Goal: Task Accomplishment & Management: Use online tool/utility

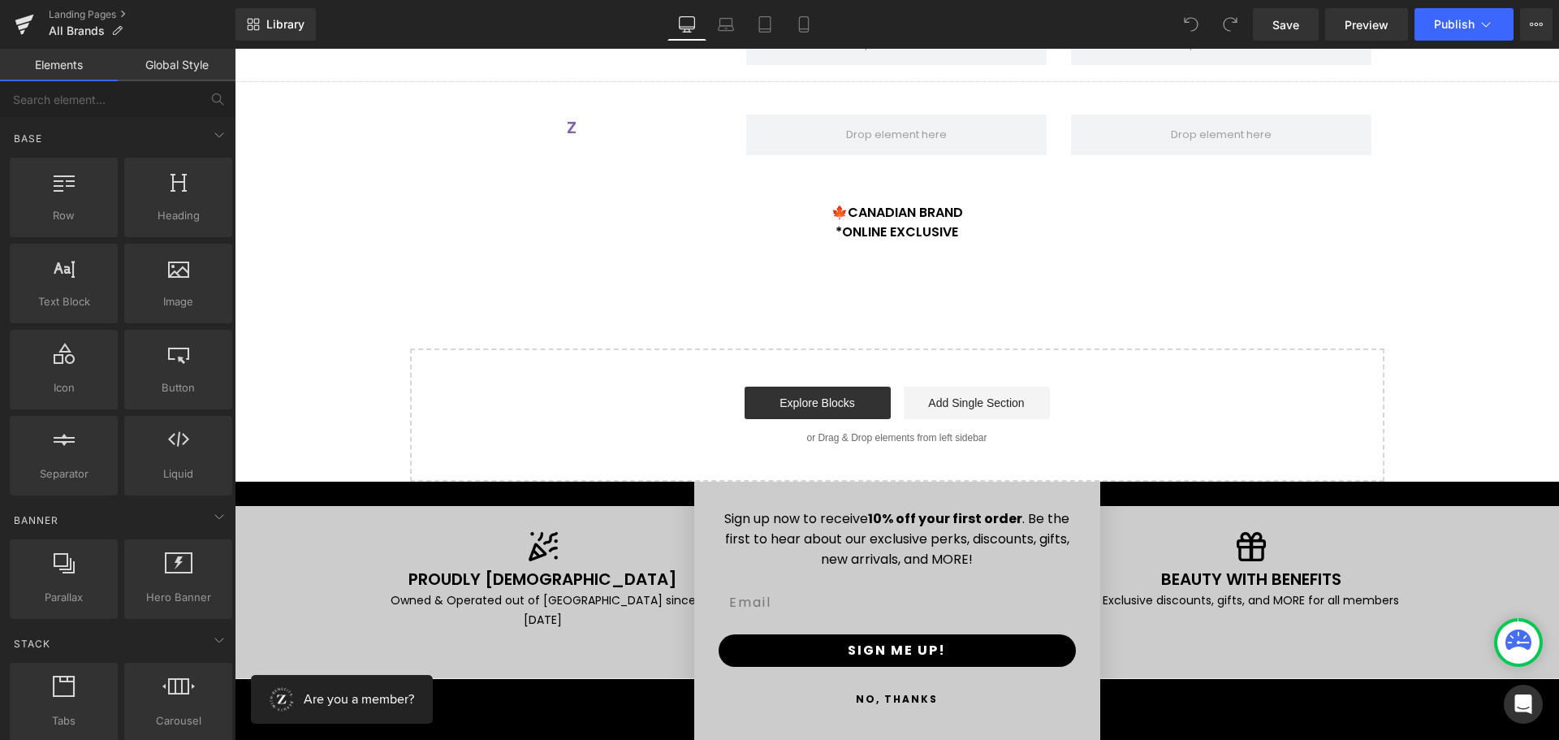
scroll to position [3425, 0]
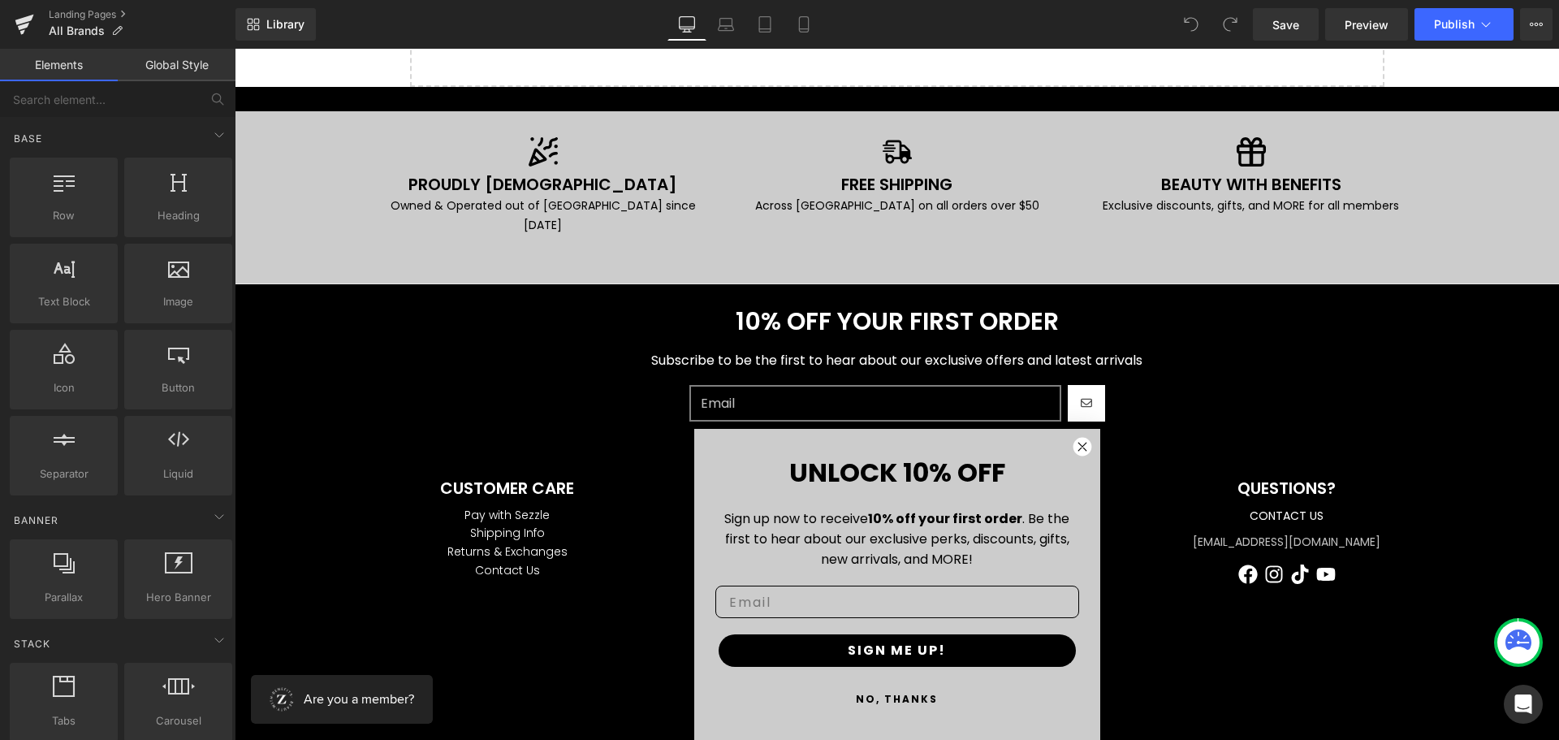
click at [893, 701] on button "NO, THANKS" at bounding box center [897, 699] width 364 height 32
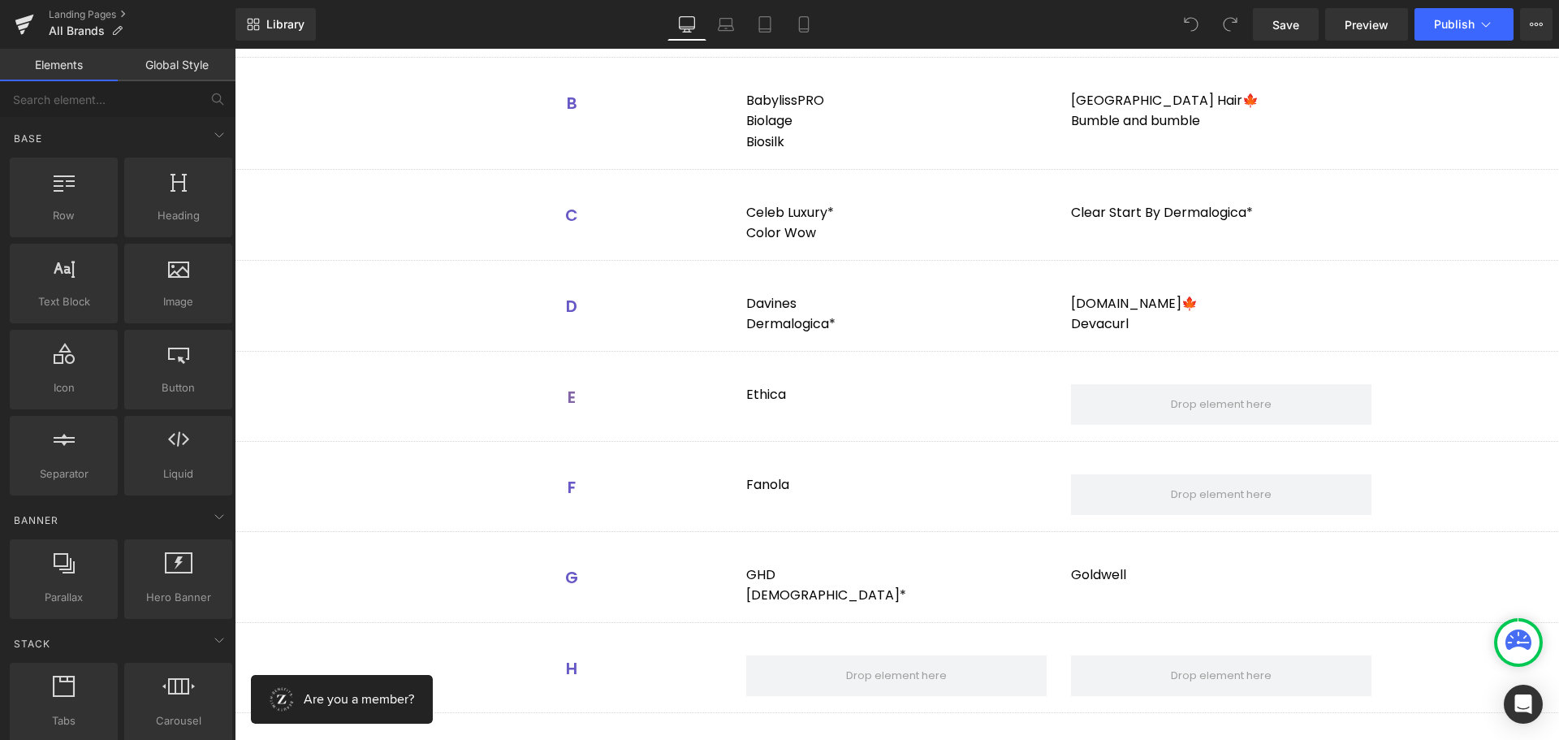
scroll to position [827, 0]
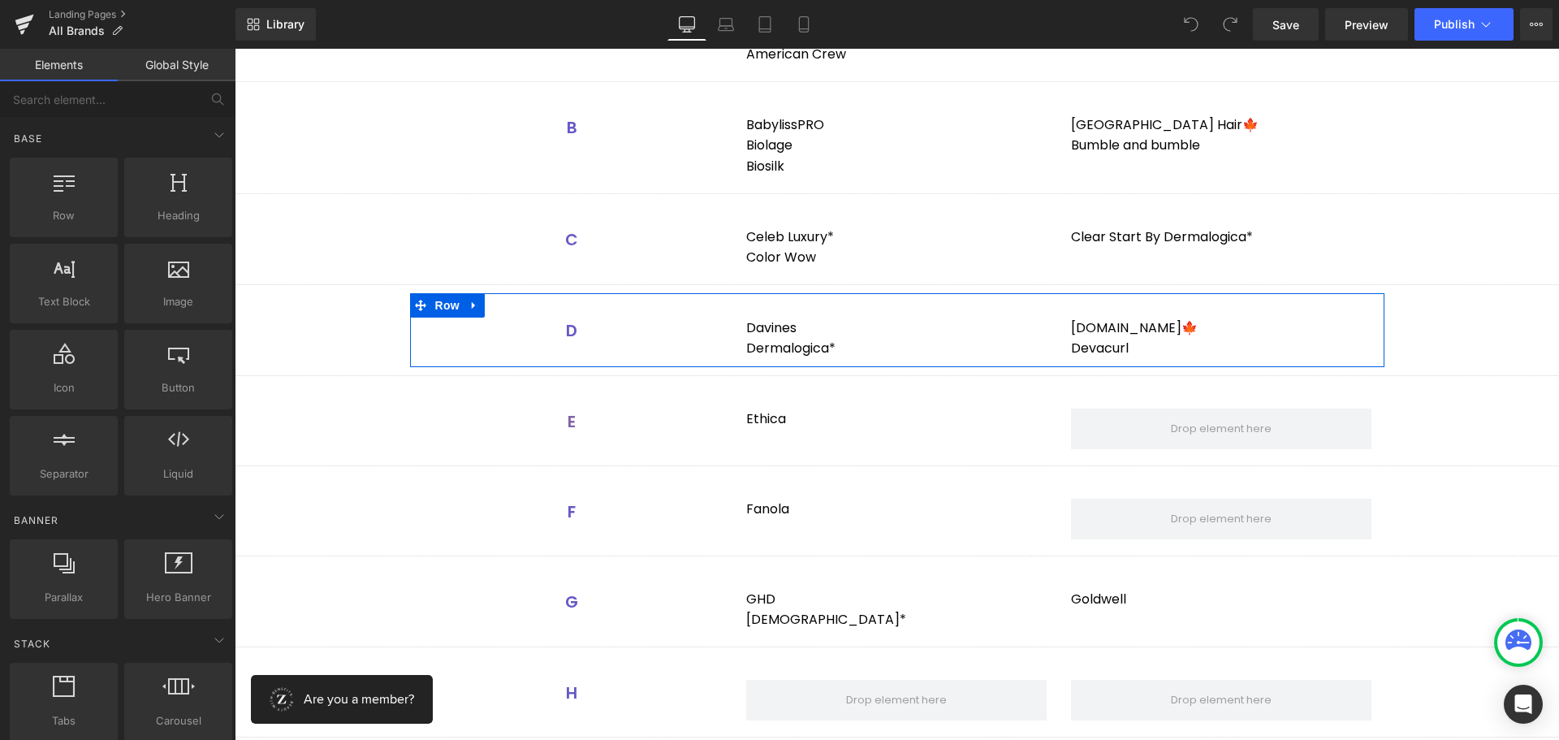
click at [1059, 321] on div "[DOMAIN_NAME] 🍁 Devacurl Text Block" at bounding box center [1221, 337] width 325 height 41
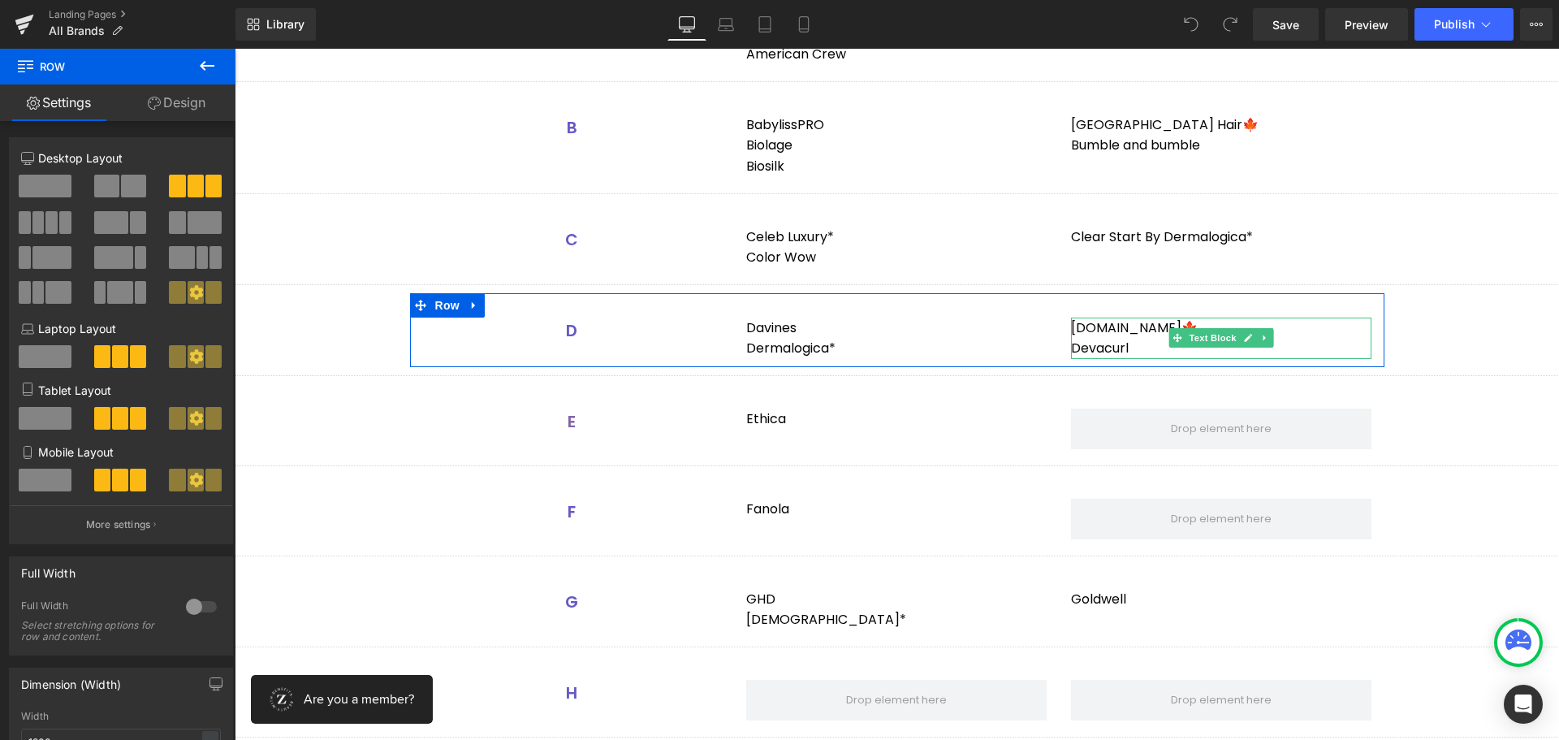
click at [1133, 326] on div "[DOMAIN_NAME] 🍁" at bounding box center [1221, 327] width 300 height 21
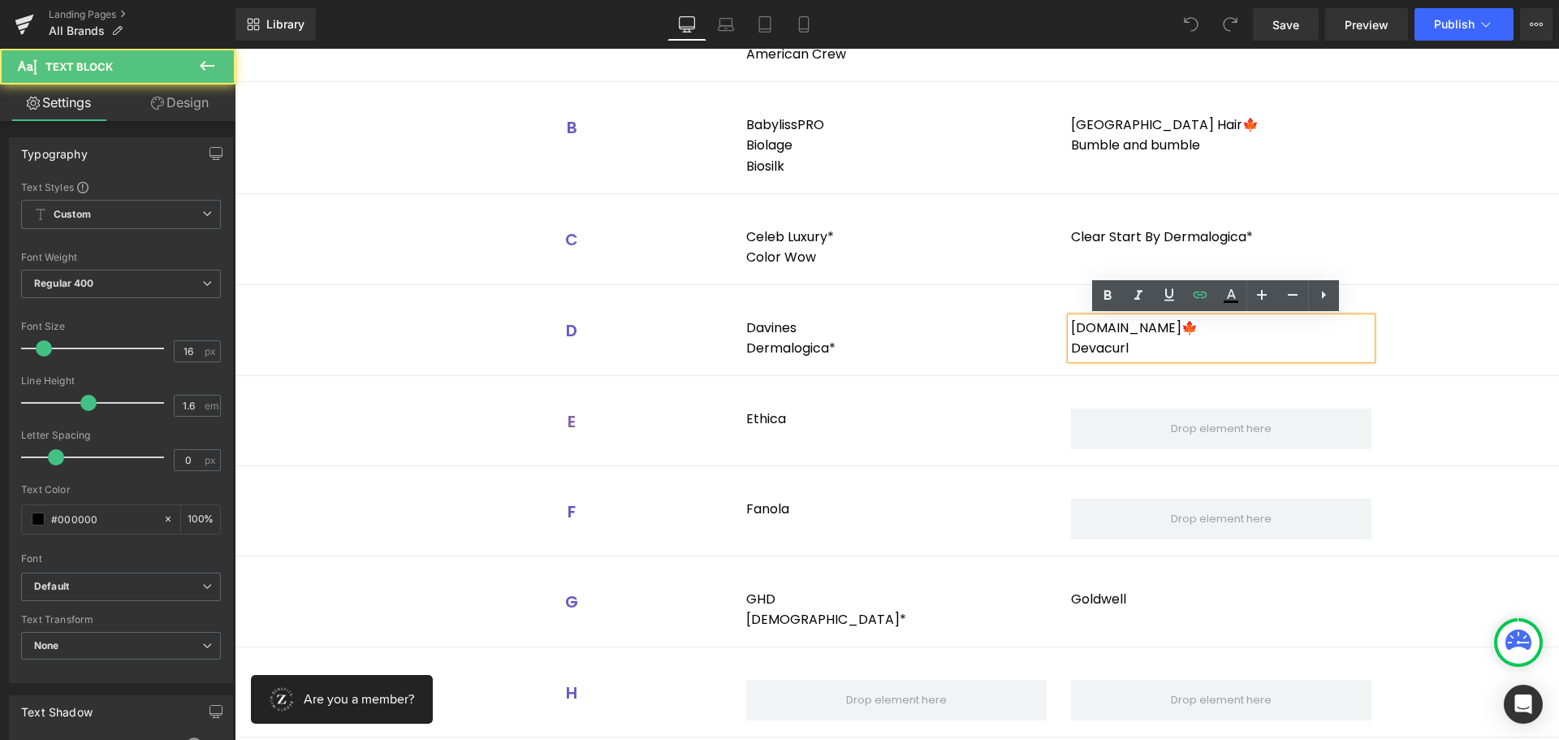
click at [1159, 328] on div "[DOMAIN_NAME] 🍁" at bounding box center [1221, 327] width 300 height 21
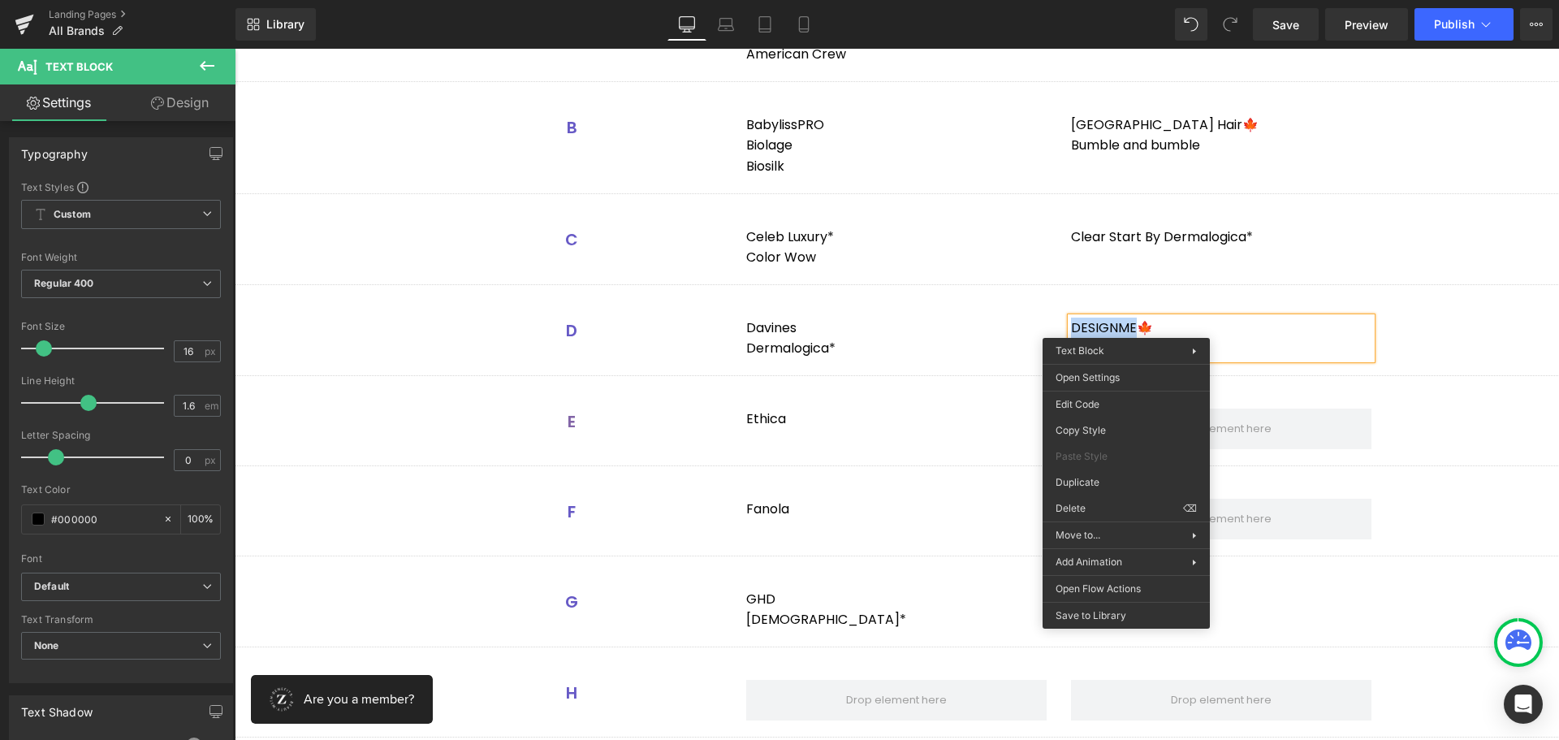
click at [1126, 326] on div "D ESIGNME 🍁" at bounding box center [1221, 327] width 300 height 21
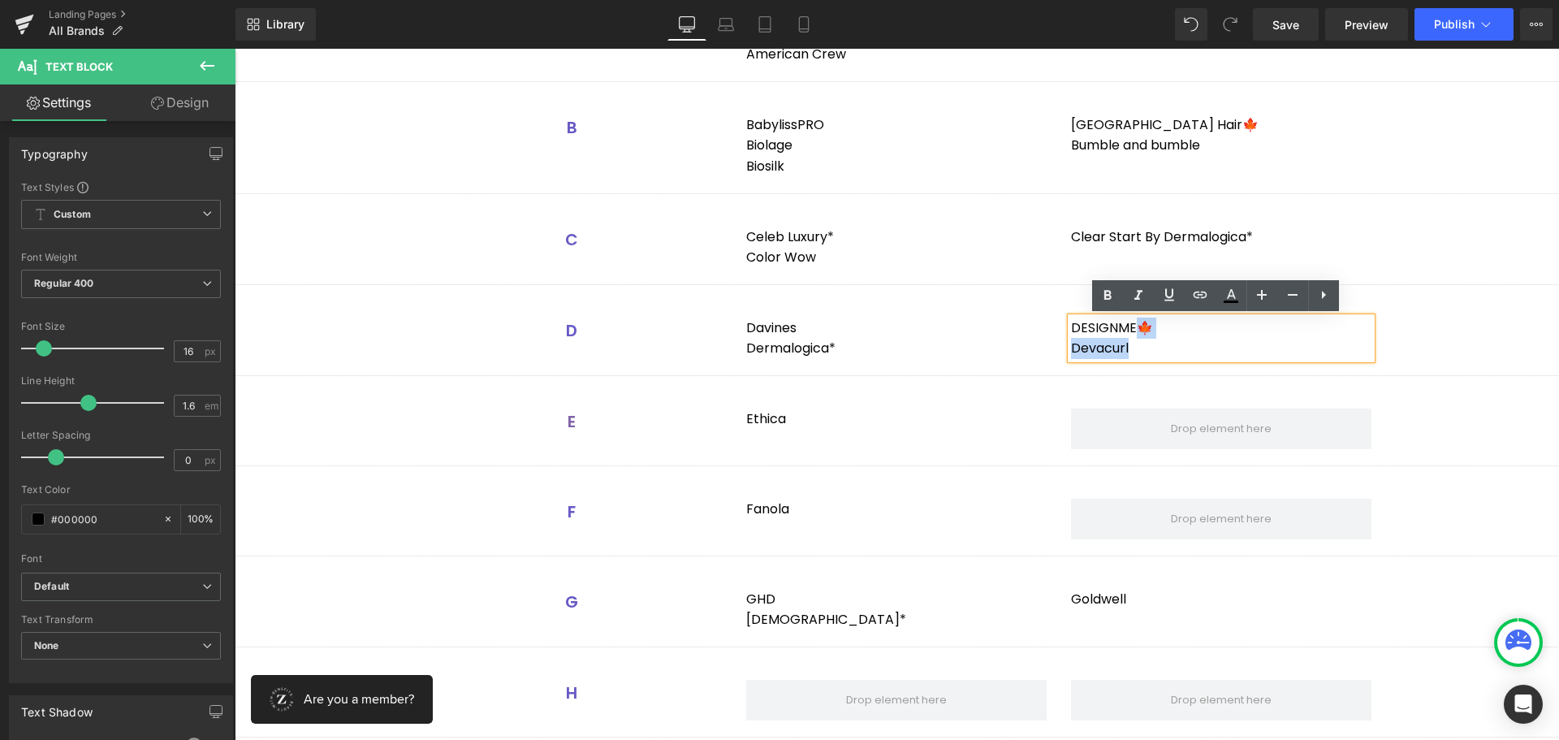
drag, startPoint x: 1129, startPoint y: 327, endPoint x: 1064, endPoint y: 328, distance: 65.8
click at [1071, 328] on div "D ESIGNME 🍁 Devacurl" at bounding box center [1221, 337] width 300 height 41
click at [1107, 329] on div "D ESIGNME 🍁" at bounding box center [1221, 327] width 300 height 21
drag, startPoint x: 1128, startPoint y: 328, endPoint x: 1067, endPoint y: 327, distance: 61.7
click at [1071, 327] on div "D ESIGNME 🍁" at bounding box center [1221, 327] width 300 height 21
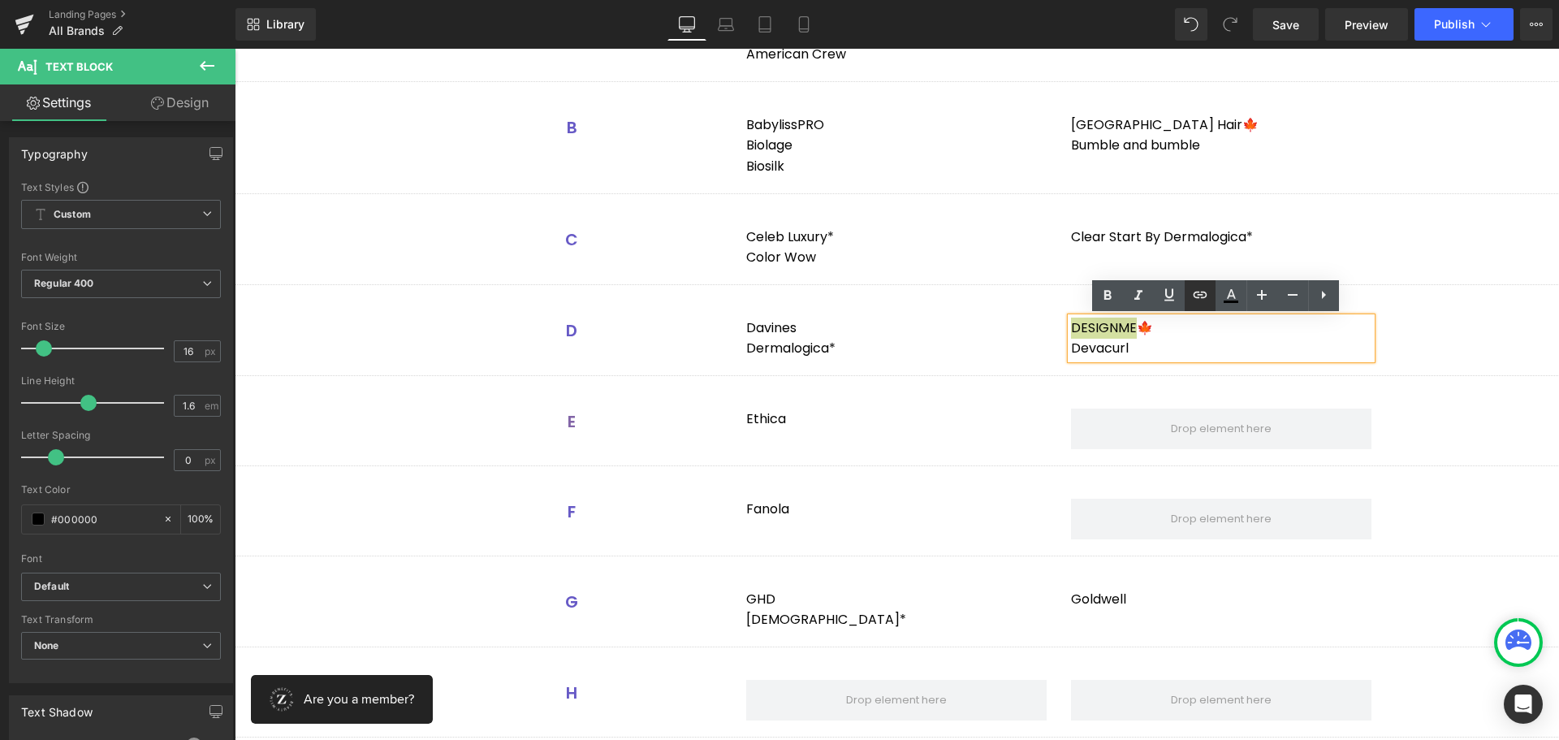
click at [1193, 299] on icon at bounding box center [1199, 294] width 19 height 19
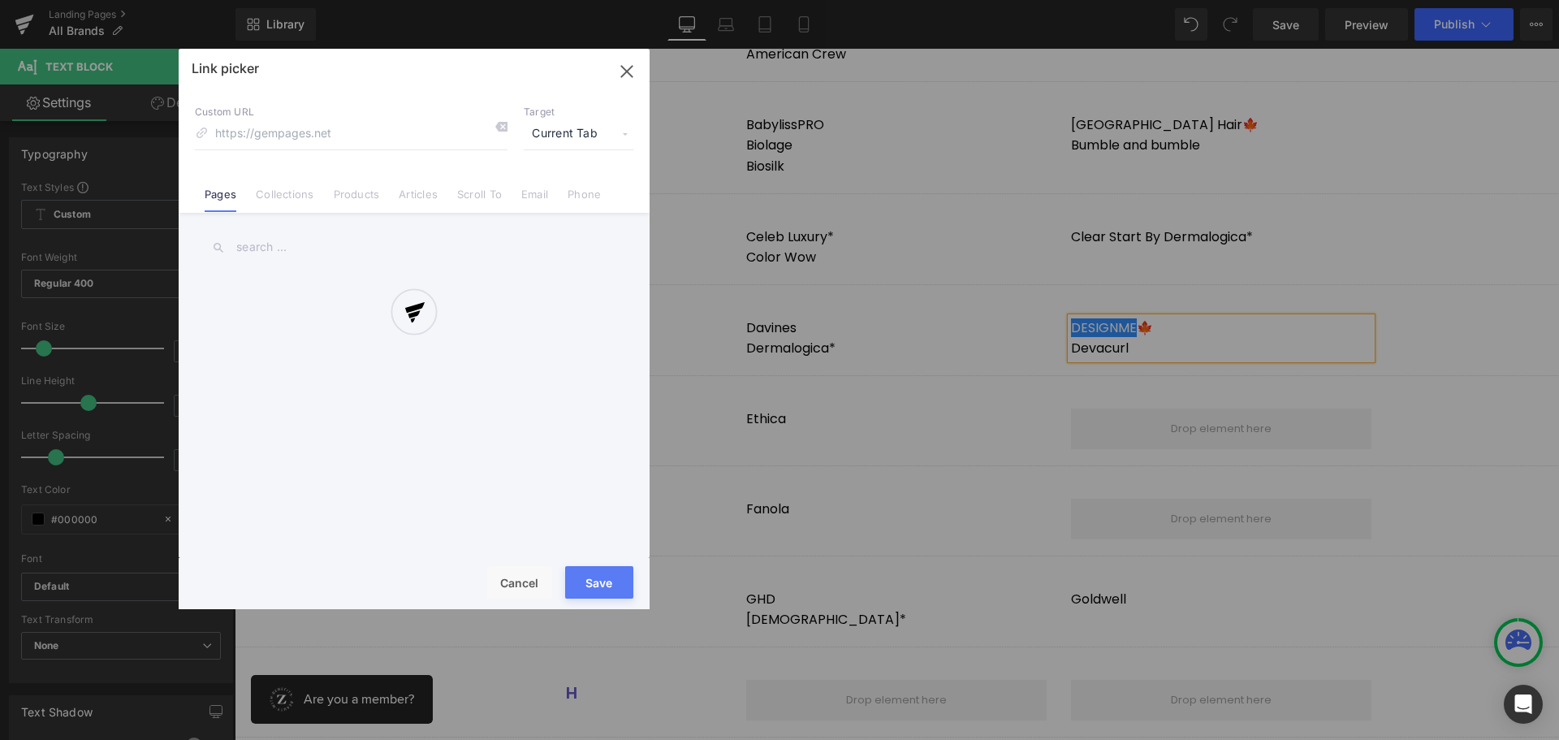
click at [1359, 0] on div "Text Color Highlight Color #333333 Edit or remove link: Edit - Unlink - Cancel …" at bounding box center [779, 0] width 1559 height 0
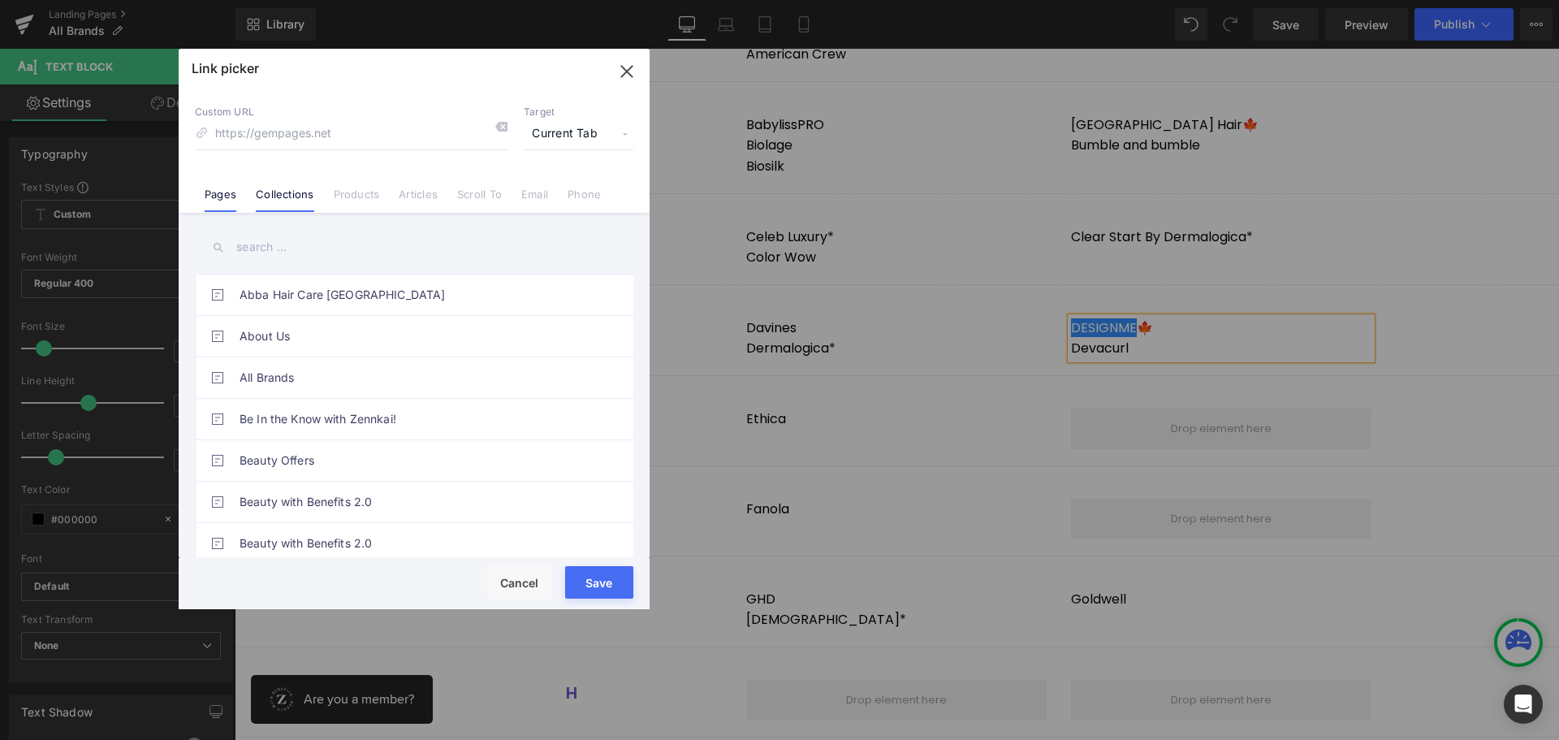
click at [301, 193] on link "Collections" at bounding box center [285, 200] width 58 height 24
click at [265, 249] on input "text" at bounding box center [414, 247] width 438 height 37
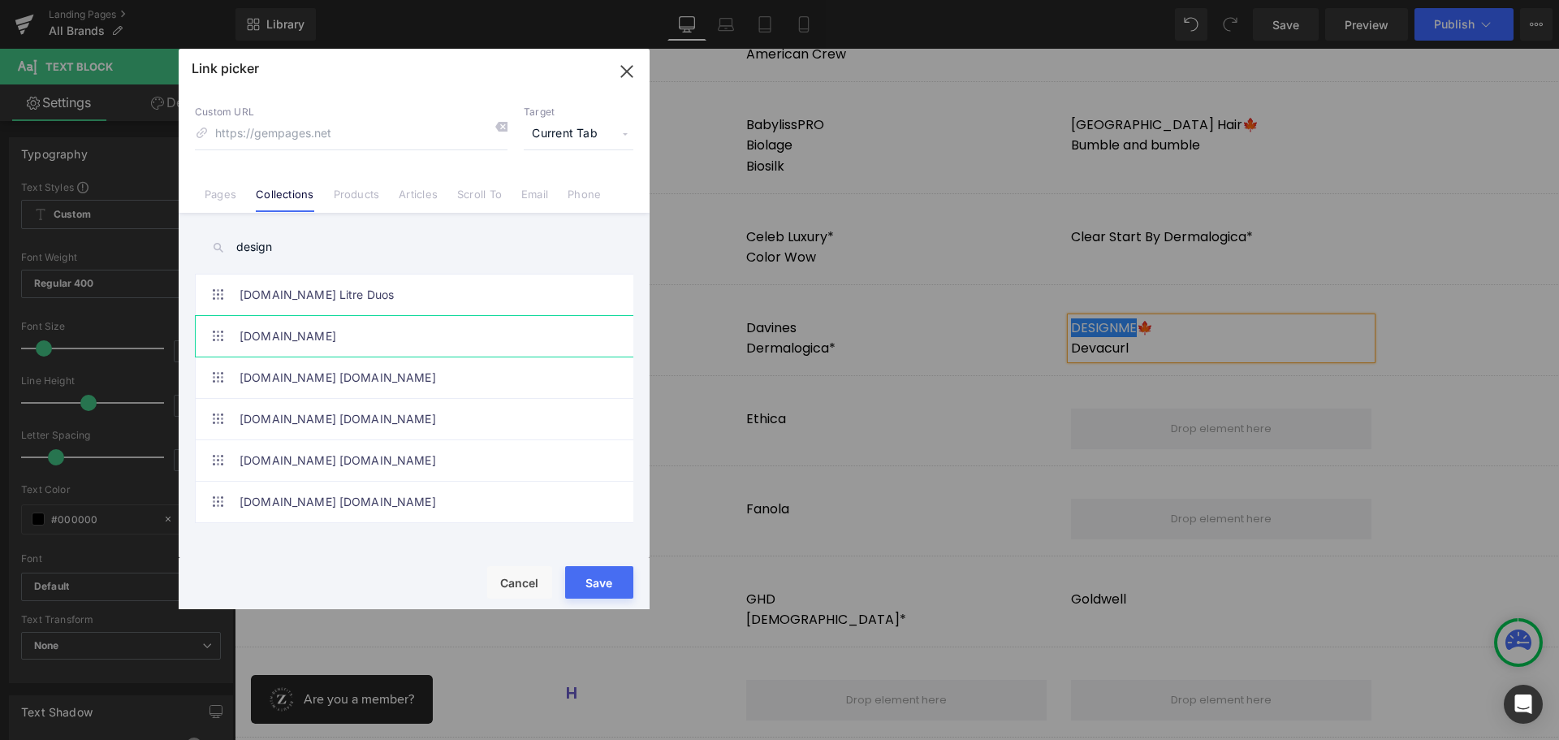
type input "design"
click at [273, 341] on link "[DOMAIN_NAME]" at bounding box center [418, 336] width 357 height 41
type input "/collections/design-me"
click at [612, 581] on button "Save" at bounding box center [599, 582] width 68 height 32
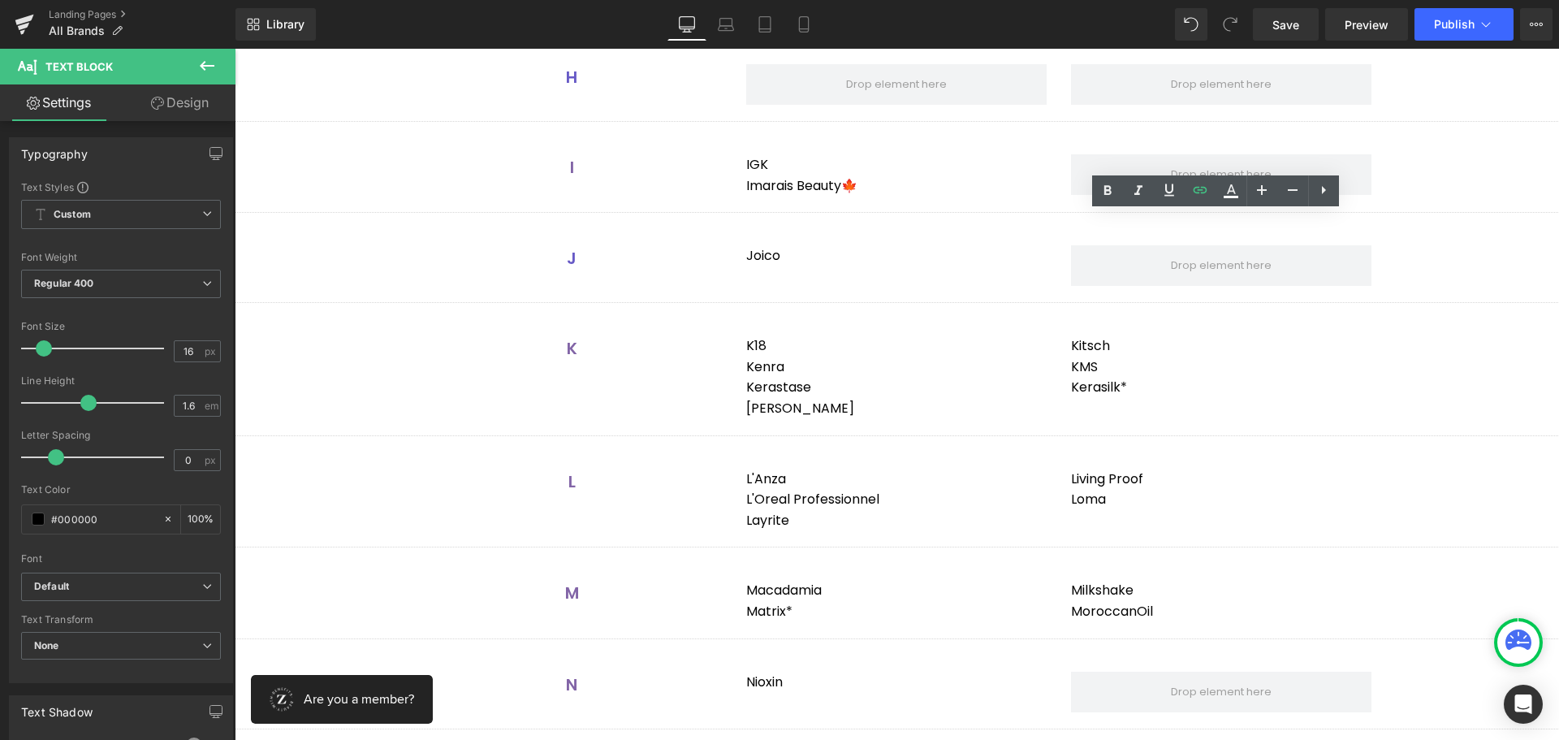
scroll to position [1477, 0]
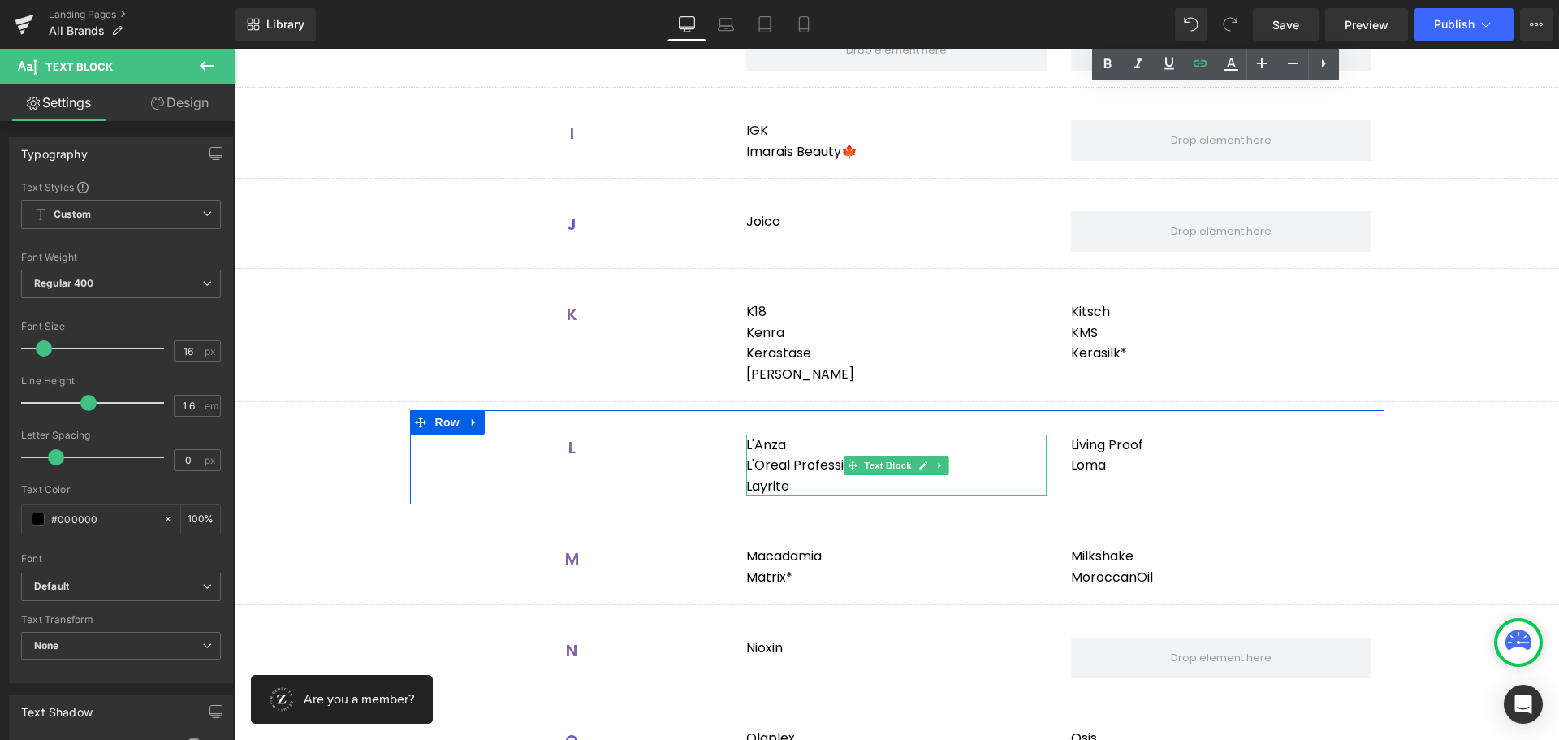
click at [792, 441] on div "L'Anza L'Oreal Professionnel Layrite" at bounding box center [896, 465] width 300 height 63
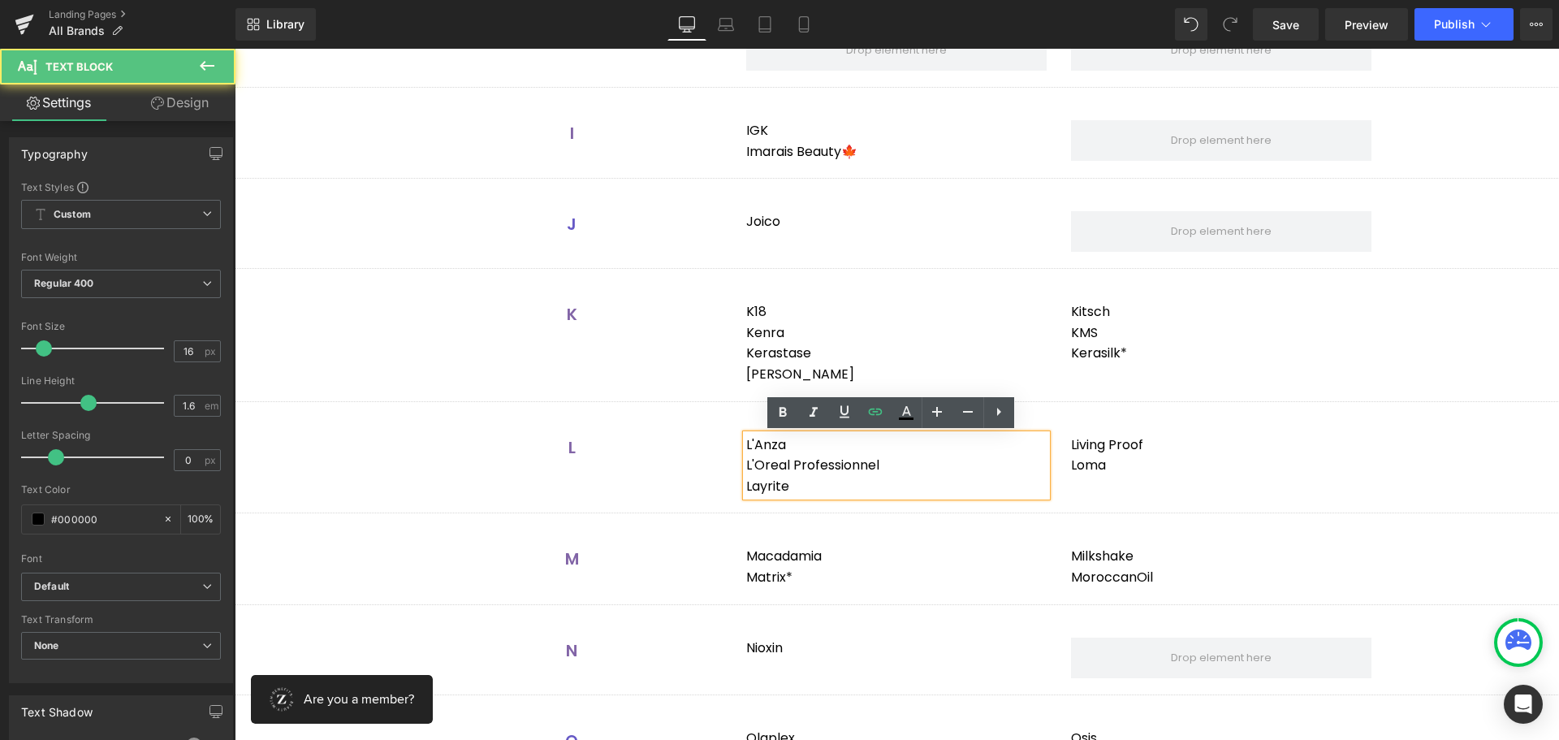
click at [789, 442] on div "L'Anza L'Oreal Professionnel Layrite" at bounding box center [896, 465] width 300 height 63
drag, startPoint x: 789, startPoint y: 442, endPoint x: 740, endPoint y: 441, distance: 48.7
click at [746, 441] on div "L'ANZA L'Oreal Professionnel Layrite" at bounding box center [896, 465] width 300 height 63
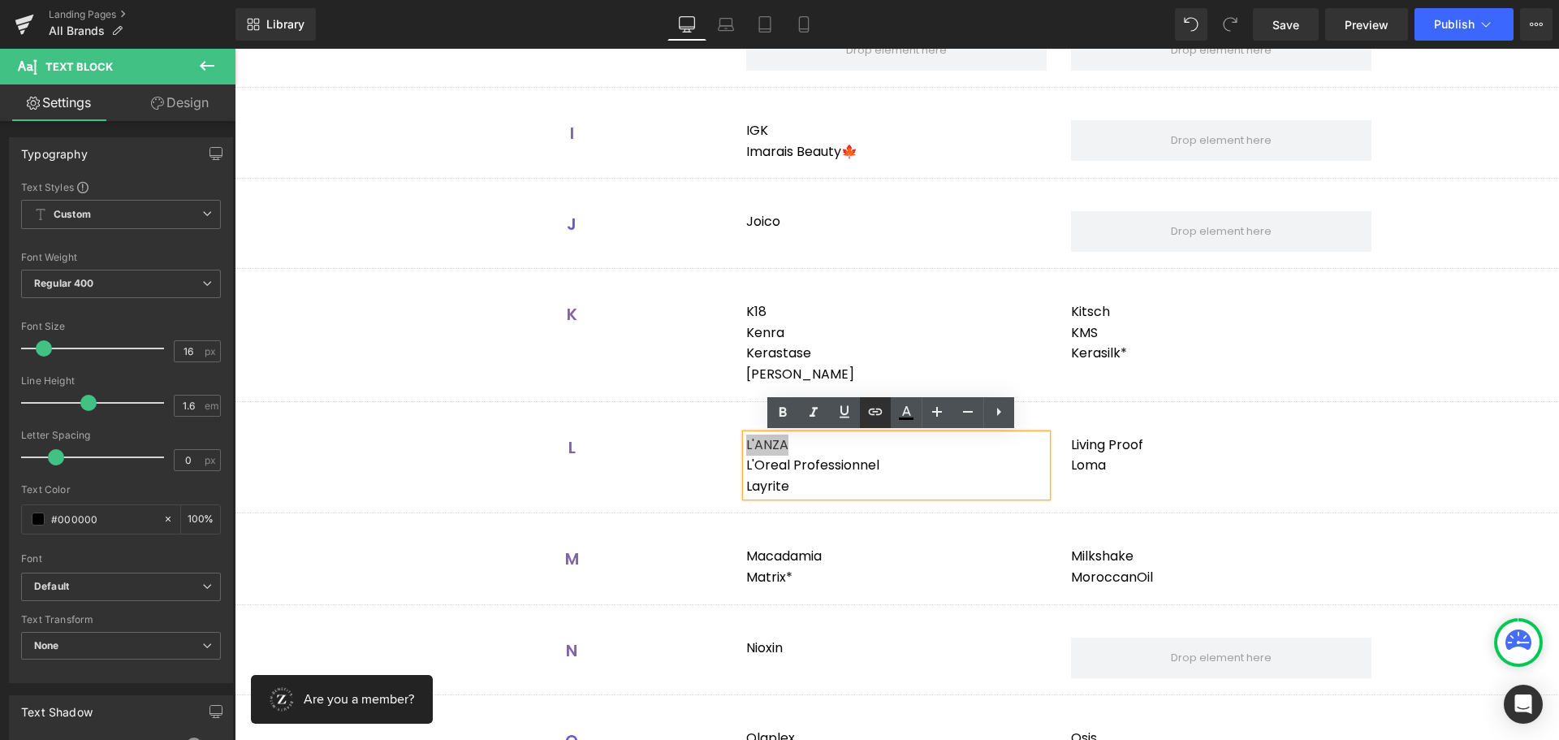
click at [882, 410] on icon at bounding box center [874, 411] width 19 height 19
click at [1038, 0] on div "Text Color Highlight Color #333333 Edit or remove link: Edit - Unlink - Cancel" at bounding box center [779, 0] width 1559 height 0
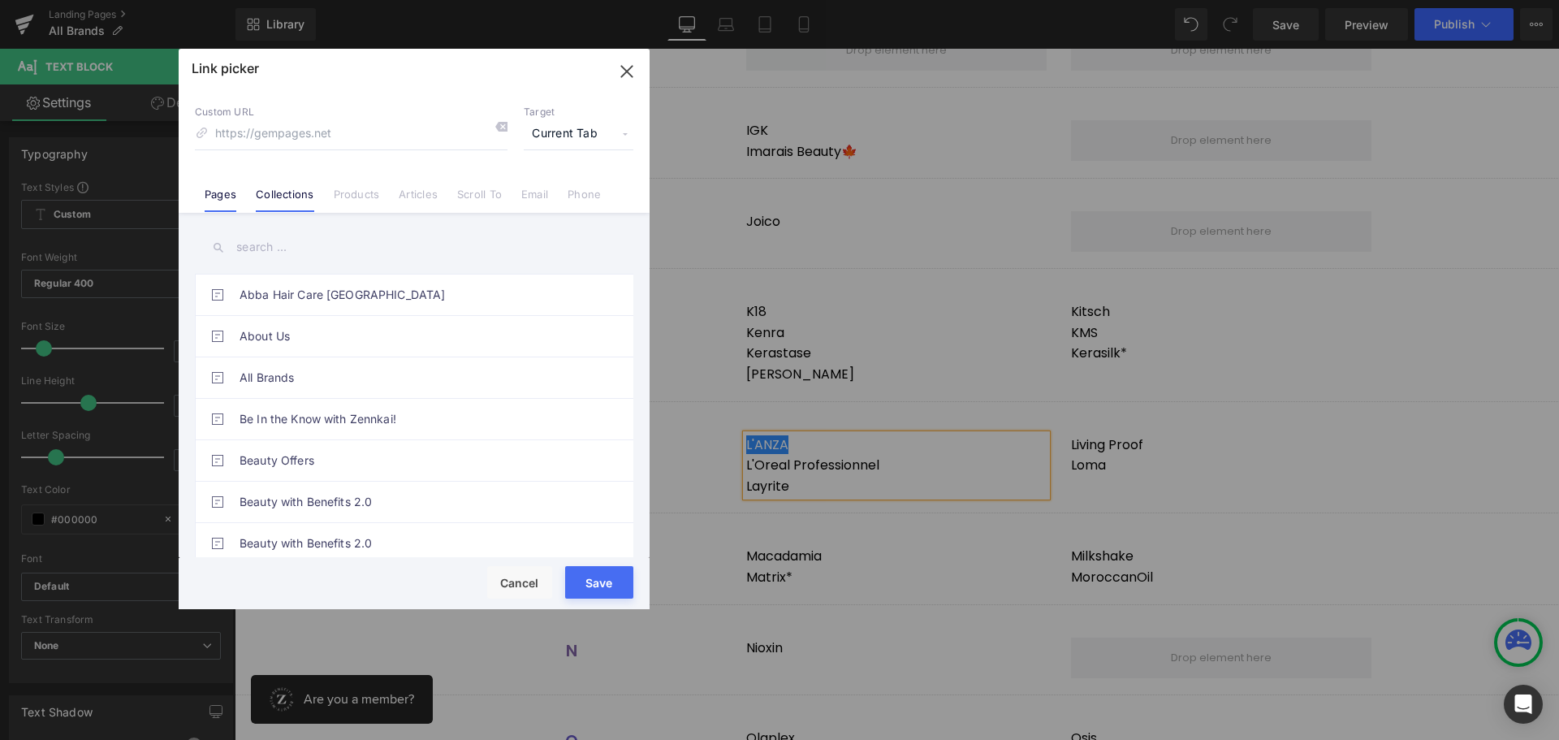
click at [291, 203] on link "Collections" at bounding box center [285, 200] width 58 height 24
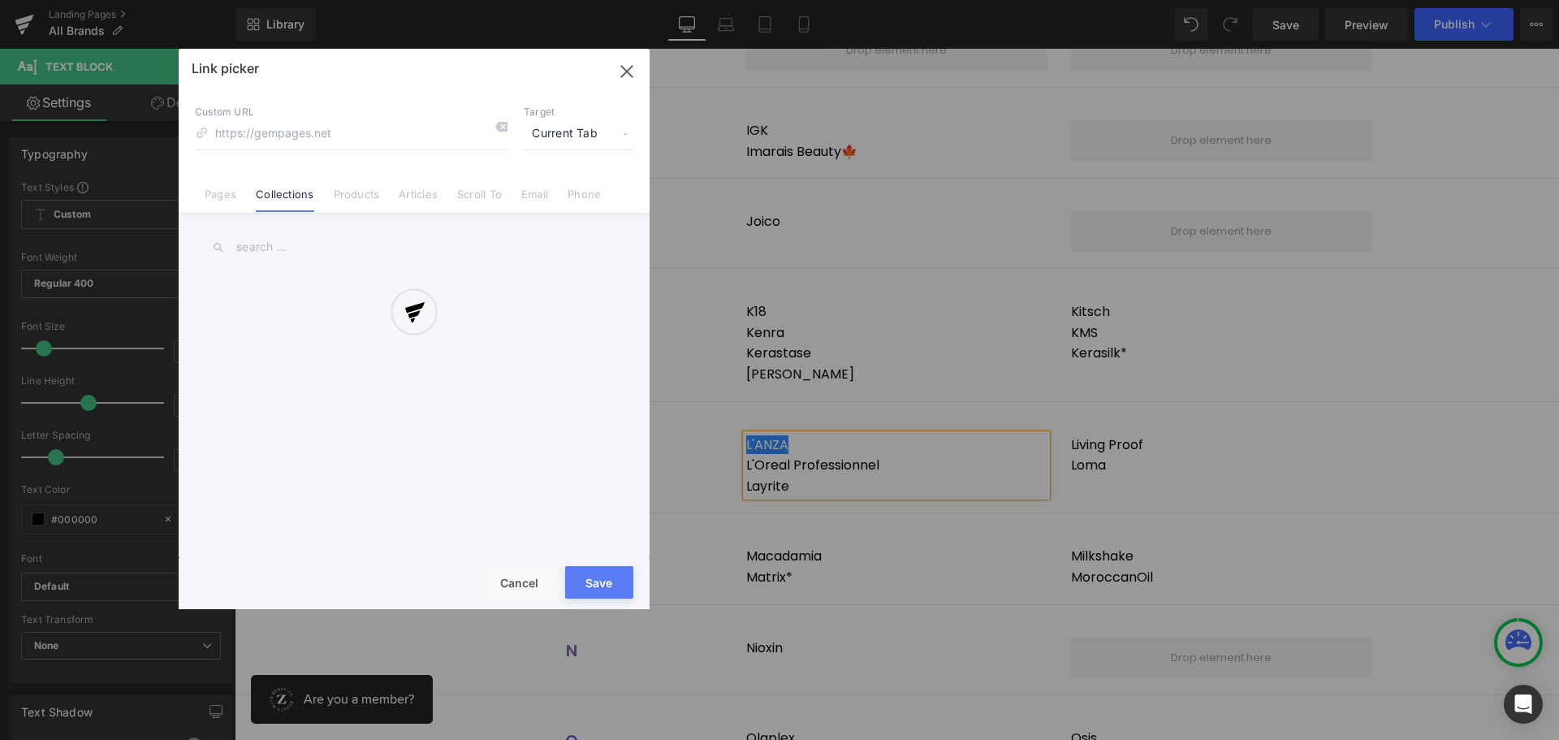
click at [275, 248] on div at bounding box center [414, 329] width 471 height 560
click at [261, 256] on div at bounding box center [414, 329] width 471 height 560
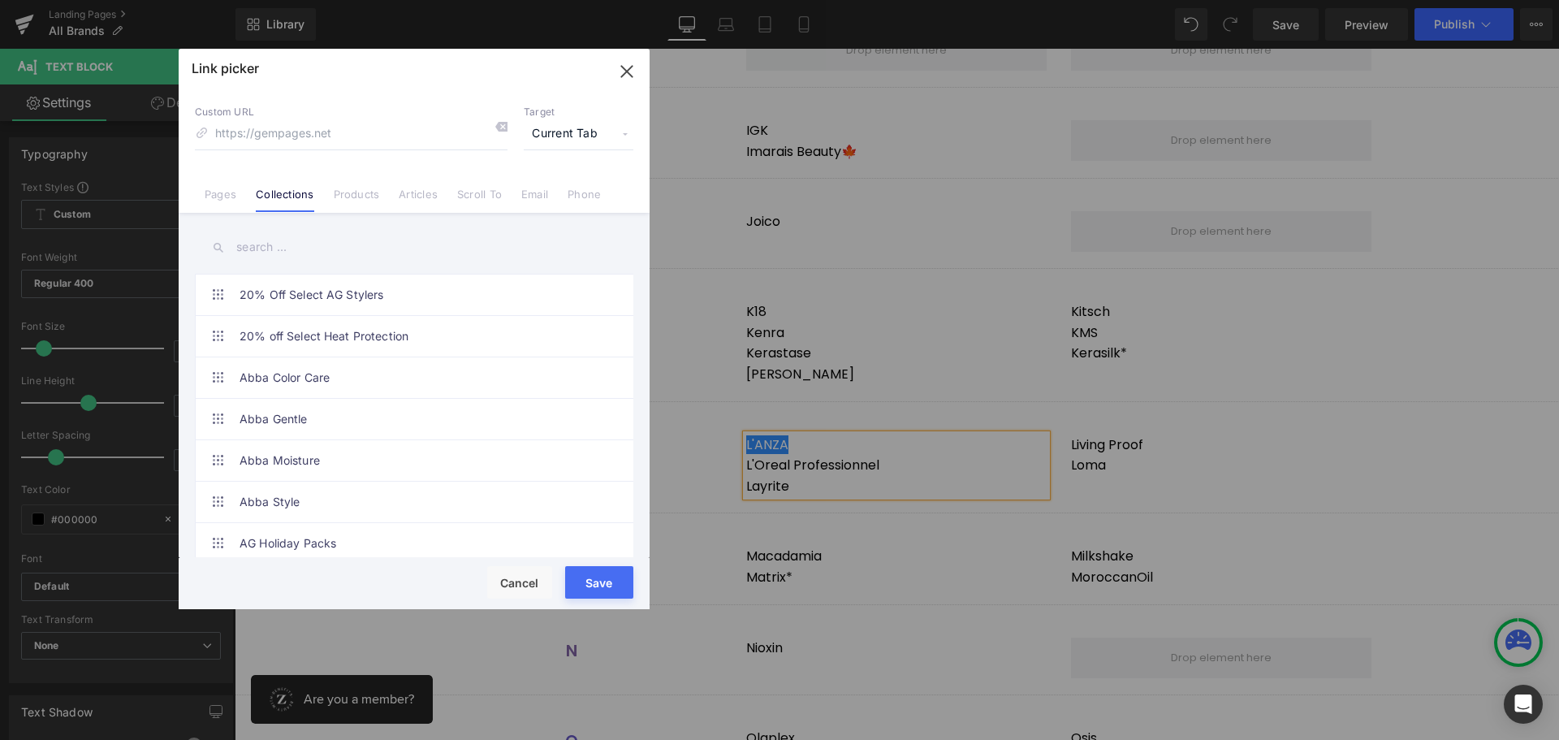
click at [242, 243] on input "text" at bounding box center [414, 247] width 438 height 37
type input "l'anza"
click at [268, 296] on link "L'ANZA" at bounding box center [418, 294] width 357 height 41
type input "/collections/[PERSON_NAME]"
click at [599, 580] on button "Save" at bounding box center [599, 582] width 68 height 32
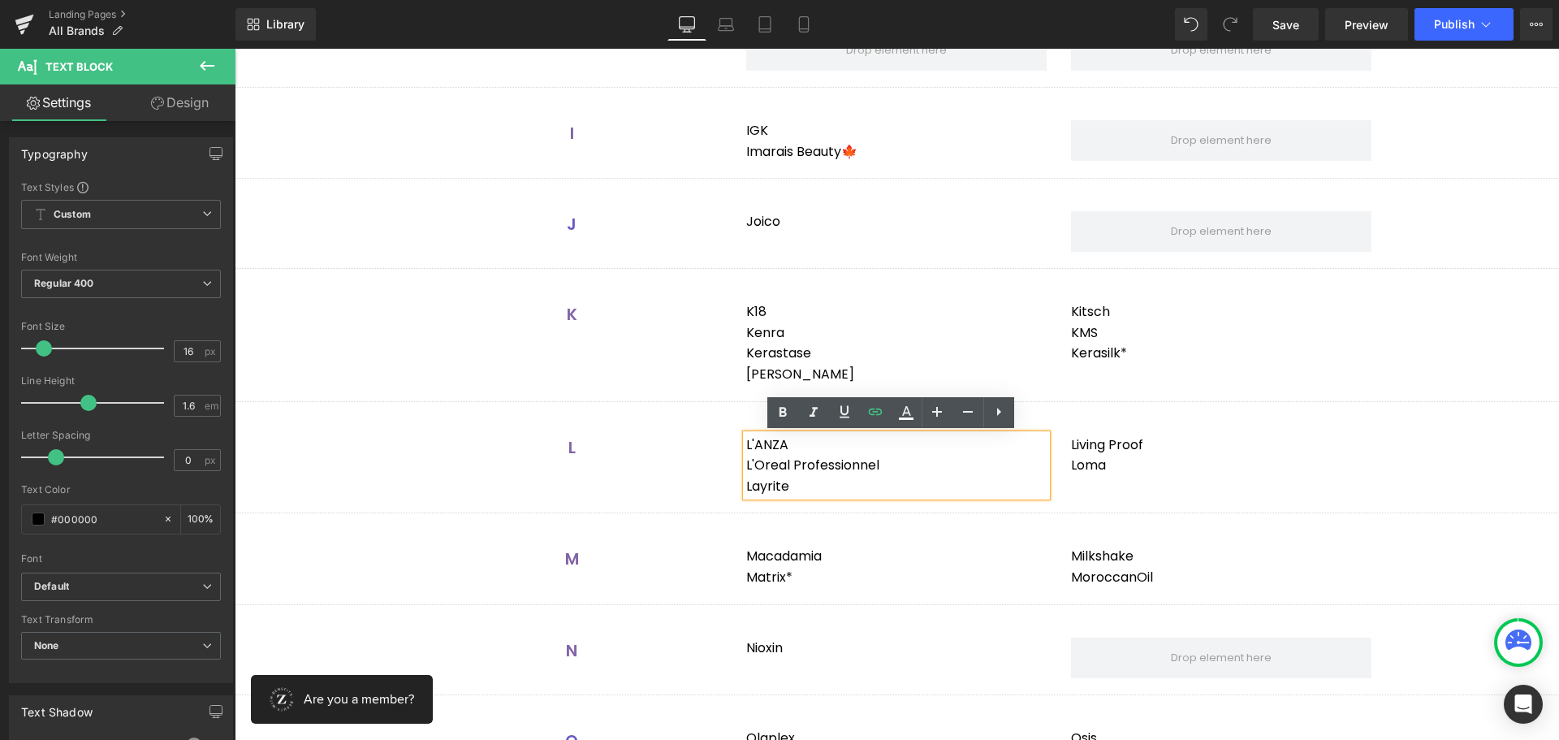
click at [529, 482] on div "L Heading L'ANZA L'Oreal Professionnel Layrite Text Block Living Proof Loma Tex…" at bounding box center [897, 457] width 974 height 95
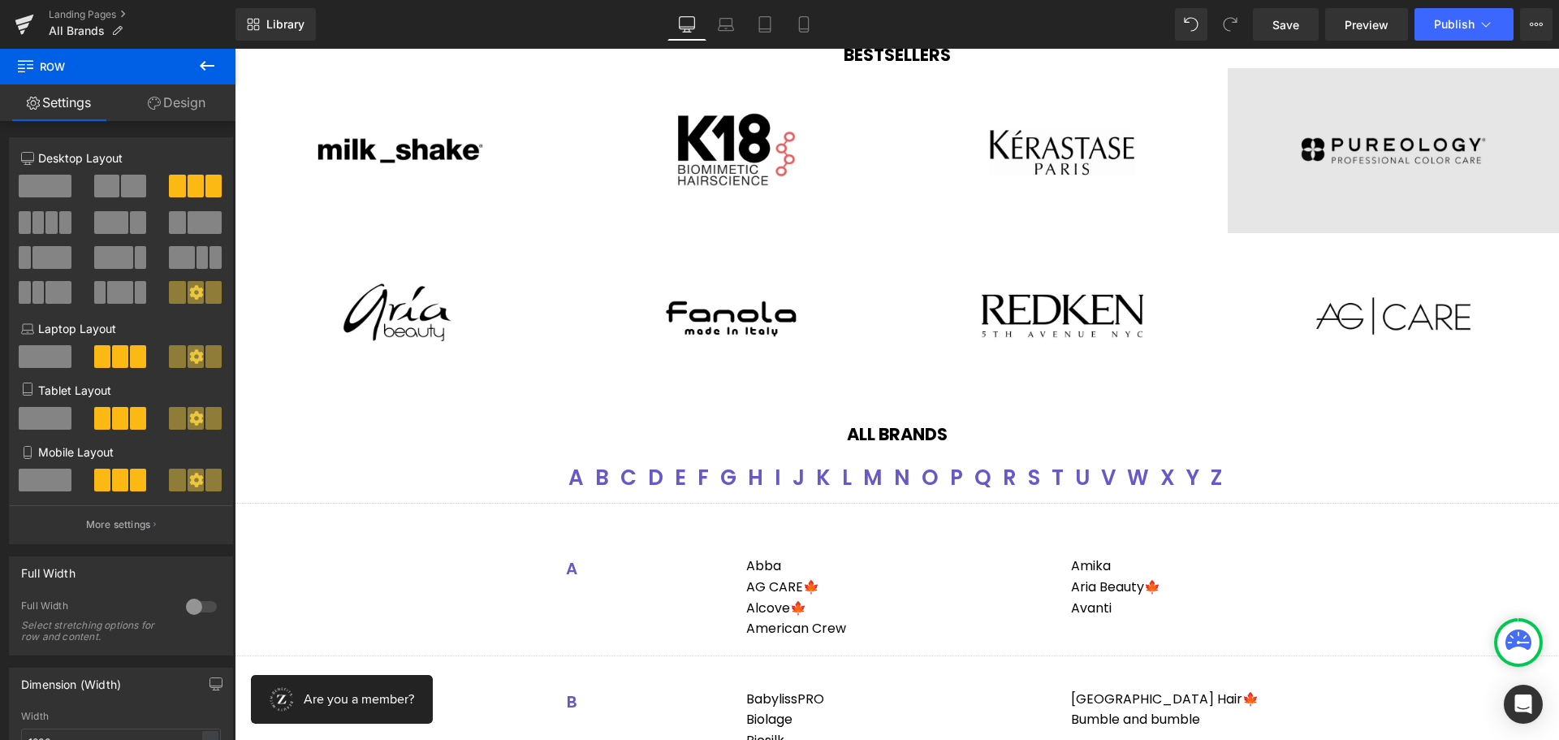
scroll to position [0, 0]
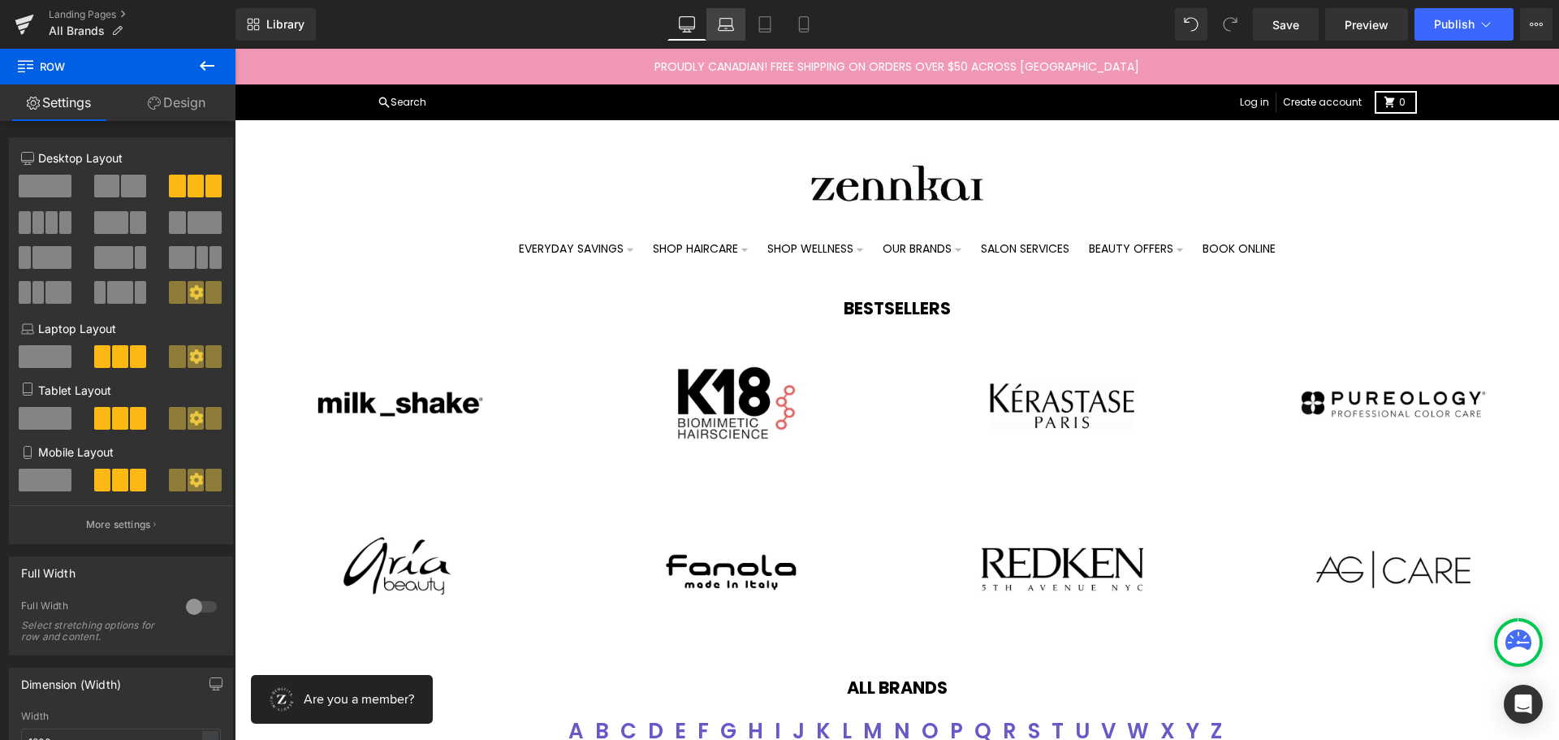
click at [715, 28] on link "Laptop" at bounding box center [725, 24] width 39 height 32
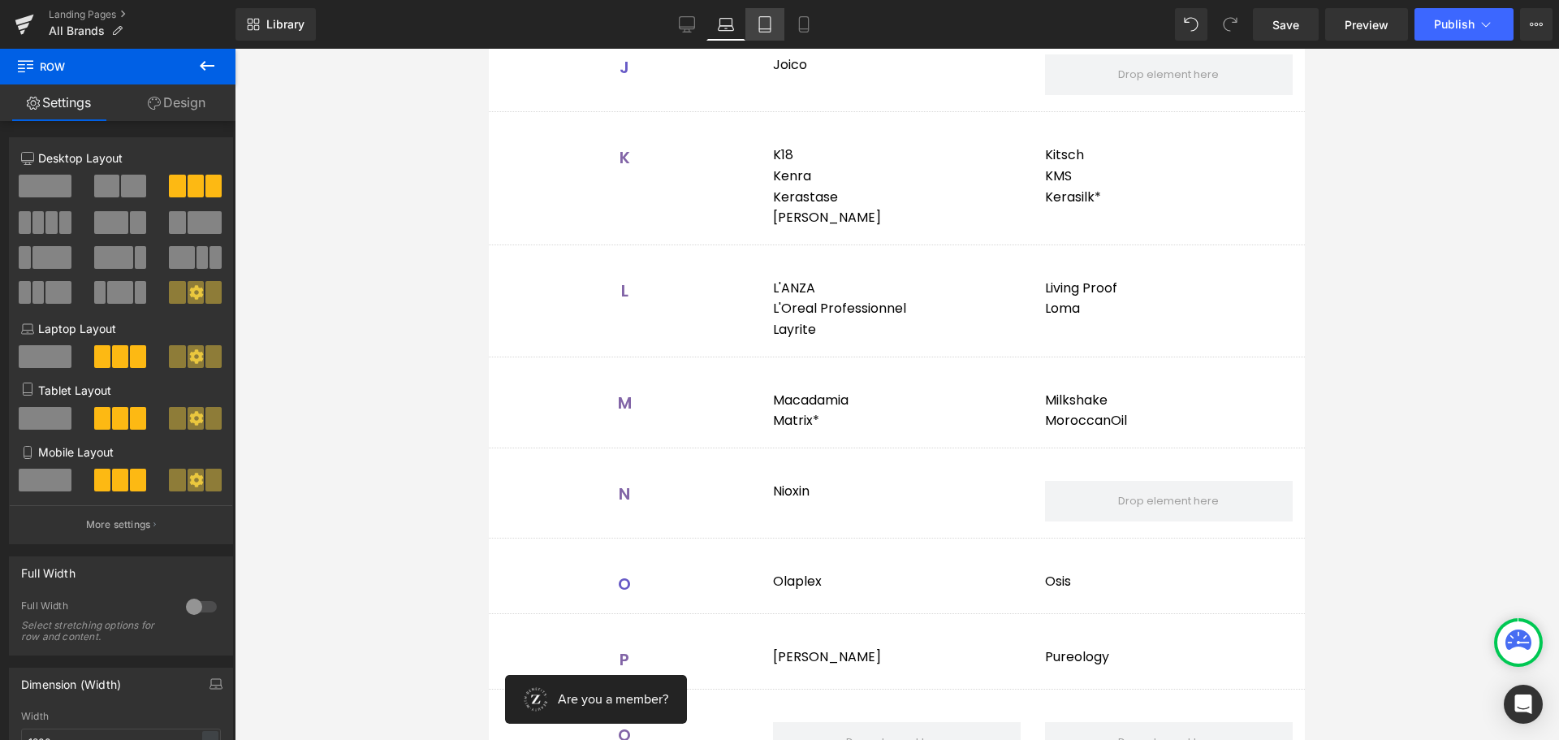
click at [762, 31] on icon at bounding box center [765, 24] width 16 height 16
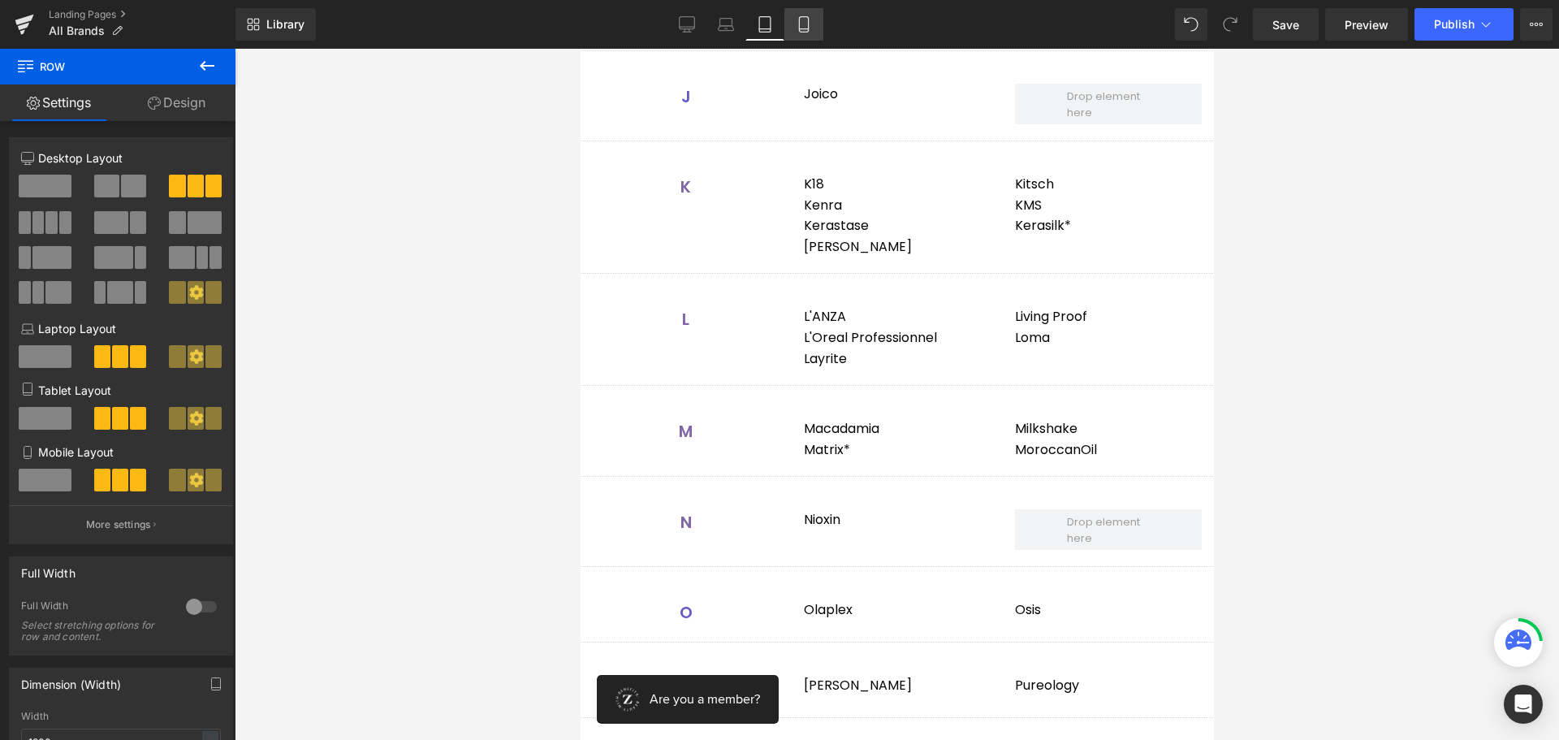
click at [802, 25] on icon at bounding box center [804, 24] width 16 height 16
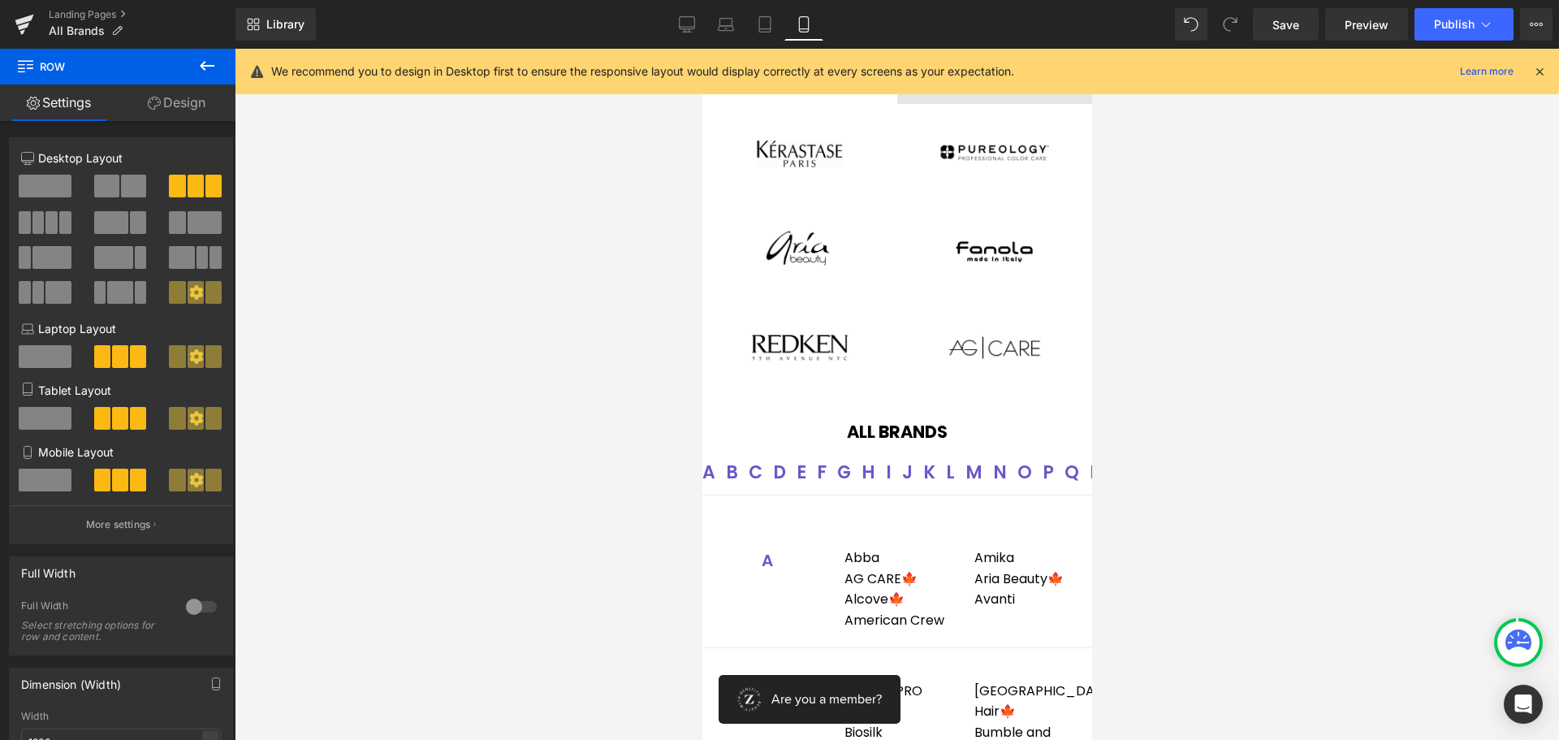
scroll to position [487, 0]
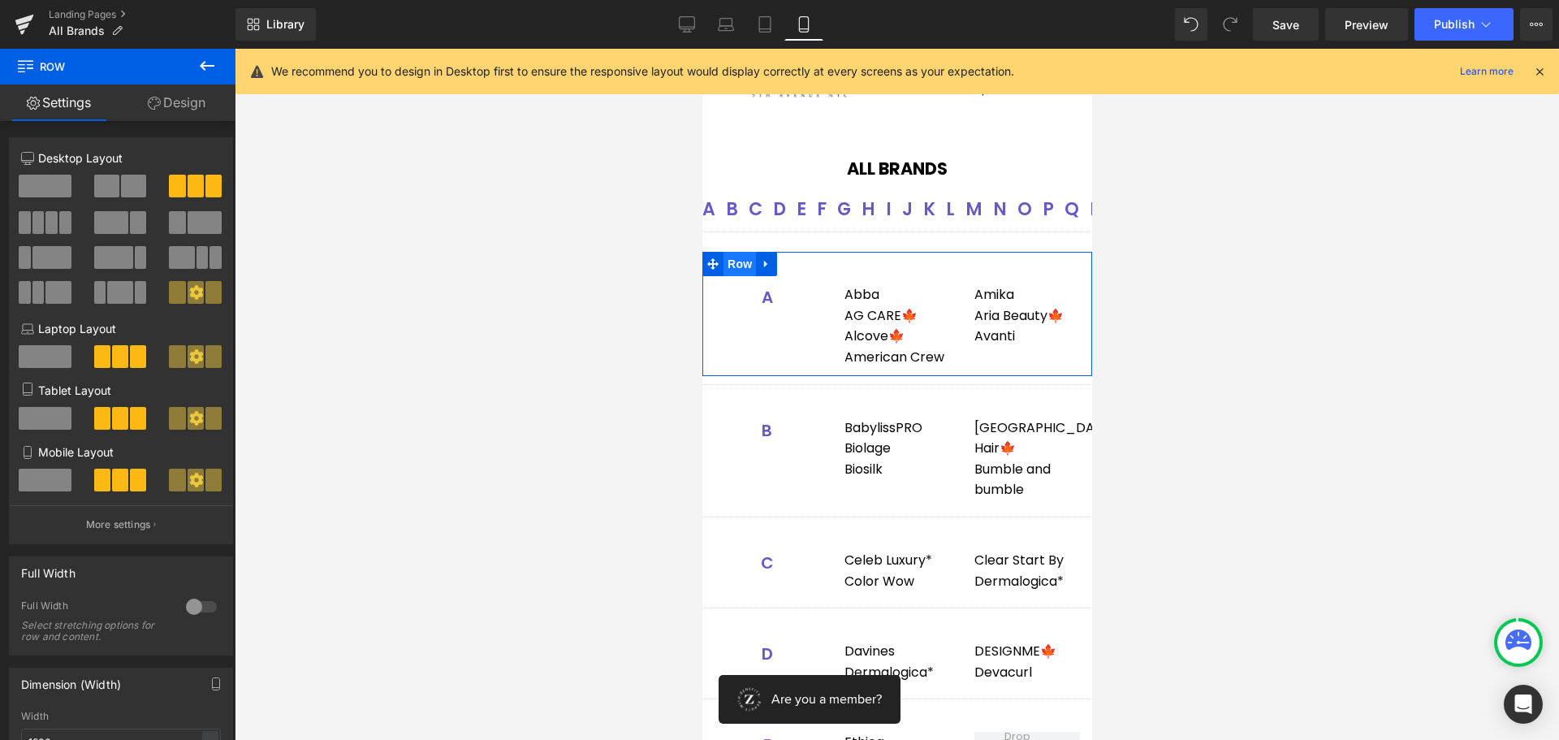
click at [736, 267] on span "Row" at bounding box center [739, 264] width 32 height 24
click at [43, 479] on span at bounding box center [45, 479] width 53 height 23
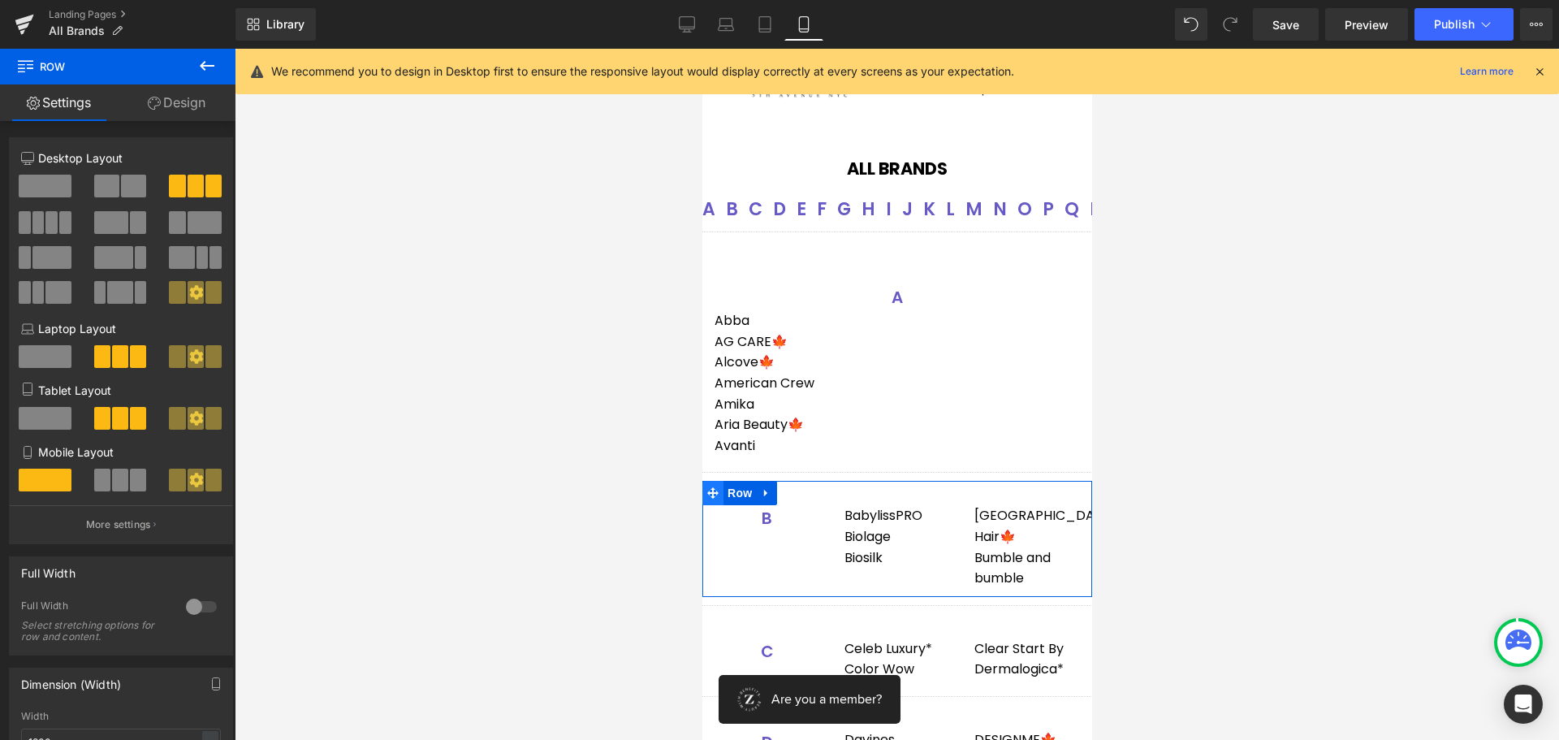
click at [721, 493] on span at bounding box center [711, 493] width 21 height 24
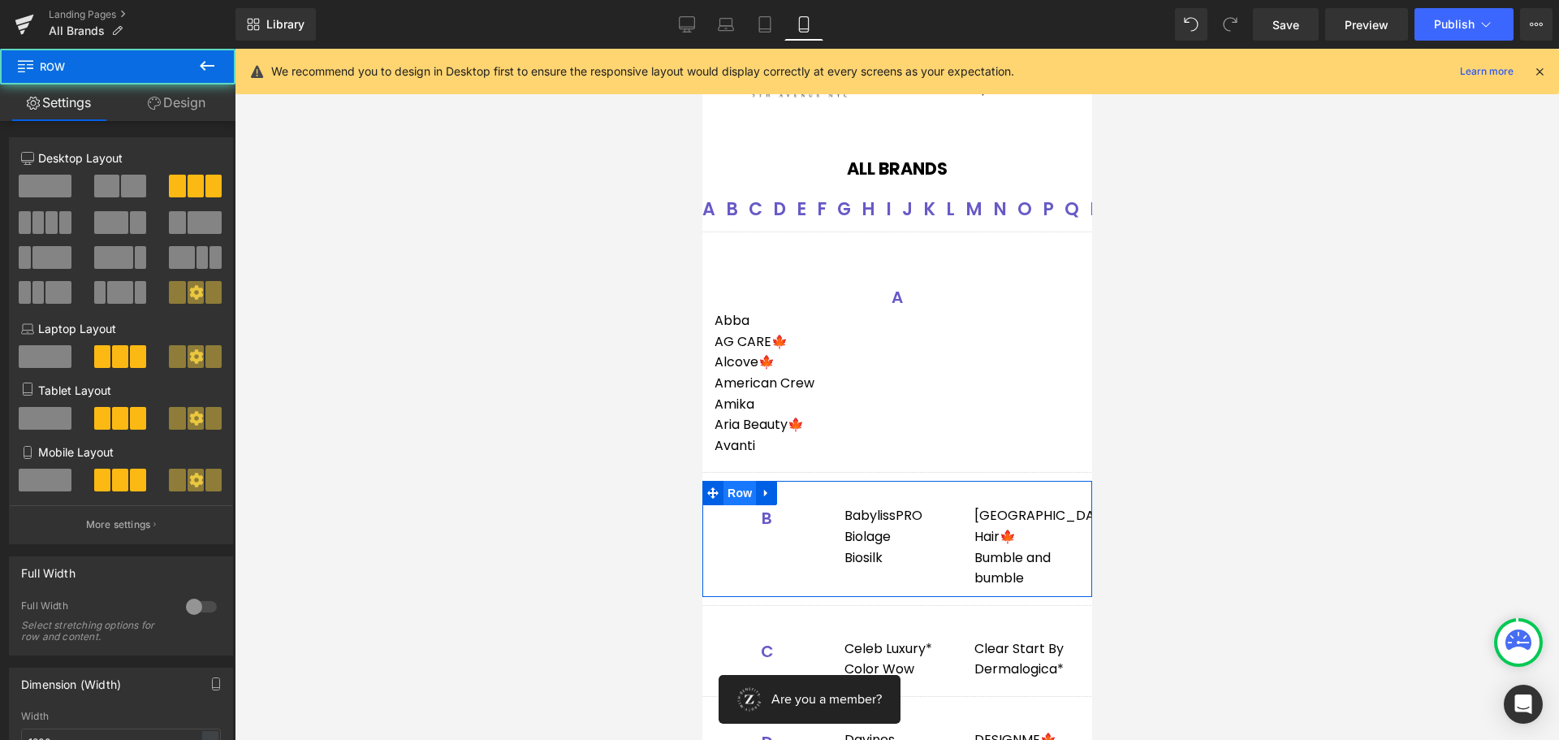
click at [734, 492] on span "Row" at bounding box center [739, 493] width 32 height 24
click at [54, 484] on span at bounding box center [45, 479] width 53 height 23
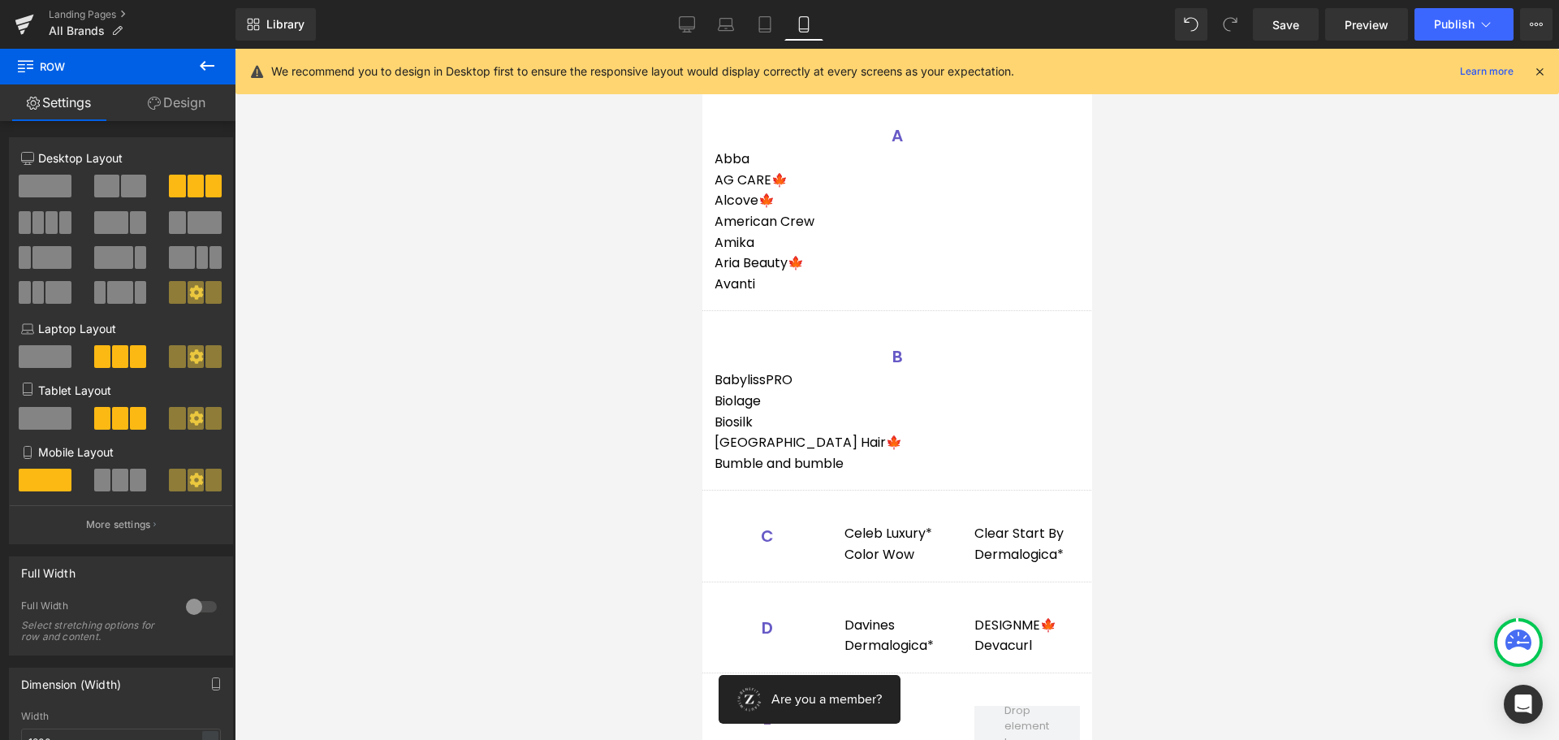
scroll to position [731, 0]
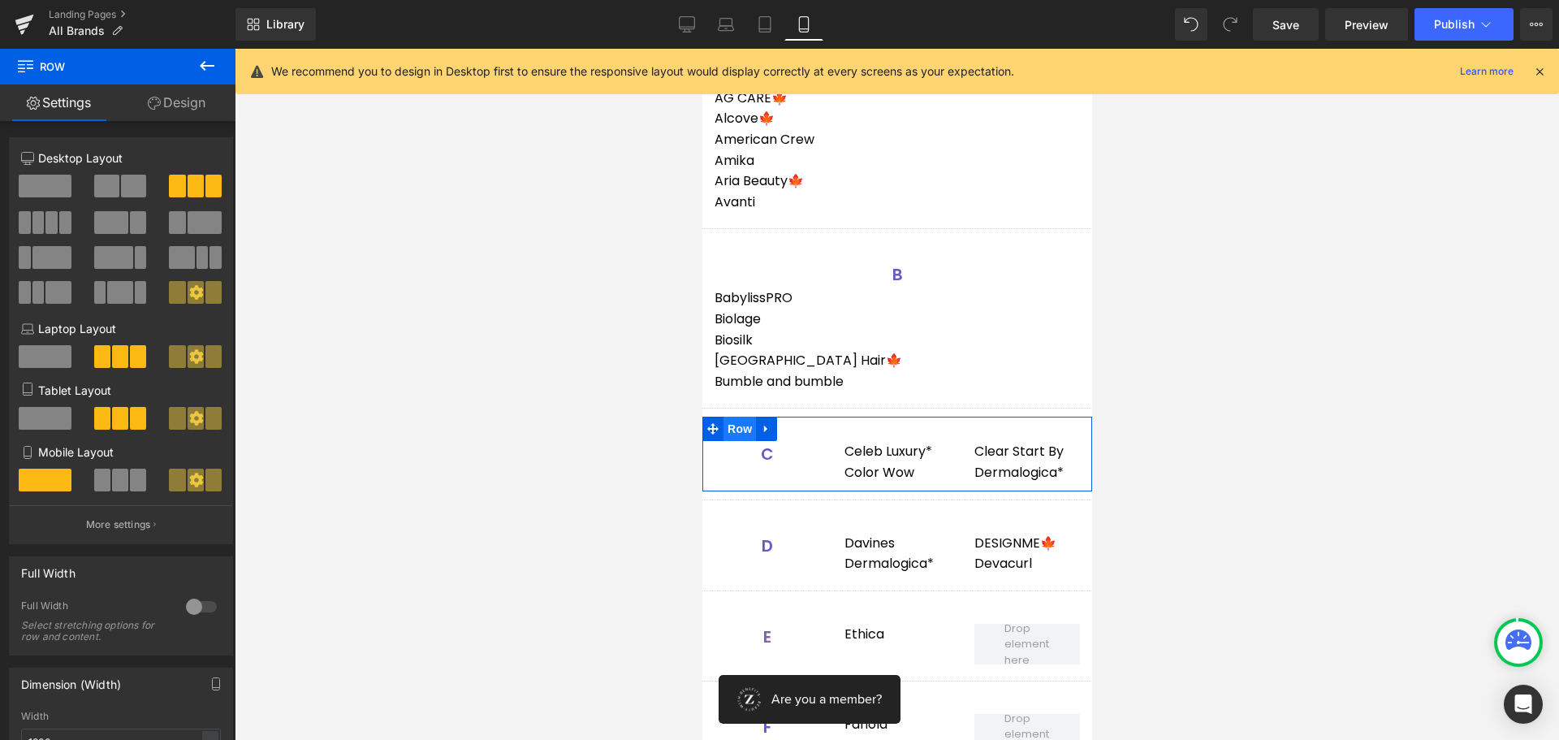
click at [734, 428] on span "Row" at bounding box center [739, 428] width 32 height 24
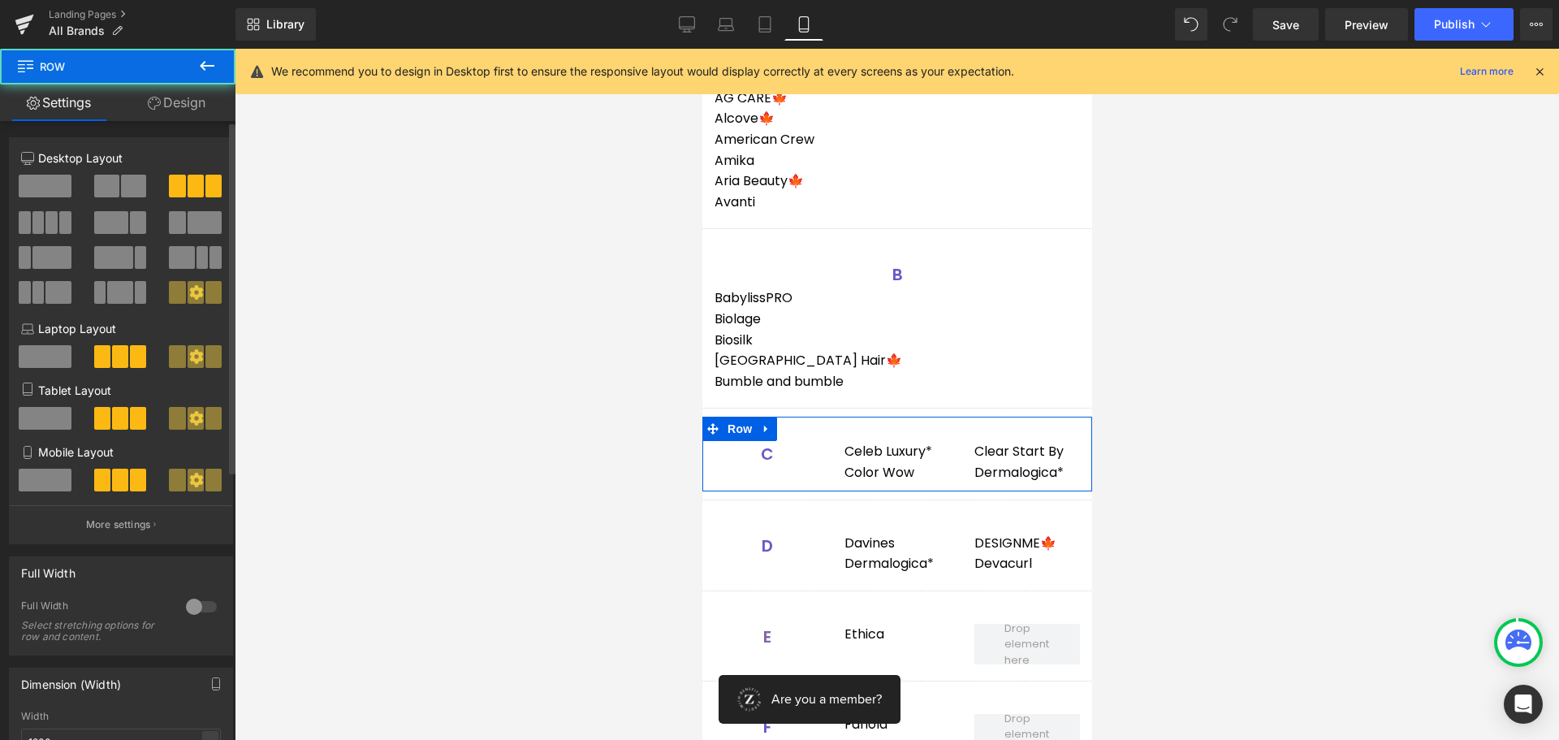
click at [58, 483] on span at bounding box center [45, 479] width 53 height 23
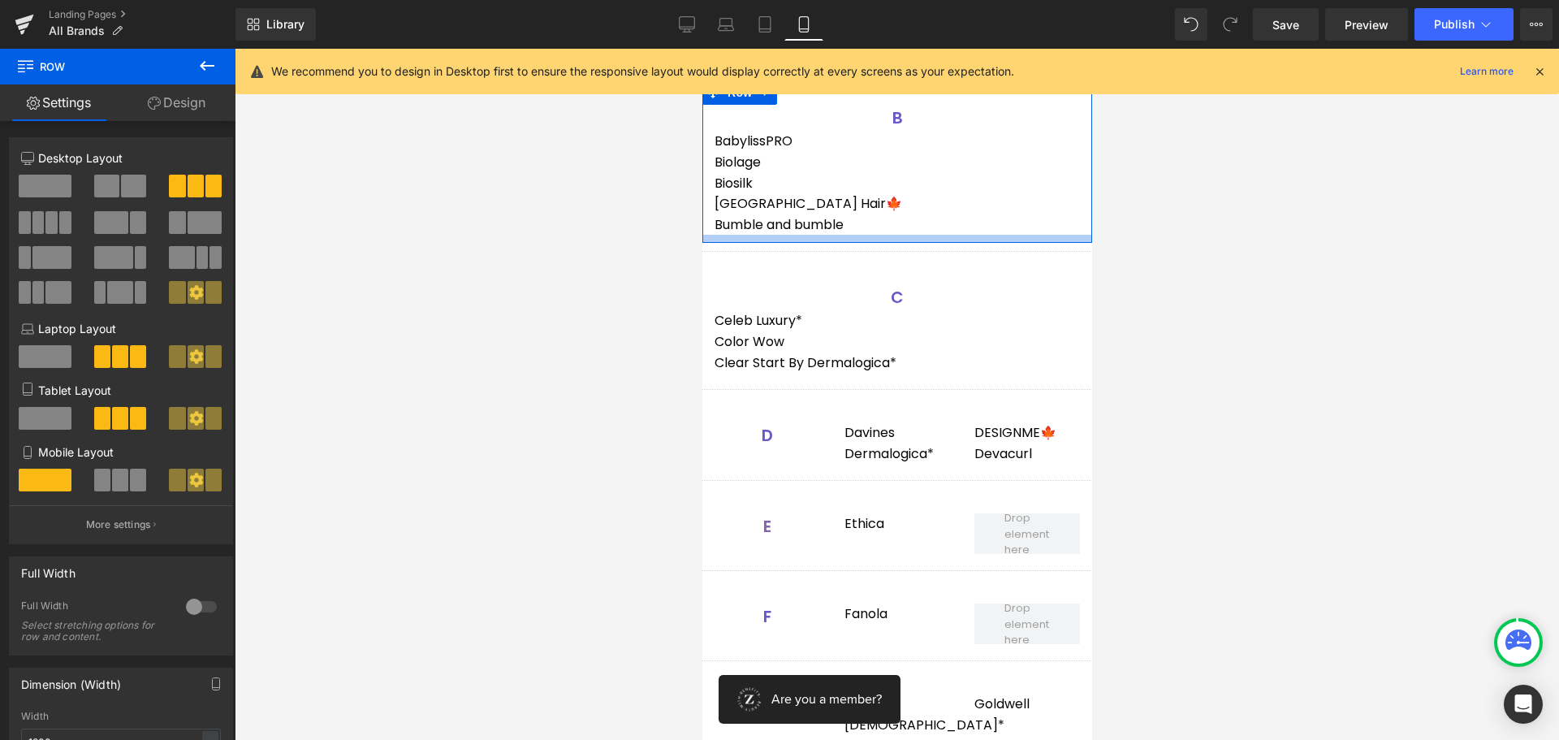
scroll to position [893, 0]
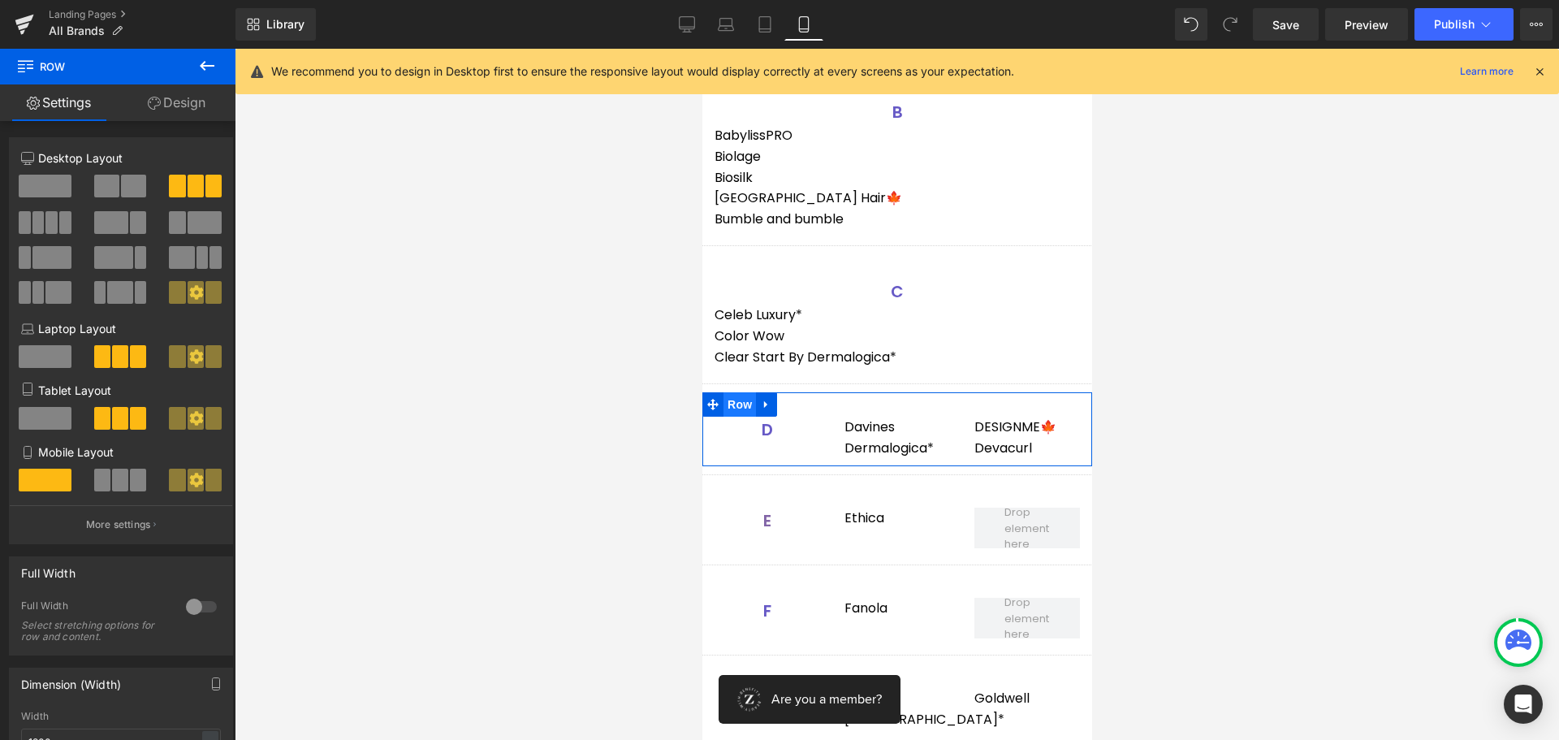
click at [740, 405] on span "Row" at bounding box center [739, 404] width 32 height 24
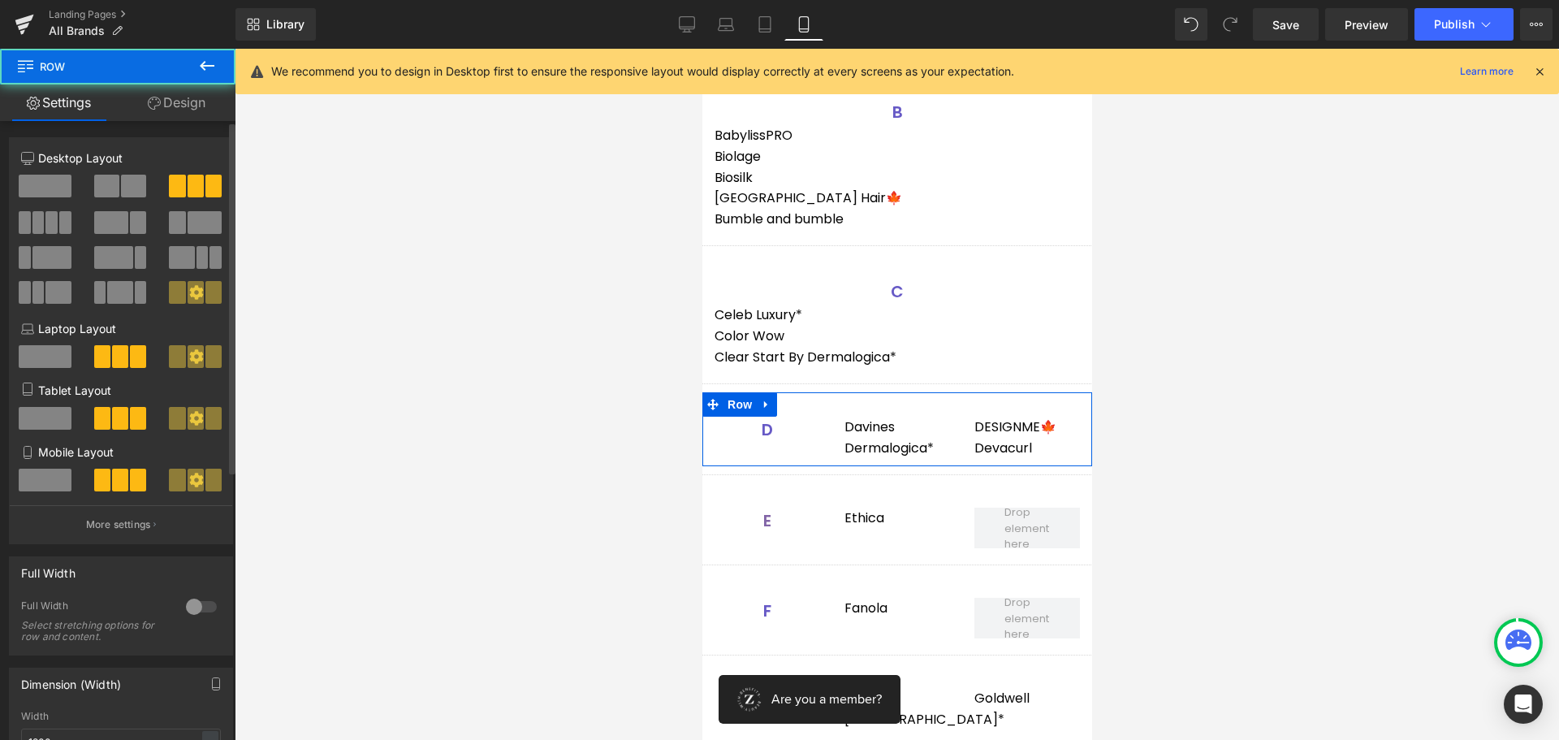
click at [55, 478] on span at bounding box center [45, 479] width 53 height 23
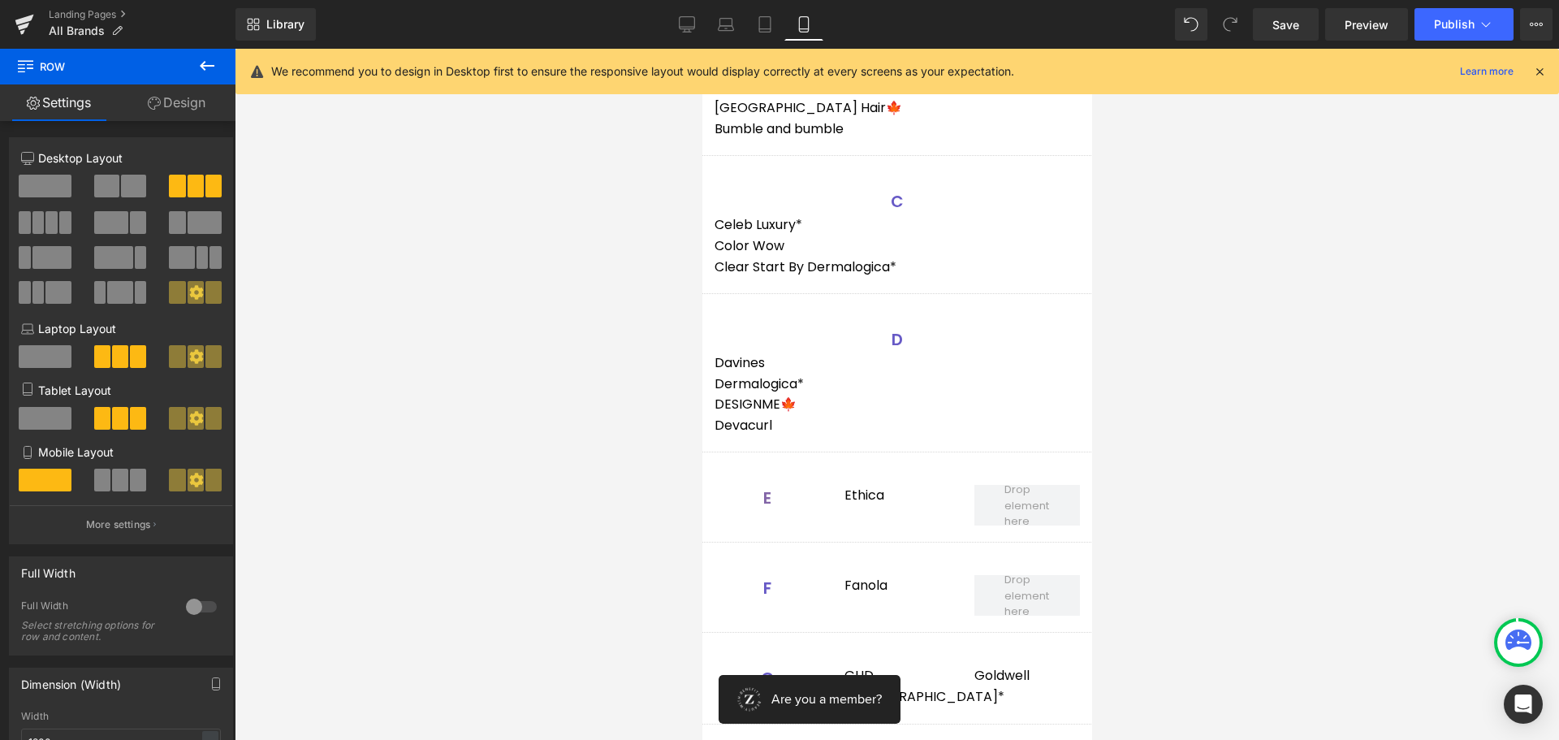
scroll to position [1137, 0]
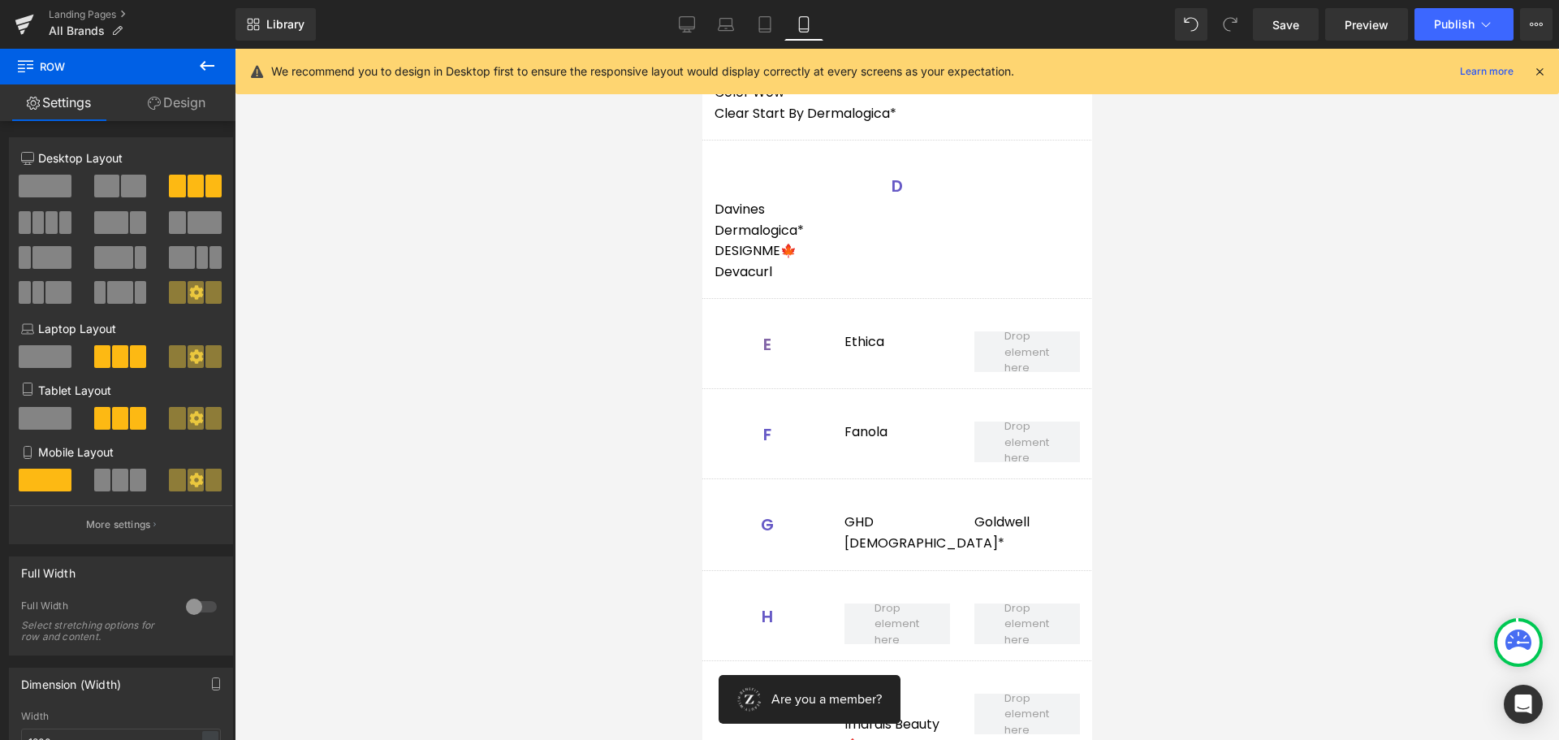
click at [785, 345] on div "E Heading" at bounding box center [767, 344] width 106 height 26
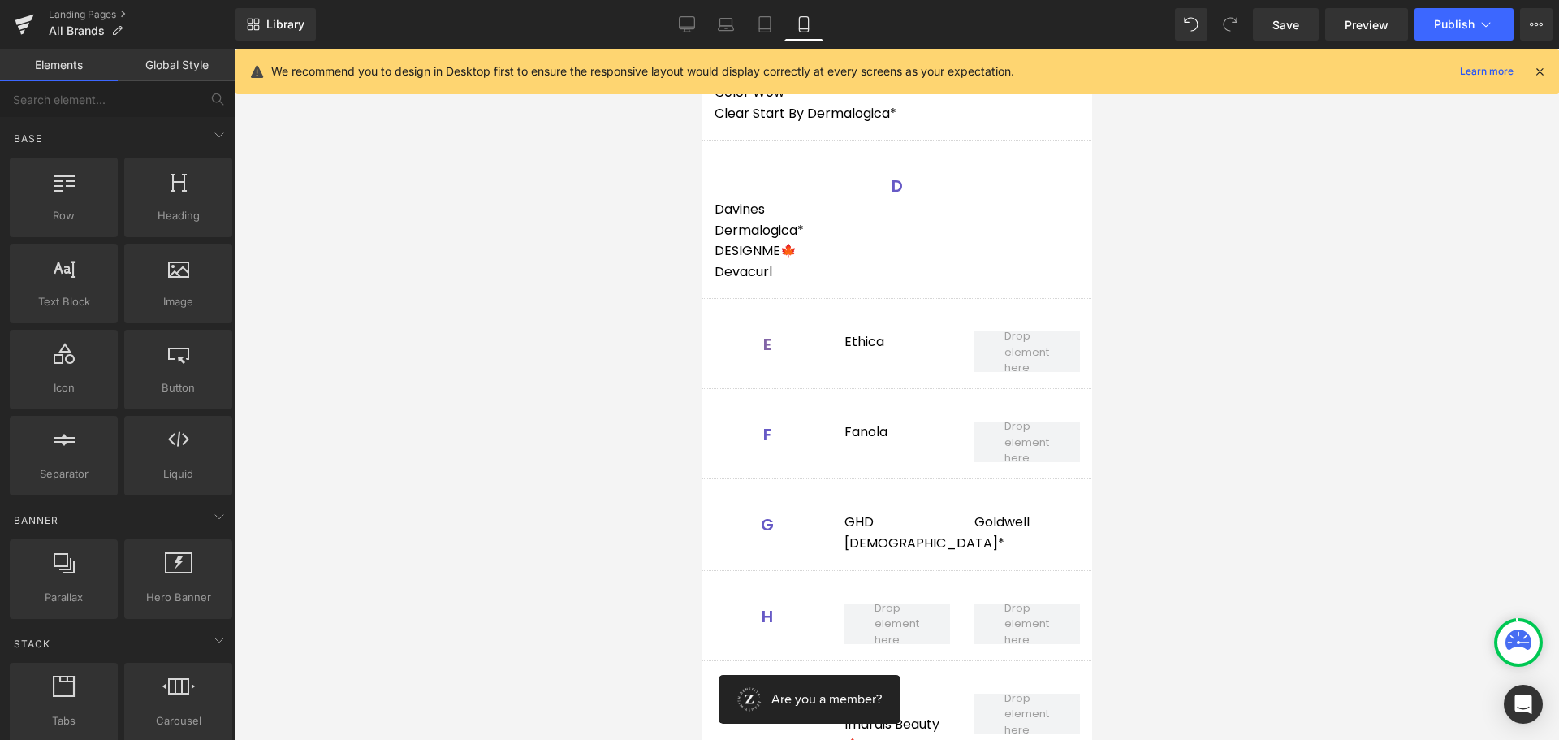
click at [645, 378] on div at bounding box center [897, 394] width 1324 height 691
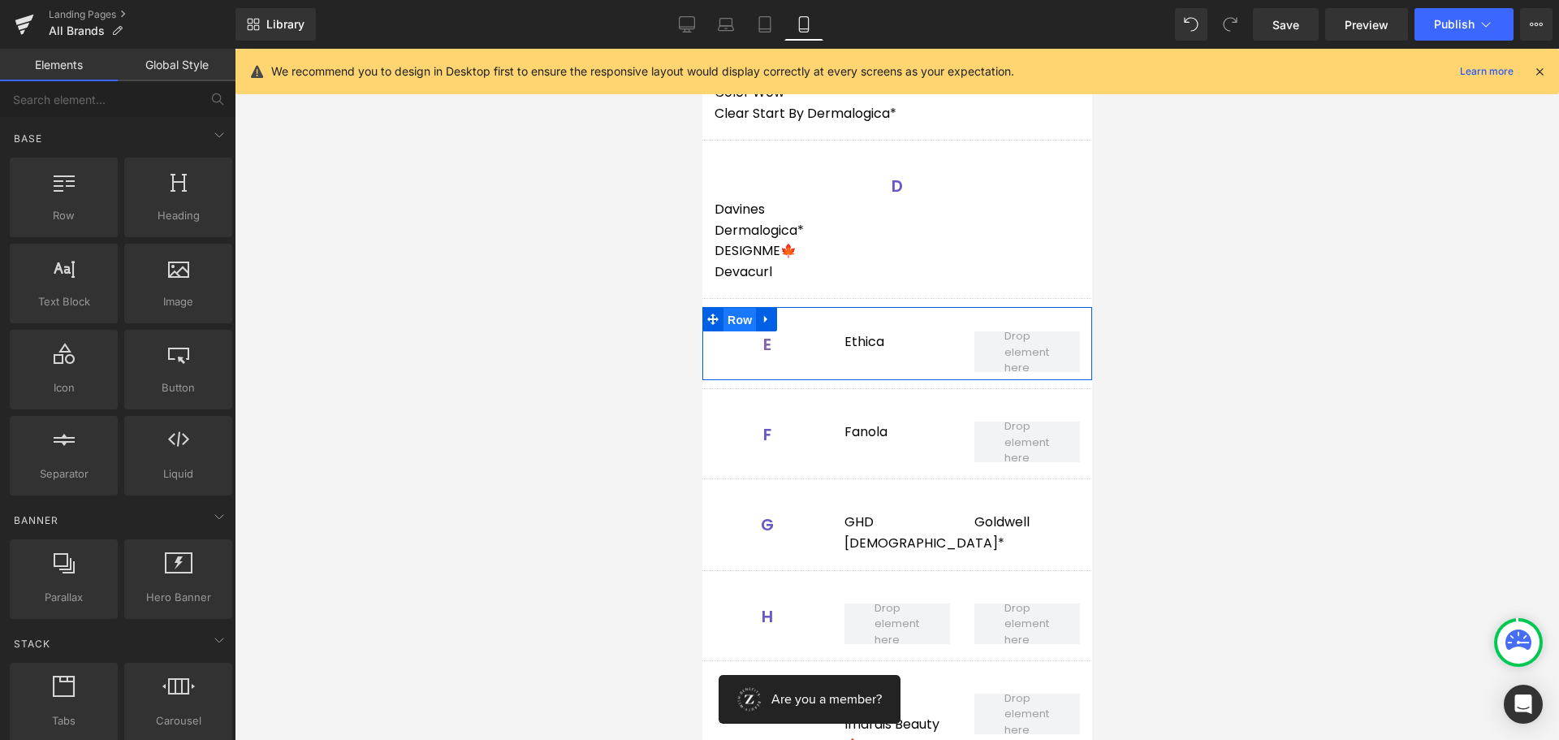
click at [743, 315] on span "Row" at bounding box center [739, 320] width 32 height 24
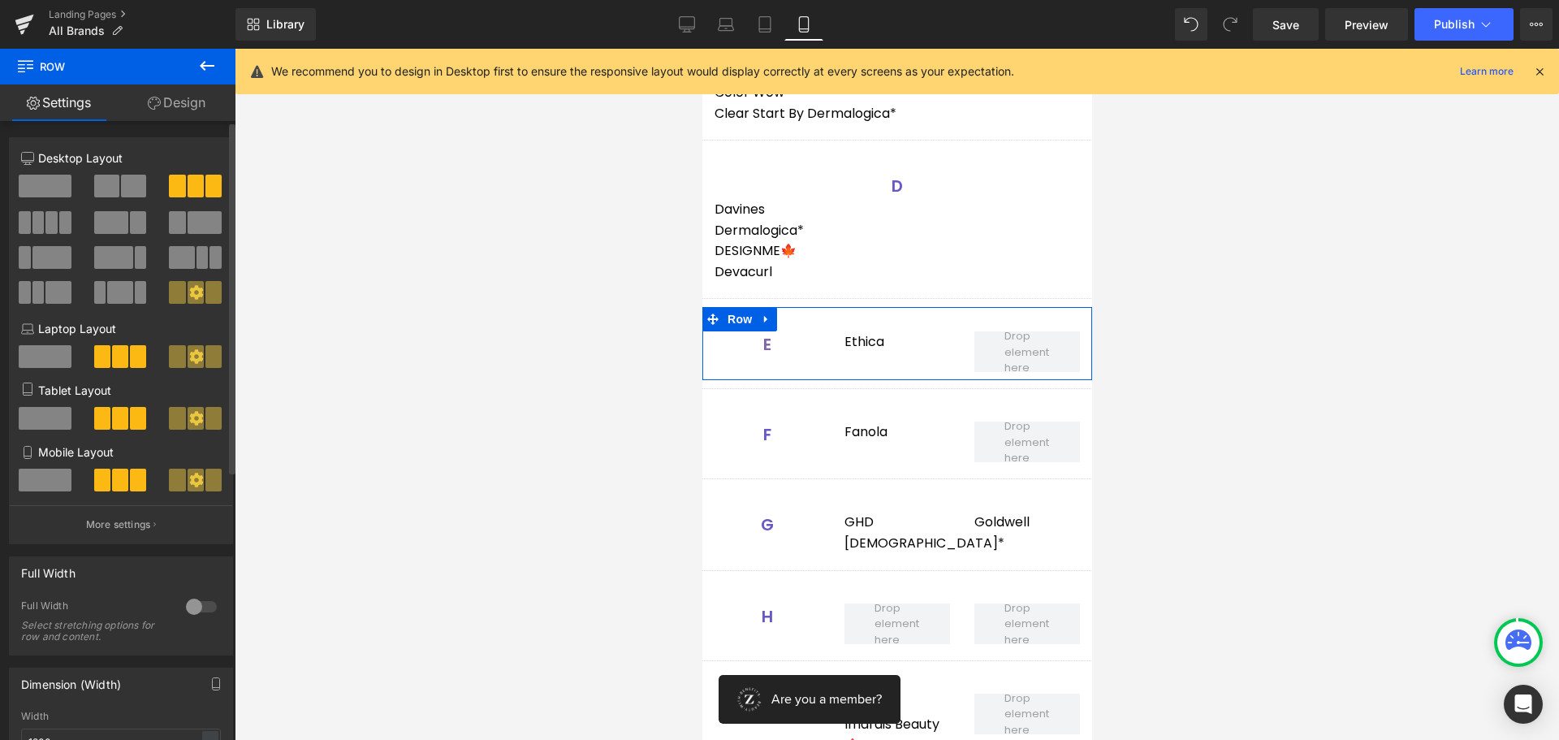
click at [42, 481] on span at bounding box center [45, 479] width 53 height 23
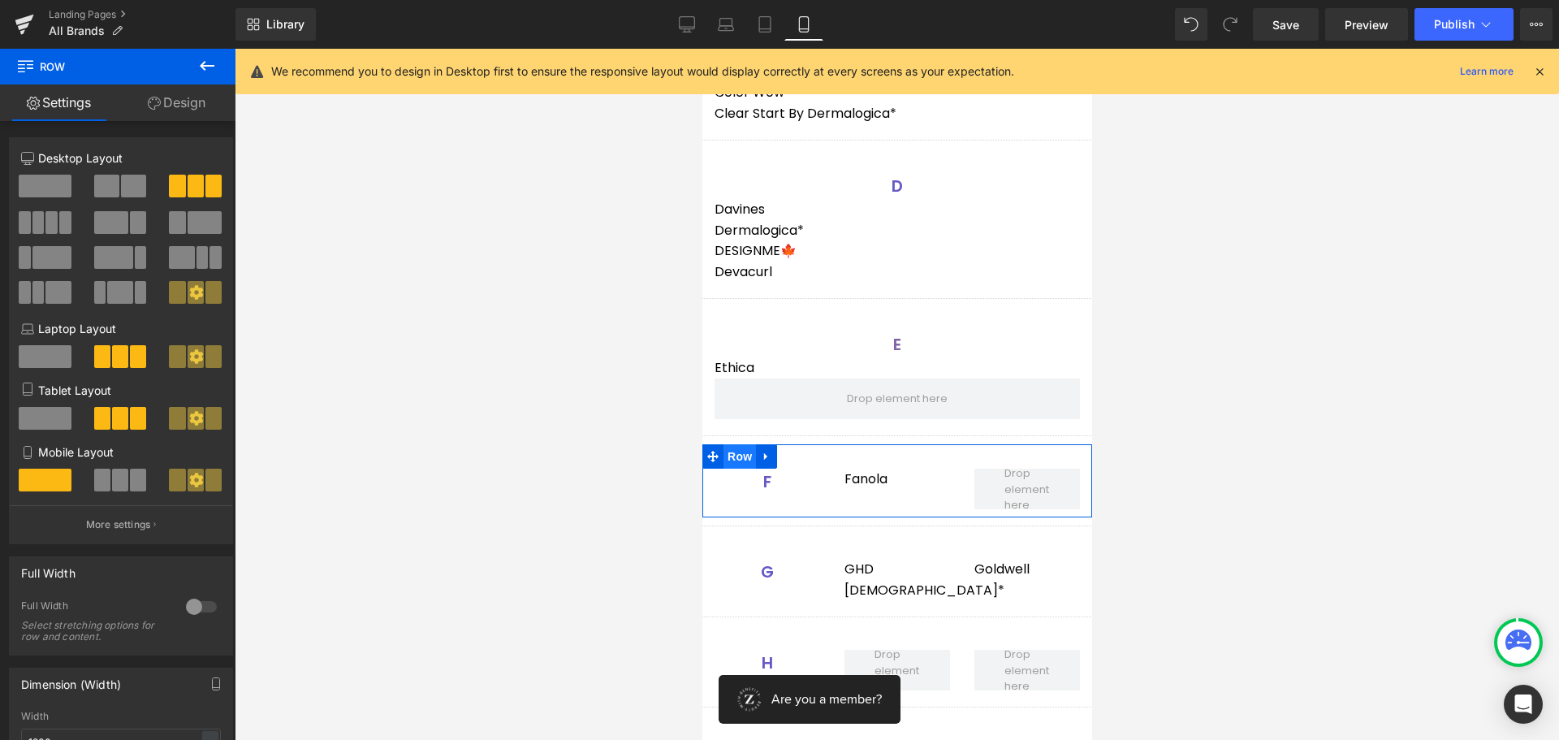
click at [735, 455] on span "Row" at bounding box center [739, 456] width 32 height 24
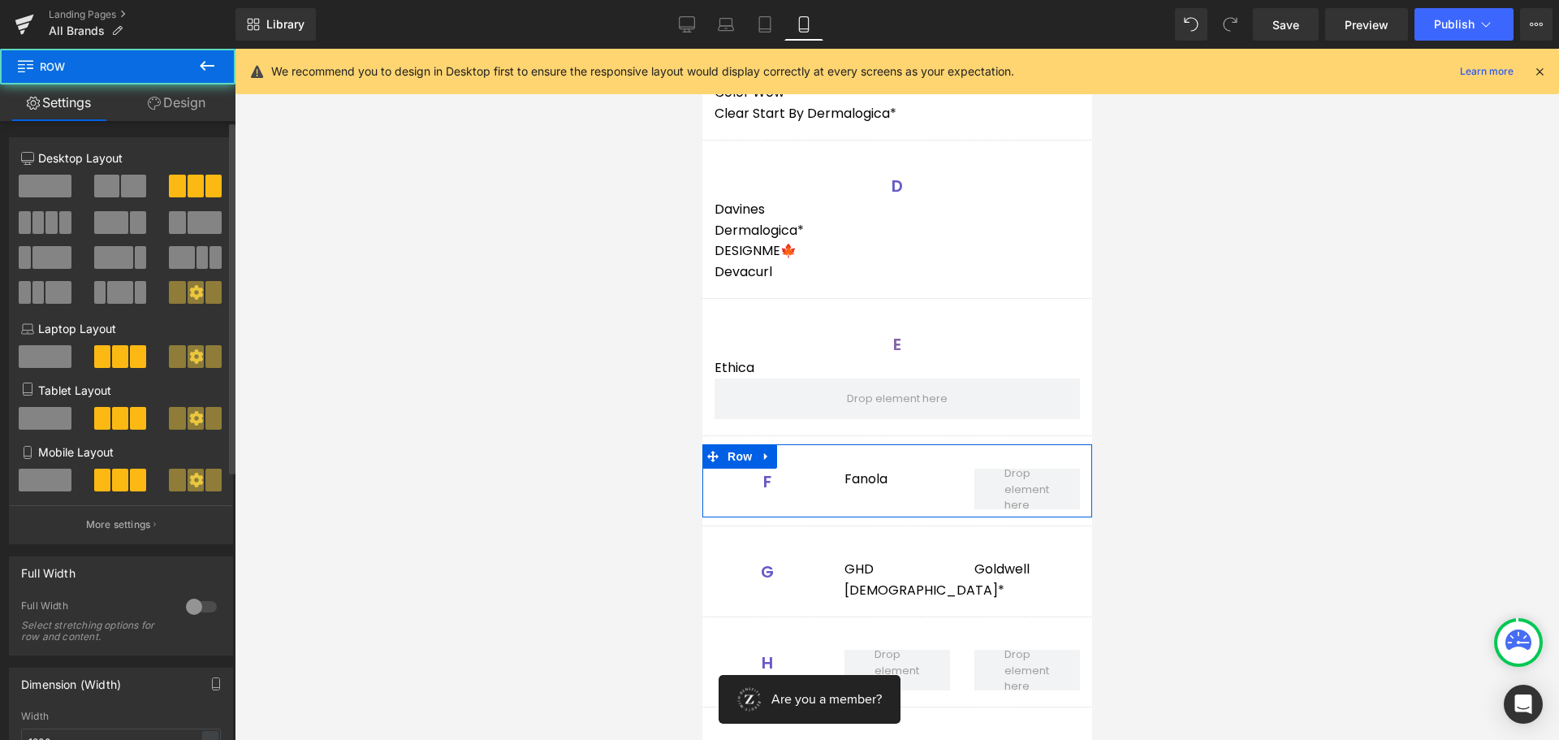
click at [47, 482] on span at bounding box center [45, 479] width 53 height 23
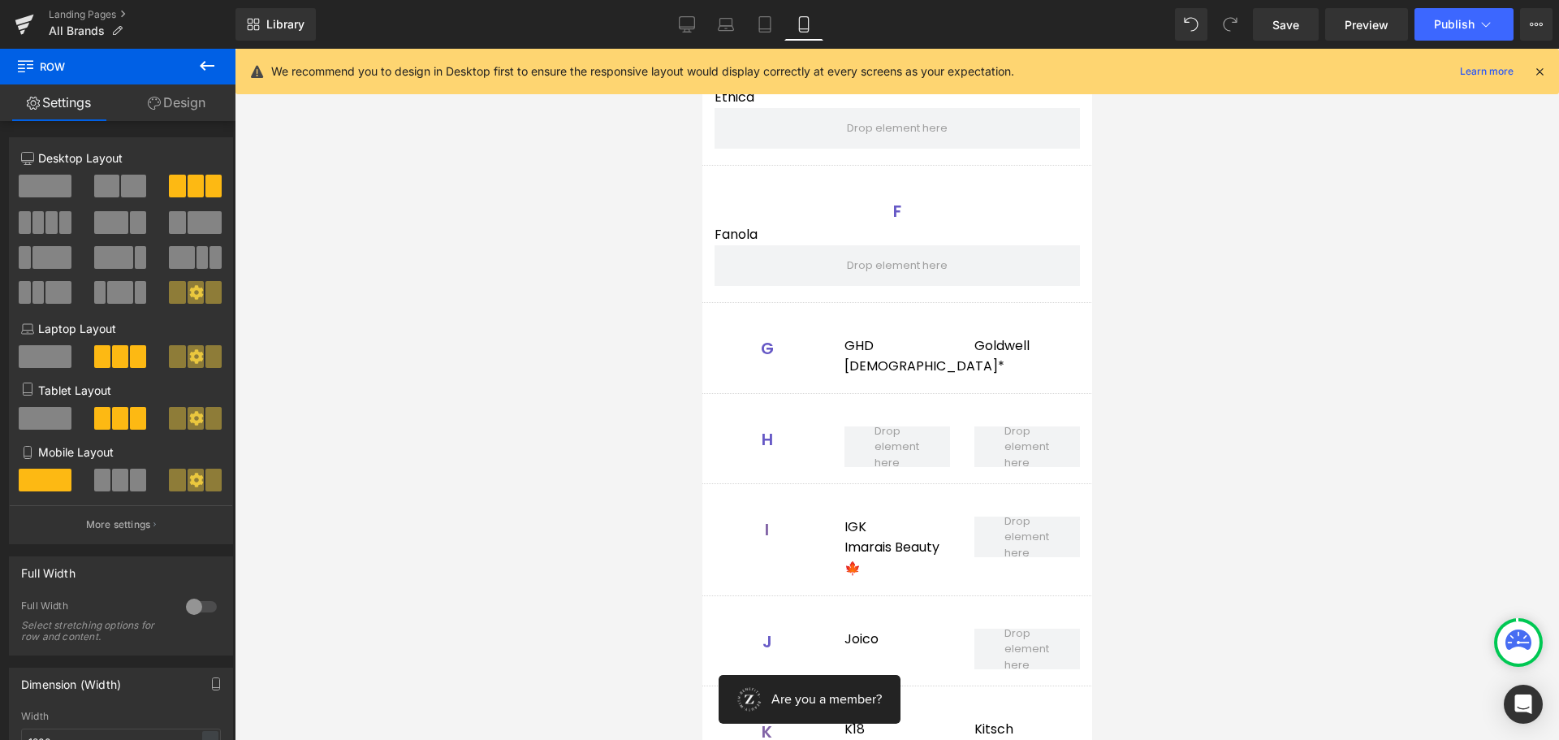
scroll to position [1461, 0]
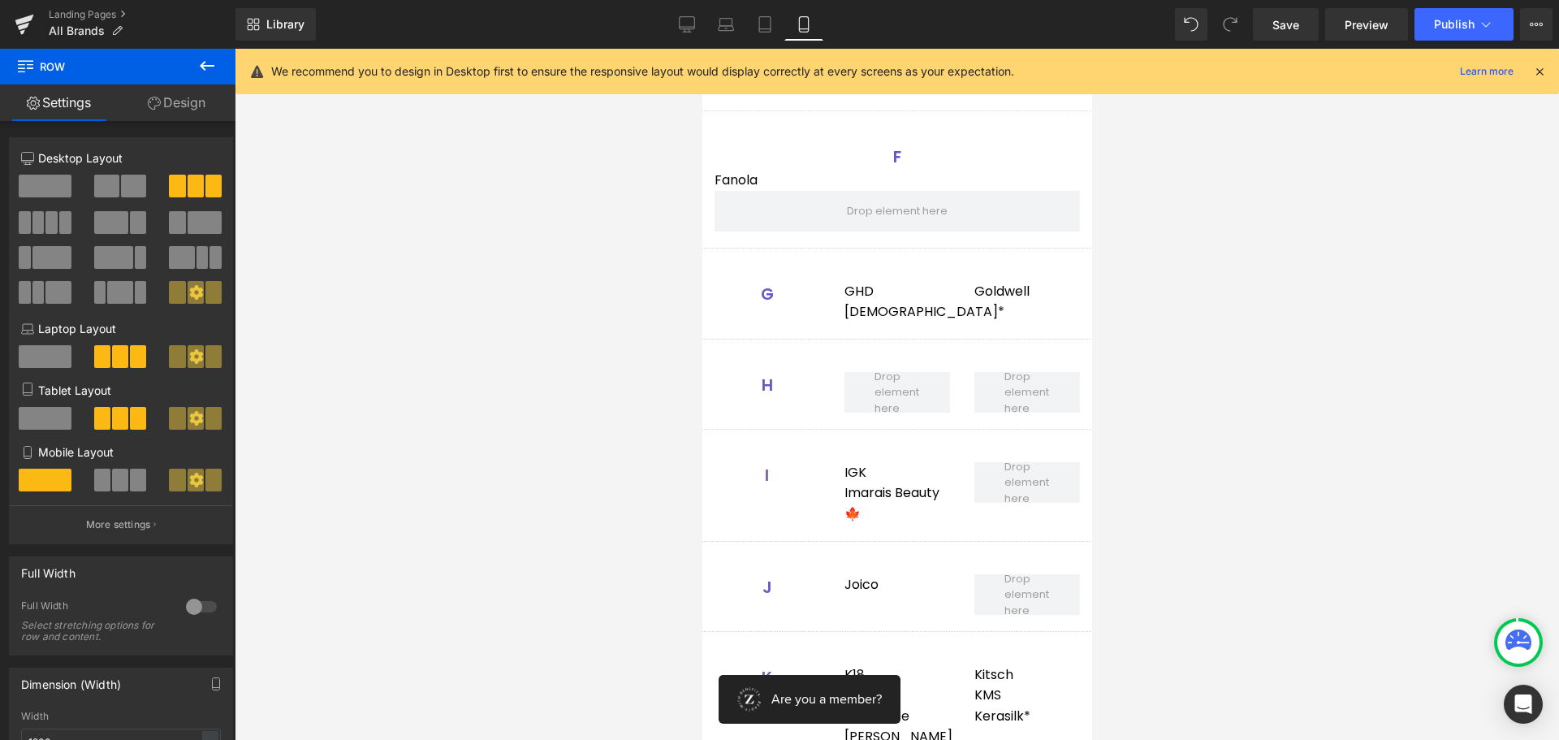
click at [793, 281] on div "G Heading" at bounding box center [767, 294] width 106 height 26
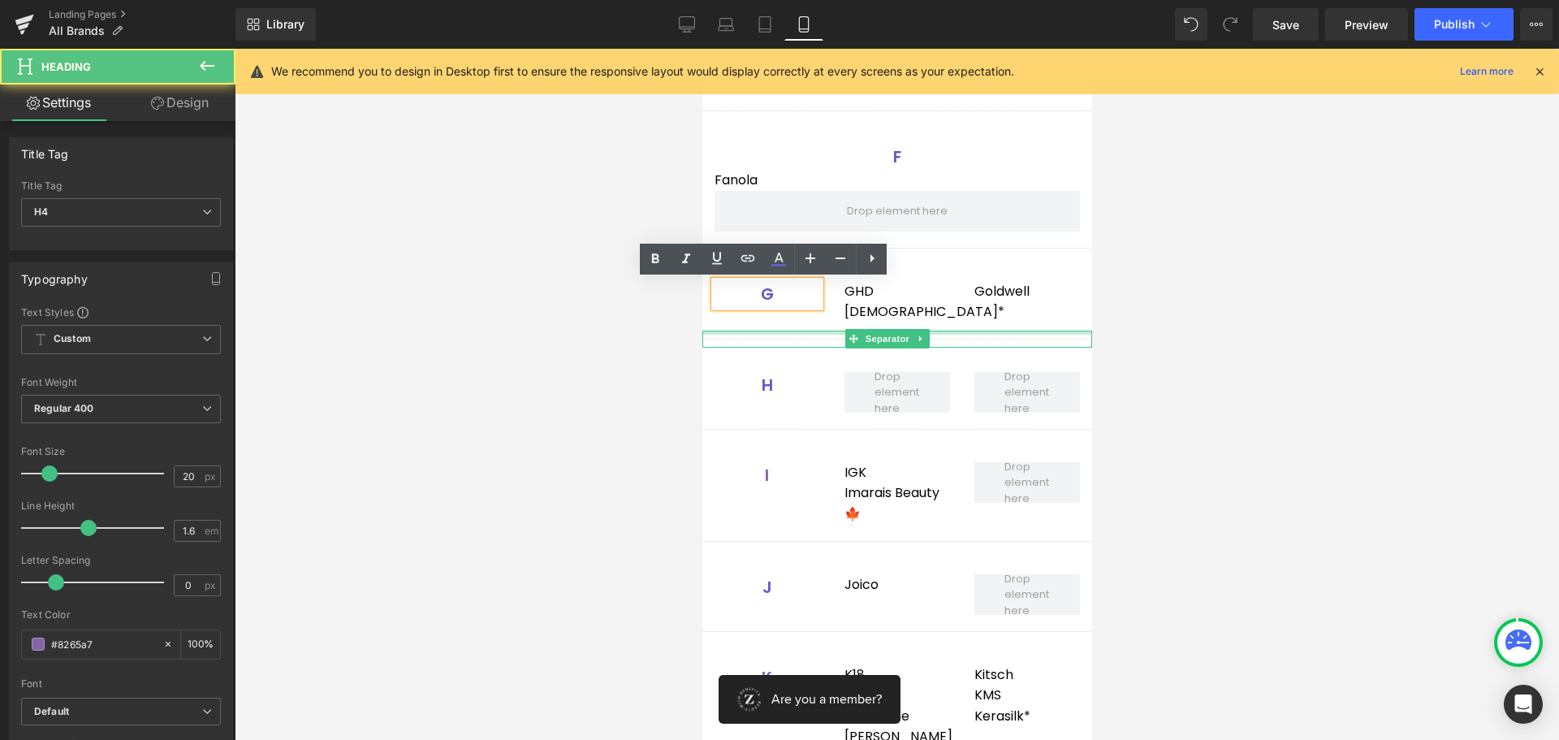
click at [794, 332] on div at bounding box center [896, 332] width 390 height 4
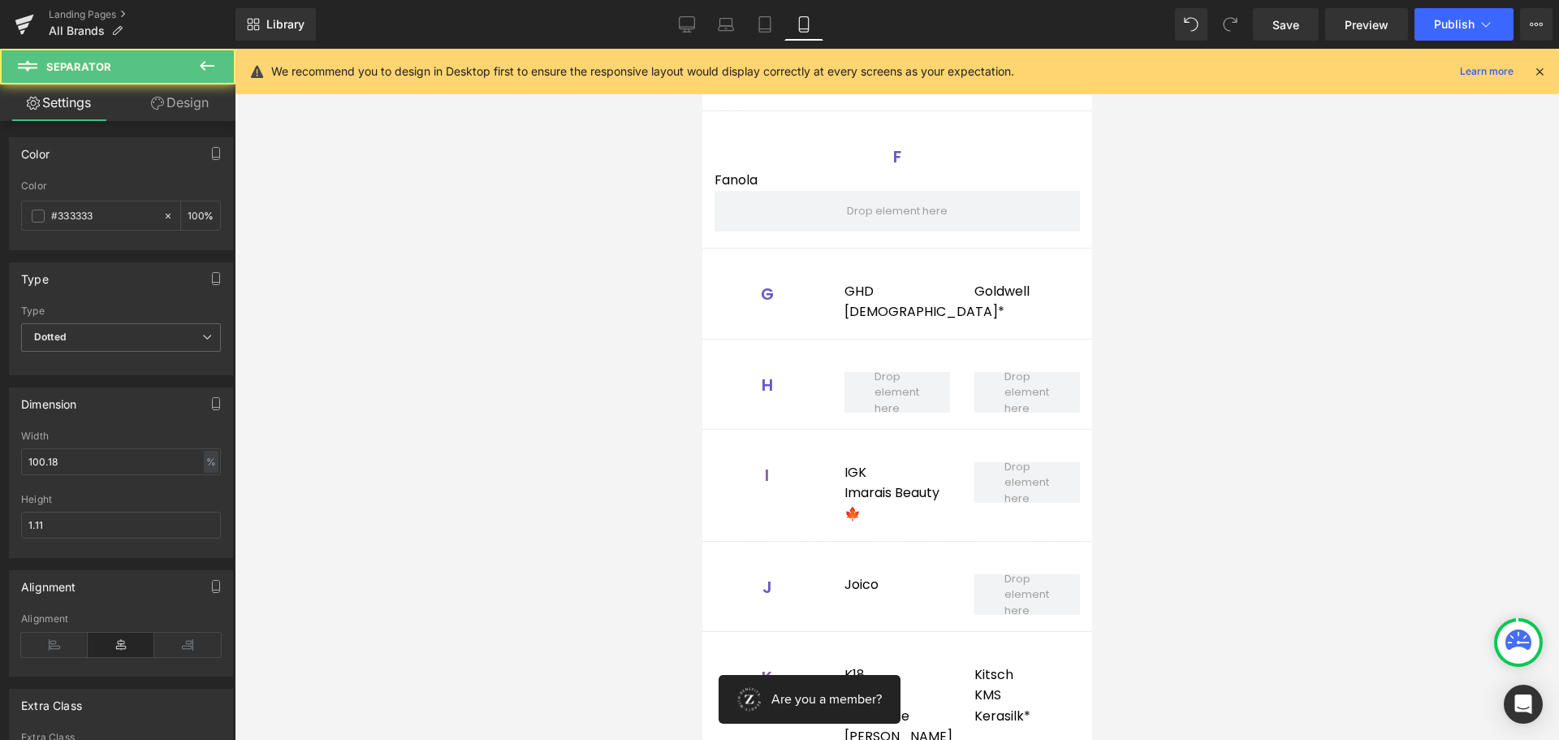
click at [792, 316] on div "G Heading GHD Goddess* Text Block Goldwell Text Block Row" at bounding box center [896, 294] width 390 height 74
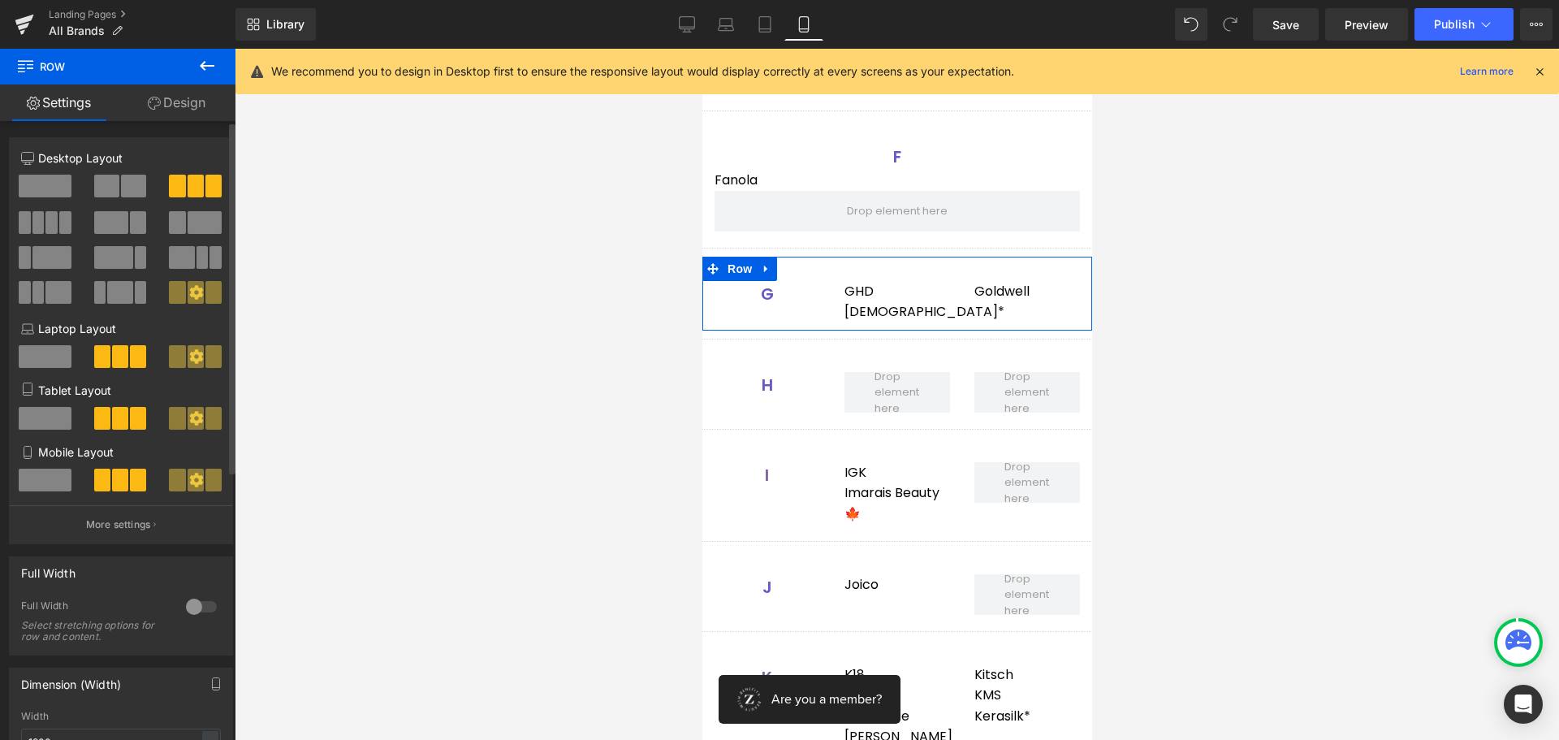
click at [34, 473] on span at bounding box center [45, 479] width 53 height 23
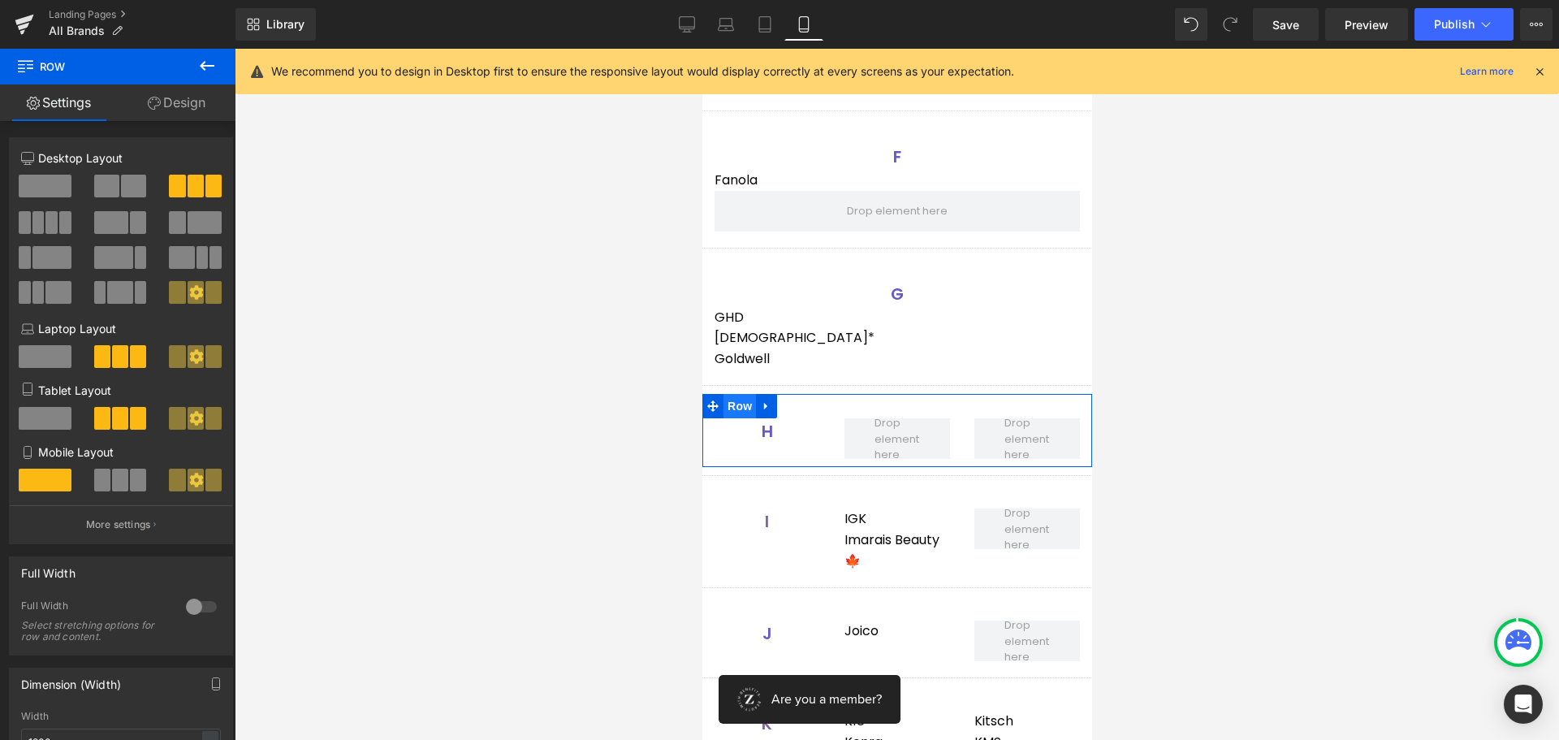
click at [740, 400] on span "Row" at bounding box center [739, 406] width 32 height 24
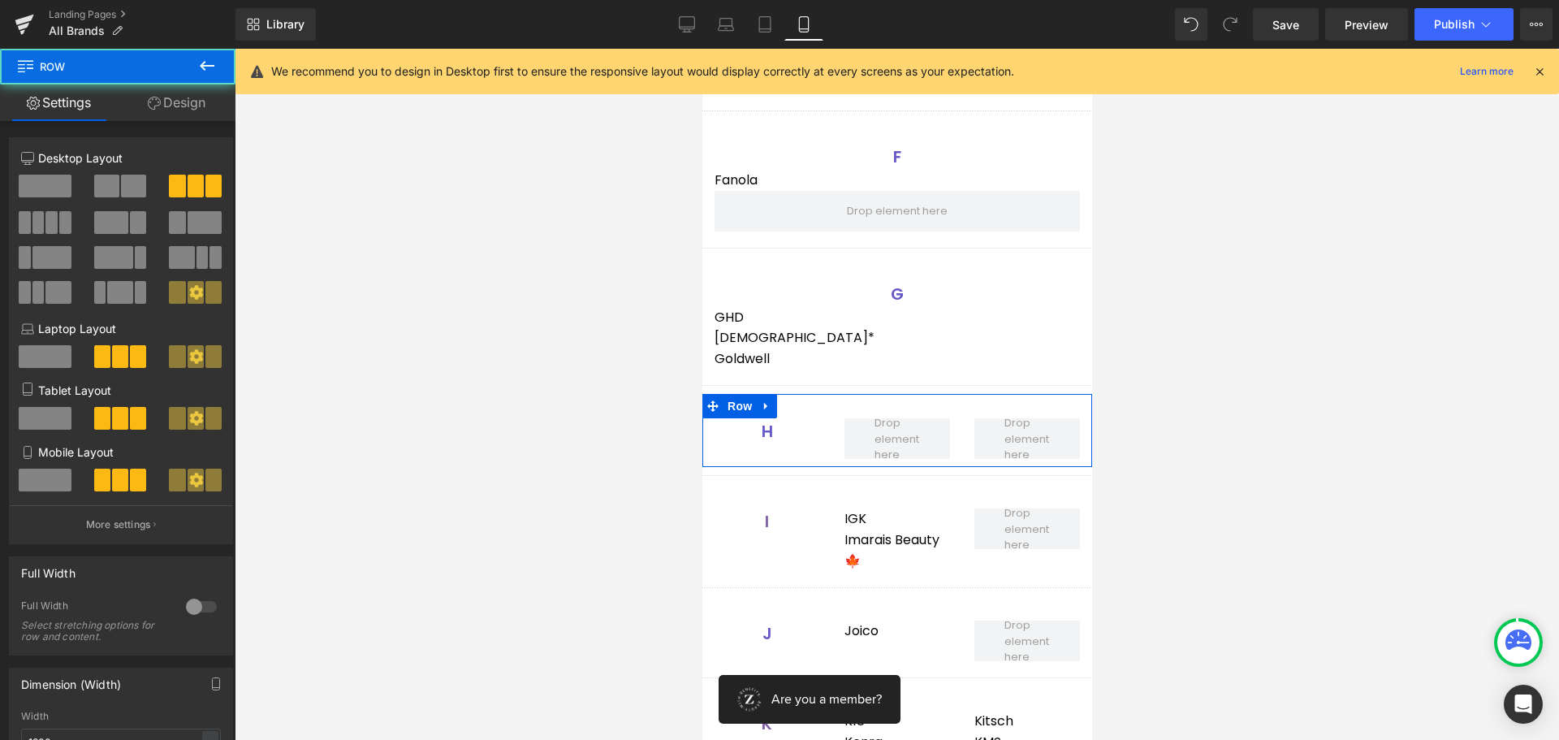
click at [32, 485] on span at bounding box center [45, 479] width 53 height 23
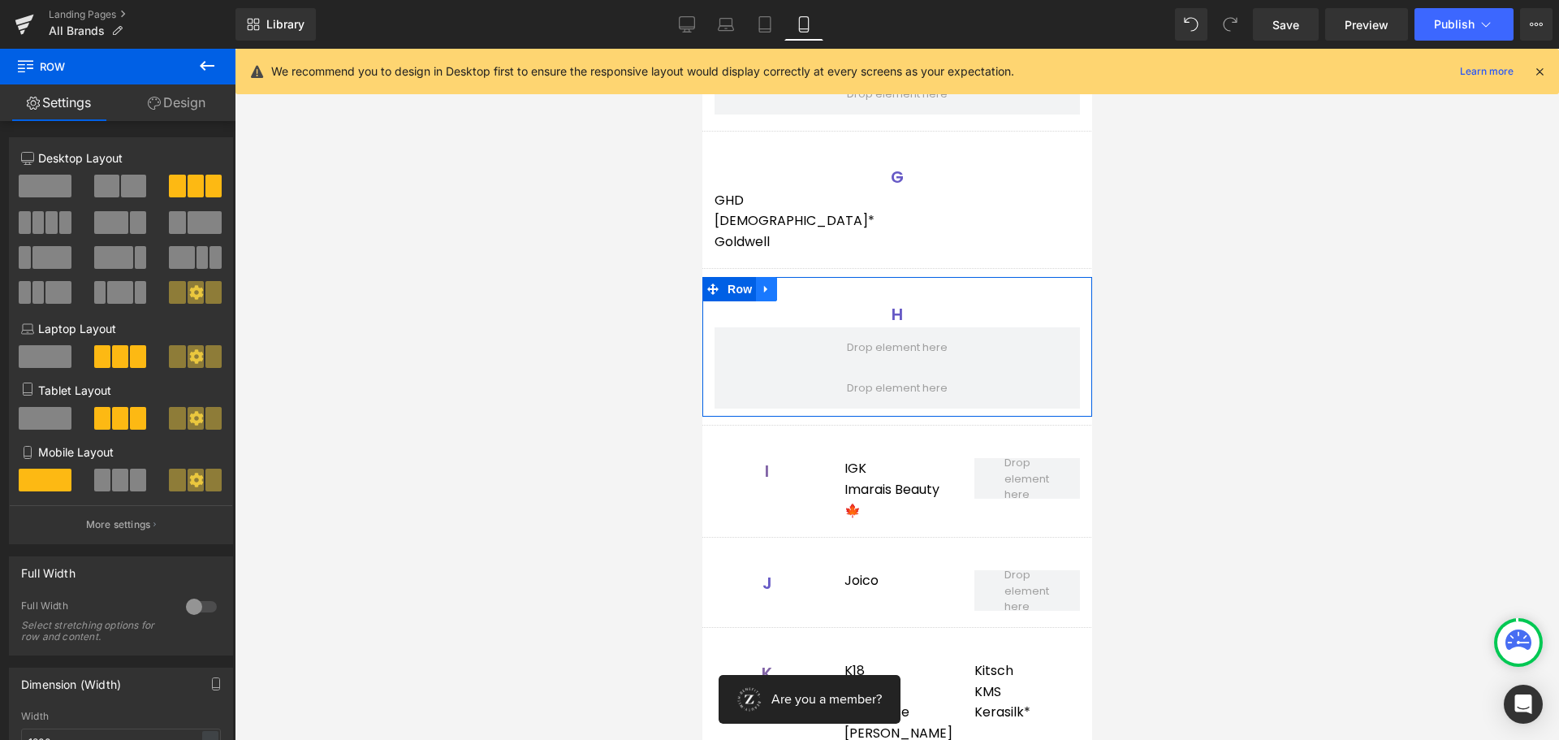
scroll to position [1624, 0]
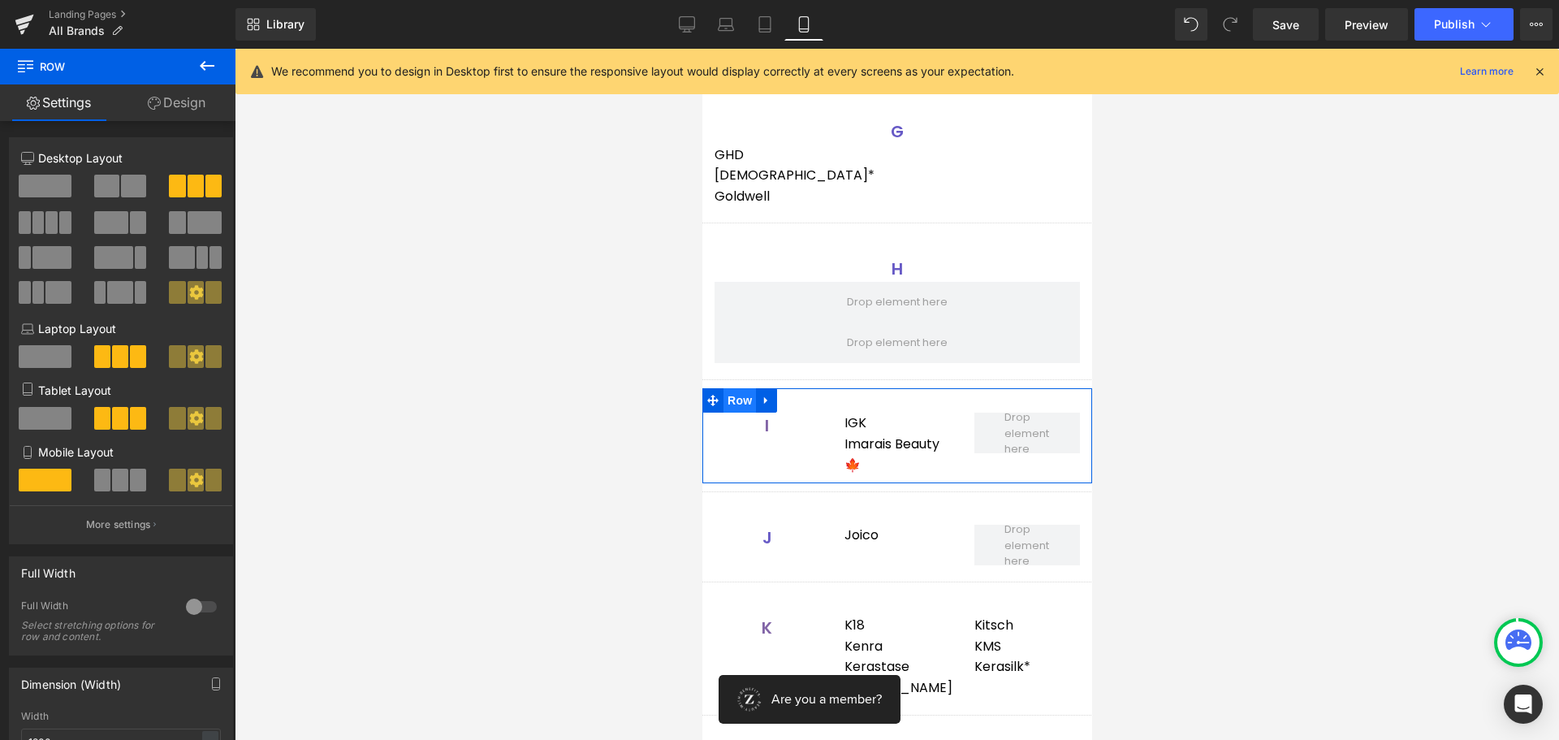
click at [727, 399] on span "Row" at bounding box center [739, 400] width 32 height 24
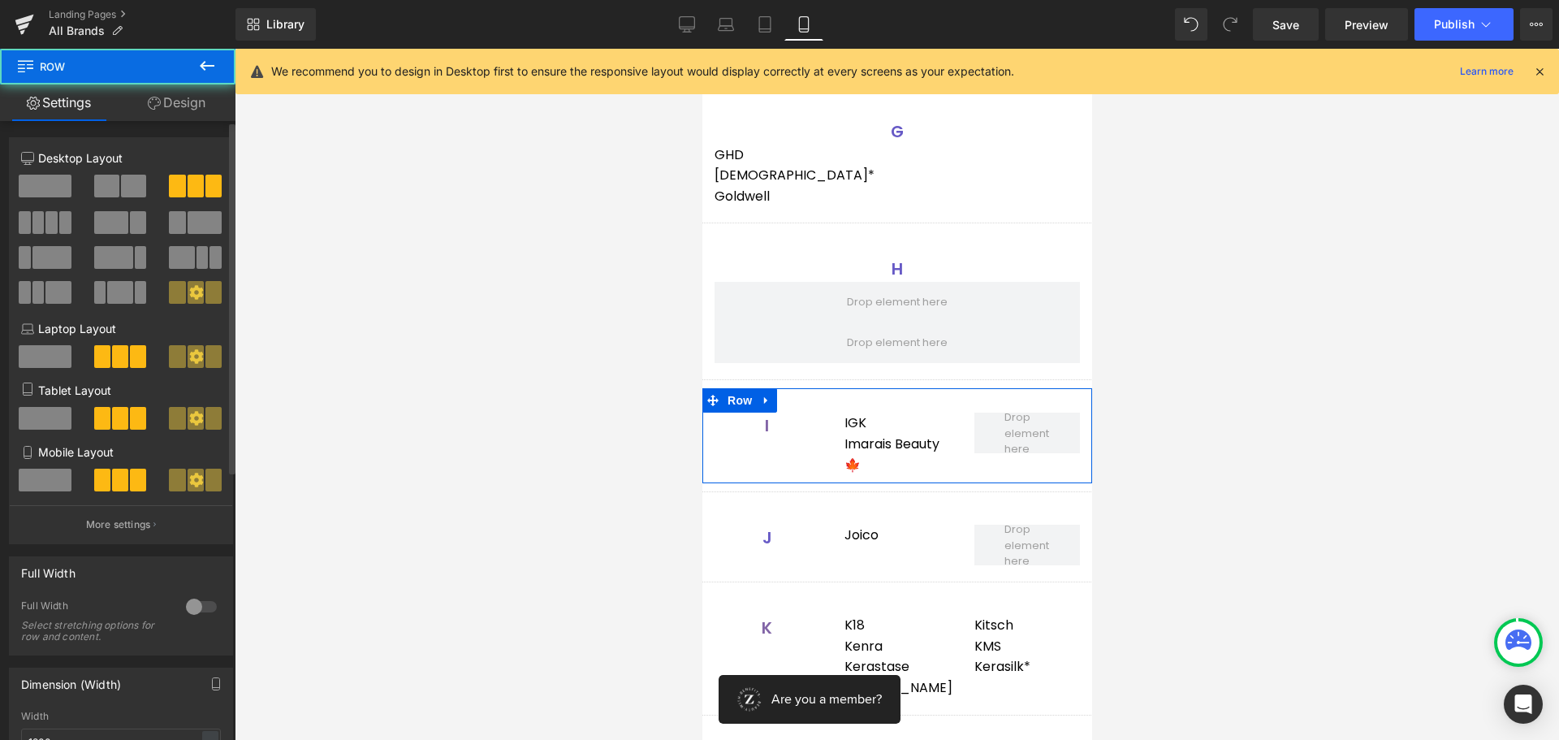
click at [44, 477] on span at bounding box center [45, 479] width 53 height 23
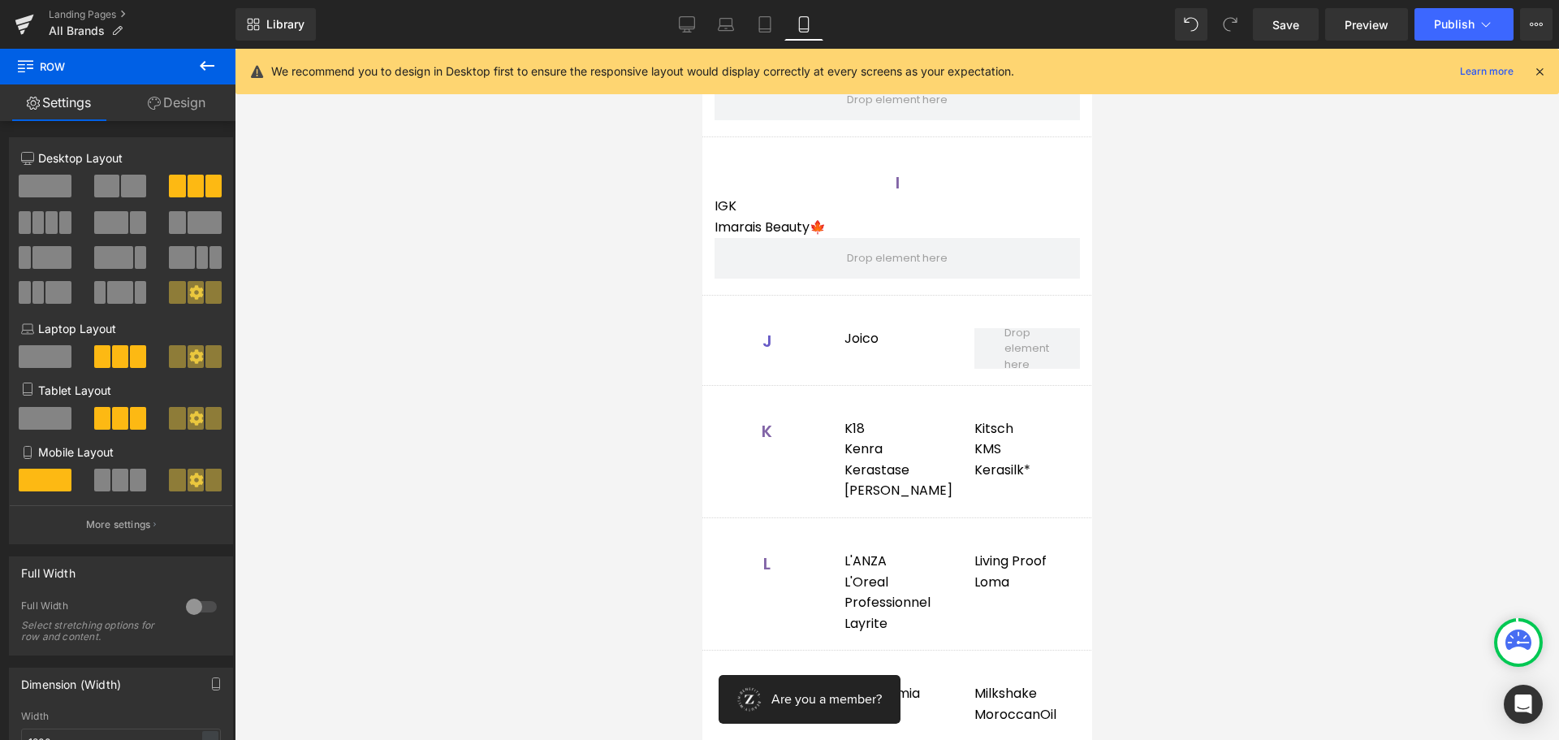
scroll to position [1867, 0]
click at [731, 311] on span "Row" at bounding box center [739, 315] width 32 height 24
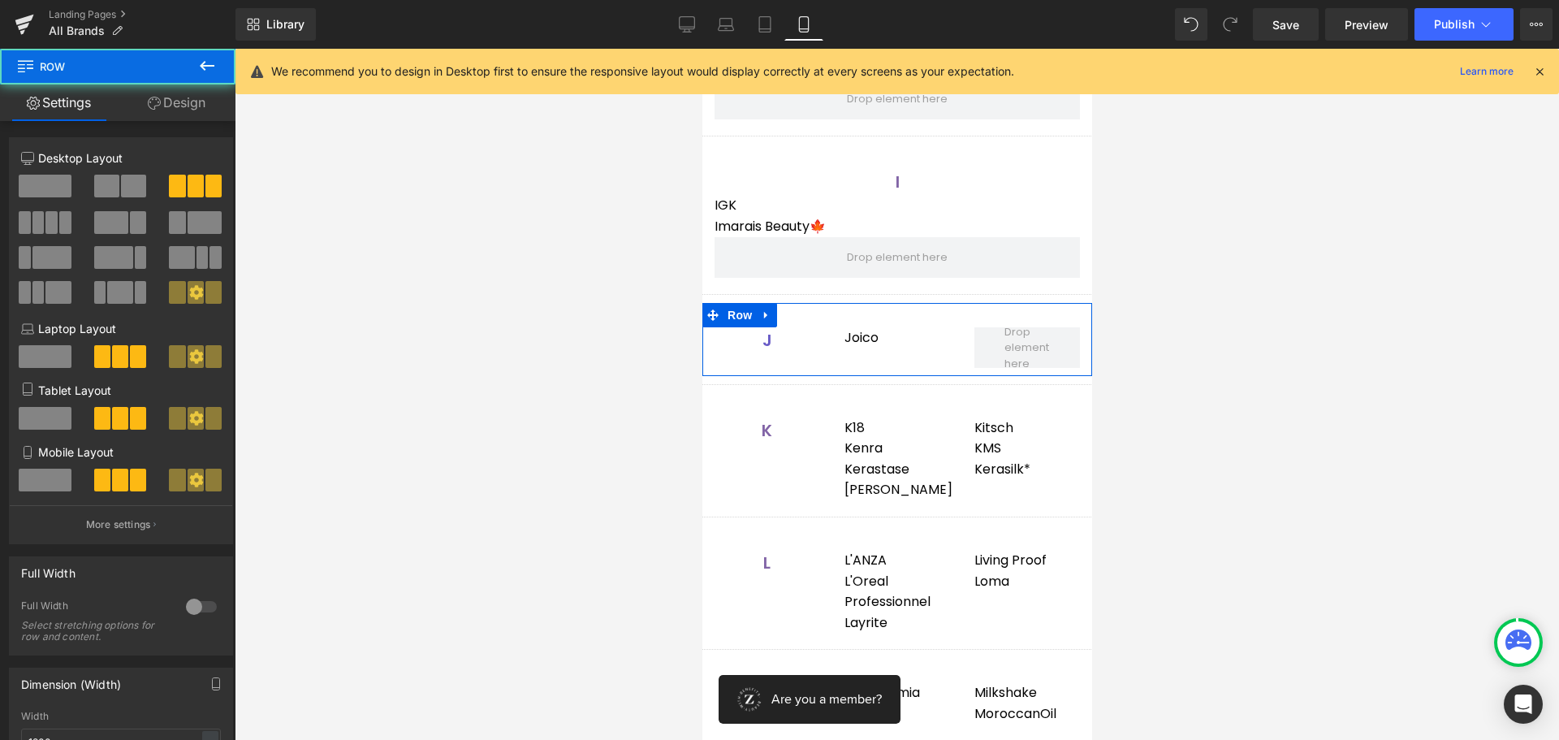
click at [36, 488] on span at bounding box center [45, 479] width 53 height 23
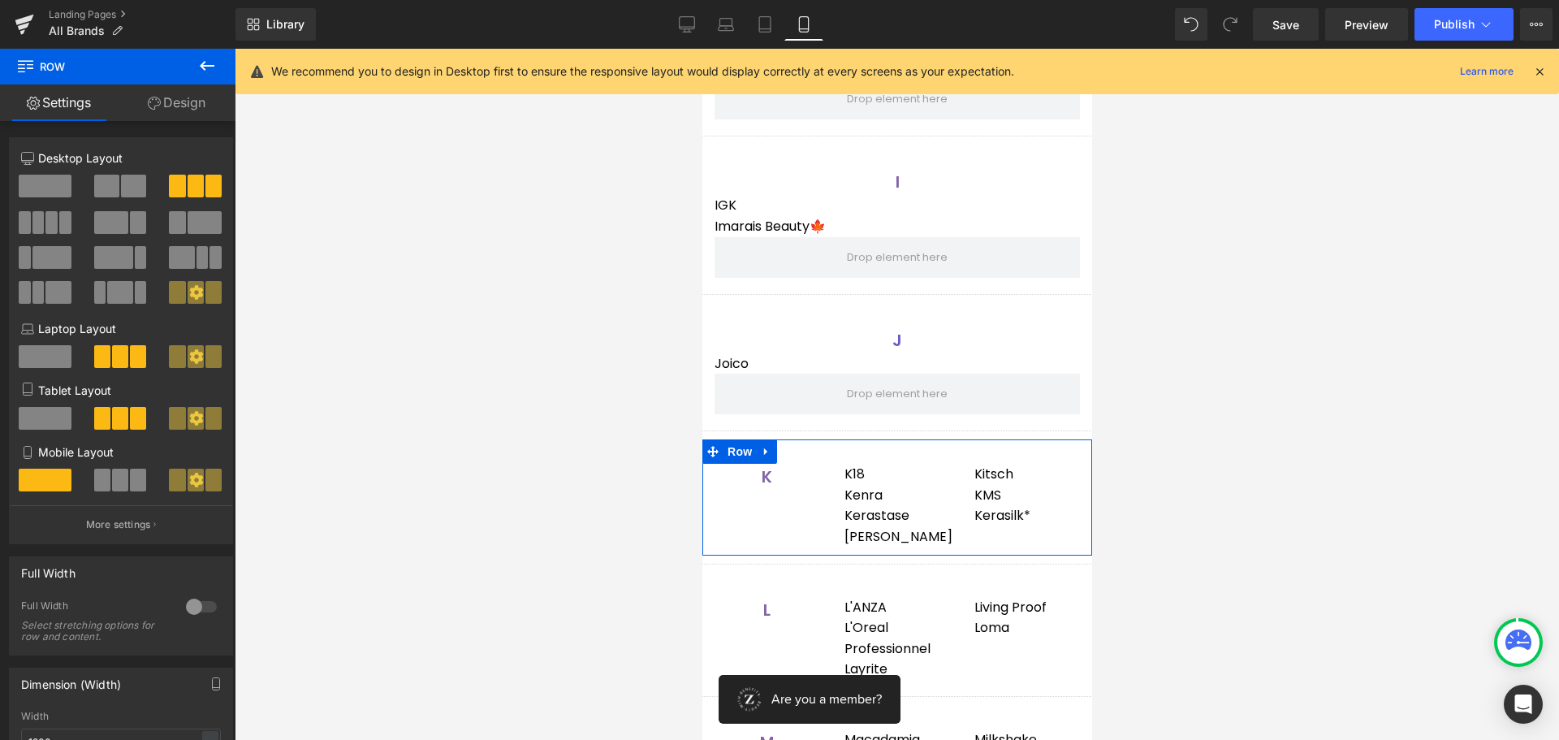
click at [748, 451] on span "Row" at bounding box center [739, 451] width 32 height 24
click at [44, 477] on span at bounding box center [45, 479] width 53 height 23
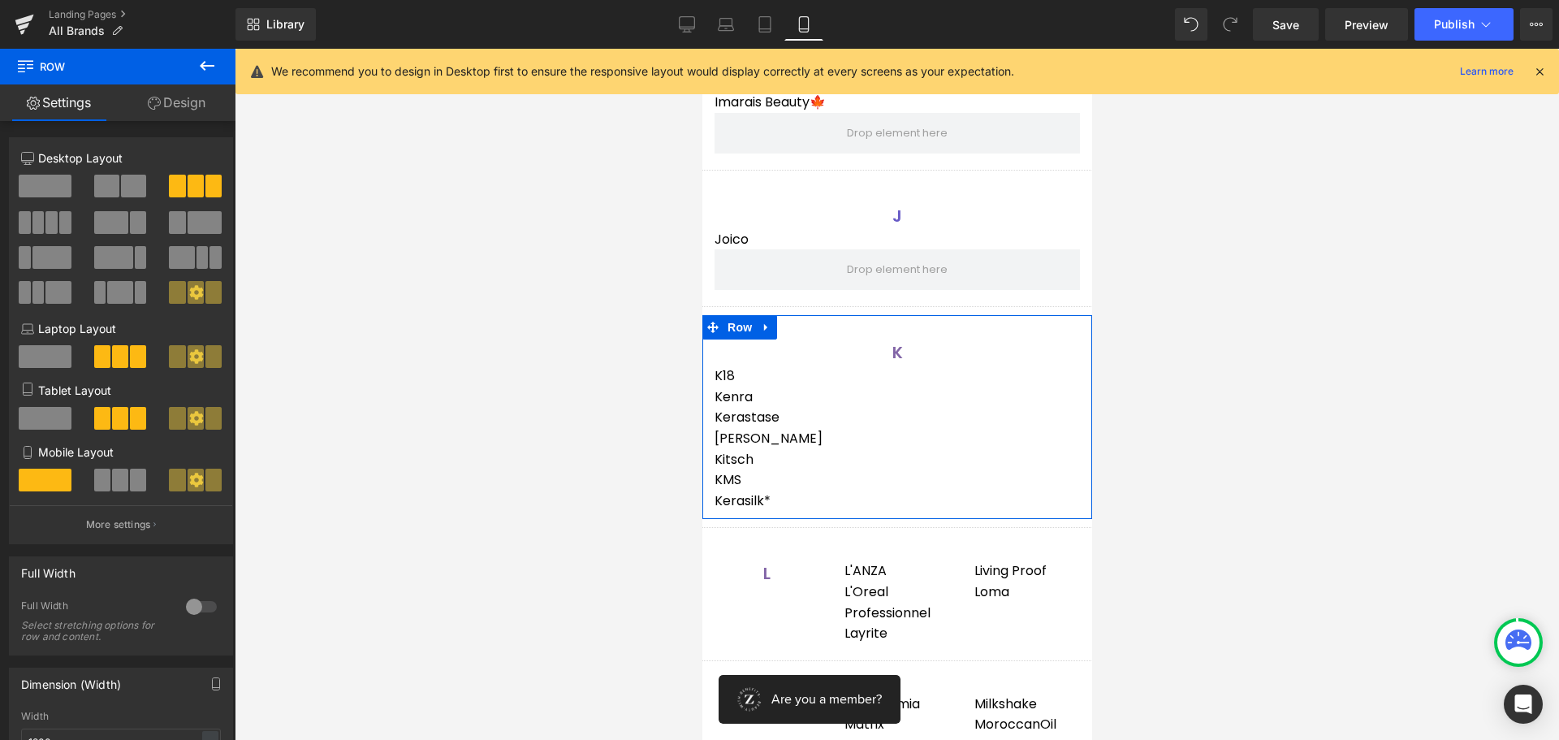
scroll to position [2030, 0]
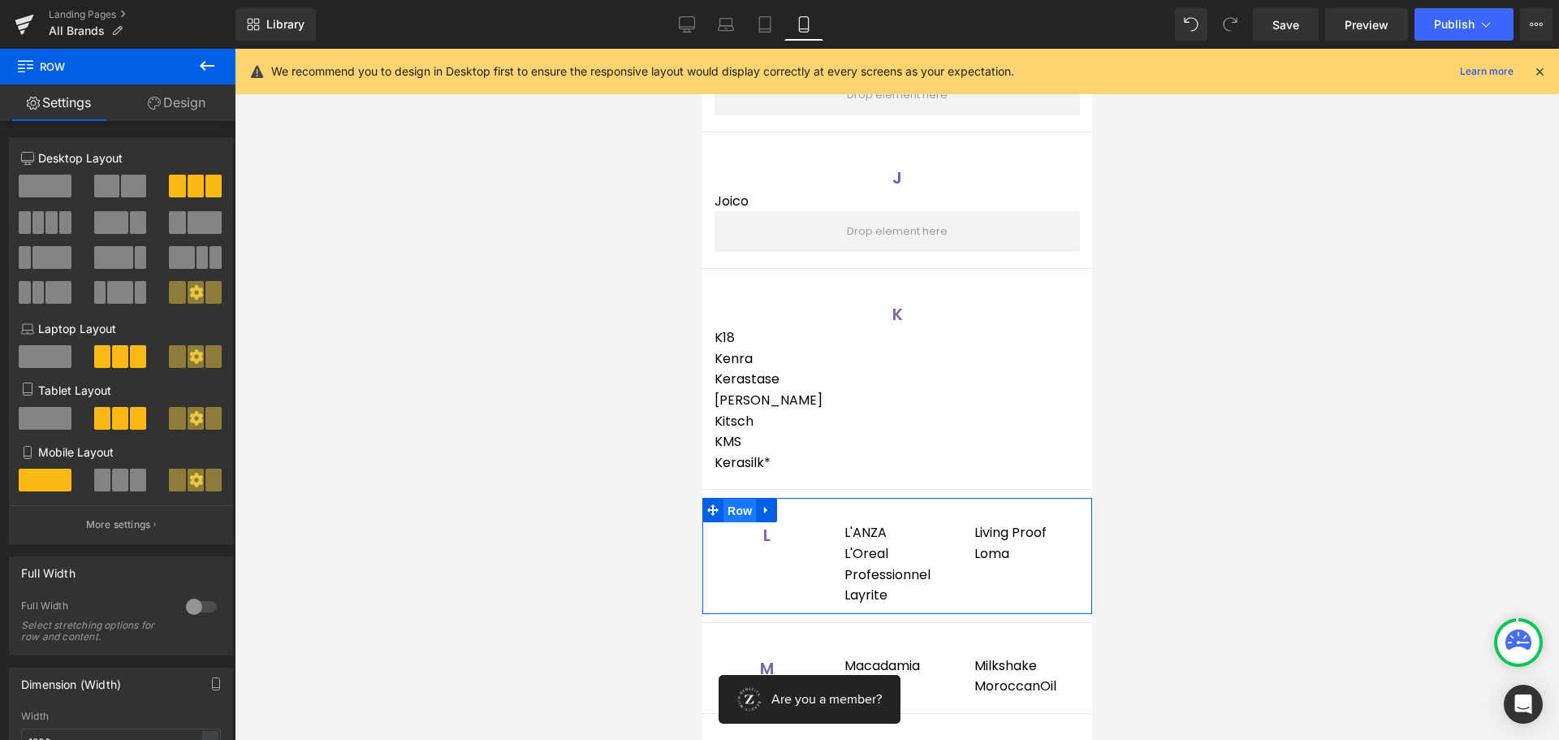
click at [744, 516] on span "Row" at bounding box center [739, 510] width 32 height 24
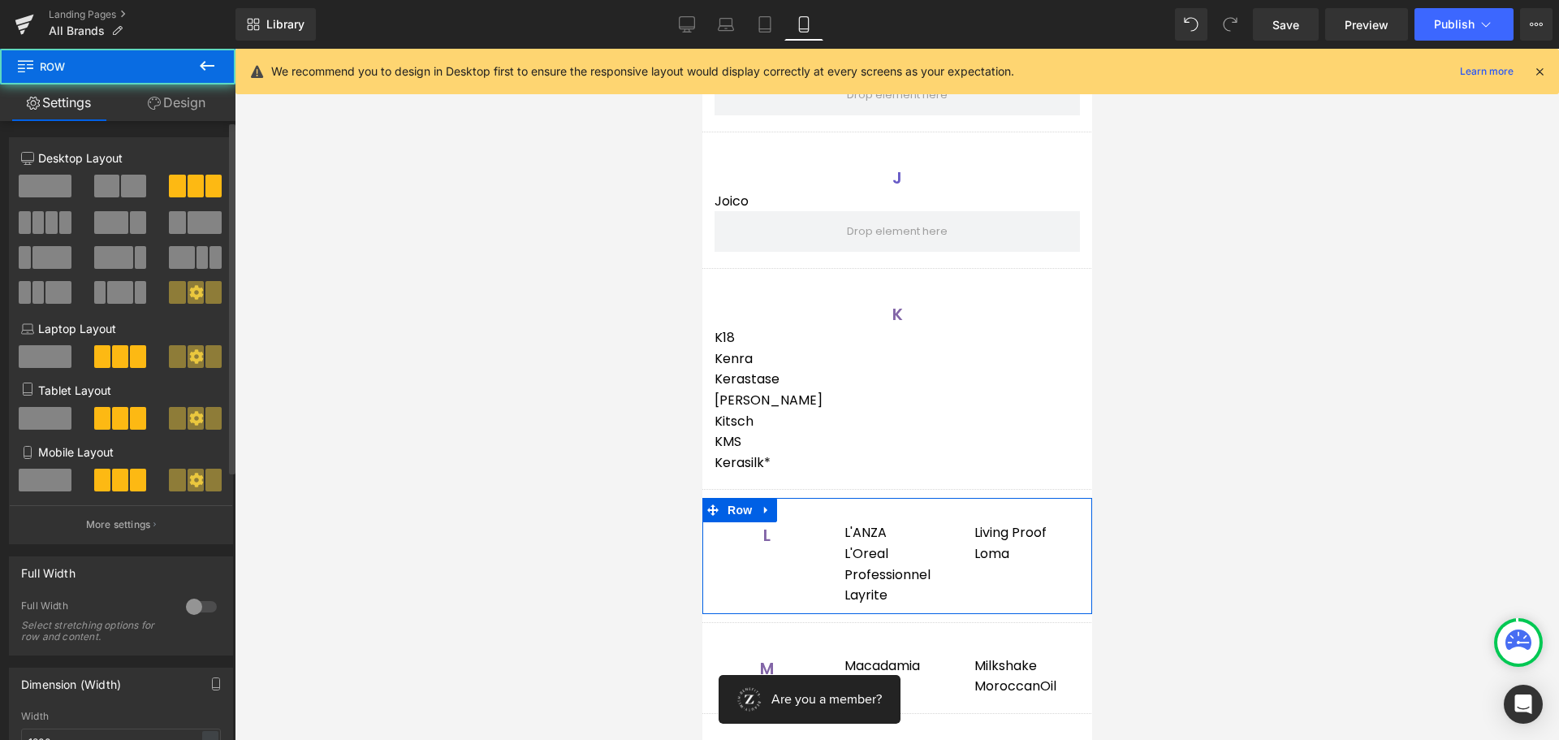
click at [37, 489] on span at bounding box center [45, 479] width 53 height 23
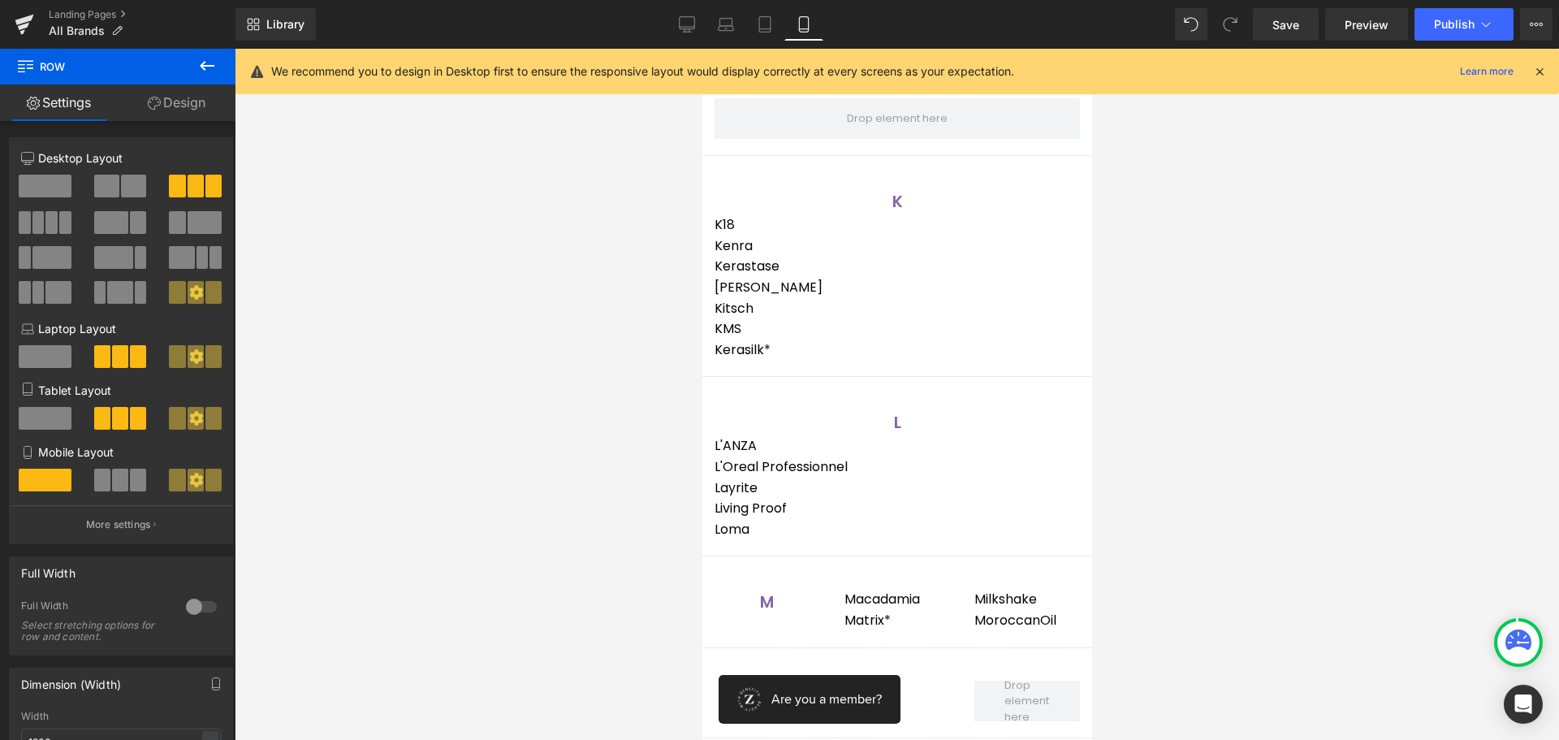
scroll to position [2273, 0]
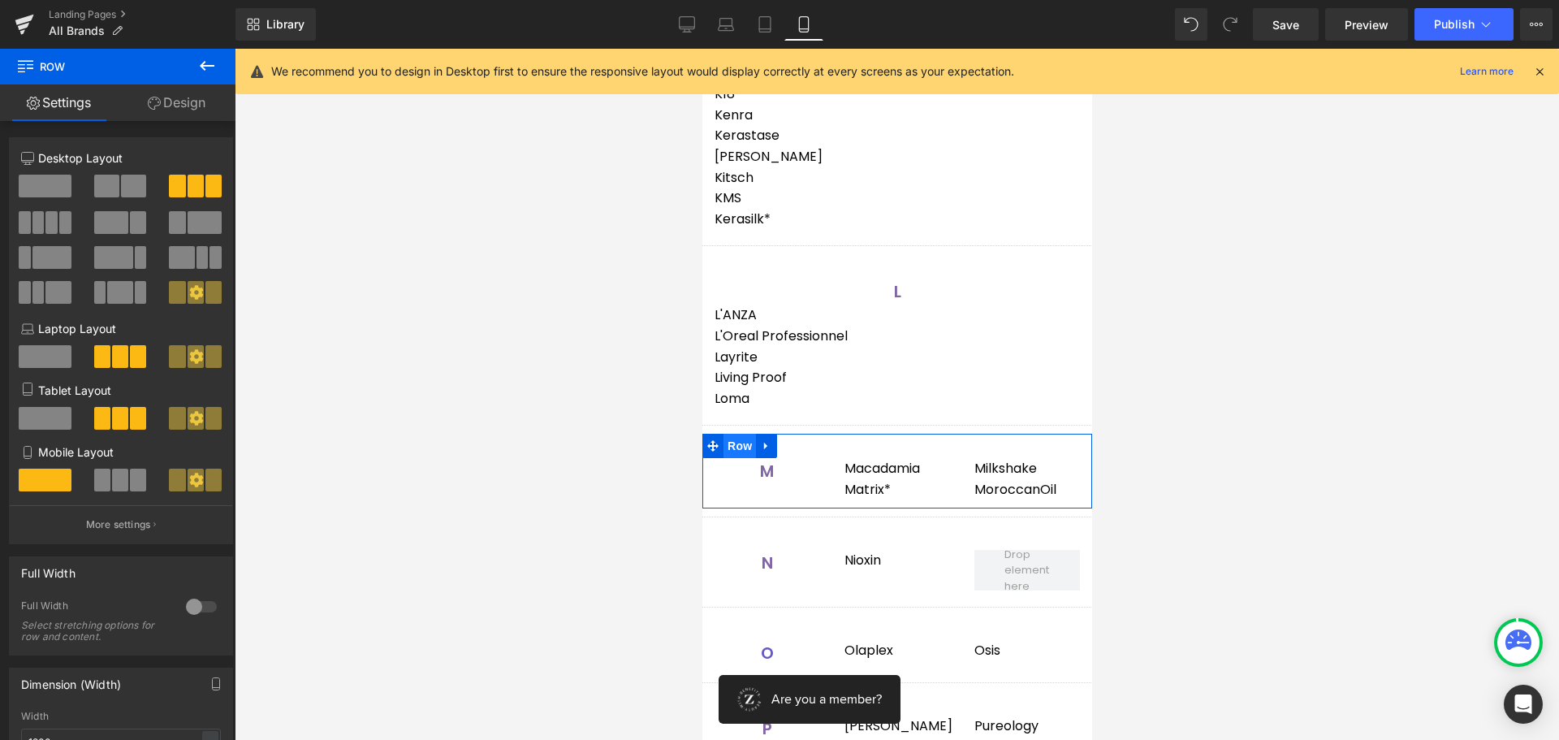
click at [736, 450] on span "Row" at bounding box center [739, 446] width 32 height 24
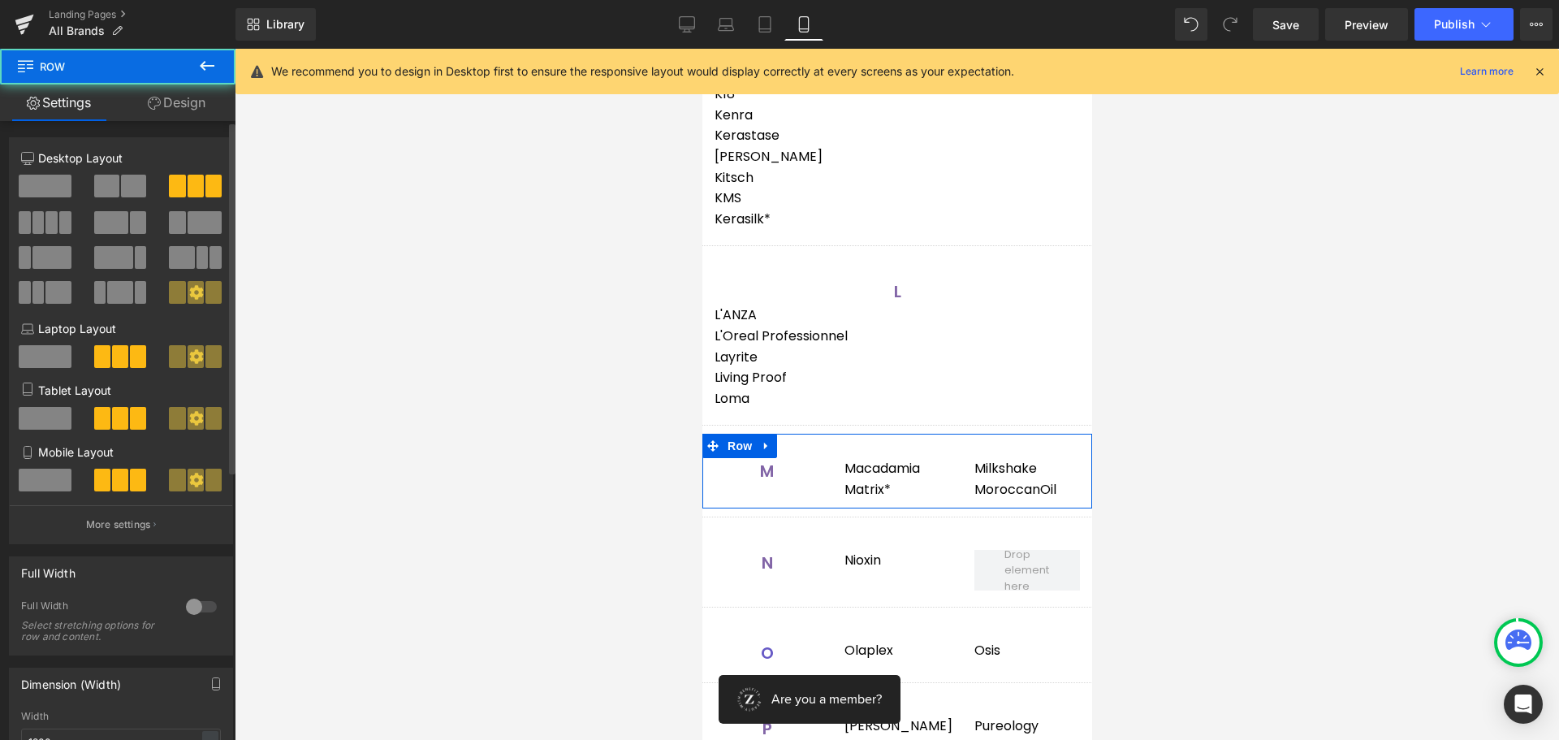
click at [45, 481] on span at bounding box center [45, 479] width 53 height 23
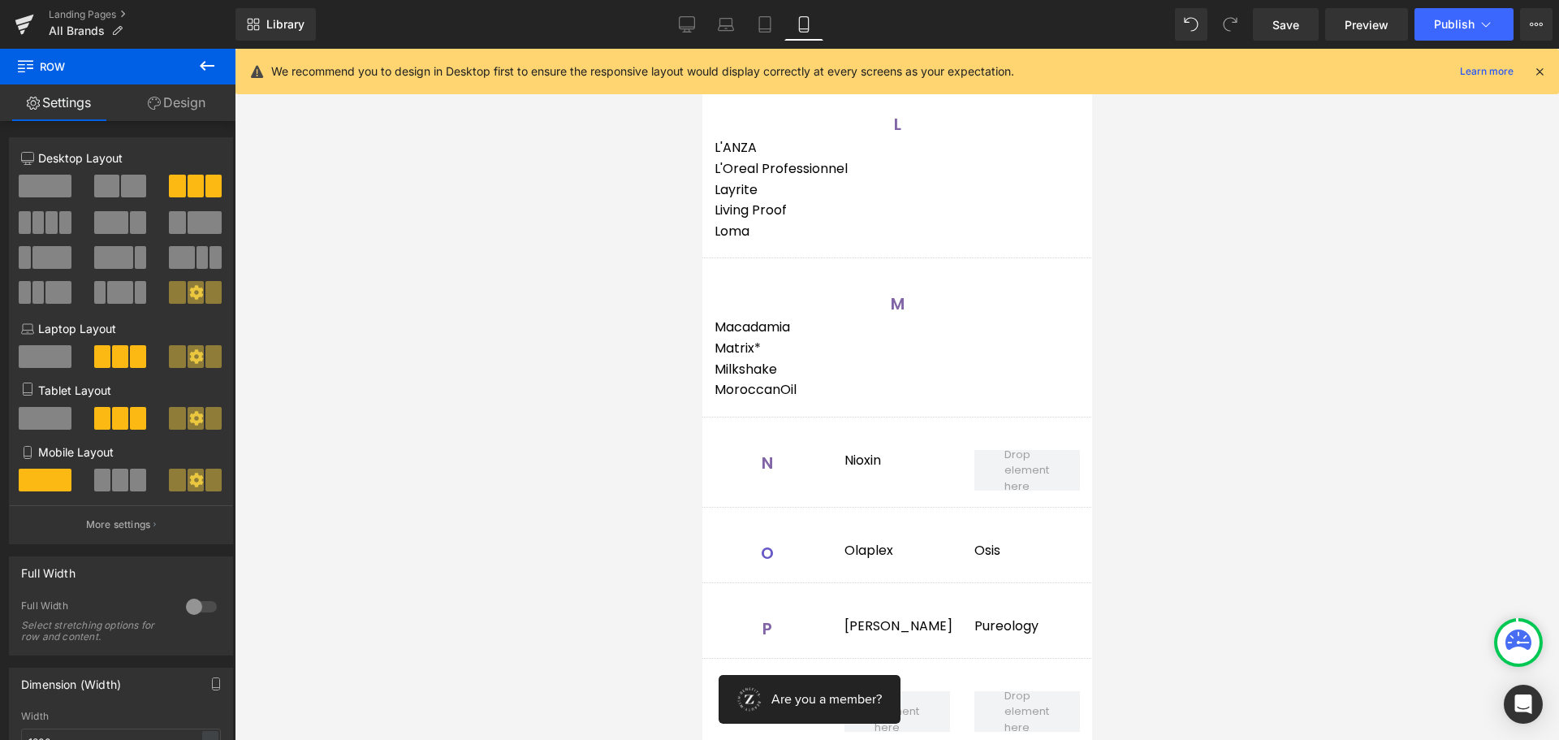
scroll to position [2517, 0]
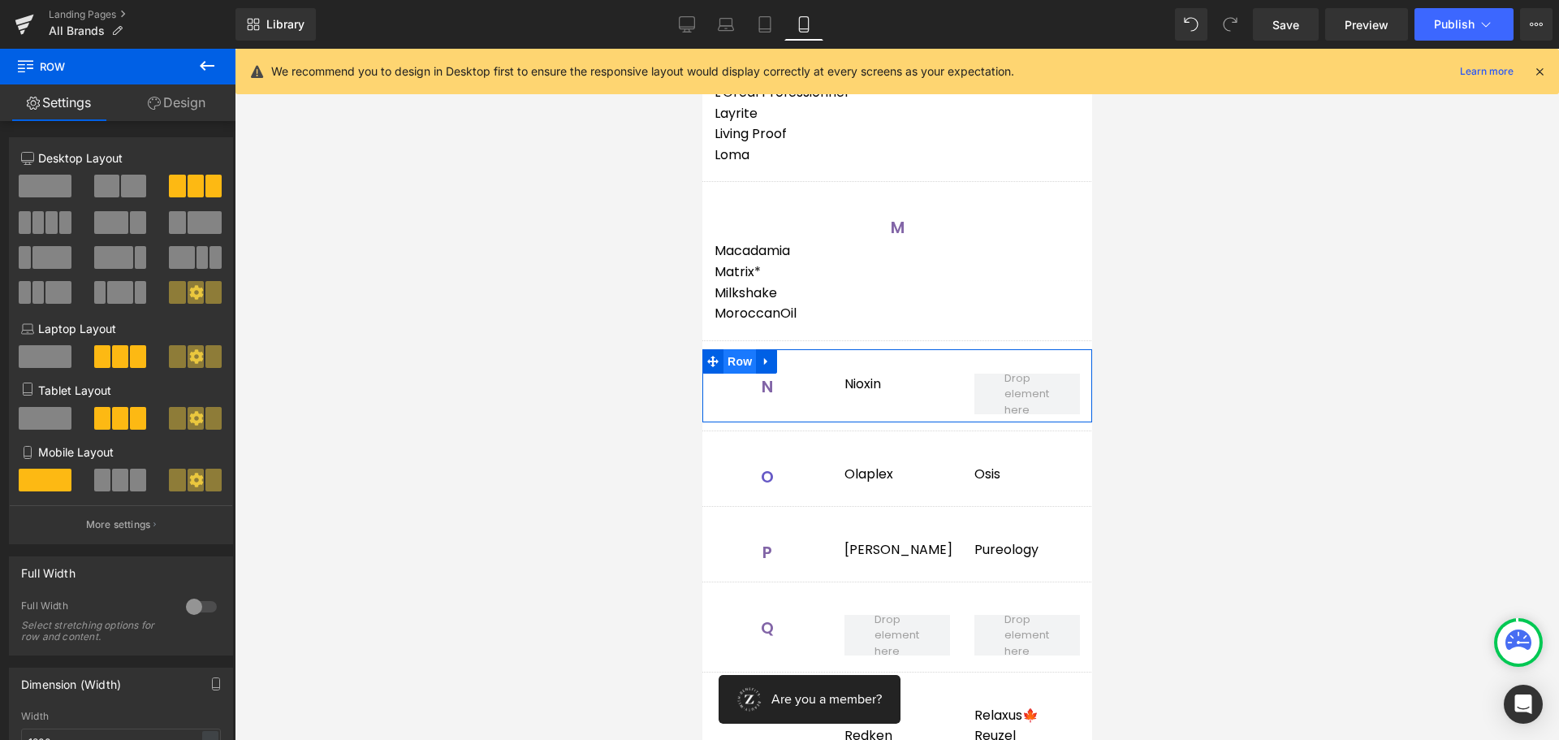
click at [744, 356] on span "Row" at bounding box center [739, 361] width 32 height 24
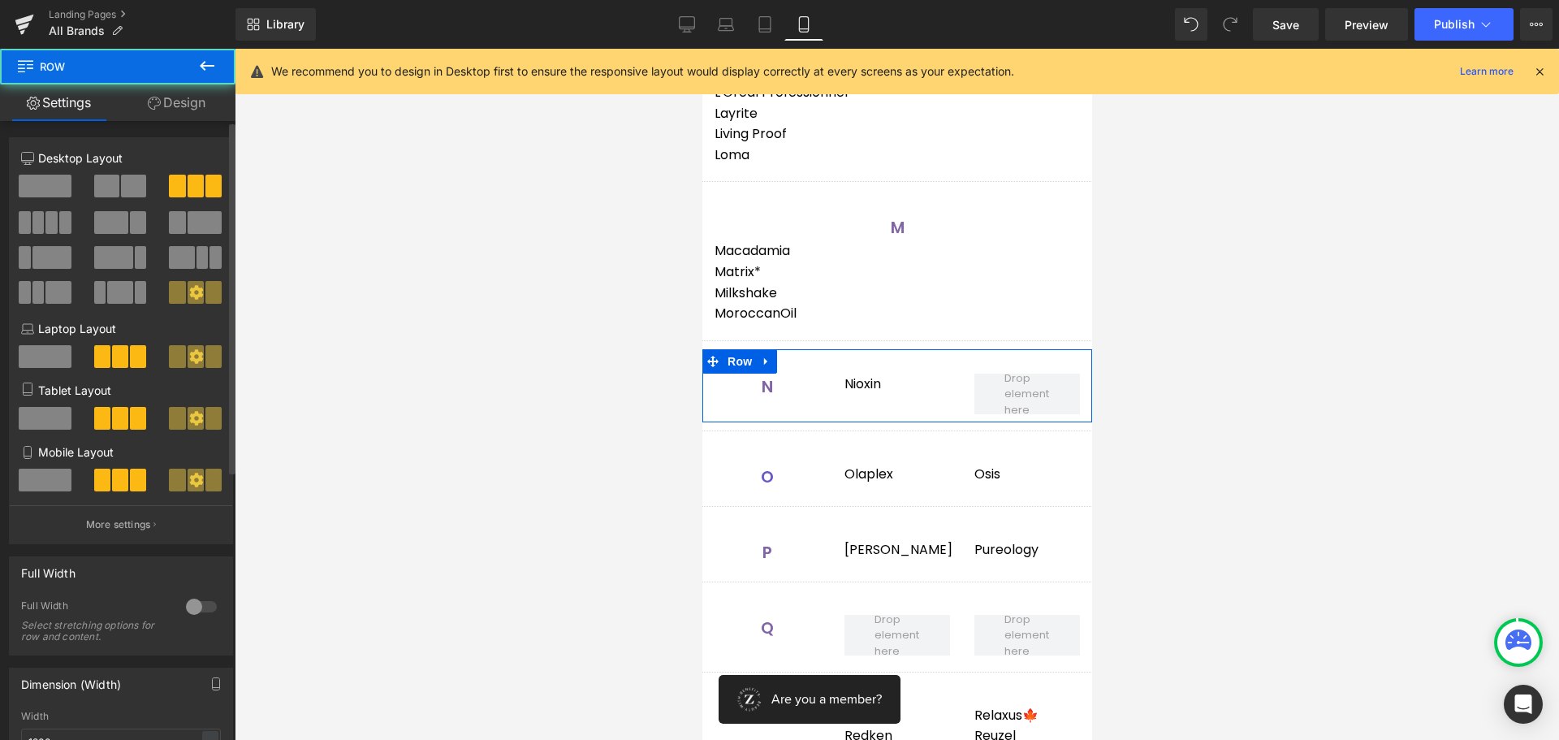
click at [43, 473] on span at bounding box center [45, 479] width 53 height 23
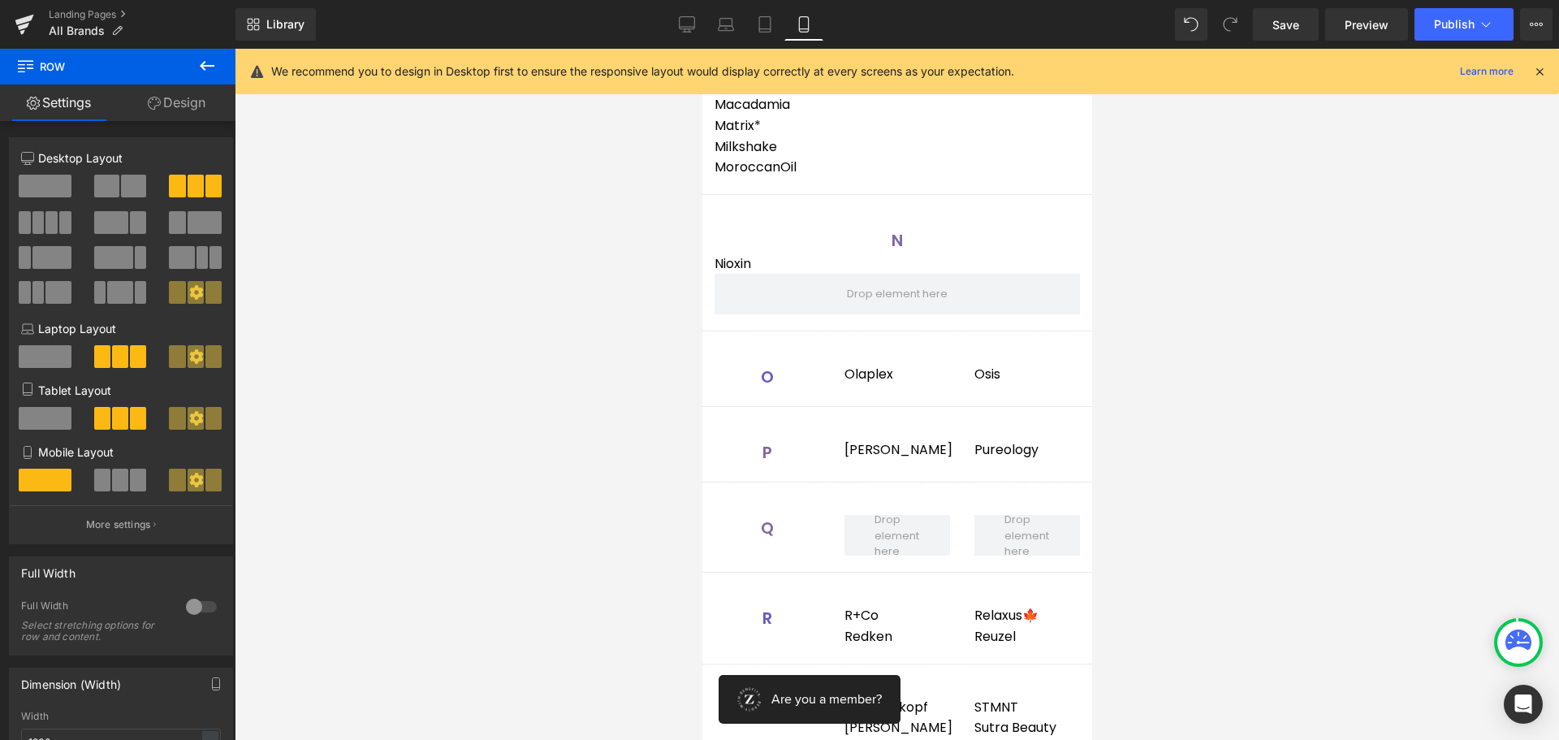
scroll to position [2679, 0]
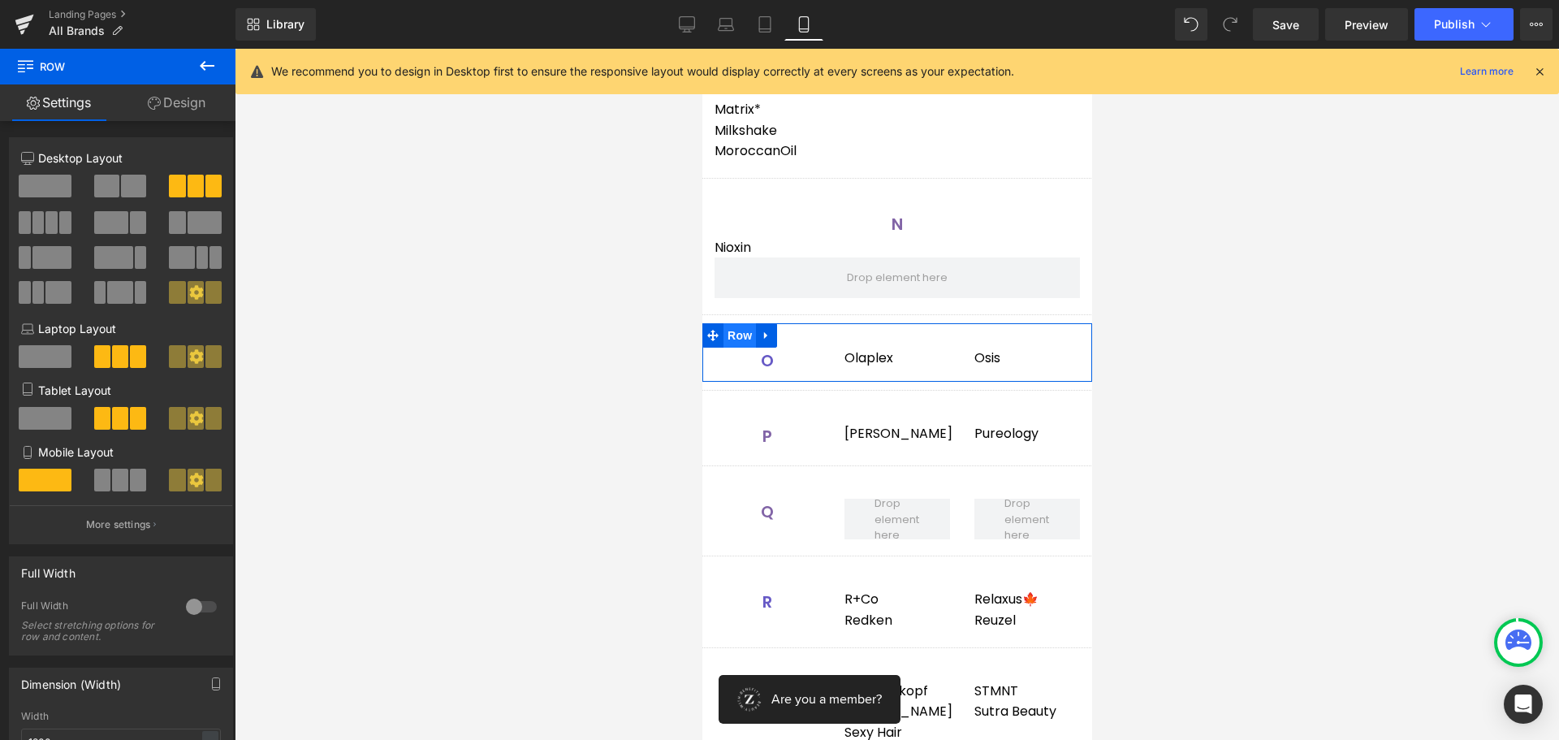
click at [743, 332] on span "Row" at bounding box center [739, 335] width 32 height 24
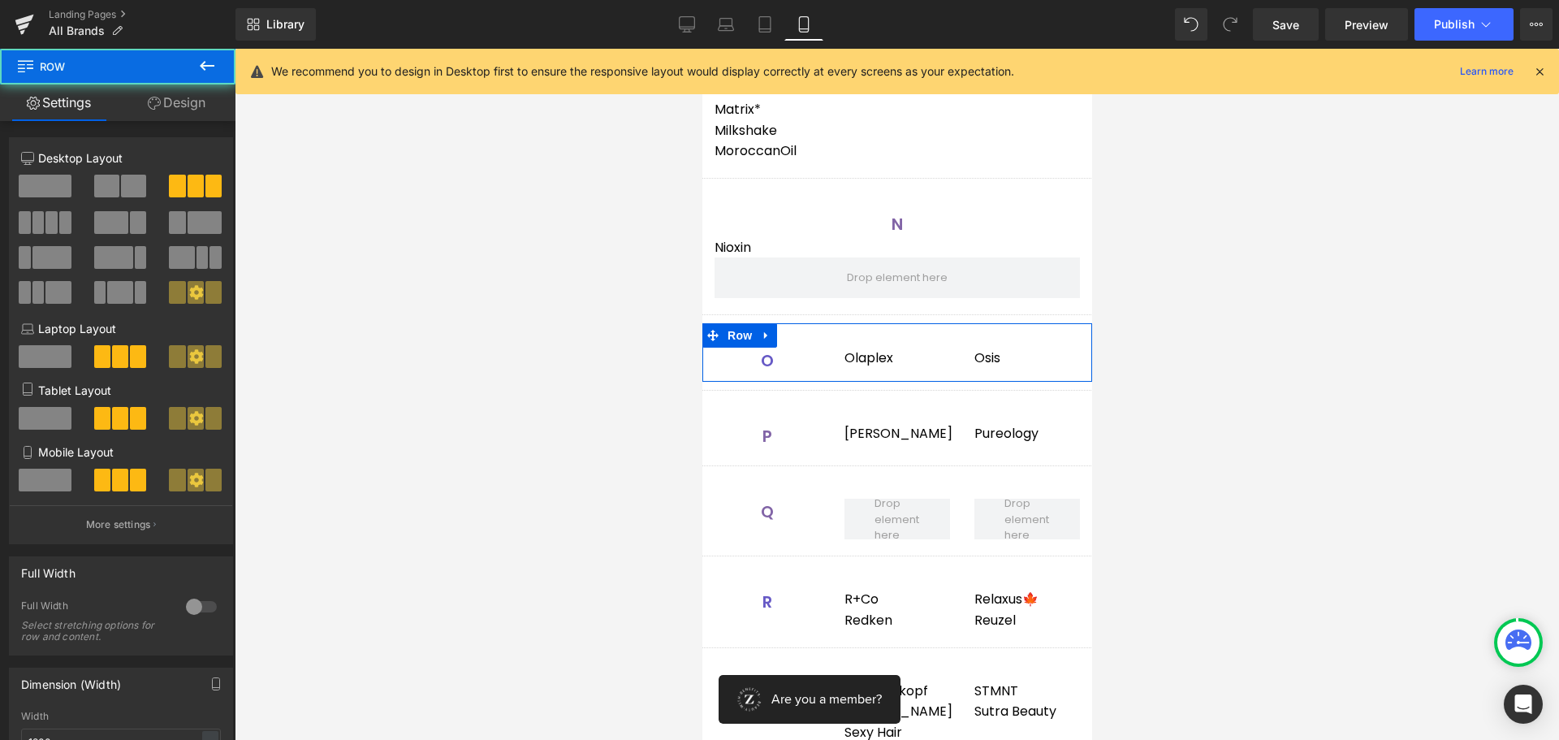
click at [62, 474] on span at bounding box center [45, 479] width 53 height 23
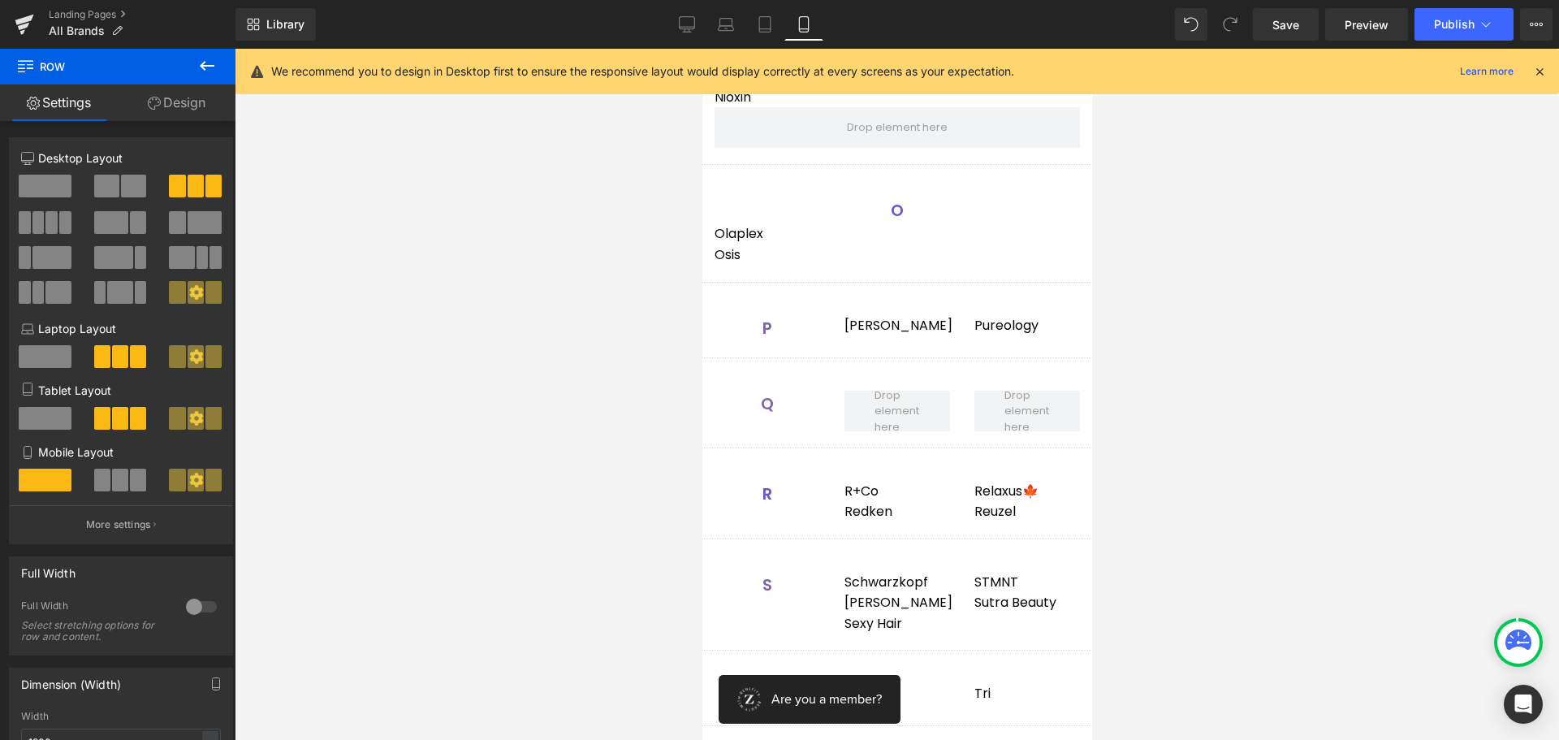
scroll to position [2842, 0]
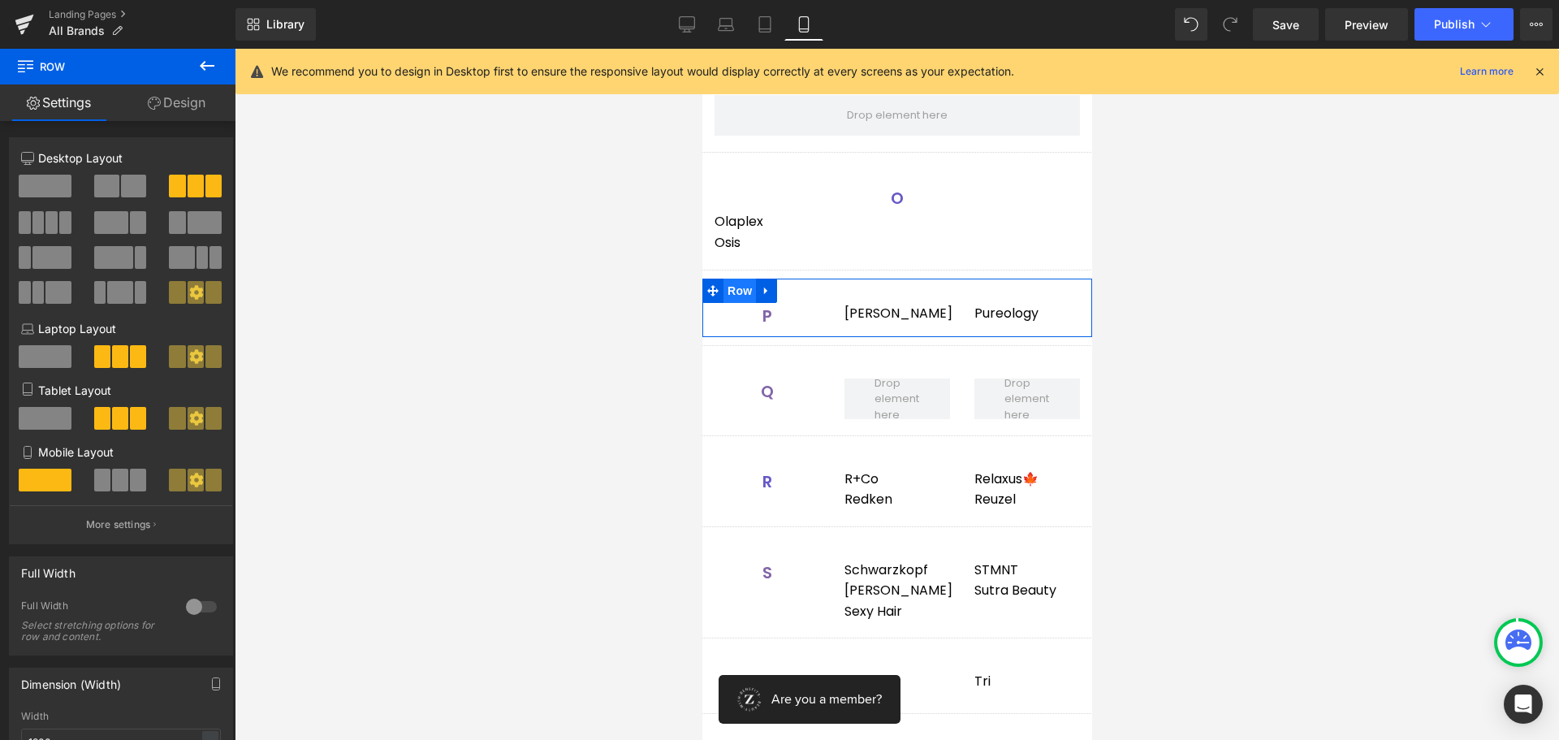
click at [733, 287] on span "Row" at bounding box center [739, 290] width 32 height 24
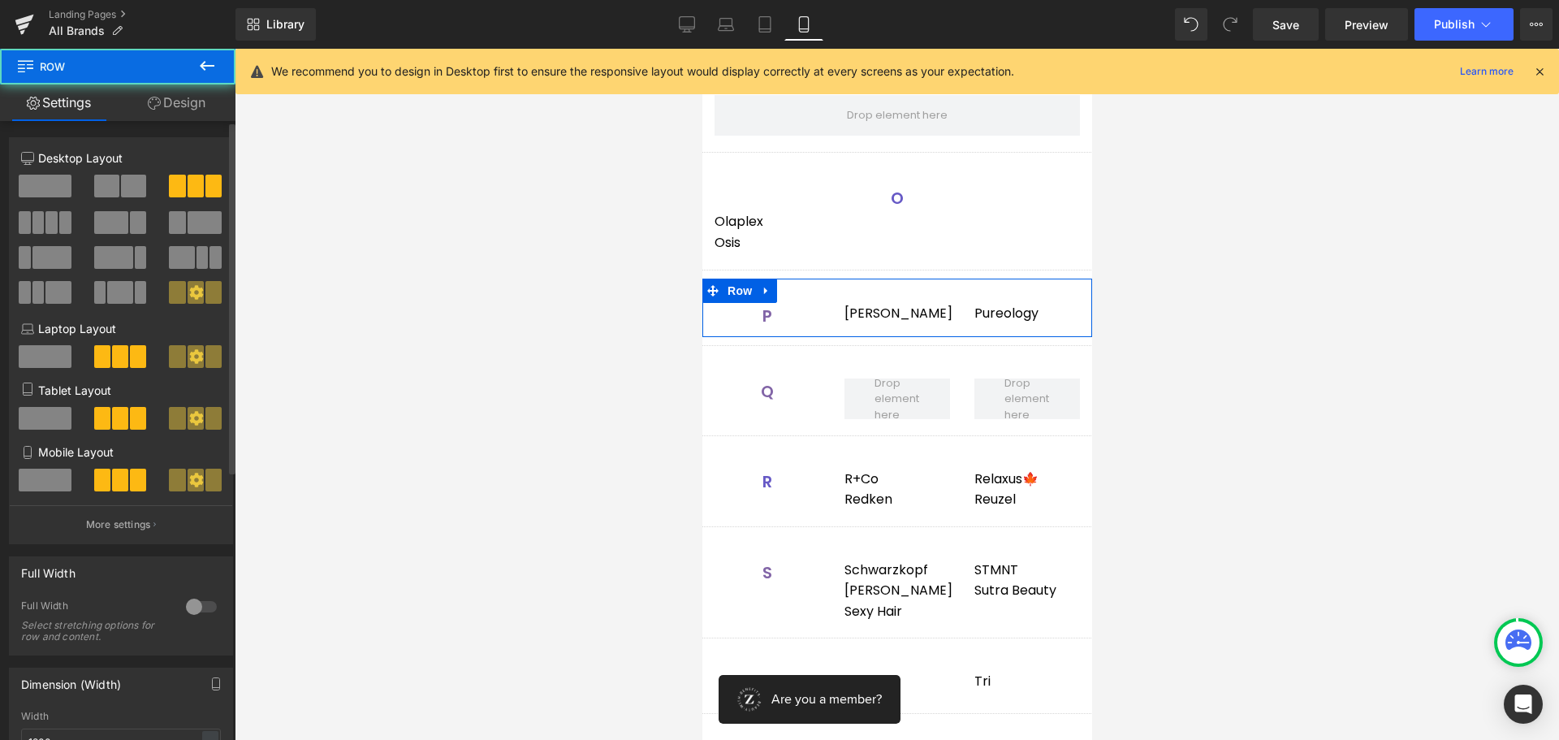
click at [54, 483] on span at bounding box center [45, 479] width 53 height 23
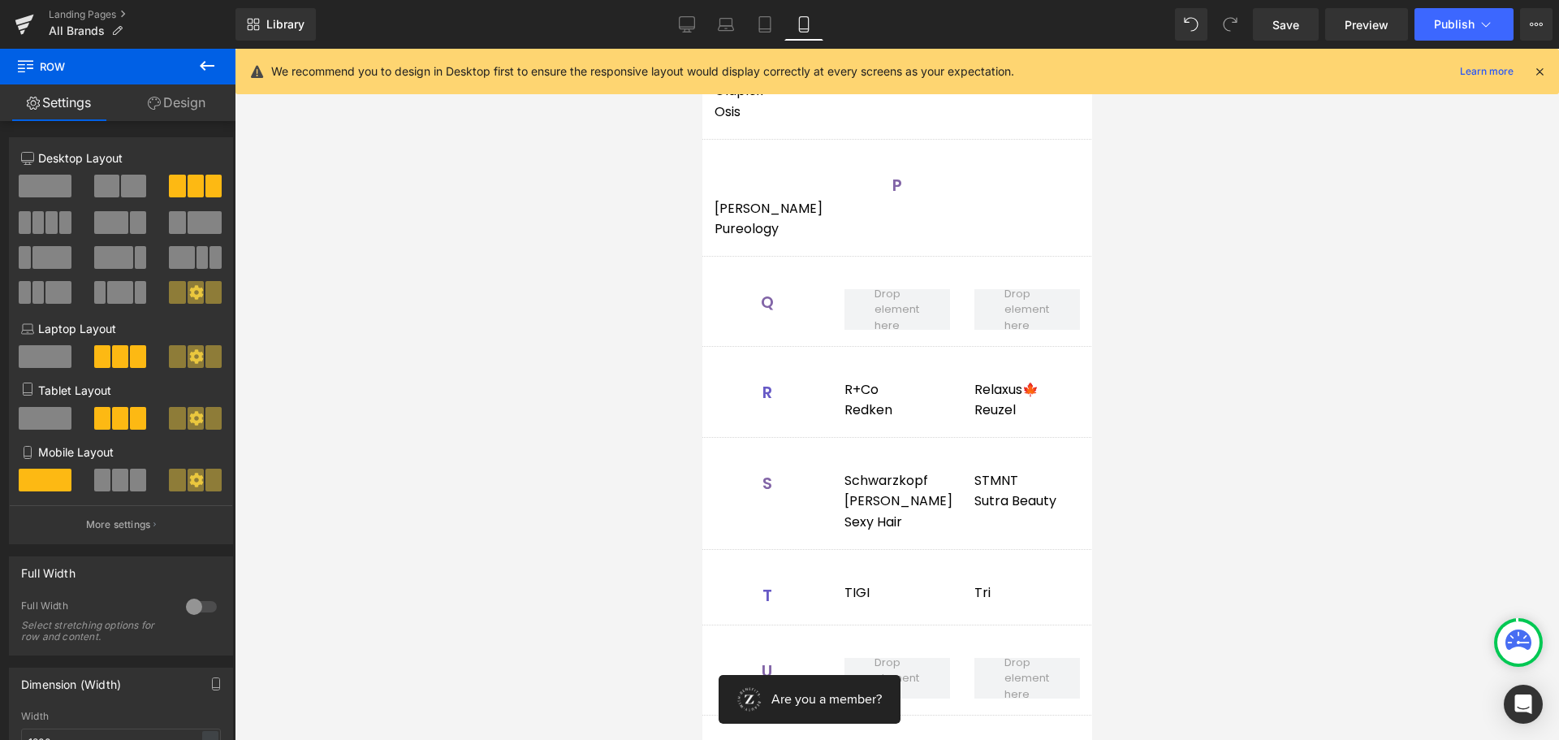
scroll to position [3004, 0]
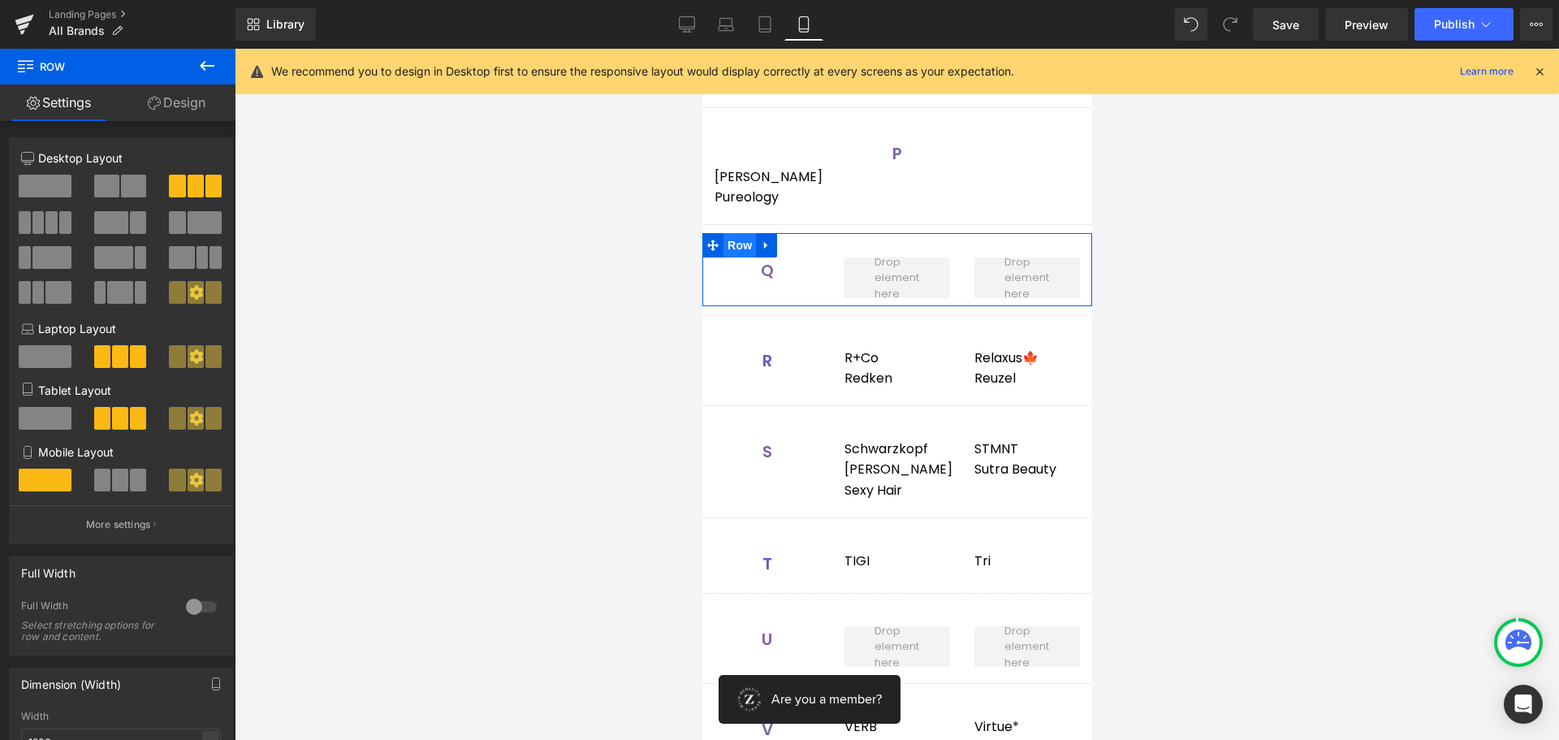
click at [739, 246] on span "Row" at bounding box center [739, 245] width 32 height 24
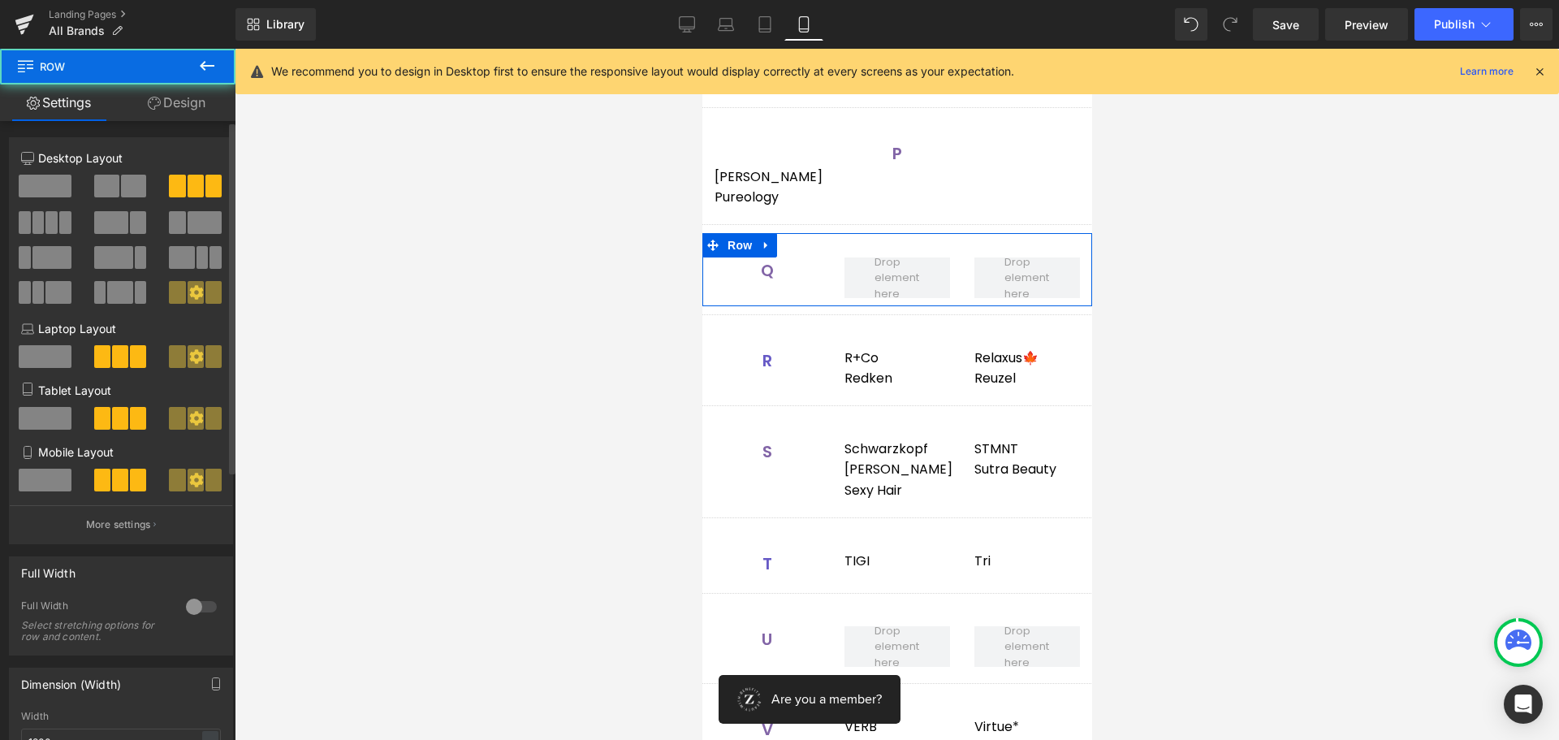
click at [40, 484] on span at bounding box center [45, 479] width 53 height 23
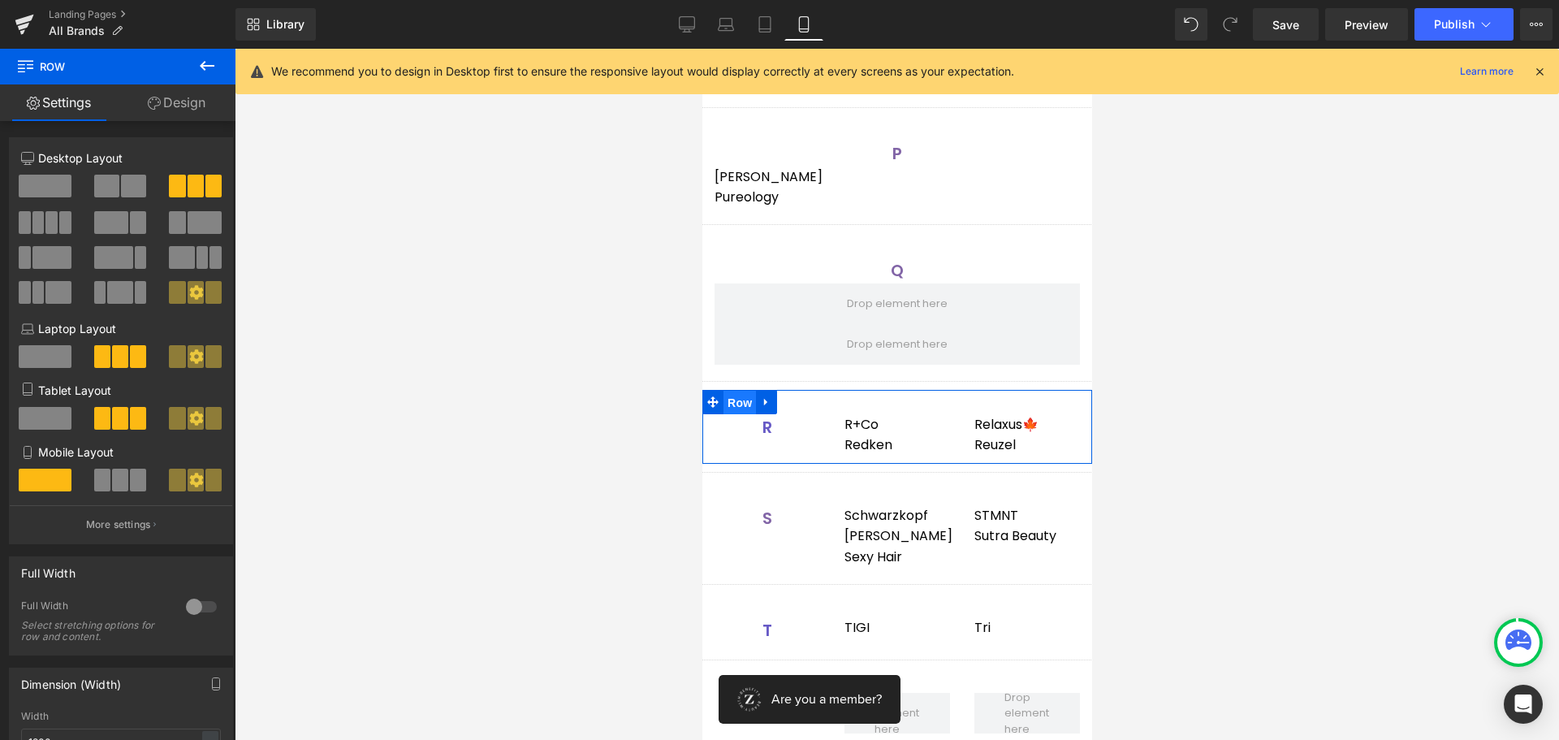
drag, startPoint x: 732, startPoint y: 406, endPoint x: 1067, endPoint y: 485, distance: 343.8
click at [732, 406] on span "Row" at bounding box center [739, 403] width 32 height 24
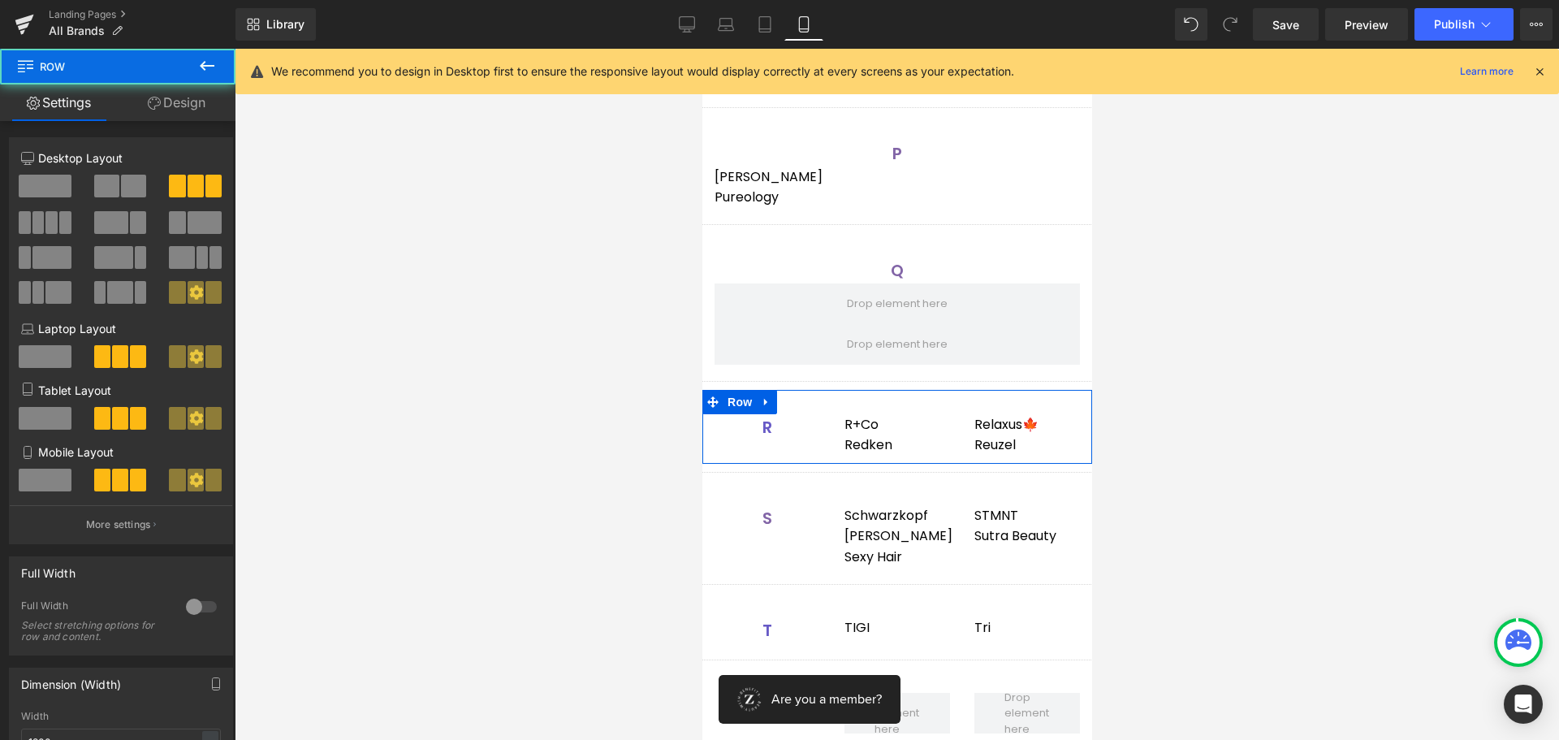
click at [46, 476] on span at bounding box center [45, 479] width 53 height 23
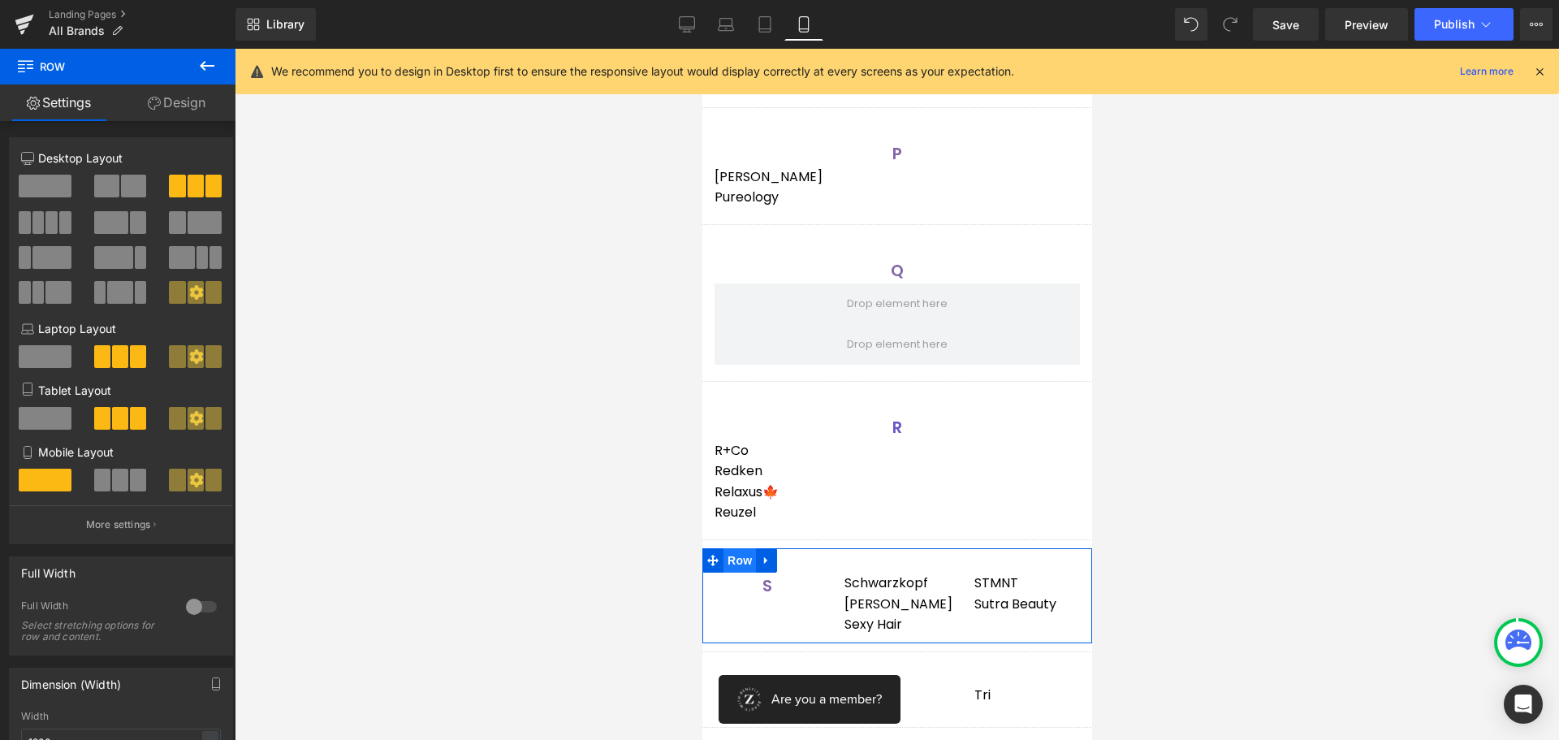
click at [738, 559] on span "Row" at bounding box center [739, 560] width 32 height 24
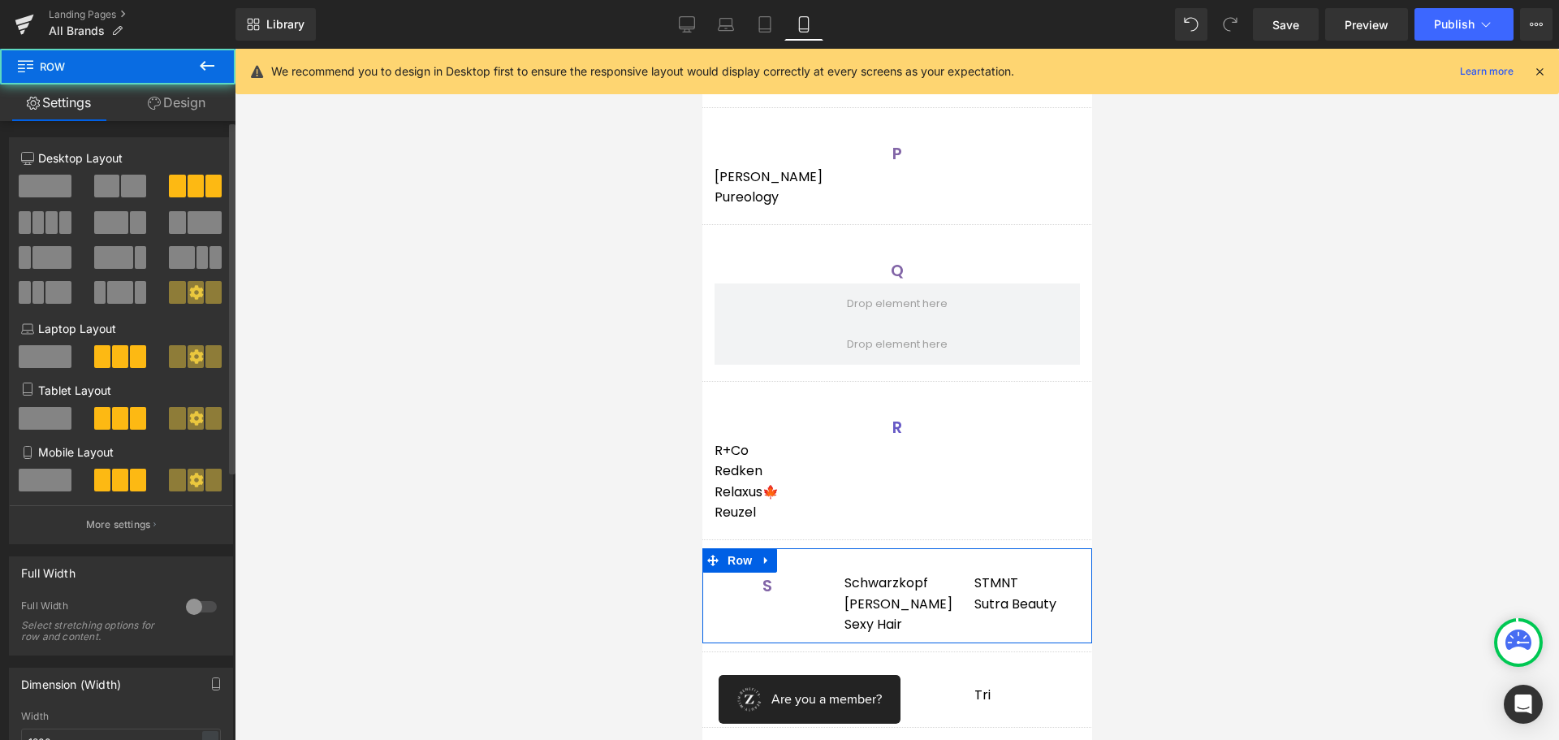
click at [54, 476] on span at bounding box center [45, 479] width 53 height 23
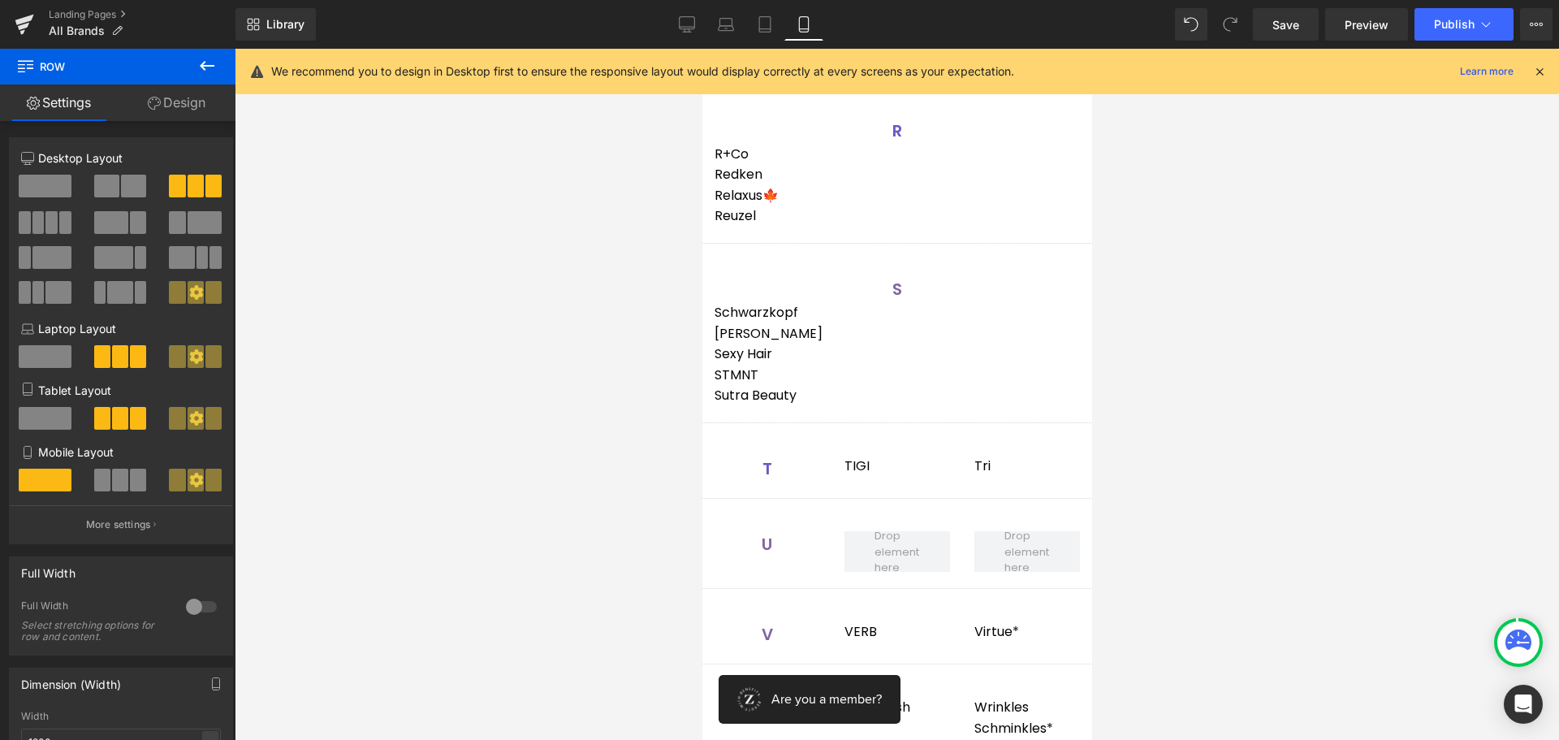
scroll to position [3329, 0]
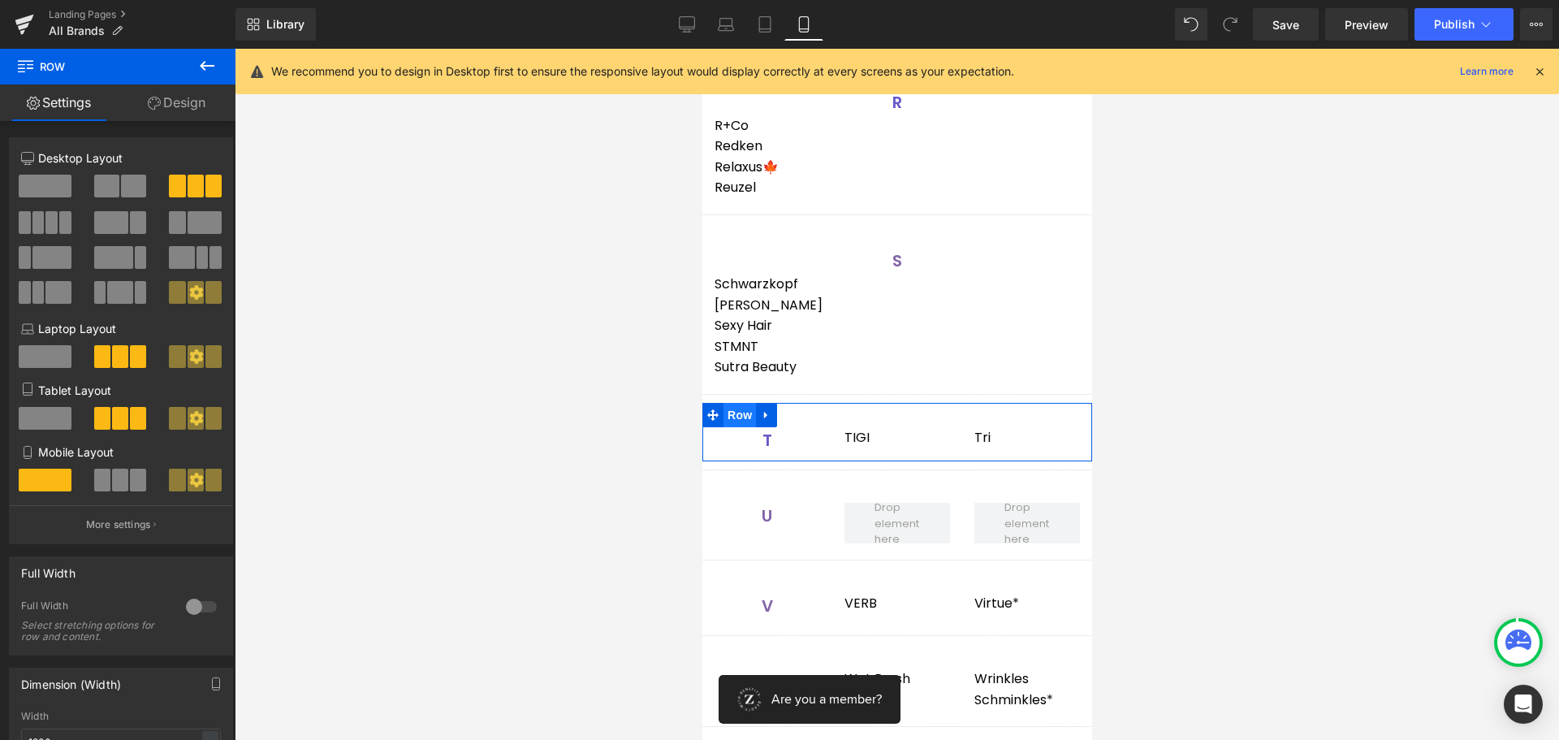
click at [732, 416] on span "Row" at bounding box center [739, 415] width 32 height 24
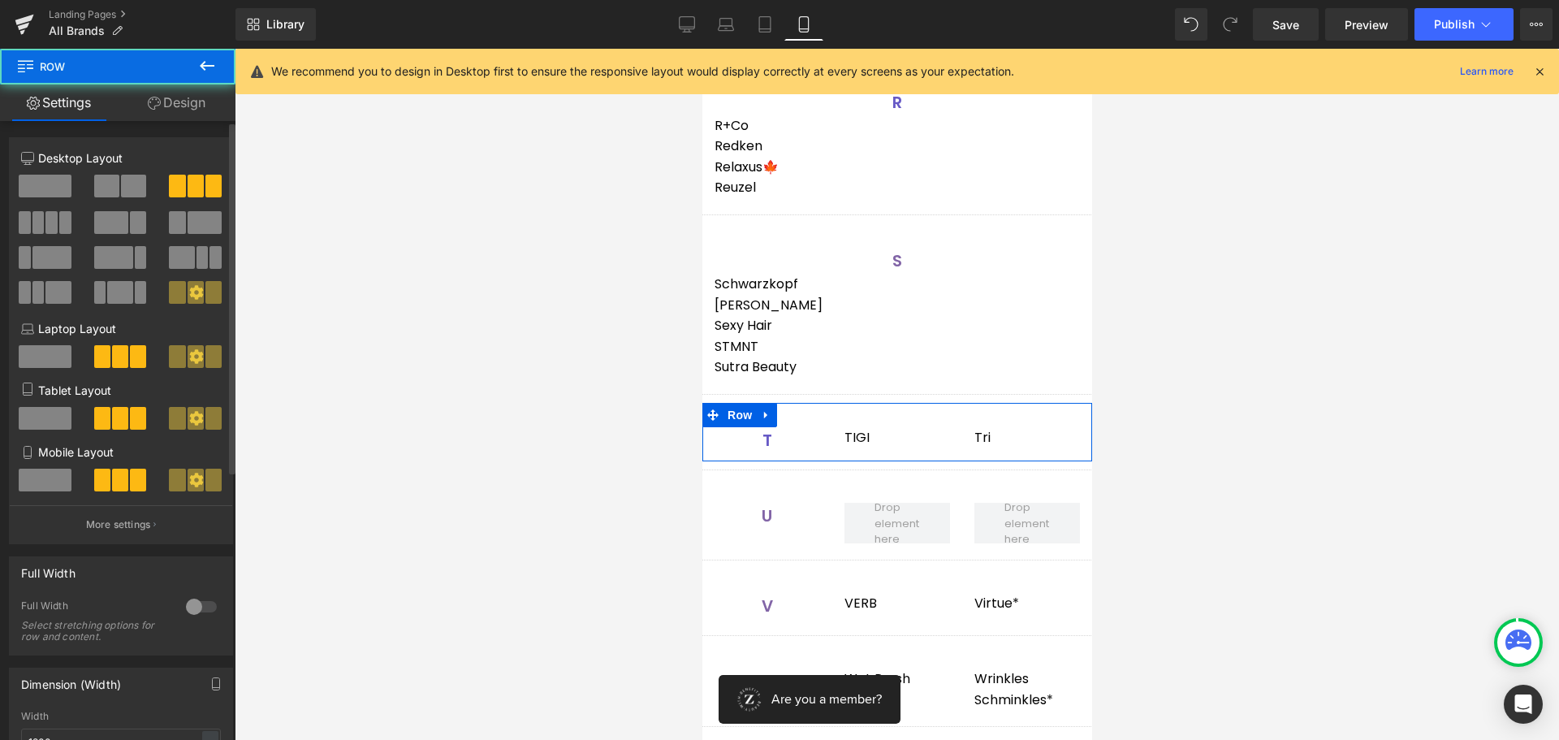
drag, startPoint x: 32, startPoint y: 482, endPoint x: 495, endPoint y: 429, distance: 466.6
click at [32, 482] on span at bounding box center [45, 479] width 53 height 23
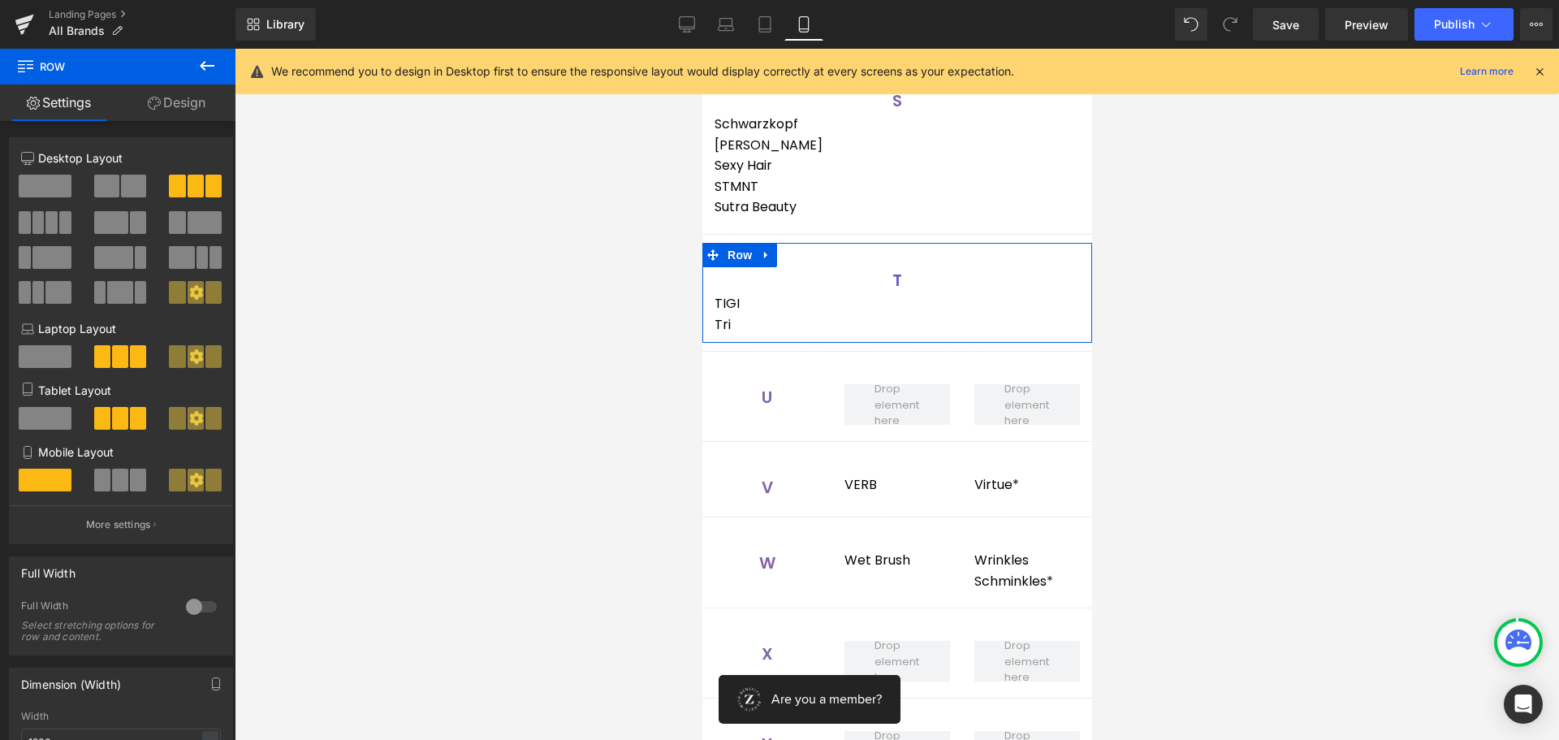
scroll to position [3491, 0]
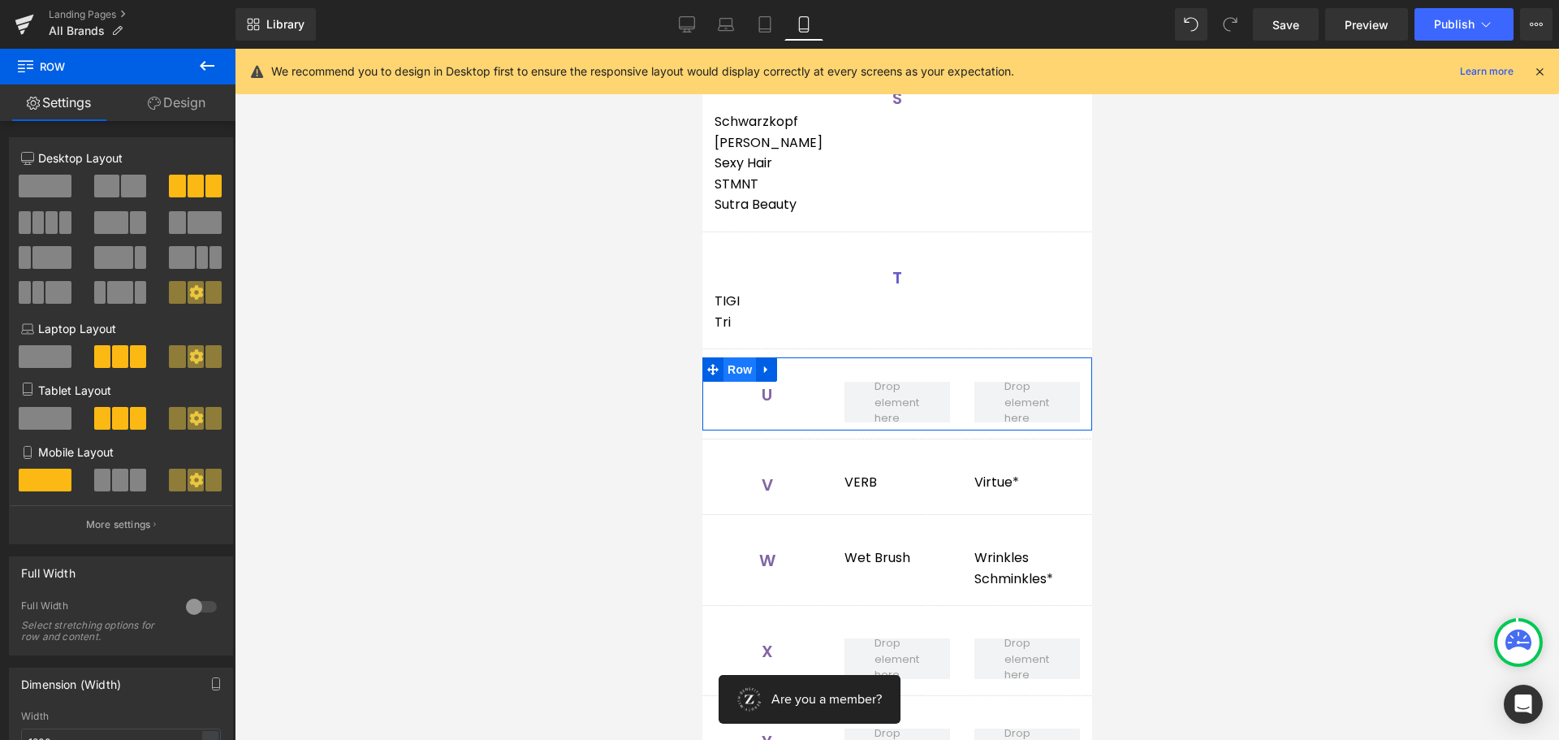
click at [728, 370] on span "Row" at bounding box center [739, 369] width 32 height 24
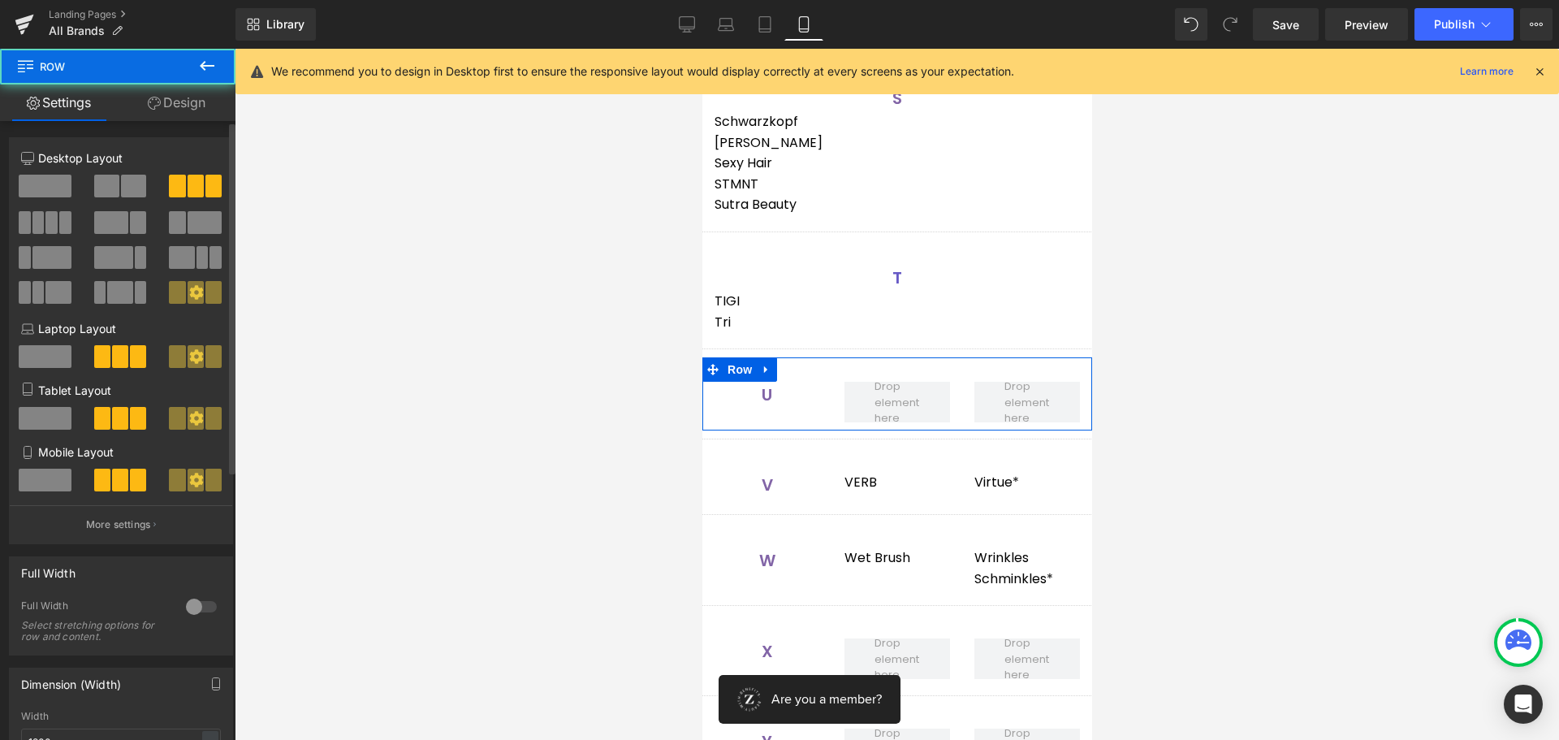
click at [49, 478] on span at bounding box center [45, 479] width 53 height 23
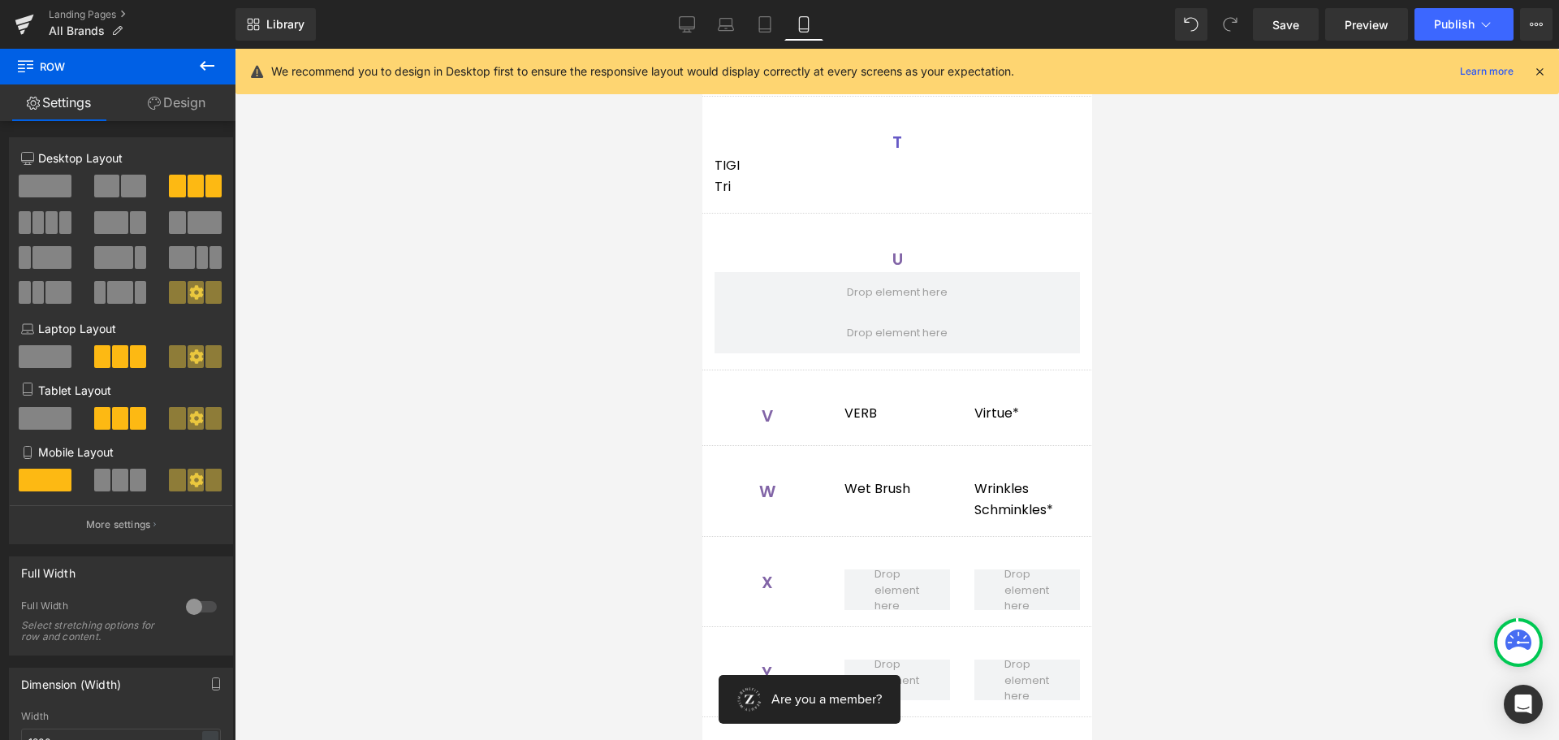
scroll to position [3653, 0]
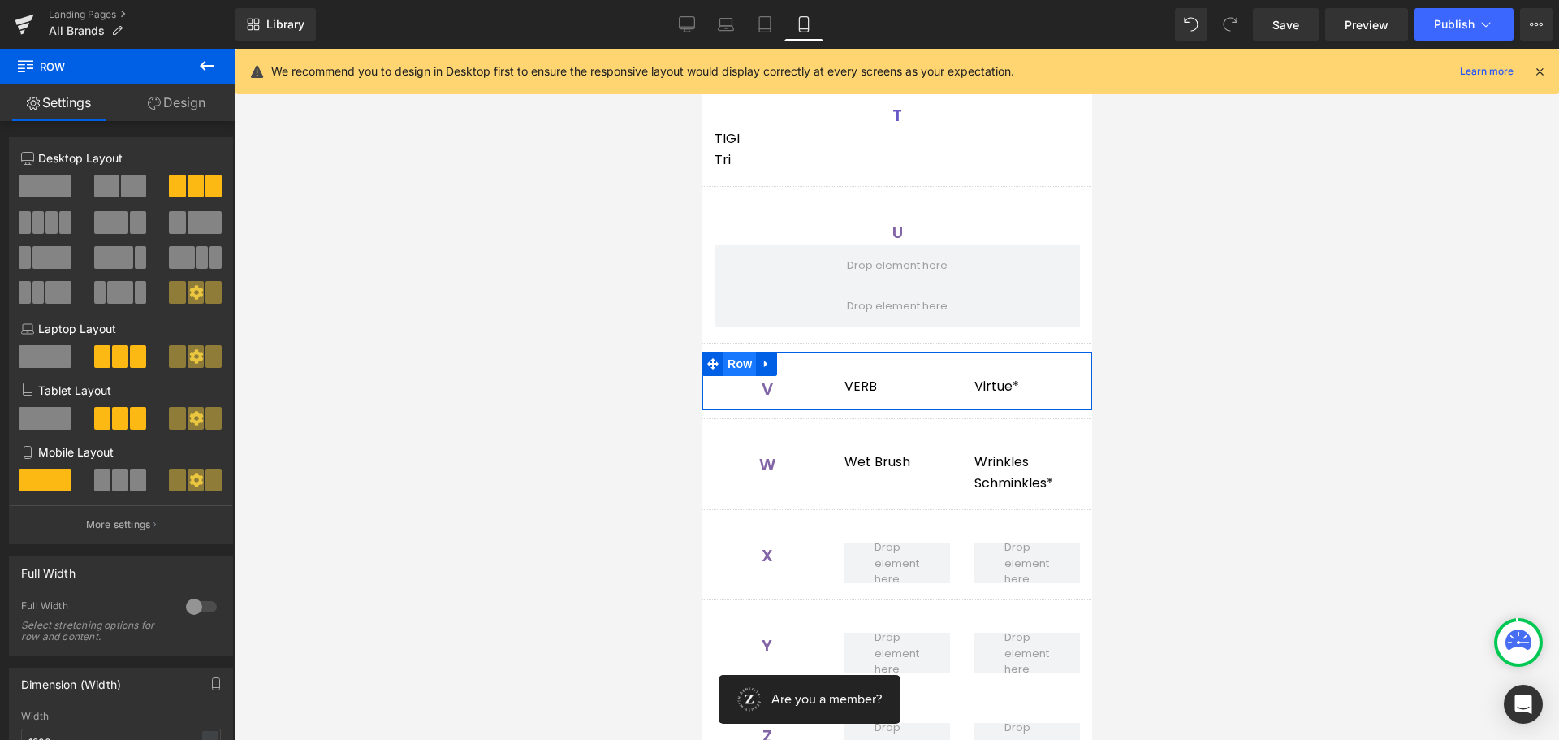
drag, startPoint x: 740, startPoint y: 365, endPoint x: 723, endPoint y: 375, distance: 18.9
click at [738, 365] on span "Row" at bounding box center [739, 364] width 32 height 24
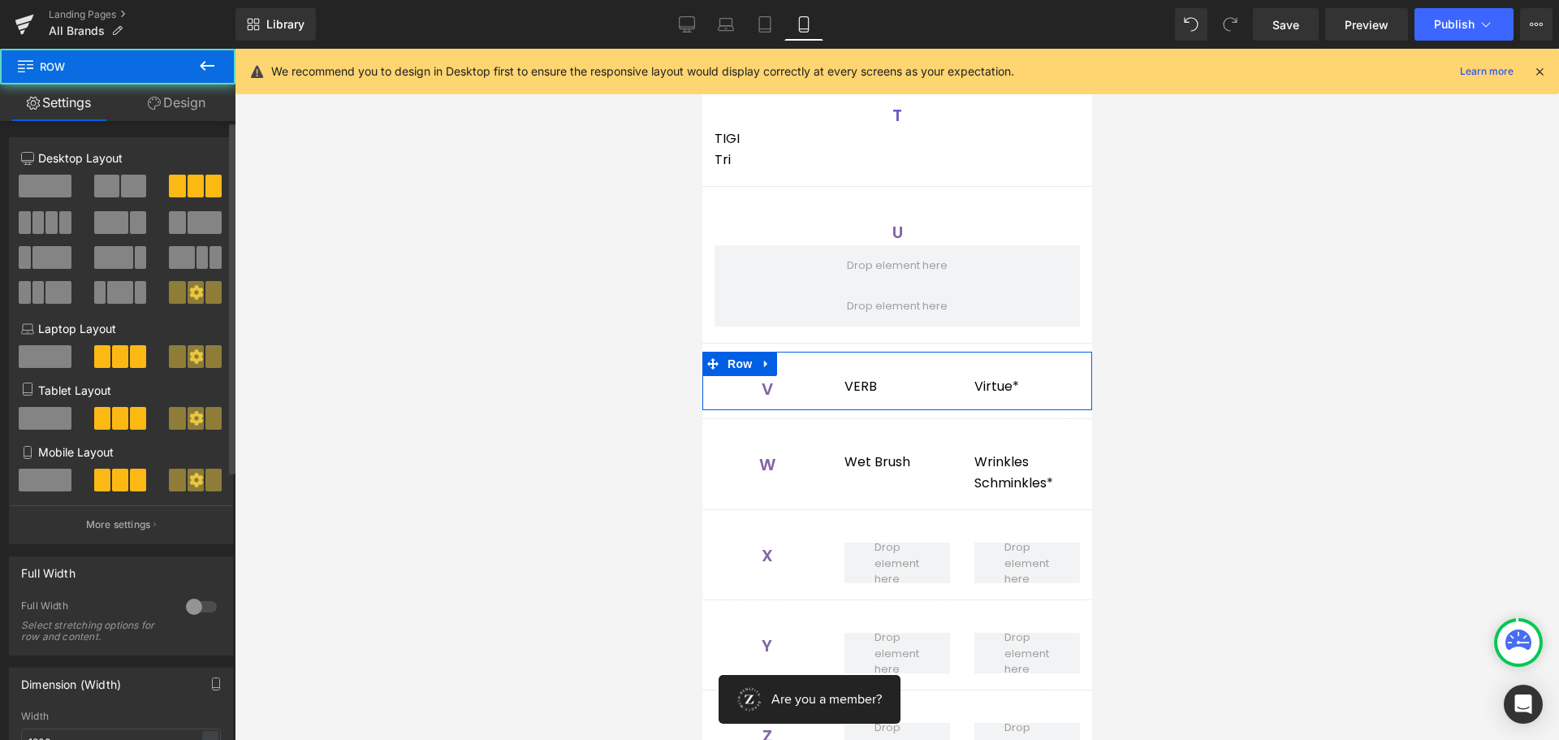
click at [49, 474] on span at bounding box center [45, 479] width 53 height 23
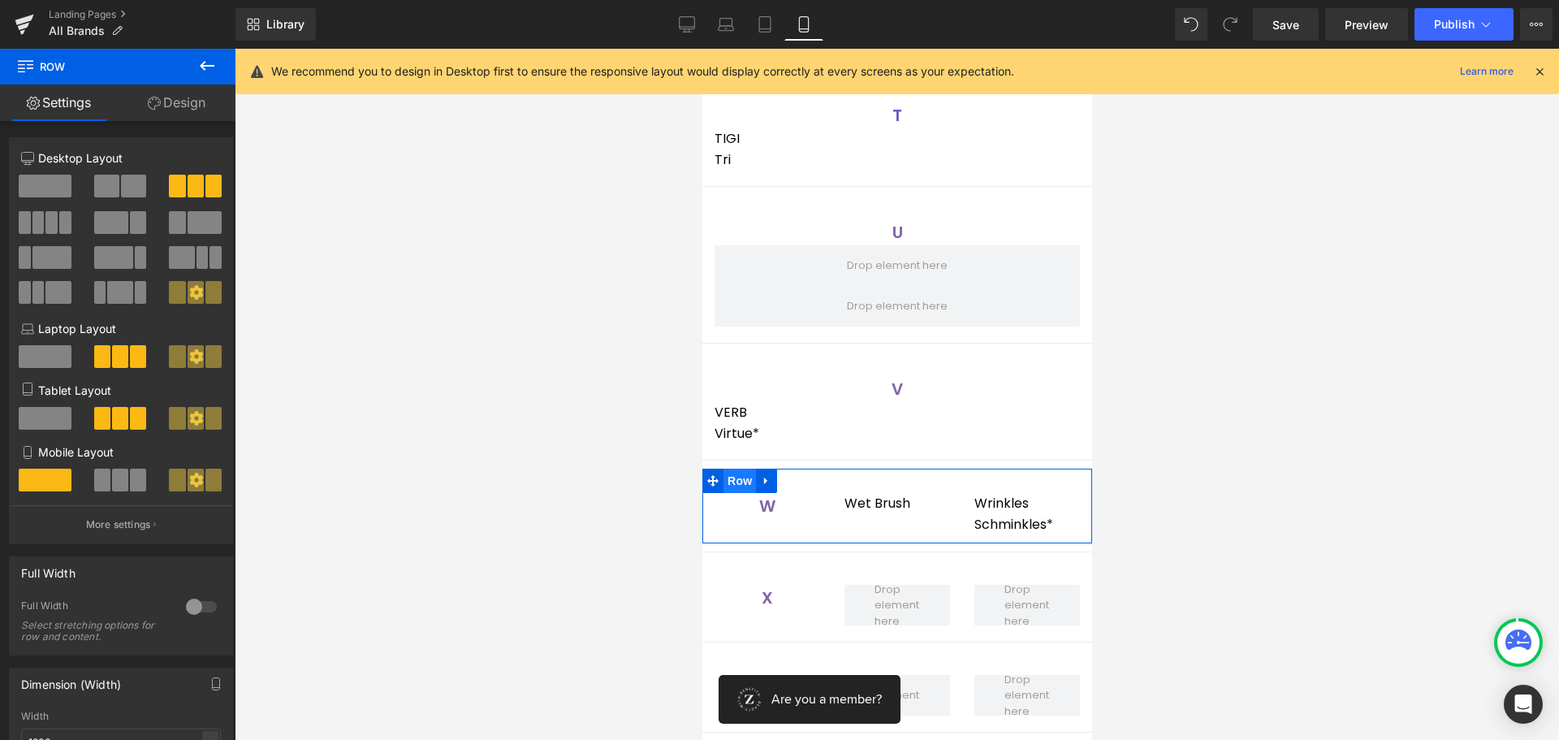
click at [735, 488] on span "Row" at bounding box center [739, 480] width 32 height 24
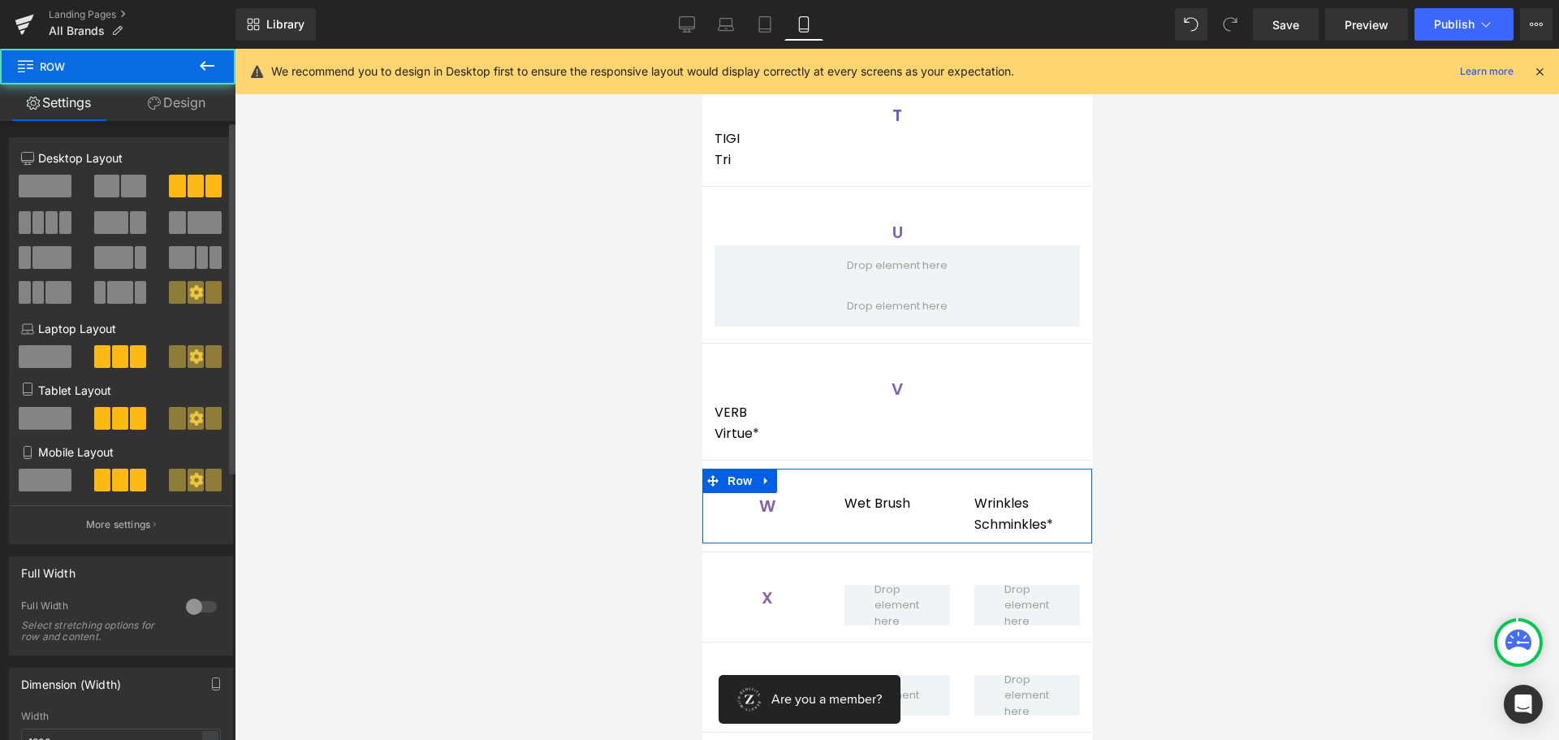
click at [37, 477] on span at bounding box center [45, 479] width 53 height 23
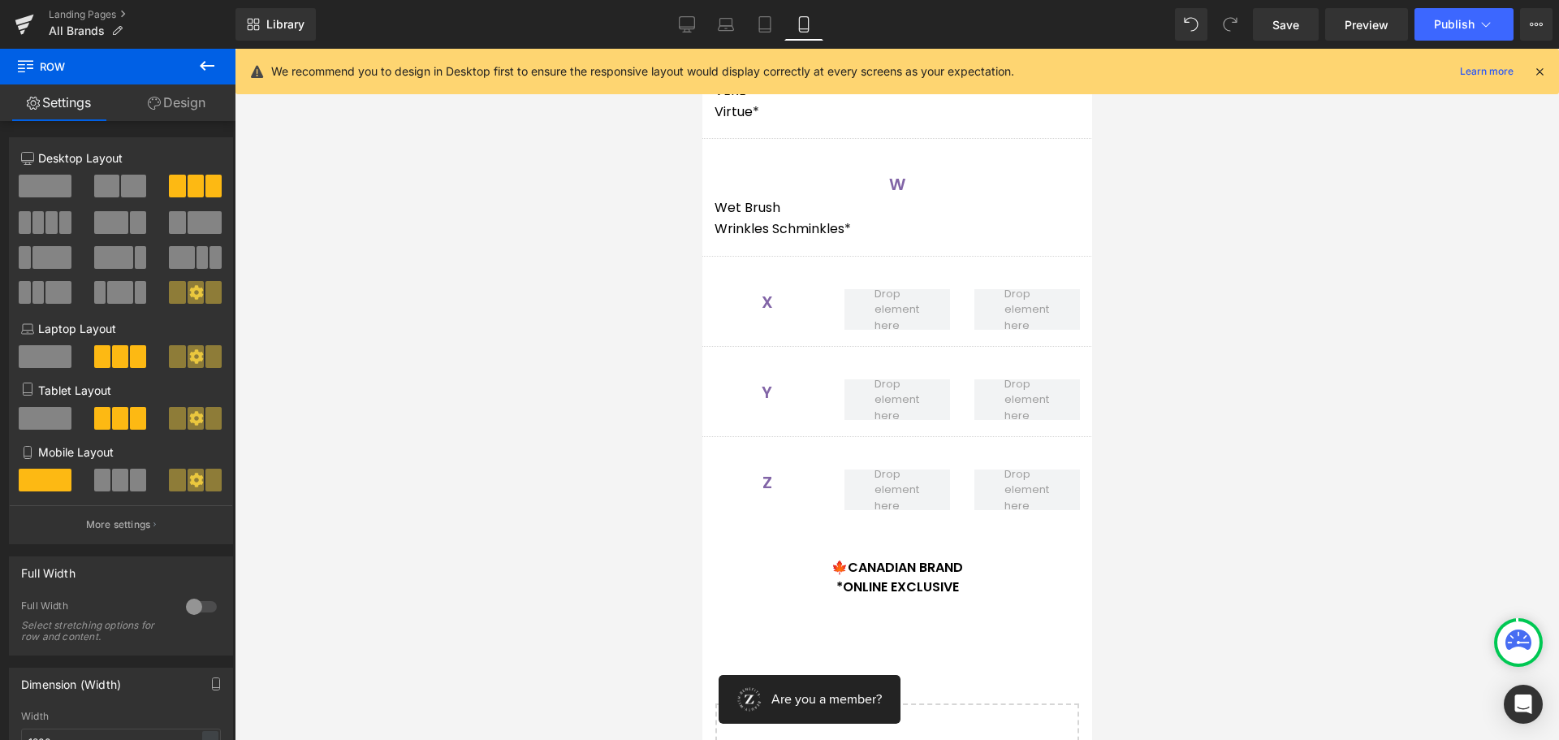
scroll to position [3978, 0]
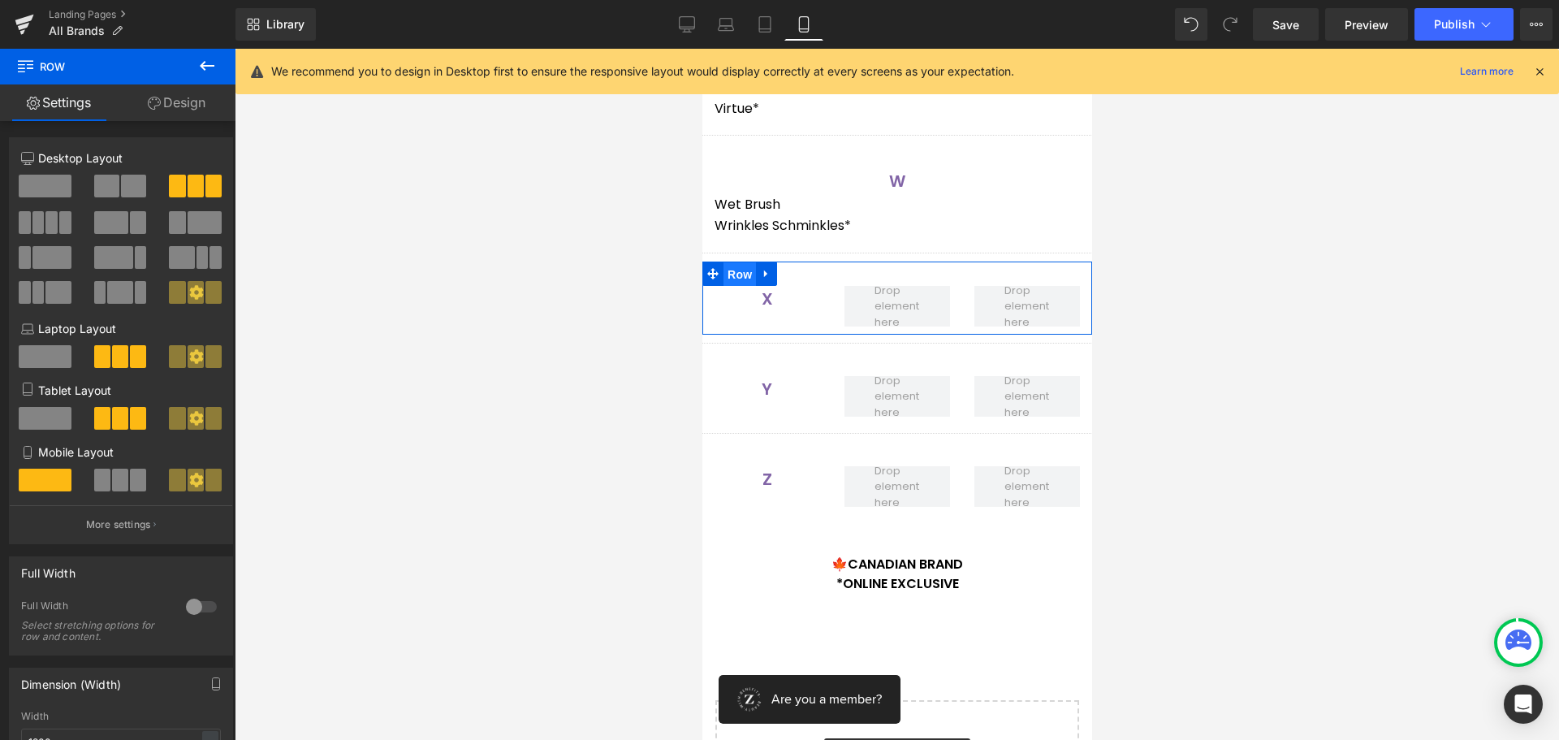
drag, startPoint x: 747, startPoint y: 277, endPoint x: 1190, endPoint y: 343, distance: 448.3
click at [747, 277] on span "Row" at bounding box center [739, 274] width 32 height 24
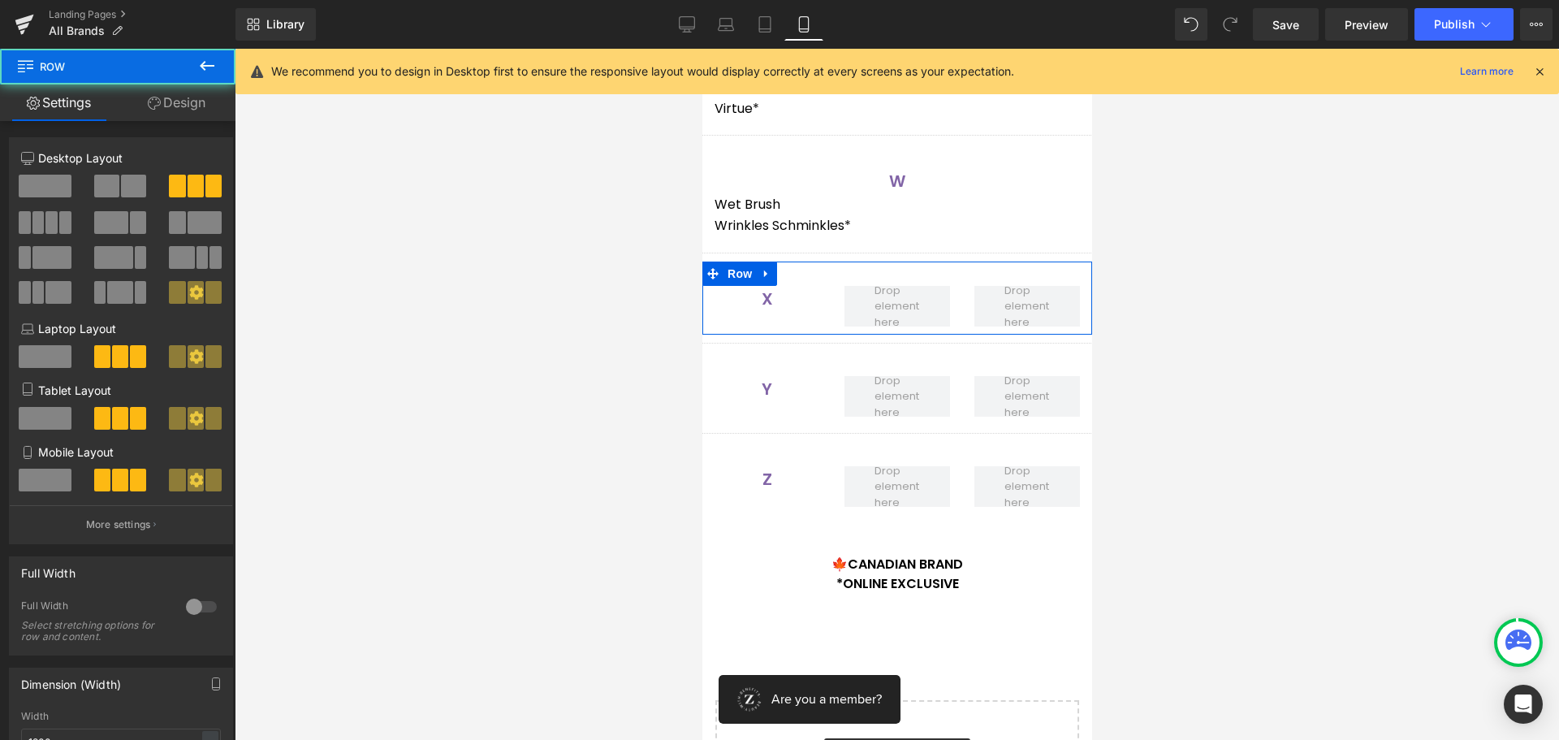
drag, startPoint x: 36, startPoint y: 475, endPoint x: 54, endPoint y: 475, distance: 18.7
click at [37, 476] on span at bounding box center [45, 479] width 53 height 23
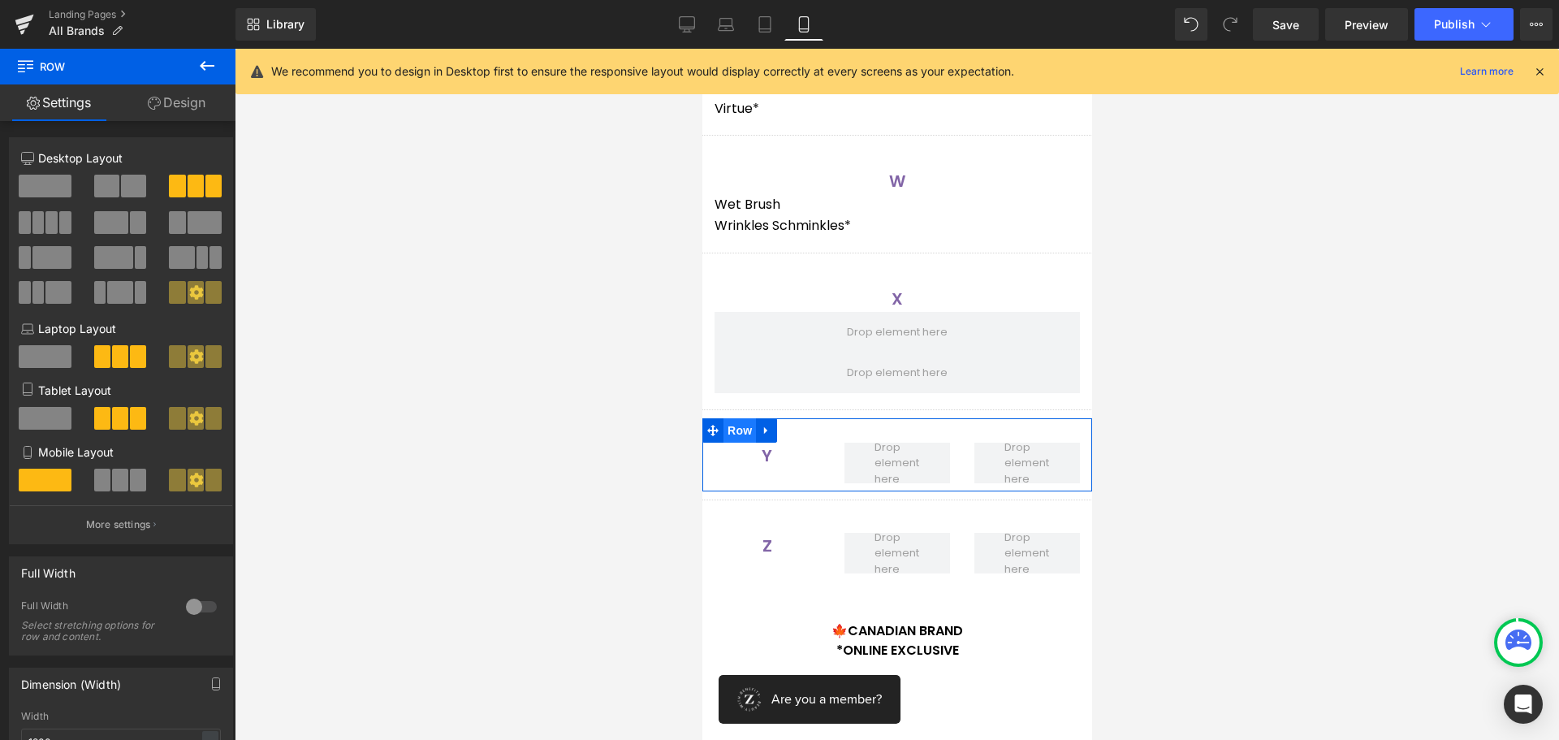
click at [738, 429] on span "Row" at bounding box center [739, 430] width 32 height 24
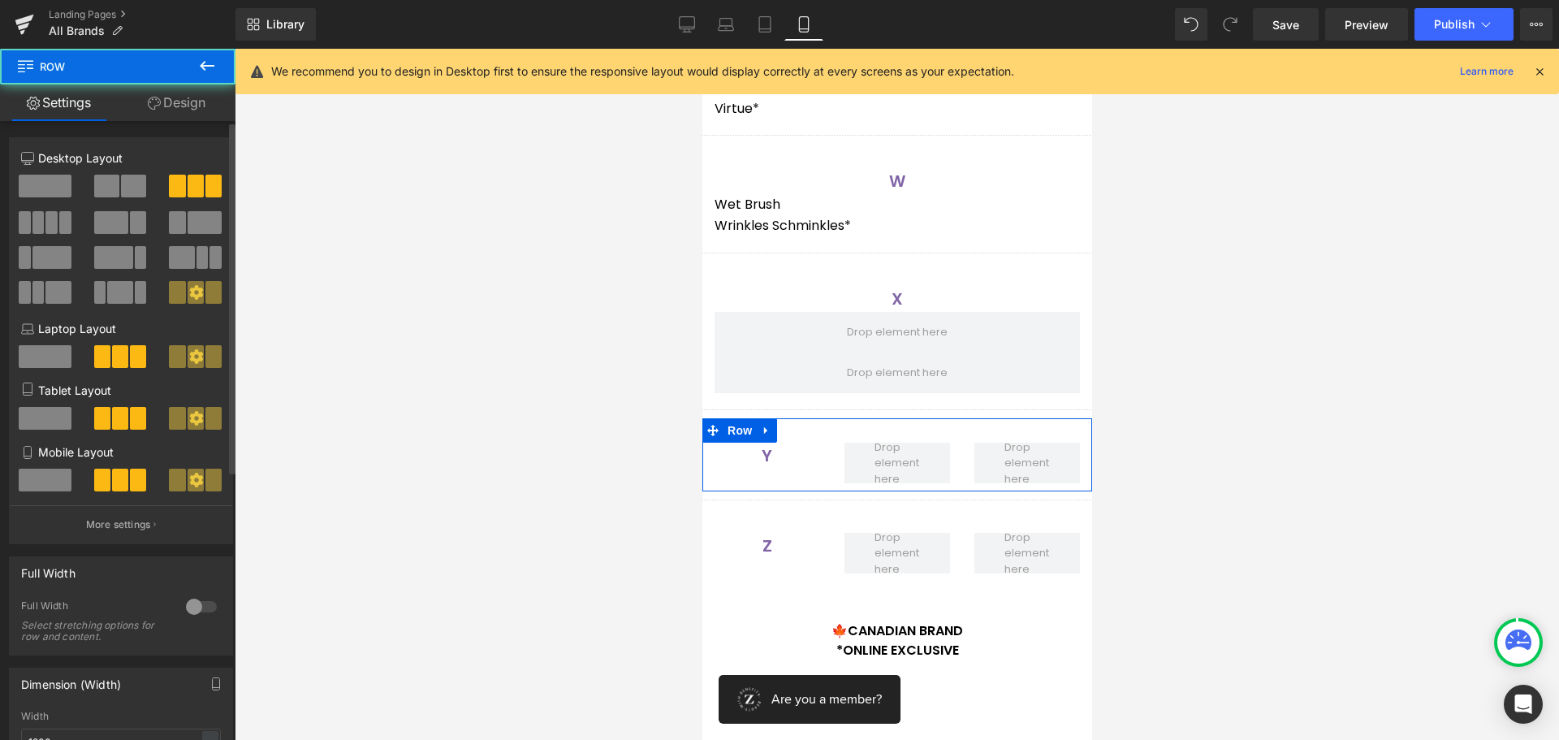
click at [51, 480] on span at bounding box center [45, 479] width 53 height 23
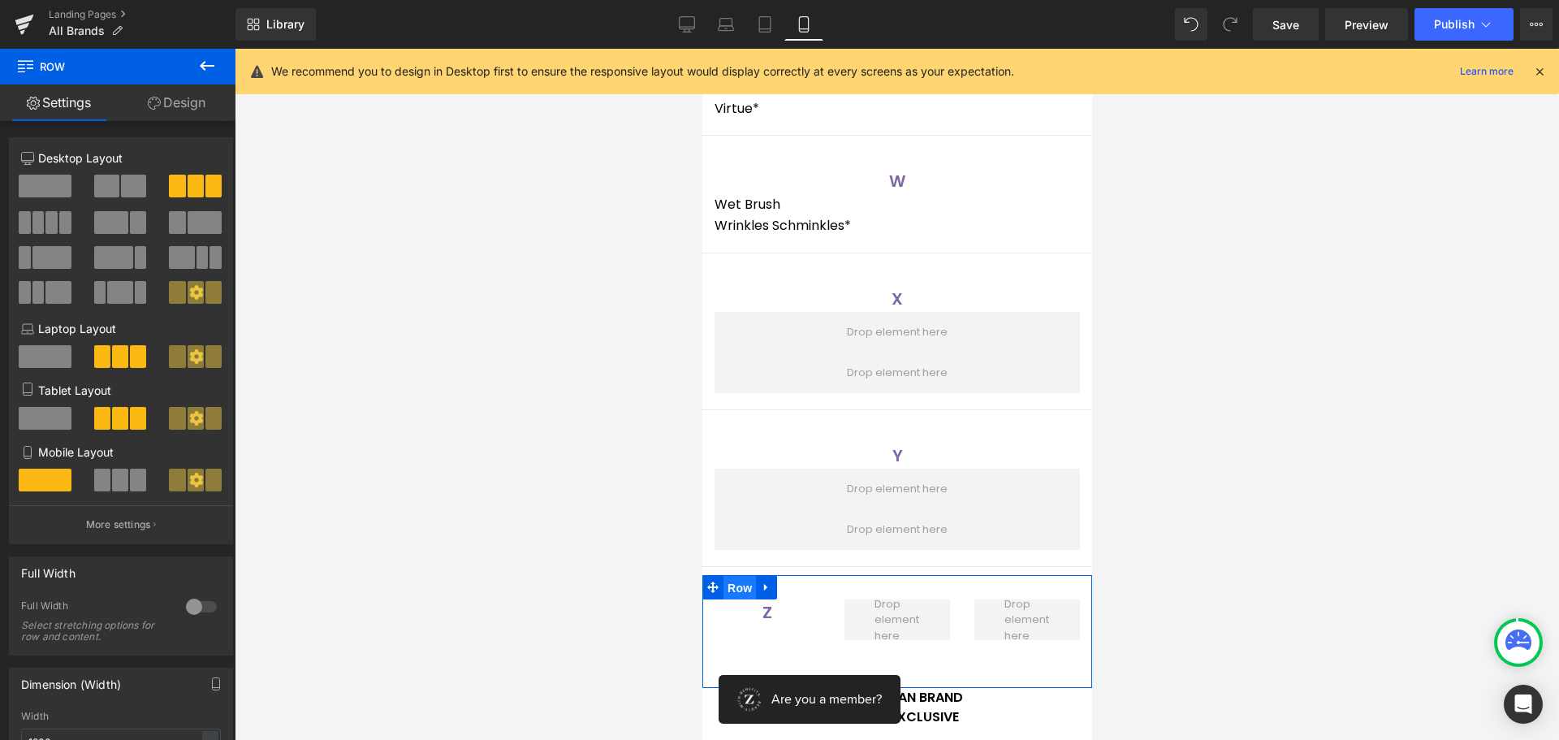
click at [732, 586] on span "Row" at bounding box center [739, 588] width 32 height 24
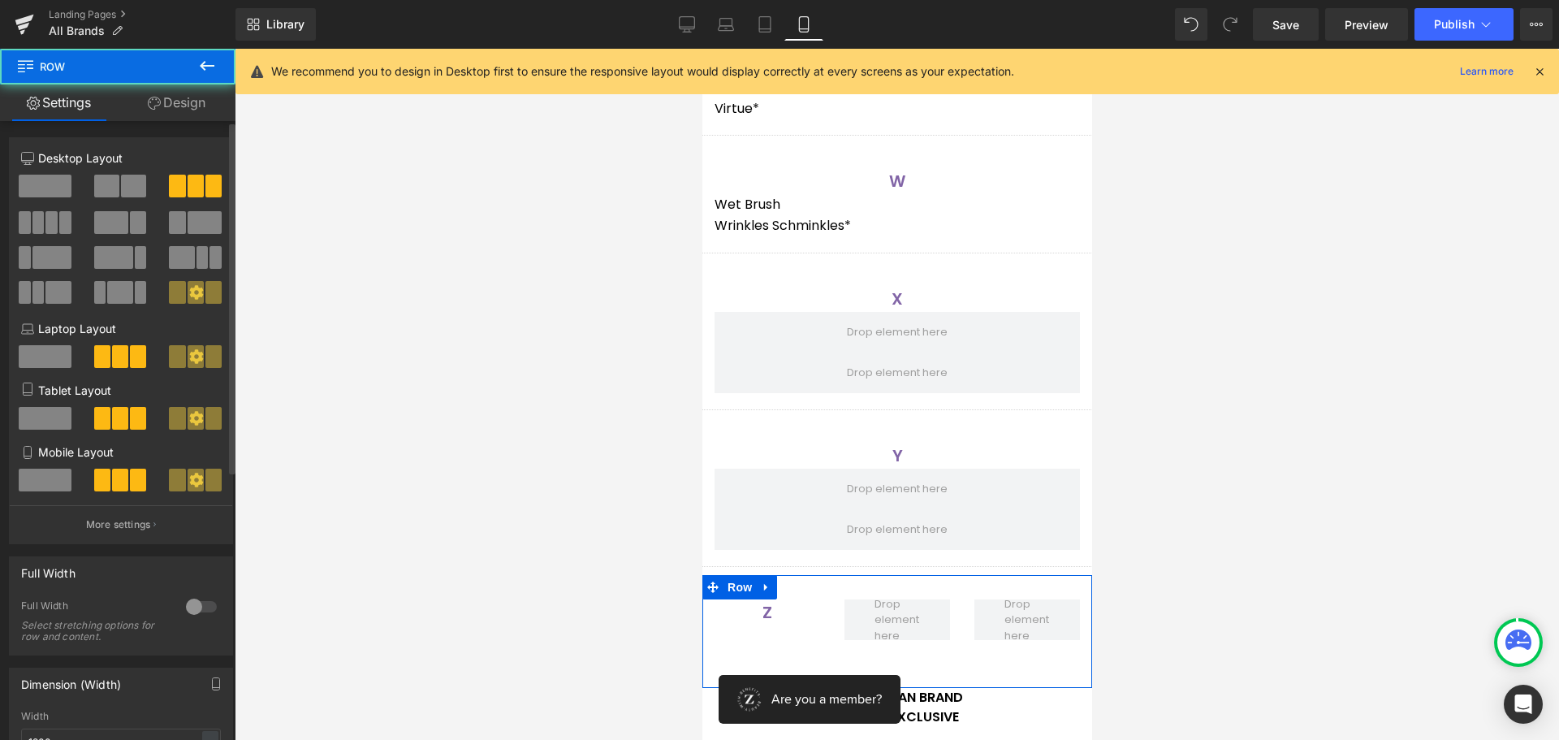
drag, startPoint x: 40, startPoint y: 480, endPoint x: 49, endPoint y: 480, distance: 8.9
click at [41, 480] on span at bounding box center [45, 479] width 53 height 23
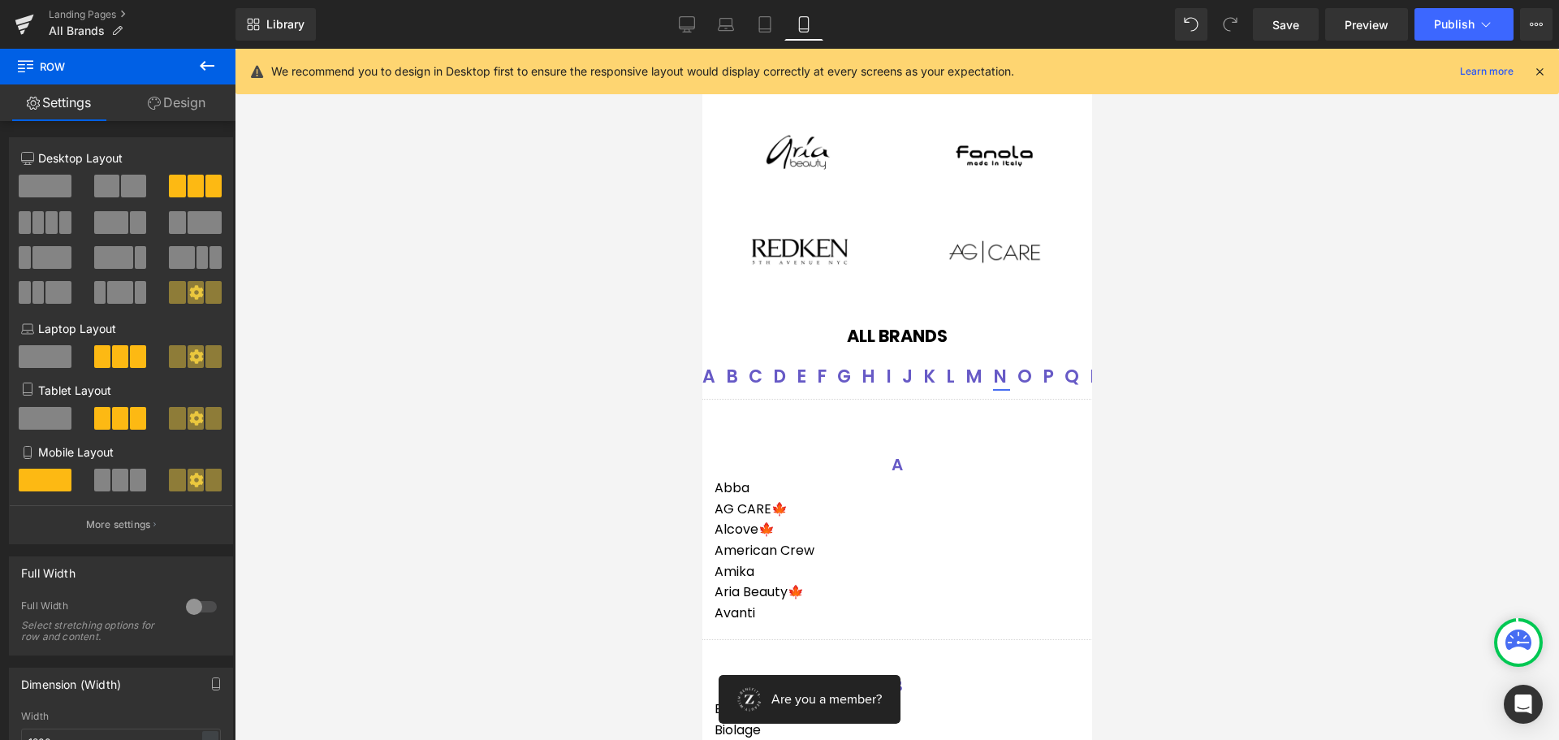
scroll to position [325, 0]
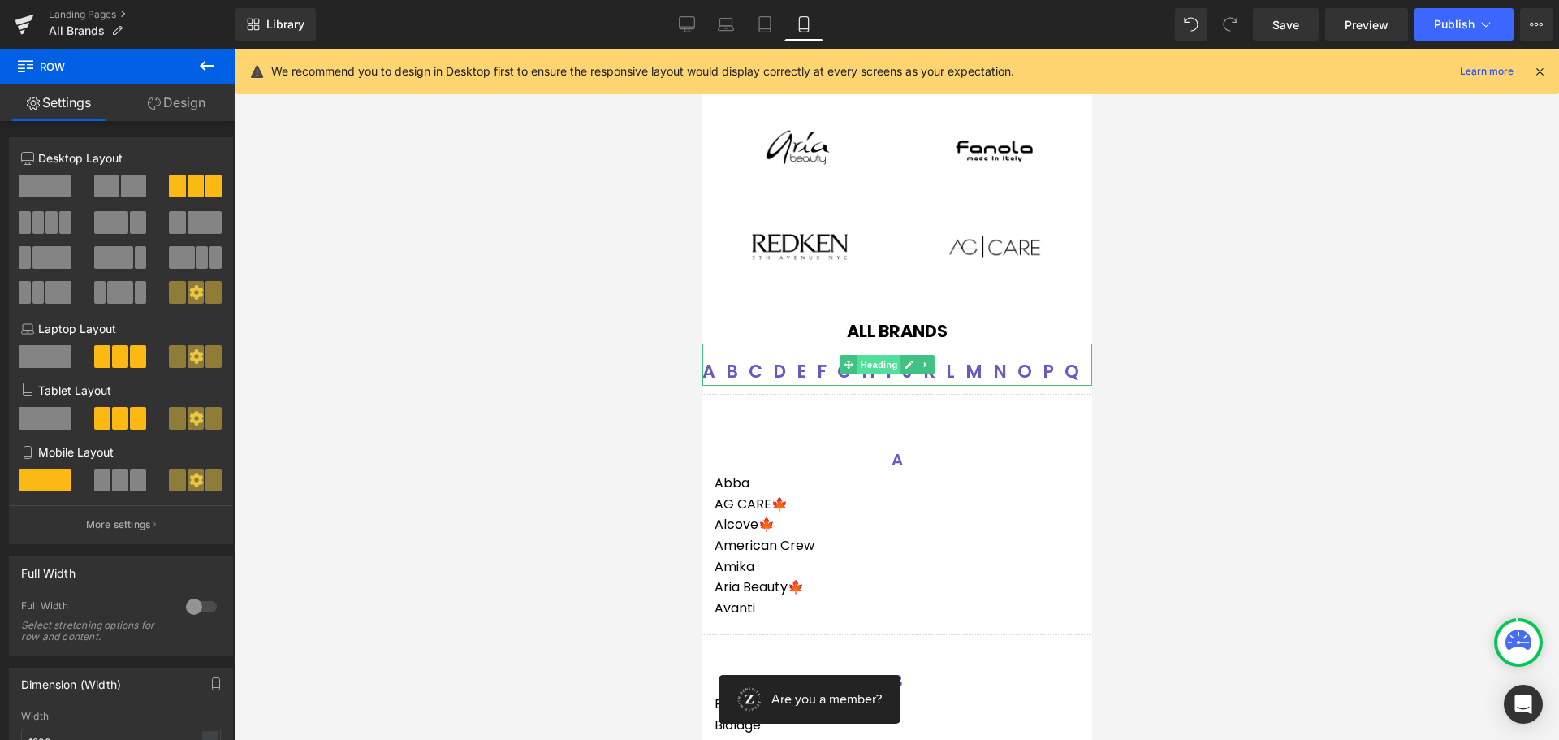
click at [870, 360] on span "Heading" at bounding box center [879, 364] width 44 height 19
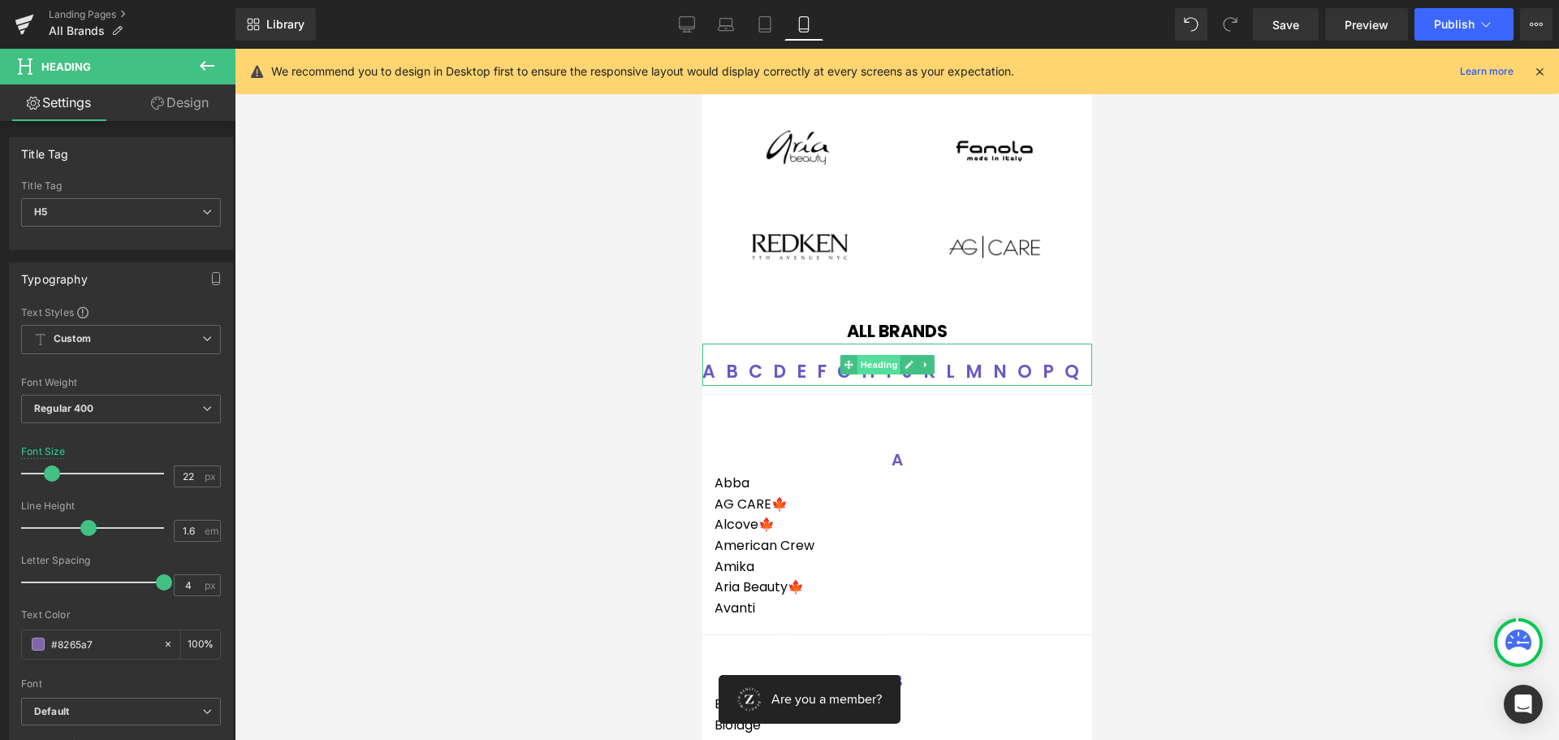
click at [869, 364] on span "Heading" at bounding box center [879, 364] width 44 height 19
click at [908, 365] on icon at bounding box center [908, 364] width 8 height 8
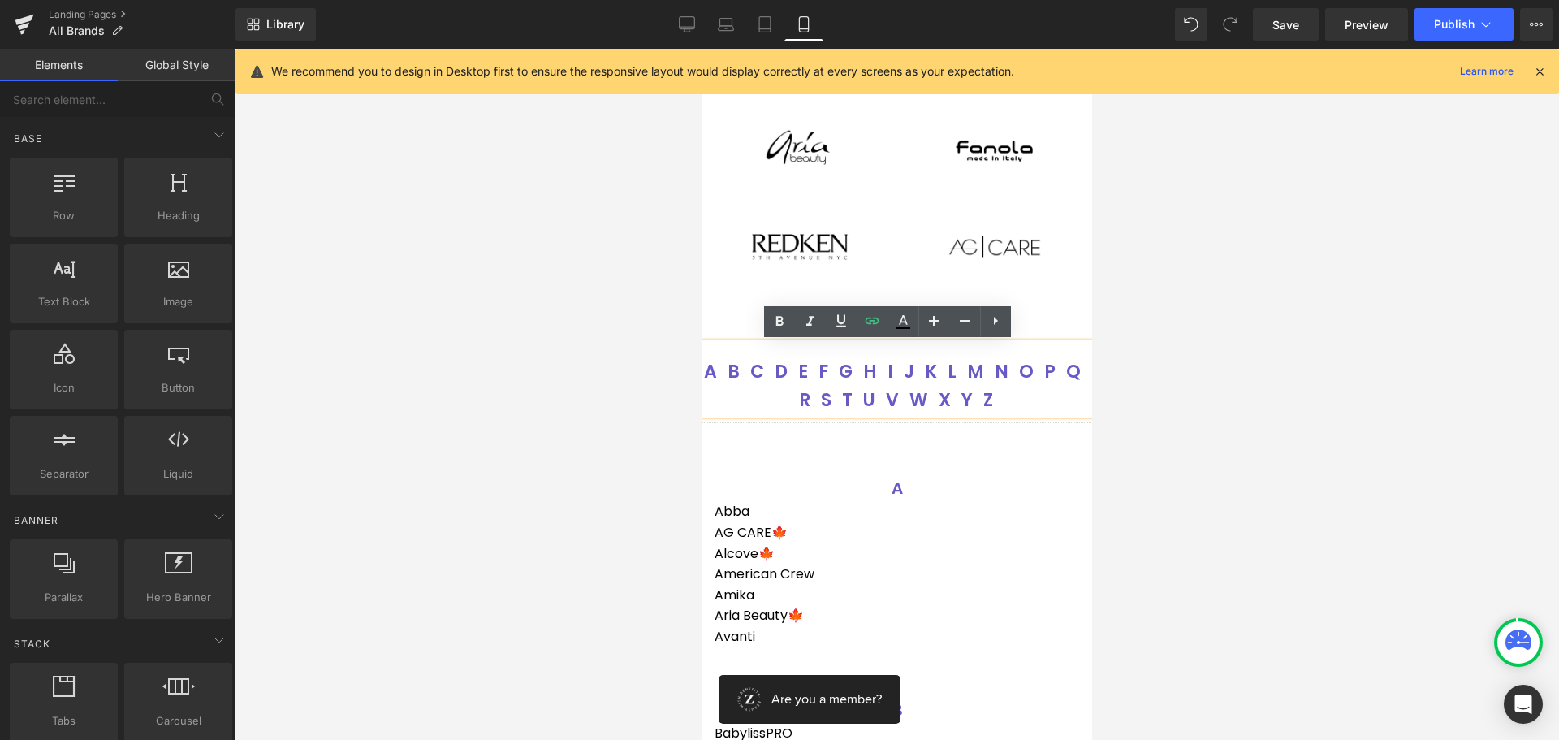
click at [1193, 413] on div at bounding box center [897, 394] width 1324 height 691
click at [611, 399] on div at bounding box center [897, 394] width 1324 height 691
click at [613, 313] on div at bounding box center [897, 394] width 1324 height 691
drag, startPoint x: 604, startPoint y: 339, endPoint x: 665, endPoint y: 303, distance: 70.6
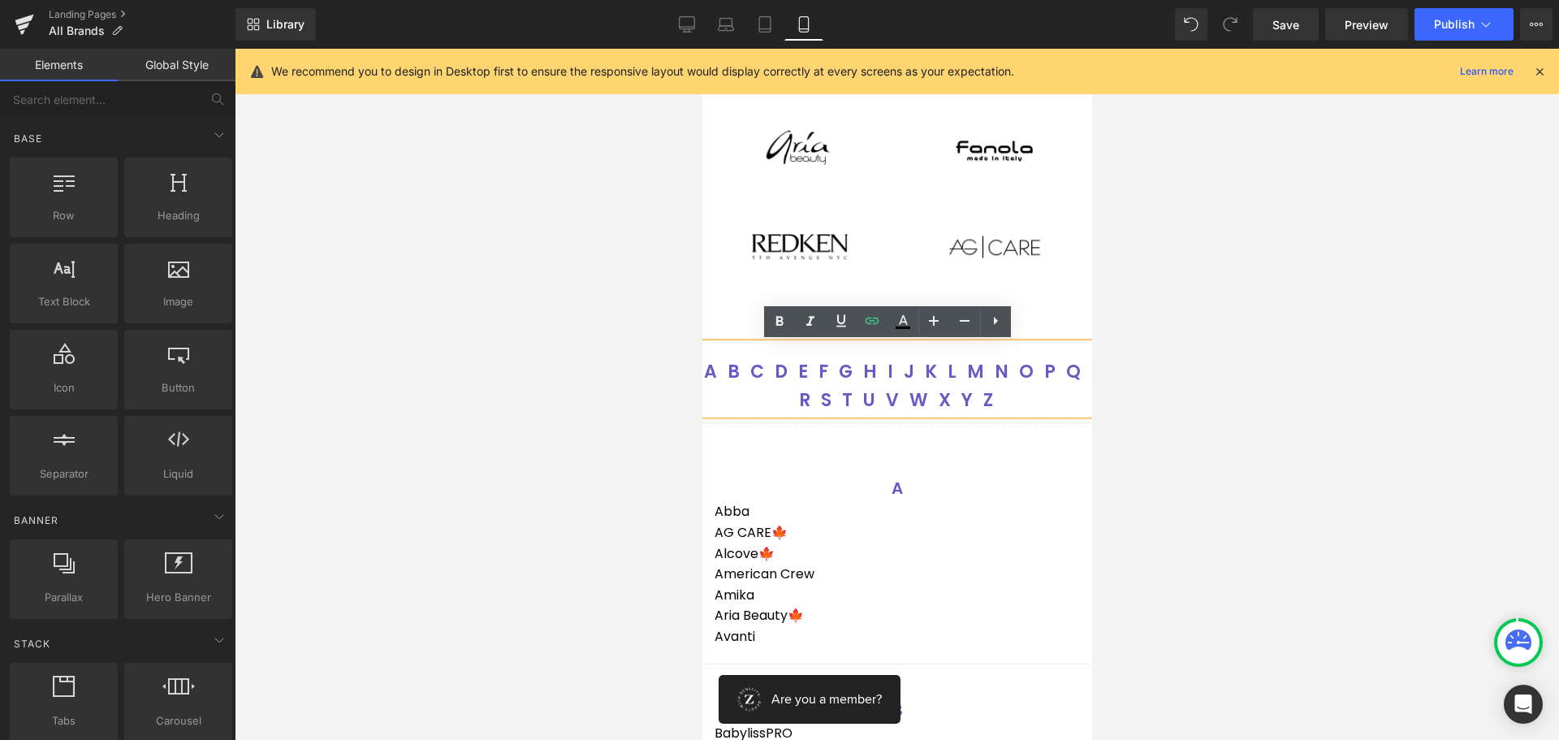
click at [604, 338] on div at bounding box center [897, 394] width 1324 height 691
click at [701, 49] on div at bounding box center [701, 49] width 0 height 0
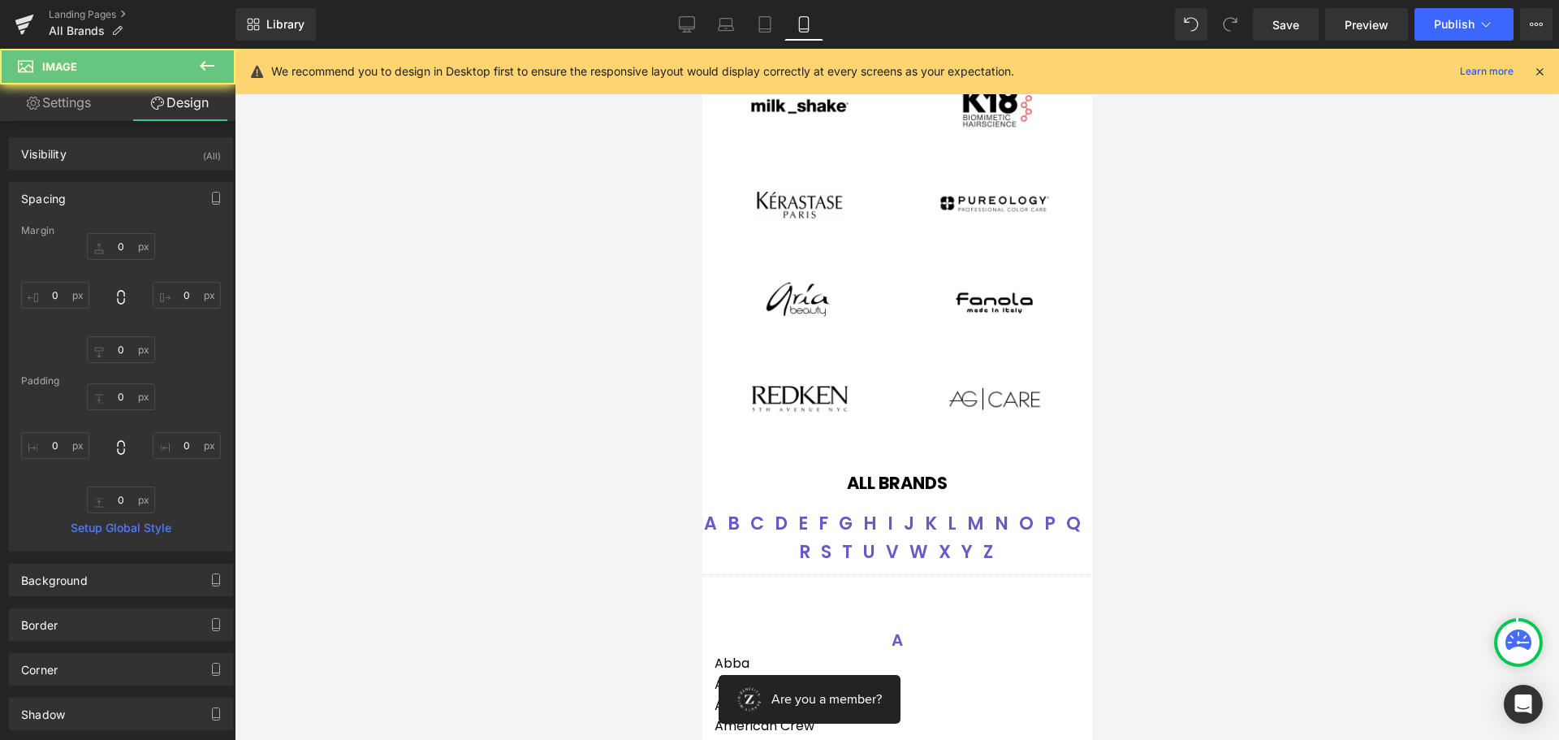
scroll to position [0, 0]
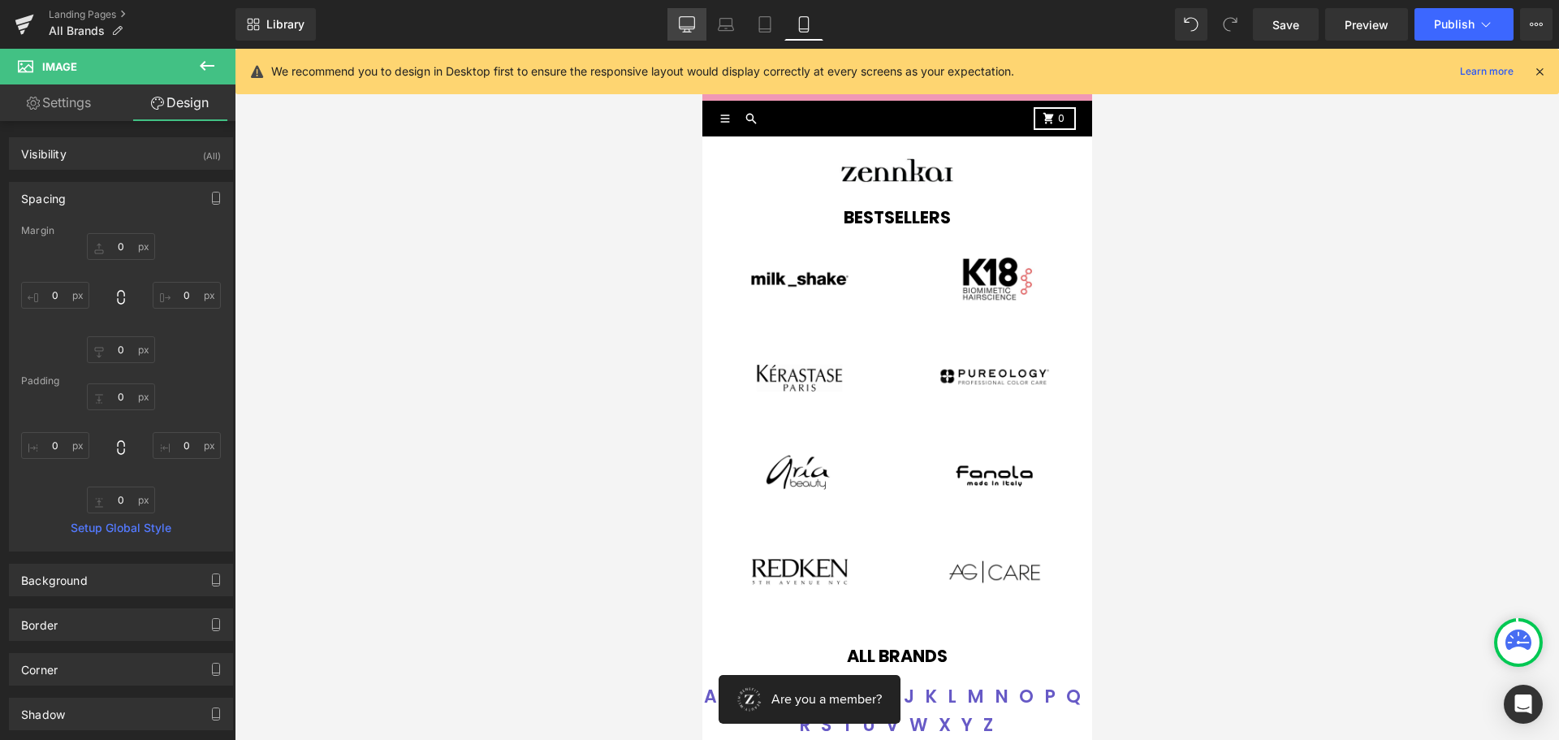
click at [693, 24] on icon at bounding box center [687, 24] width 16 height 16
type input "0"
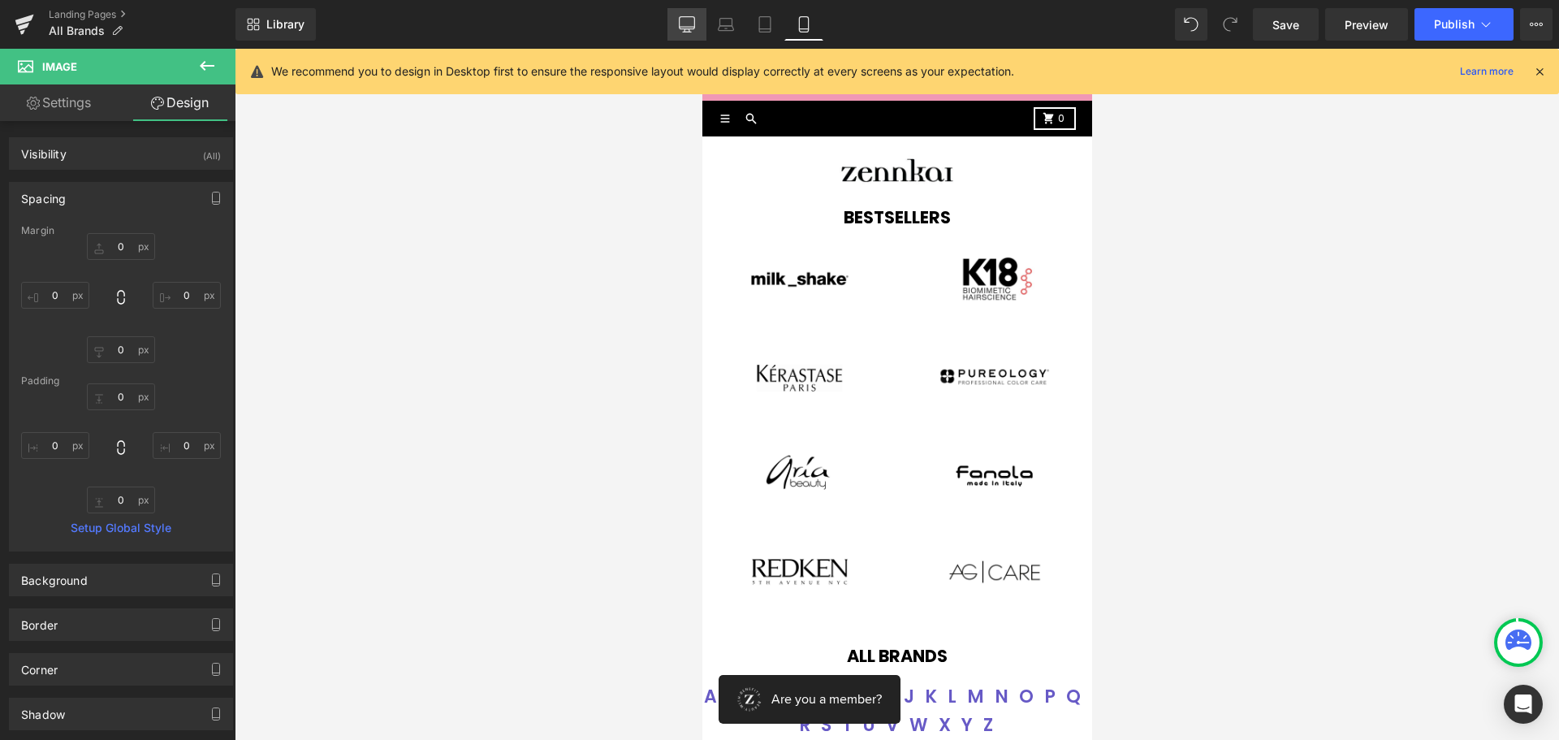
type input "0"
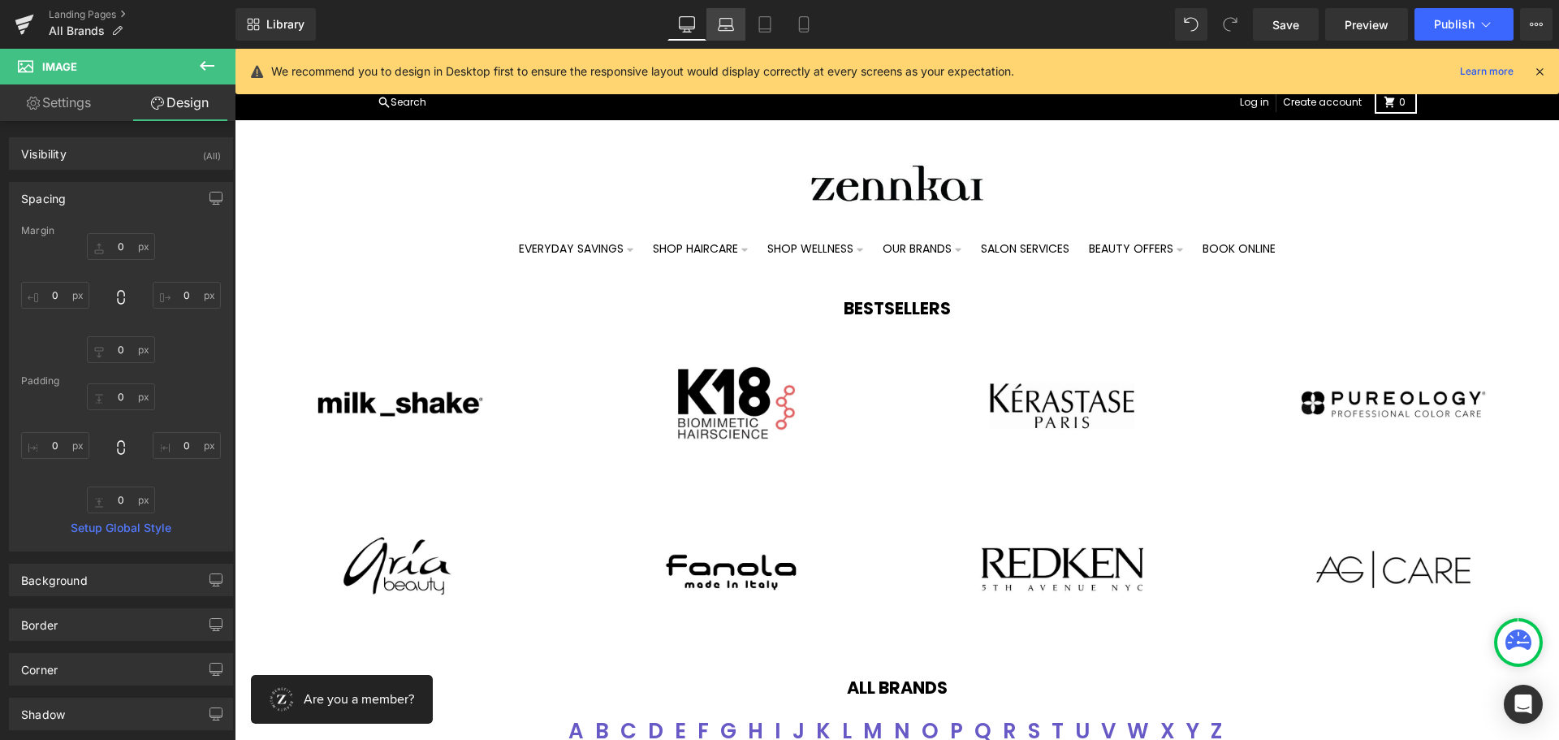
click at [728, 32] on icon at bounding box center [726, 24] width 16 height 16
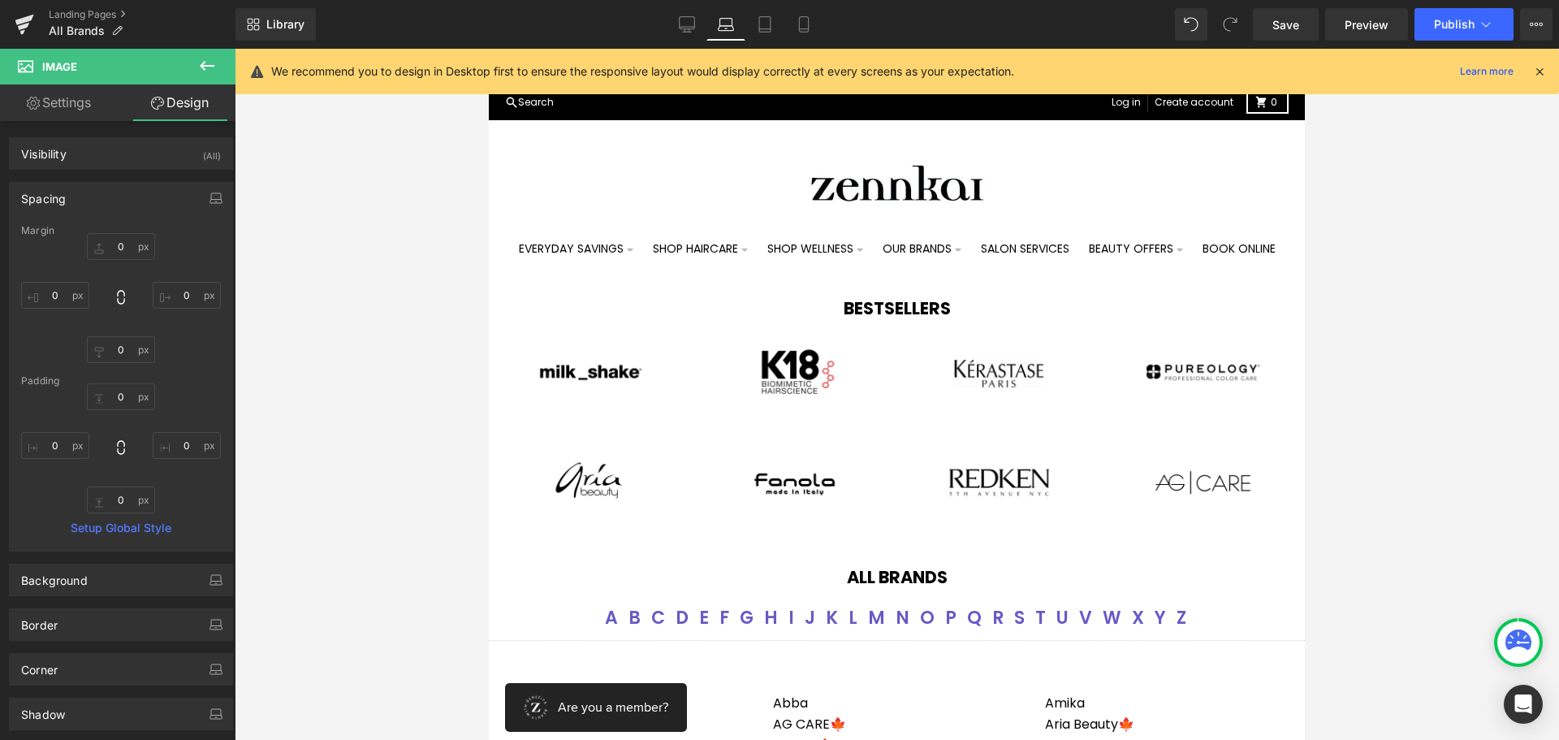
type input "0"
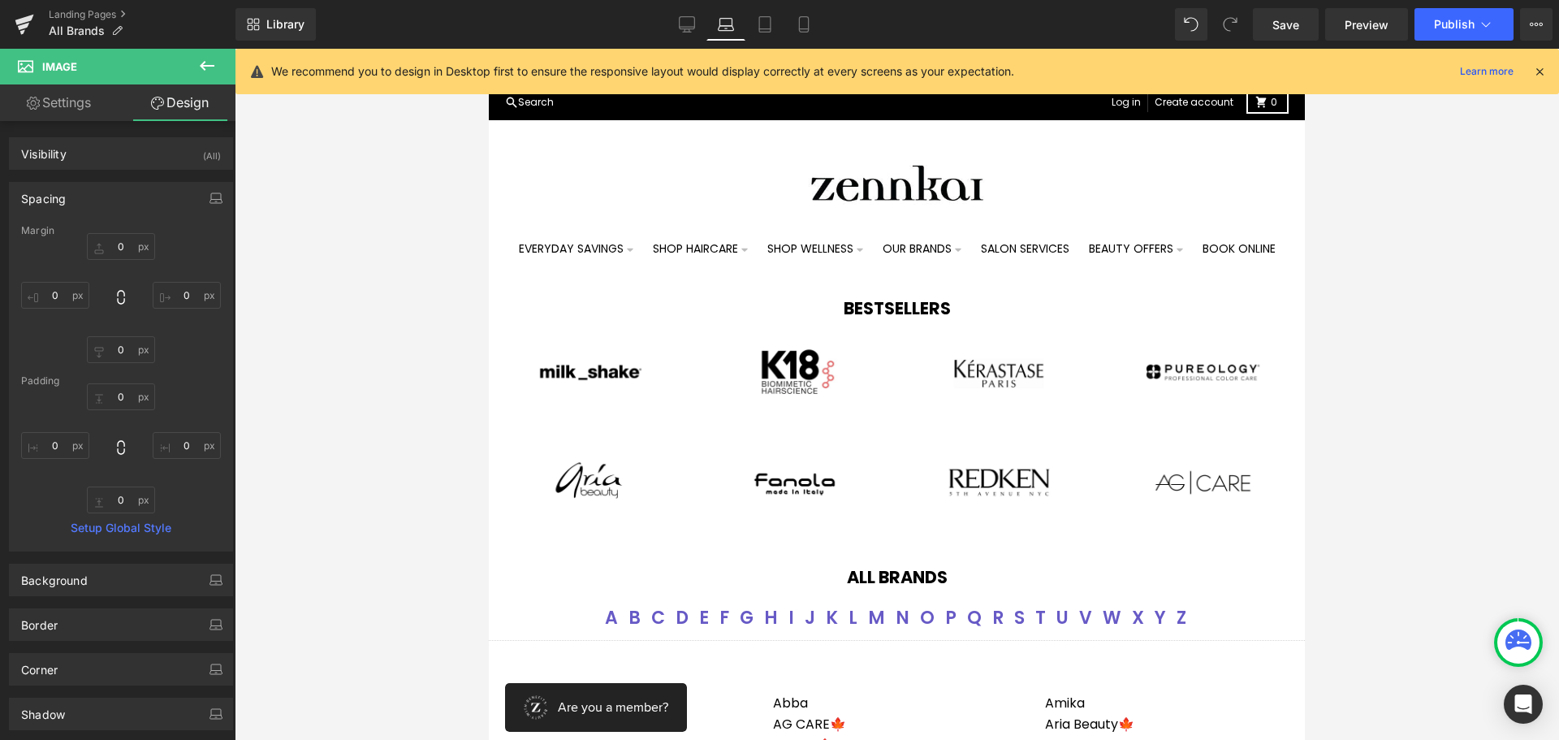
type input "0"
click at [801, 21] on icon at bounding box center [804, 24] width 16 height 16
type input "0"
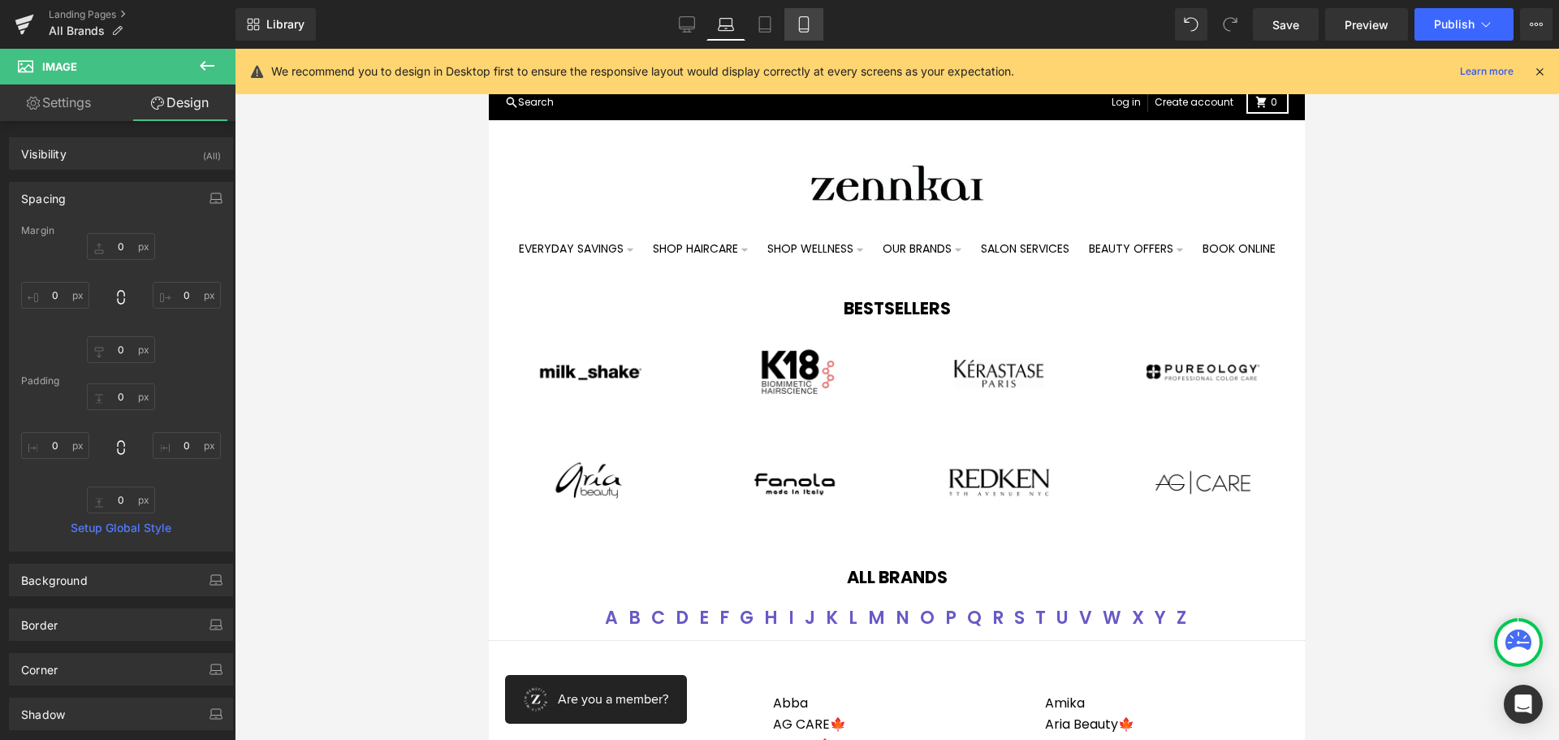
type input "0"
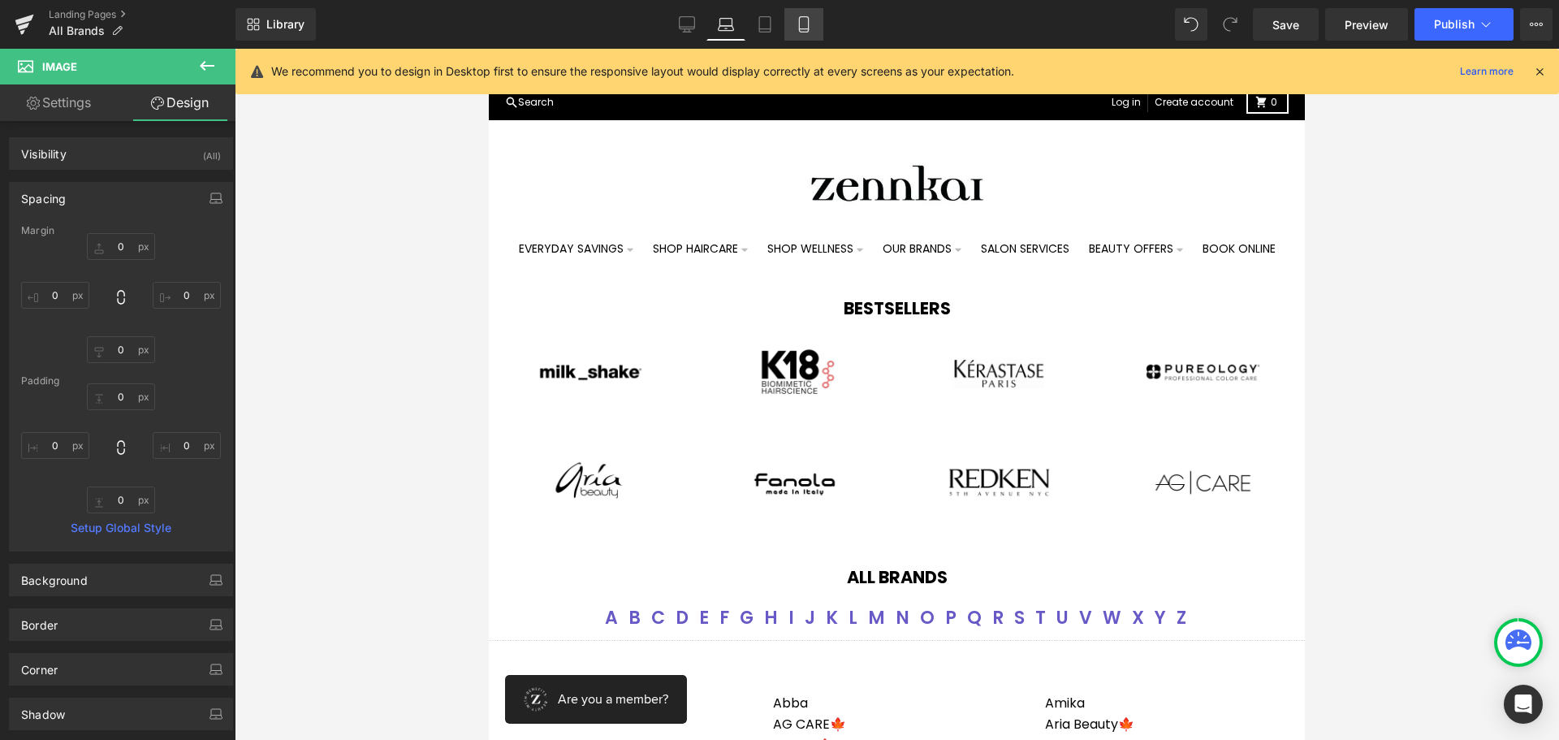
type input "0"
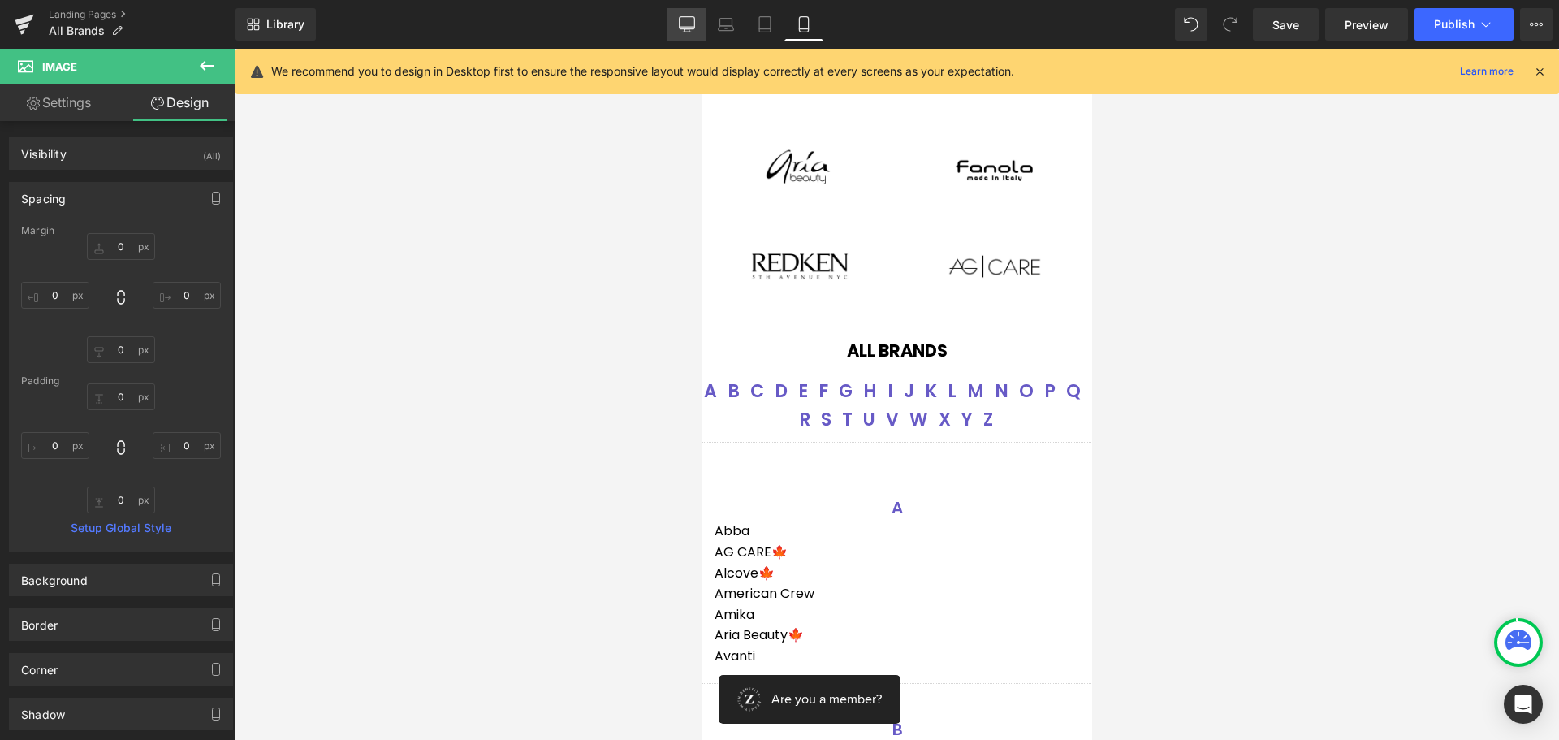
click at [685, 32] on icon at bounding box center [687, 32] width 8 height 0
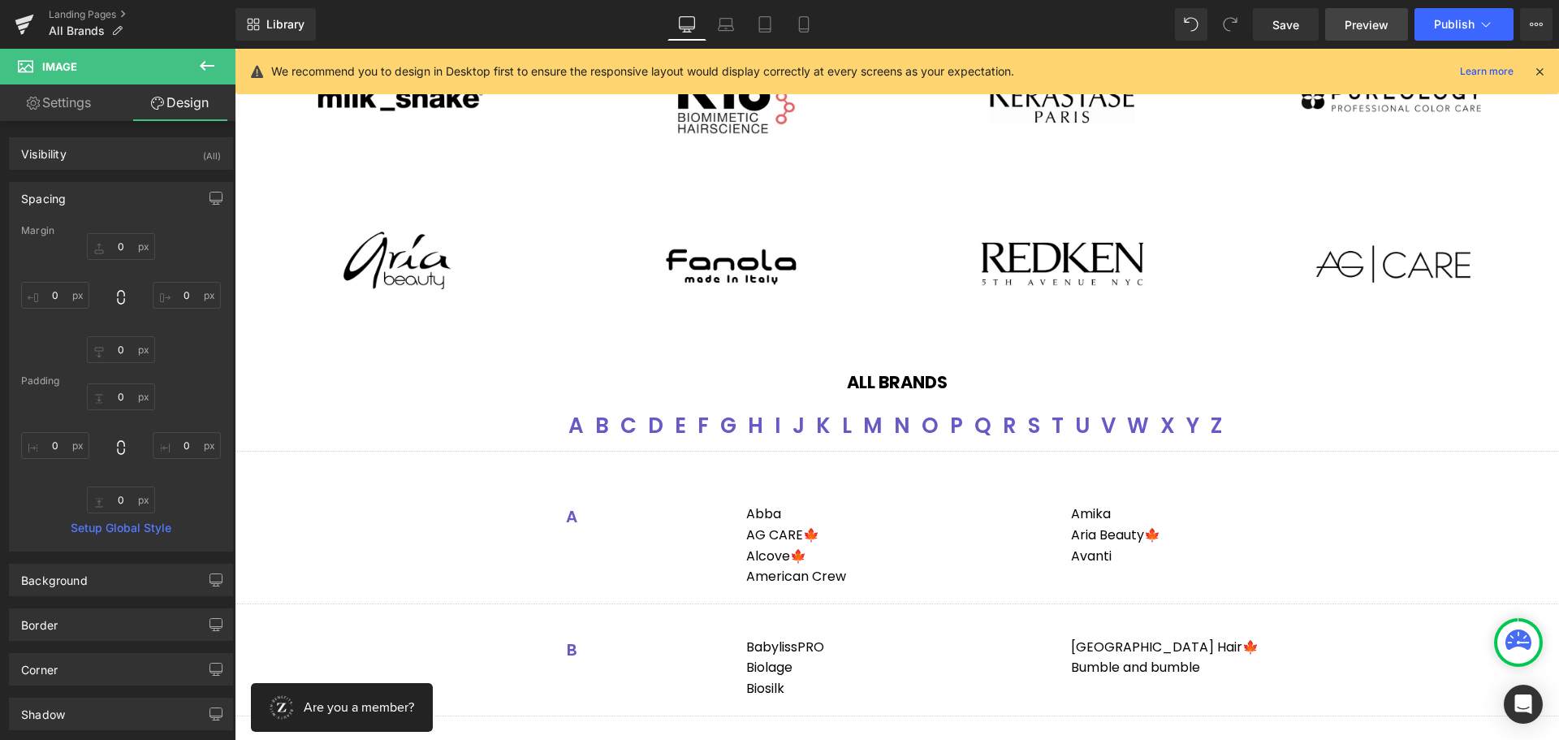
scroll to position [270, 0]
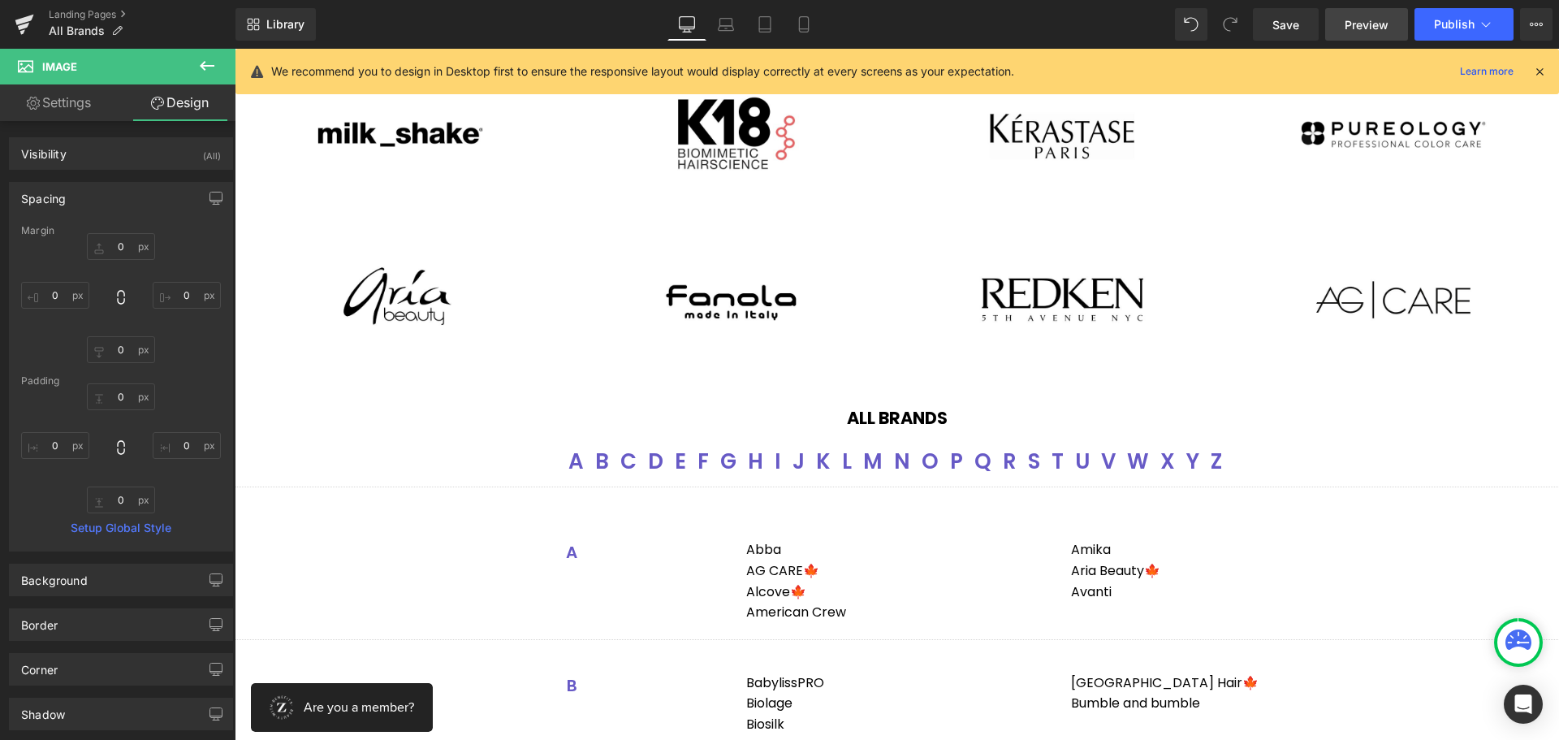
type input "0"
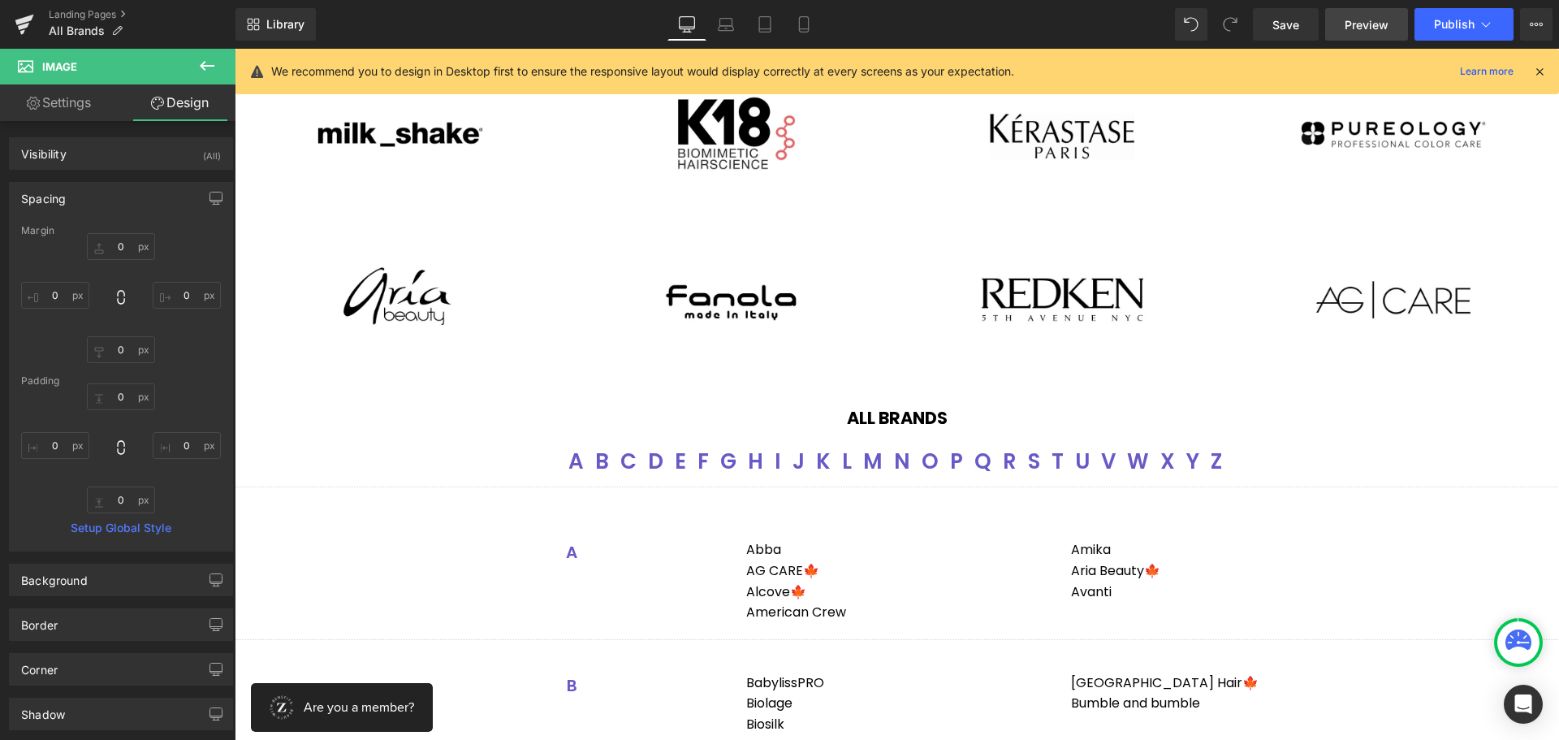
type input "0"
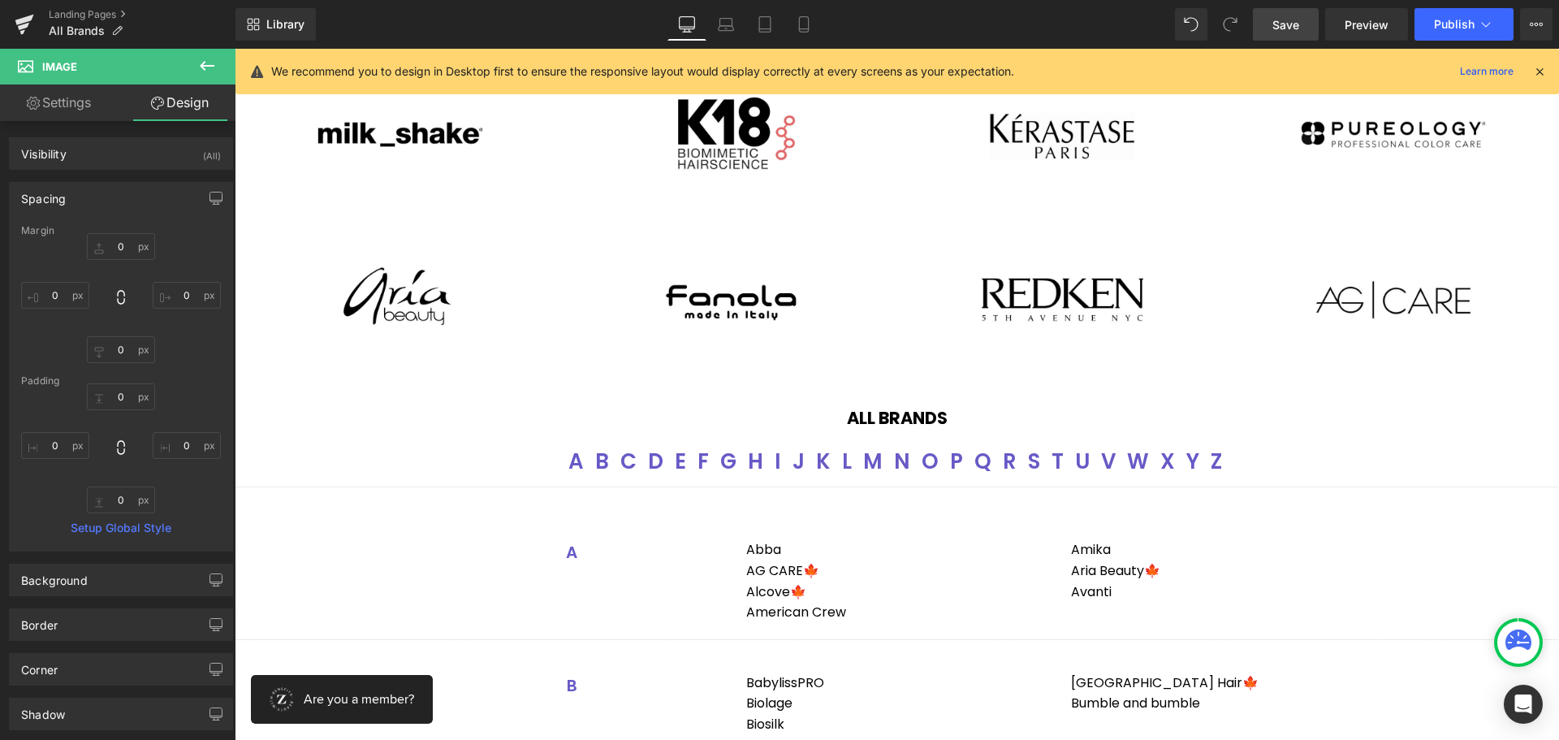
click at [1310, 24] on link "Save" at bounding box center [1286, 24] width 66 height 32
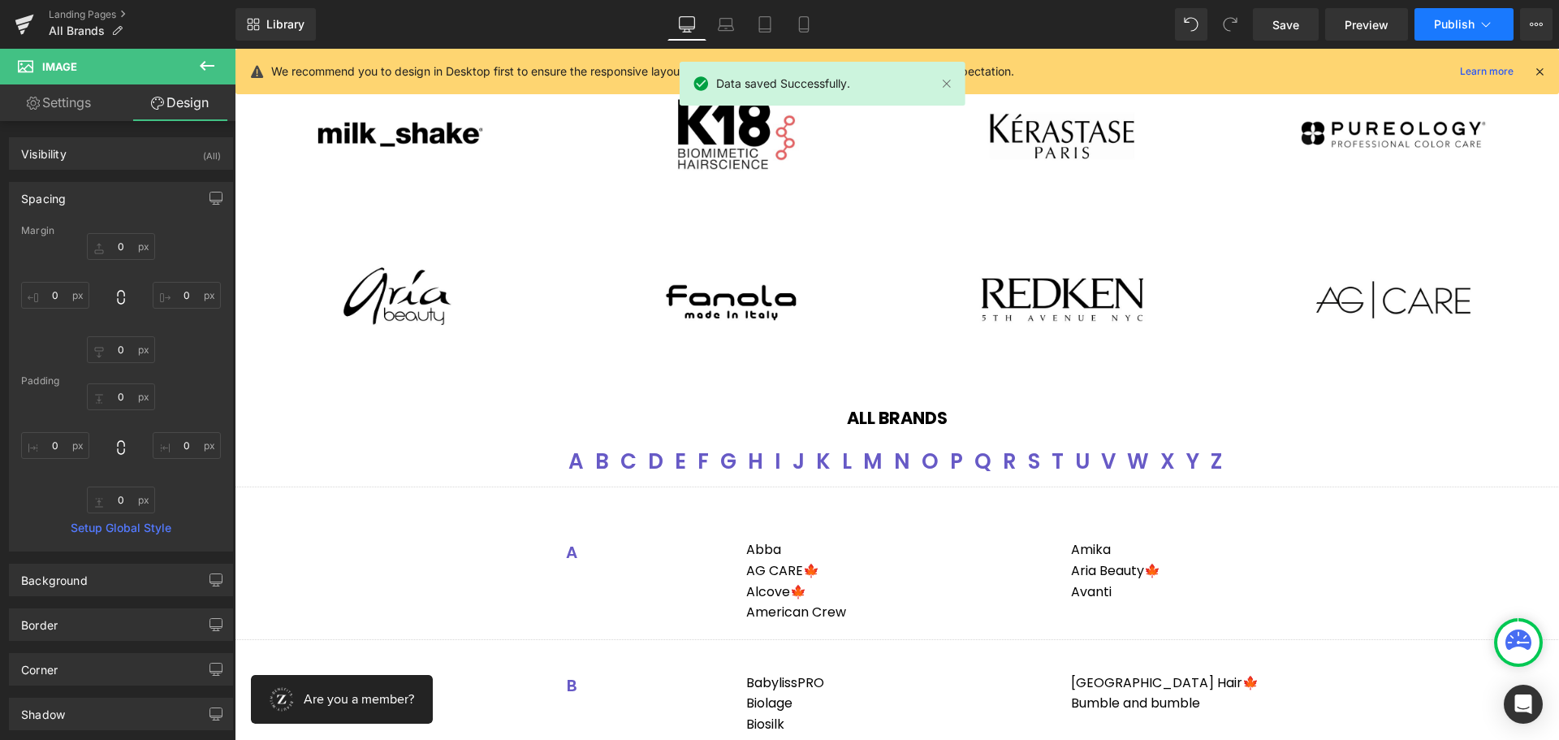
click at [1463, 24] on span "Publish" at bounding box center [1454, 24] width 41 height 13
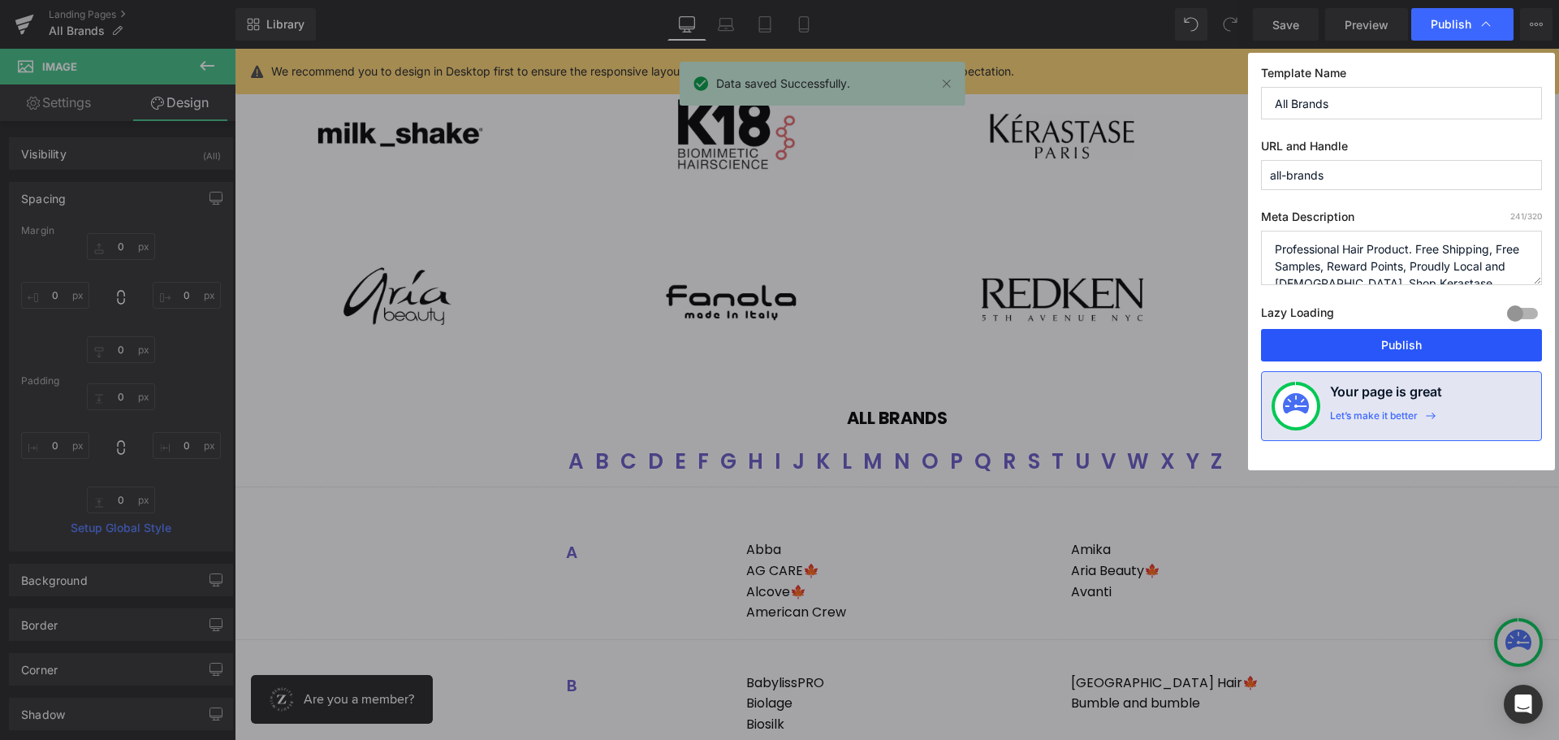
click at [1413, 338] on button "Publish" at bounding box center [1401, 345] width 281 height 32
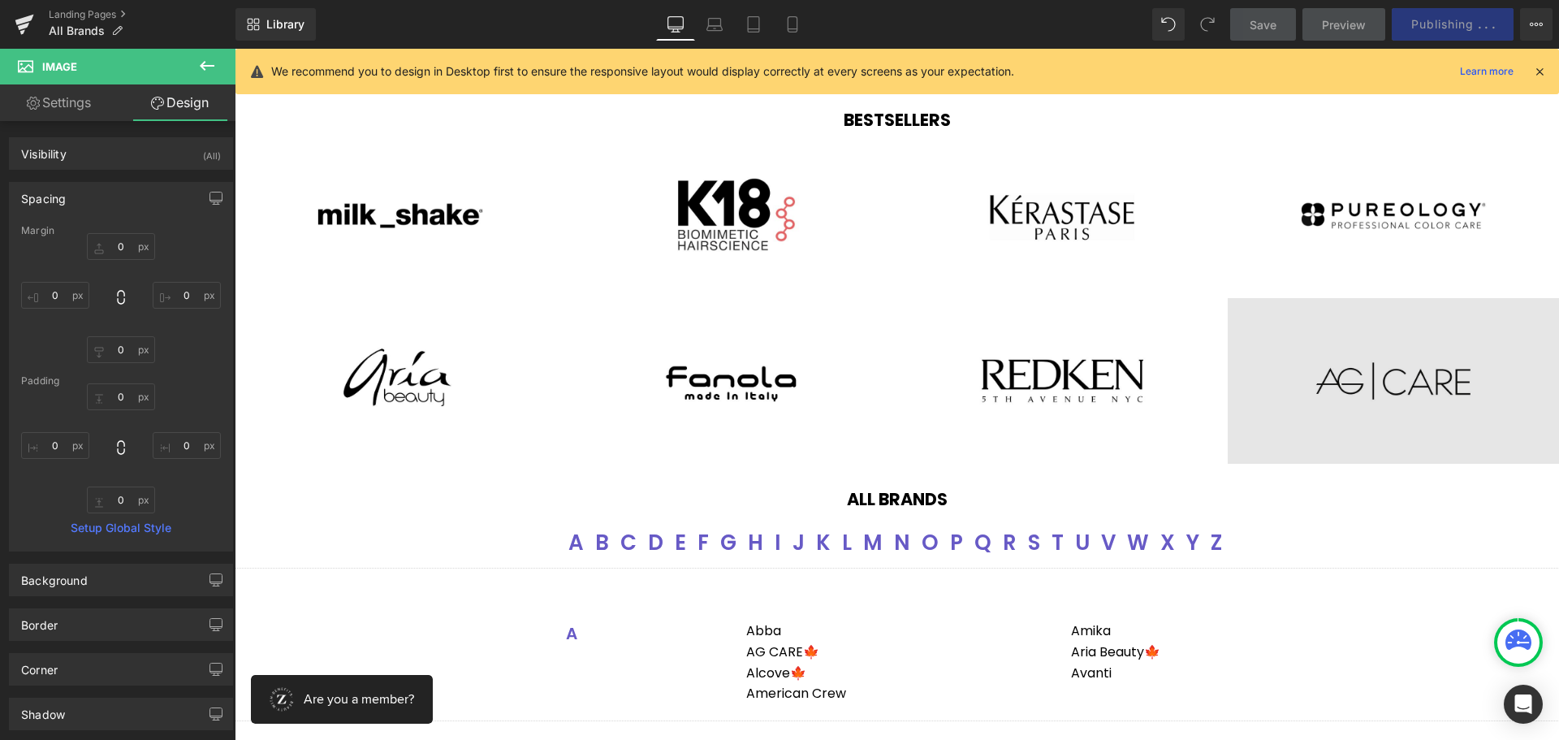
scroll to position [107, 0]
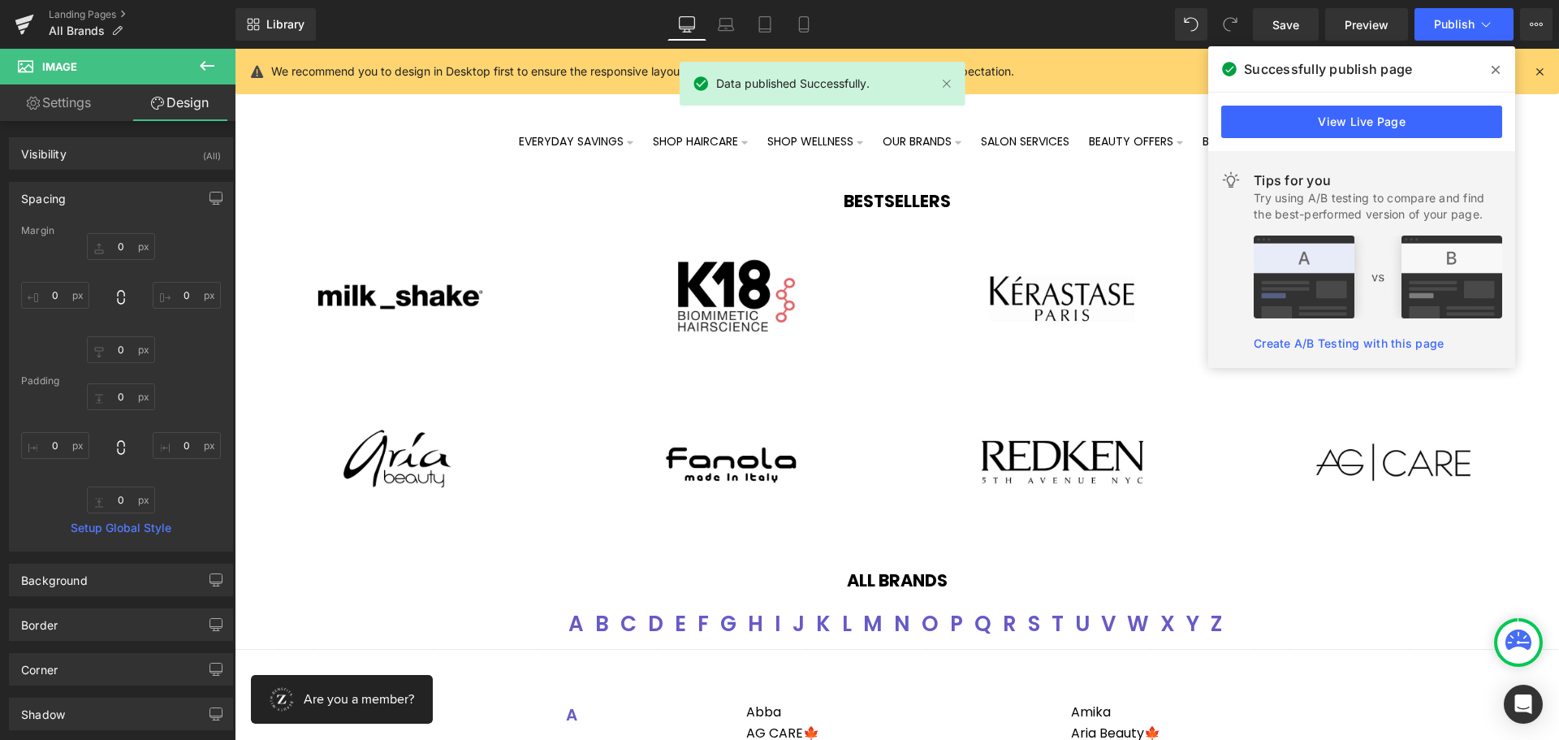
click at [1497, 66] on icon at bounding box center [1495, 69] width 8 height 13
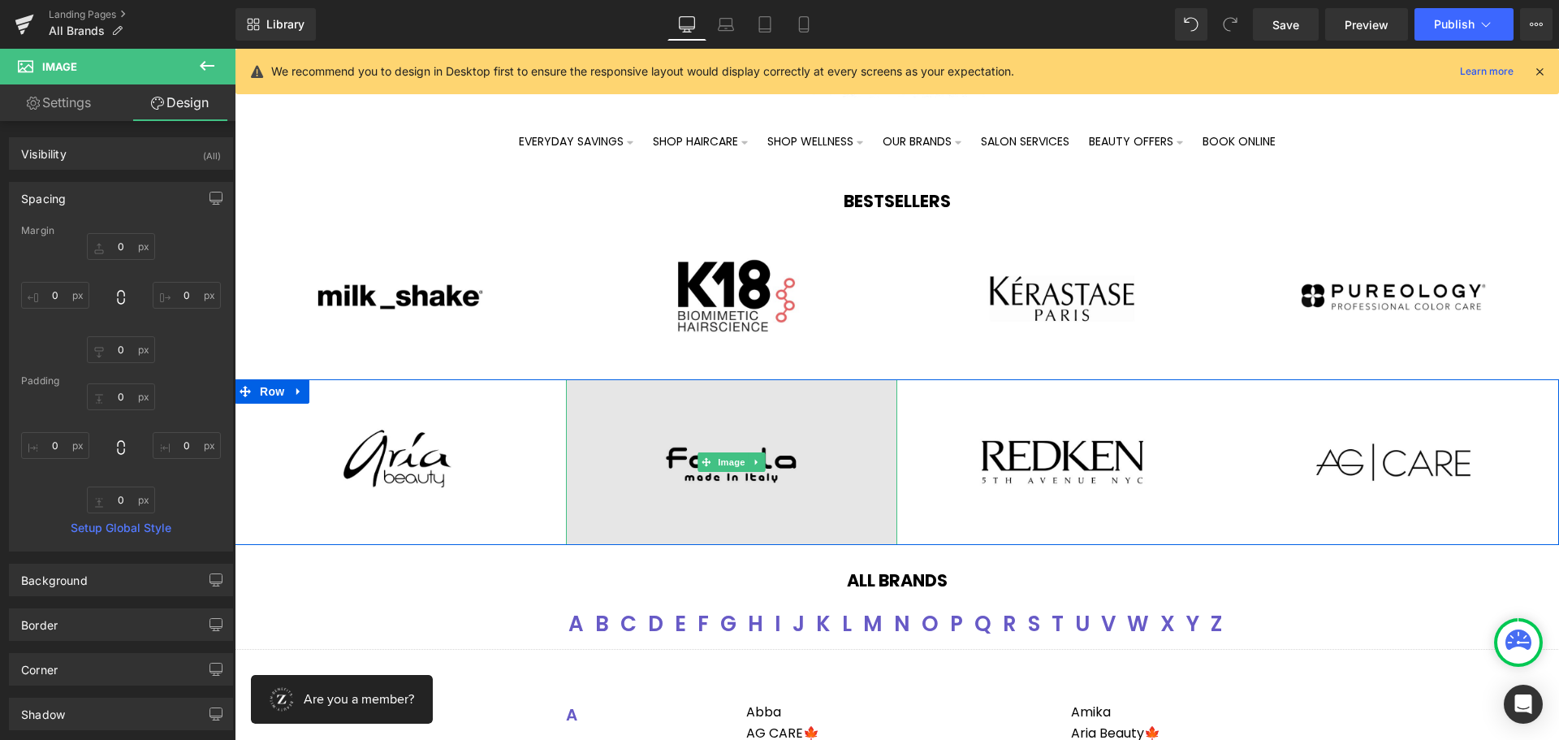
click at [766, 507] on img at bounding box center [731, 462] width 331 height 166
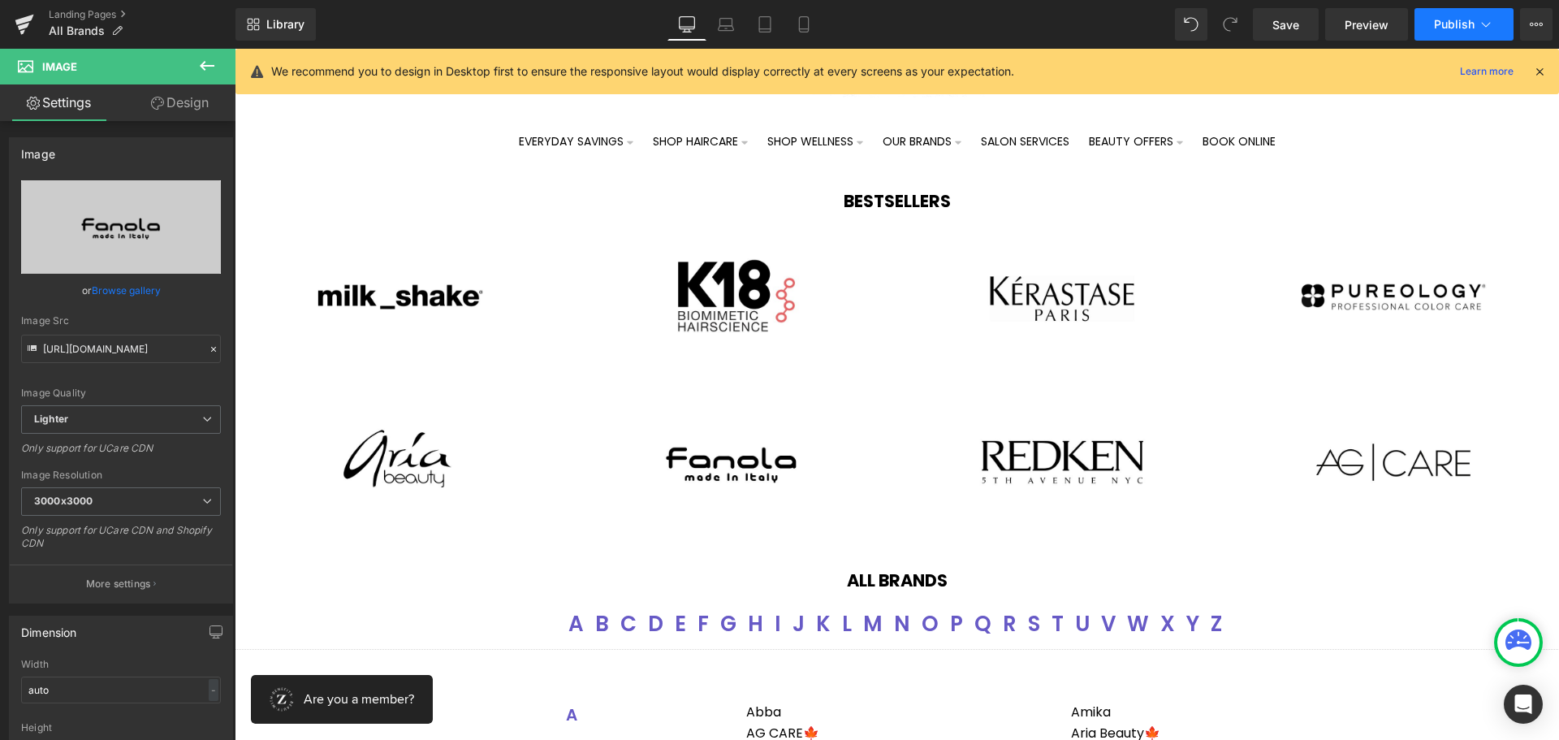
click at [1454, 27] on span "Publish" at bounding box center [1454, 24] width 41 height 13
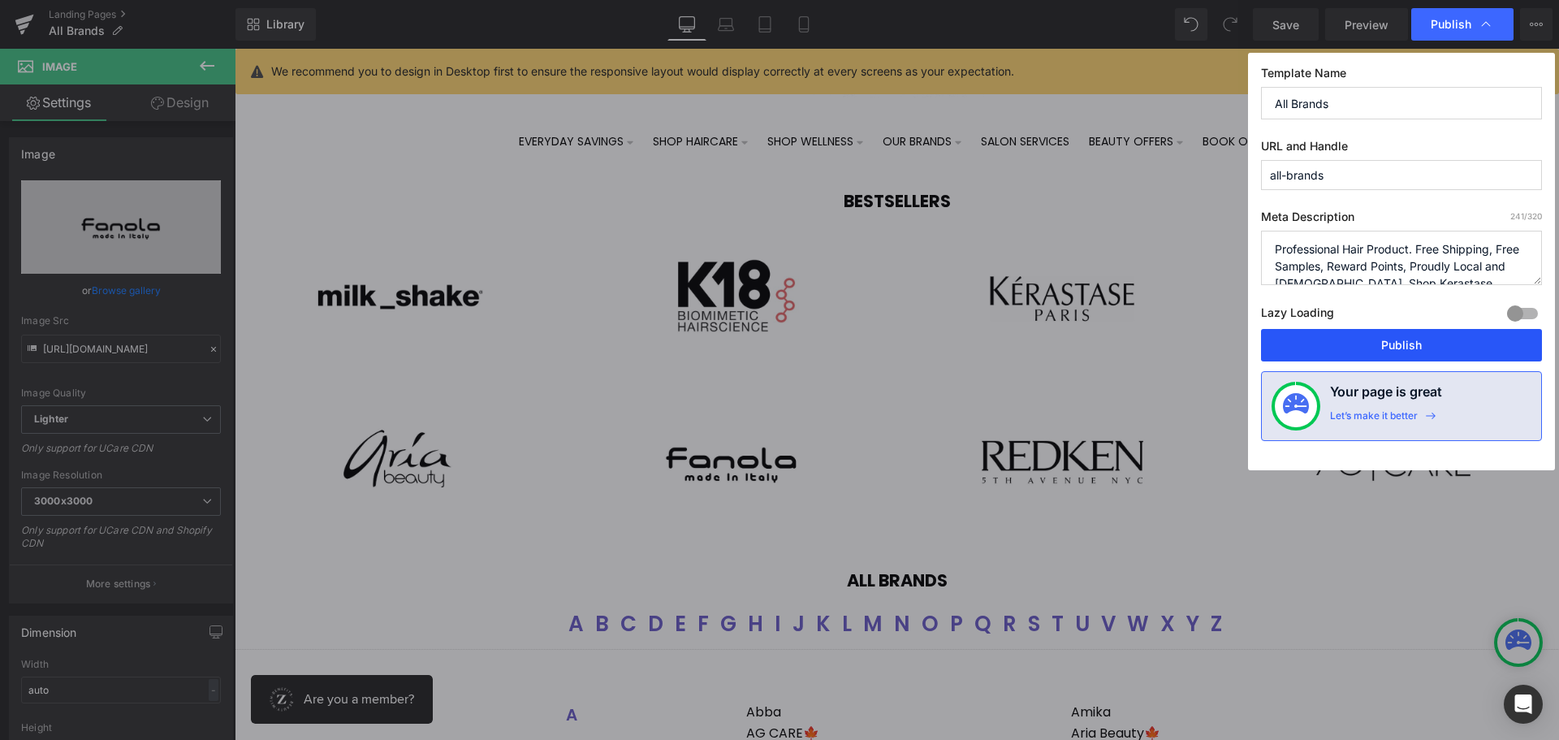
drag, startPoint x: 1390, startPoint y: 340, endPoint x: 1294, endPoint y: 270, distance: 118.5
click at [1390, 340] on button "Publish" at bounding box center [1401, 345] width 281 height 32
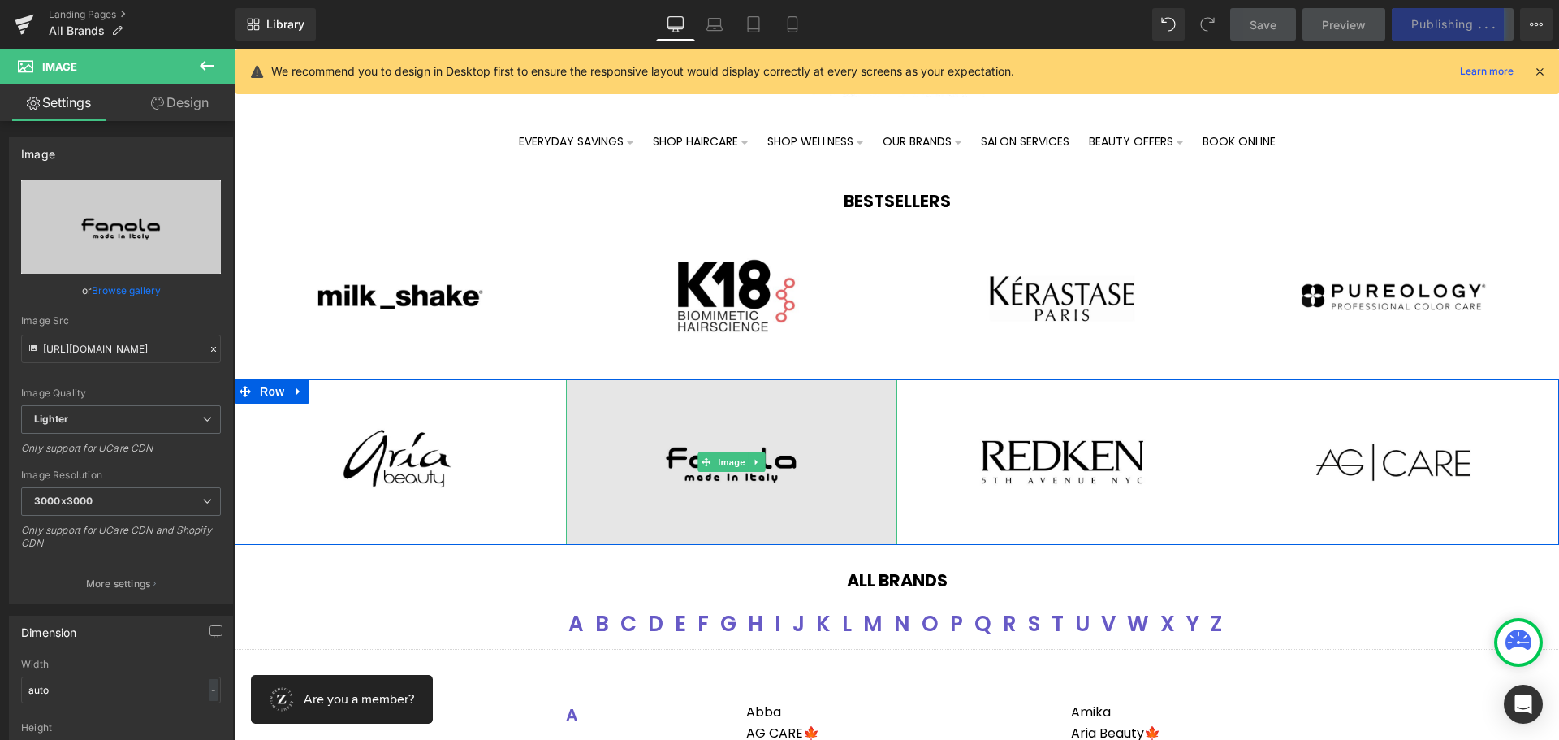
click at [785, 457] on img at bounding box center [731, 462] width 331 height 166
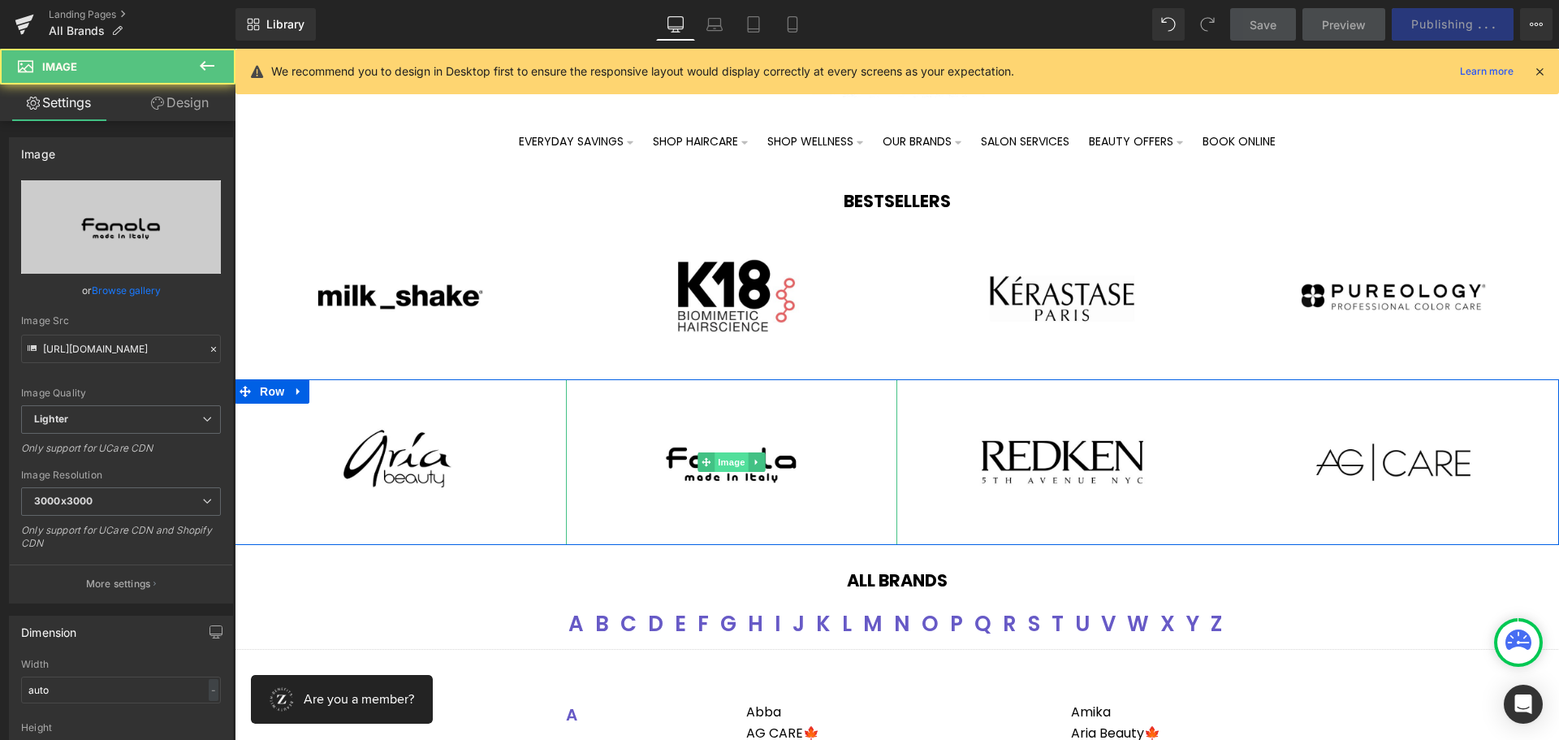
click at [714, 461] on span "Image" at bounding box center [731, 461] width 34 height 19
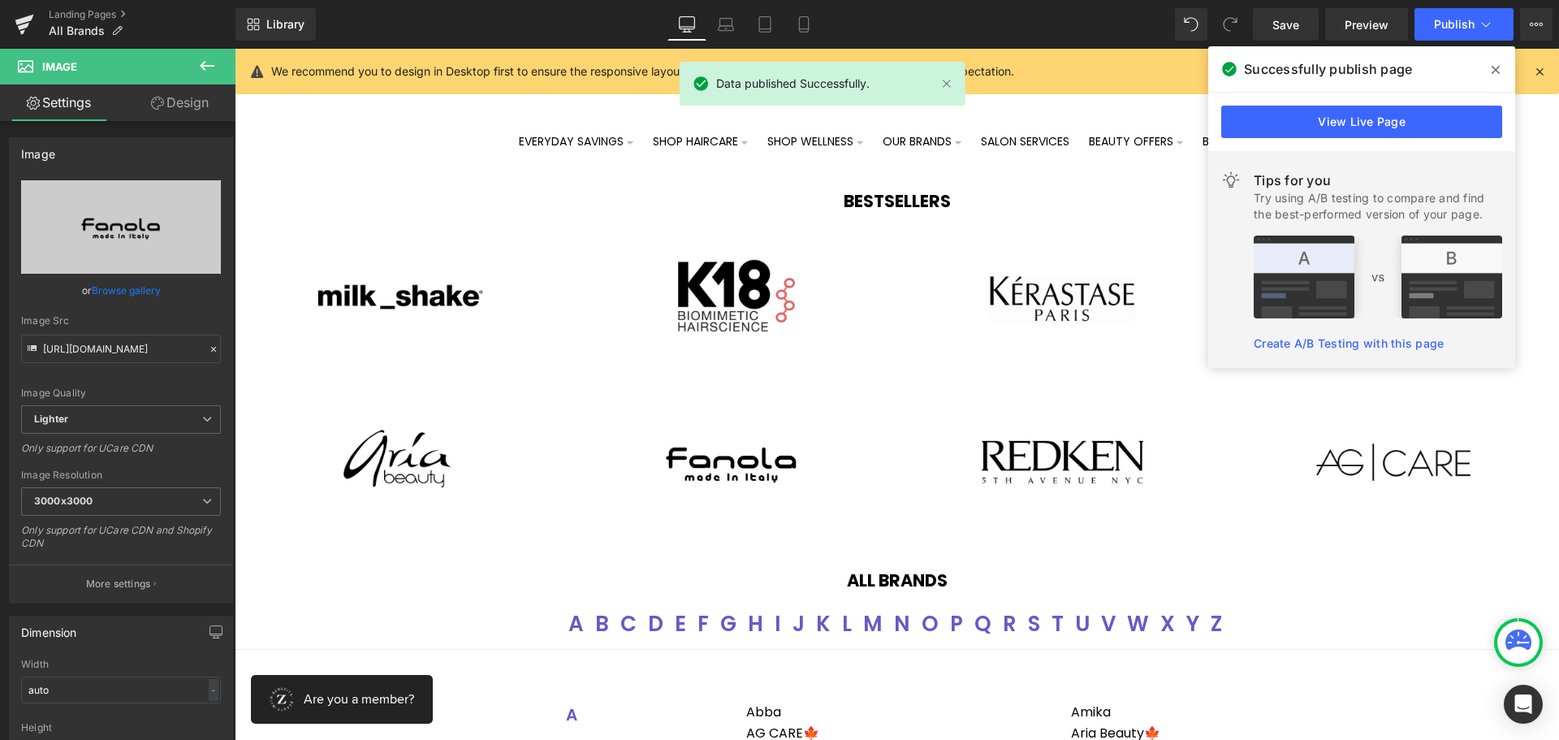
click at [1500, 63] on span at bounding box center [1495, 70] width 26 height 26
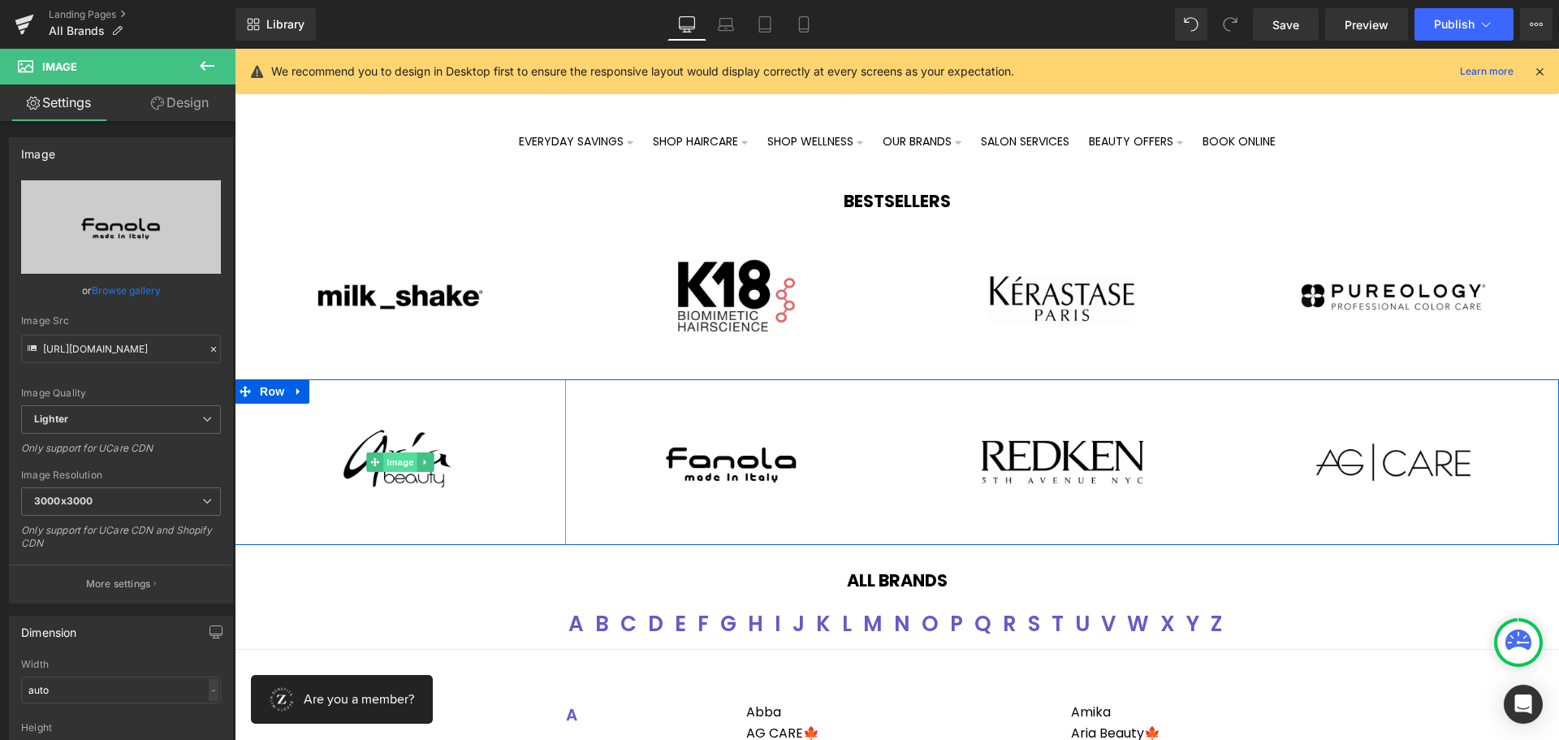
click at [401, 460] on span "Image" at bounding box center [400, 461] width 34 height 19
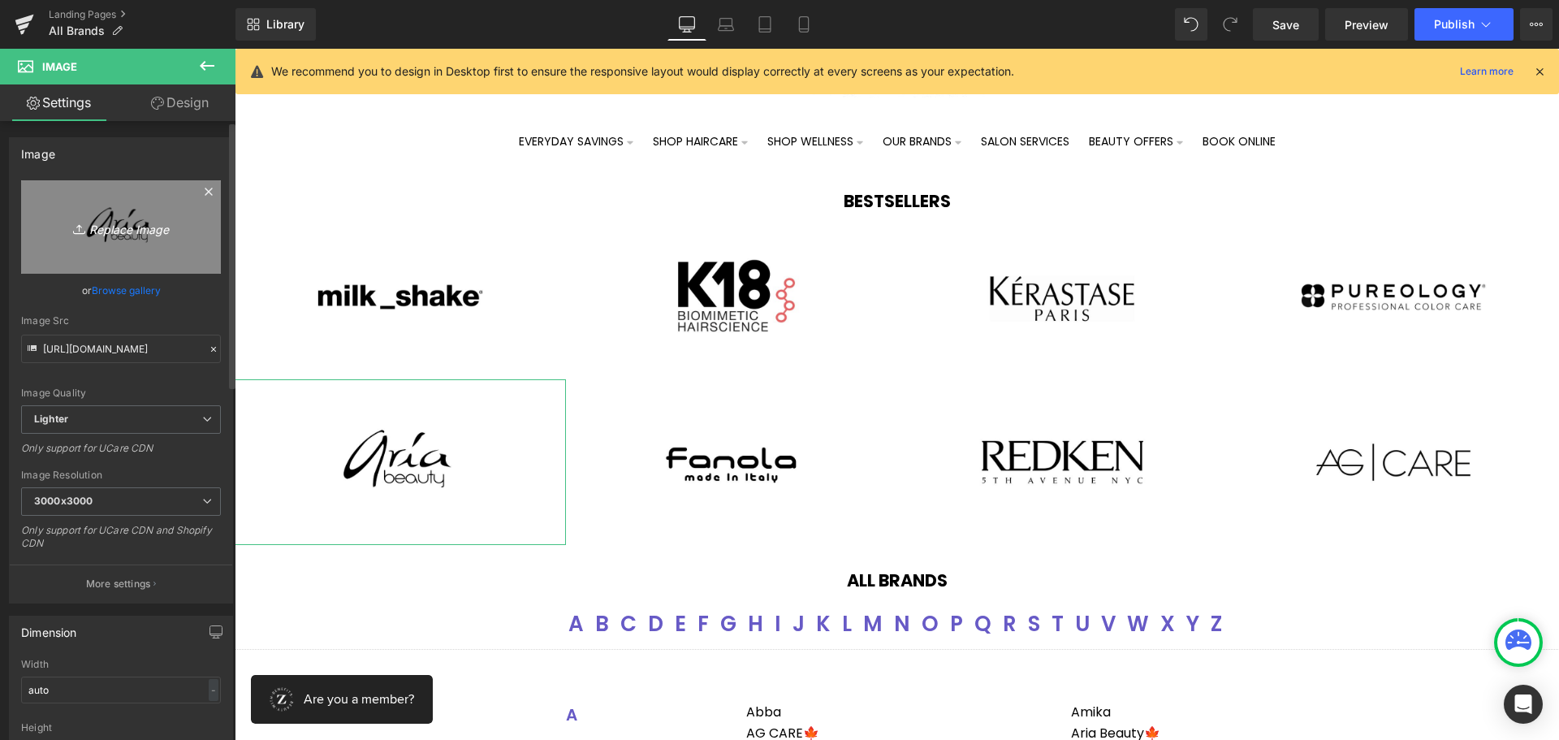
click at [114, 223] on icon "Replace Image" at bounding box center [121, 227] width 130 height 20
type input "C:\fakepath\ELEVEN.jpg"
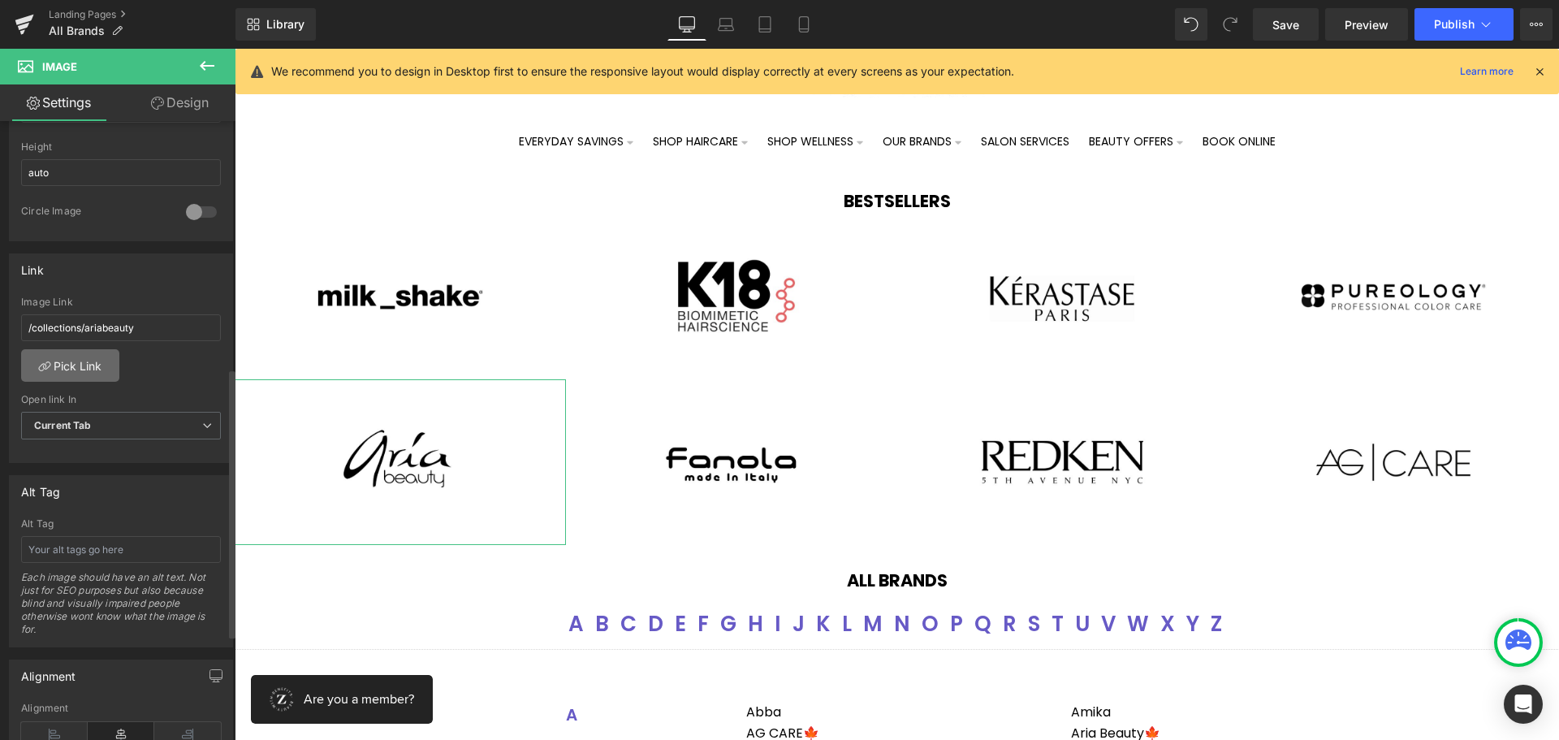
type input "[URL][DOMAIN_NAME]"
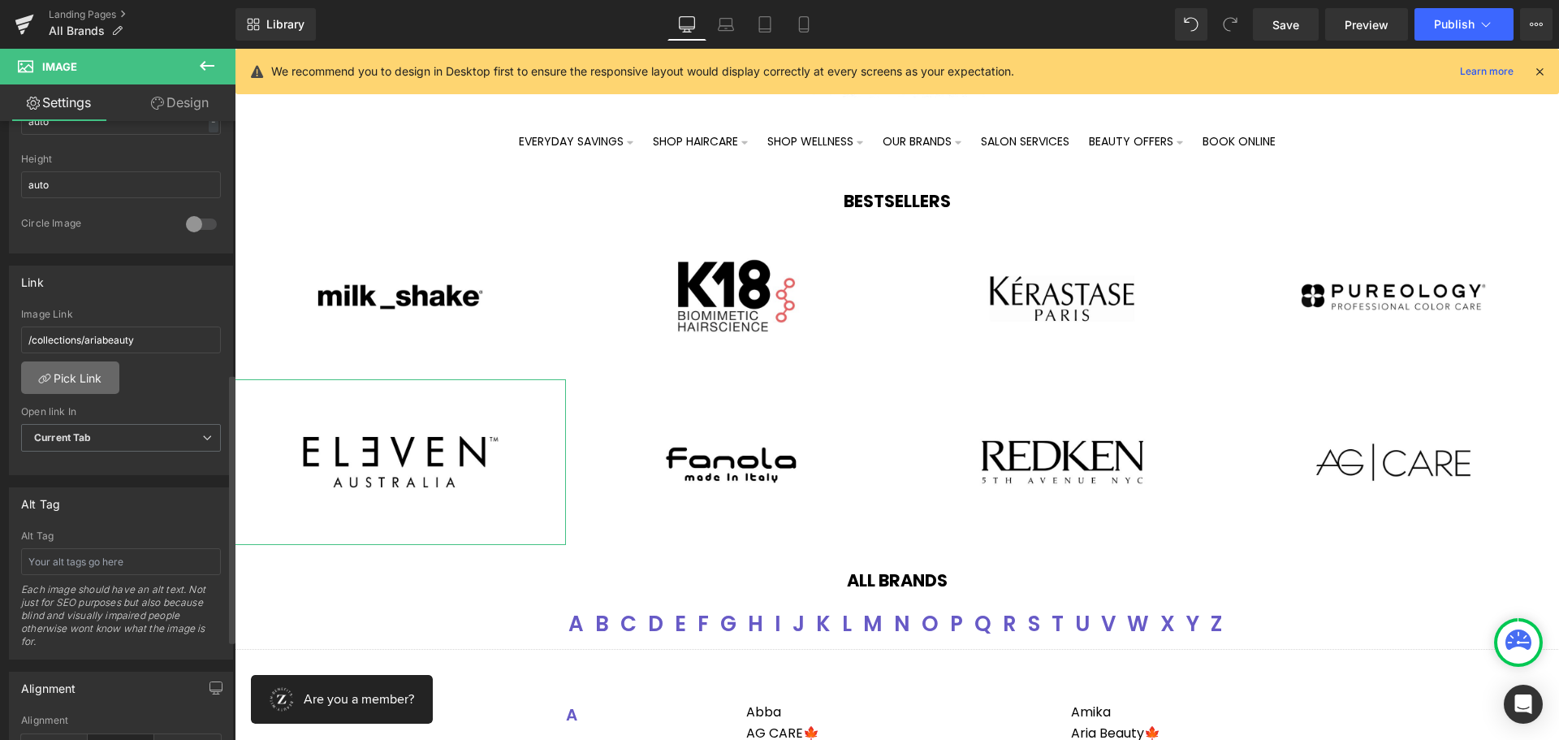
scroll to position [580, 0]
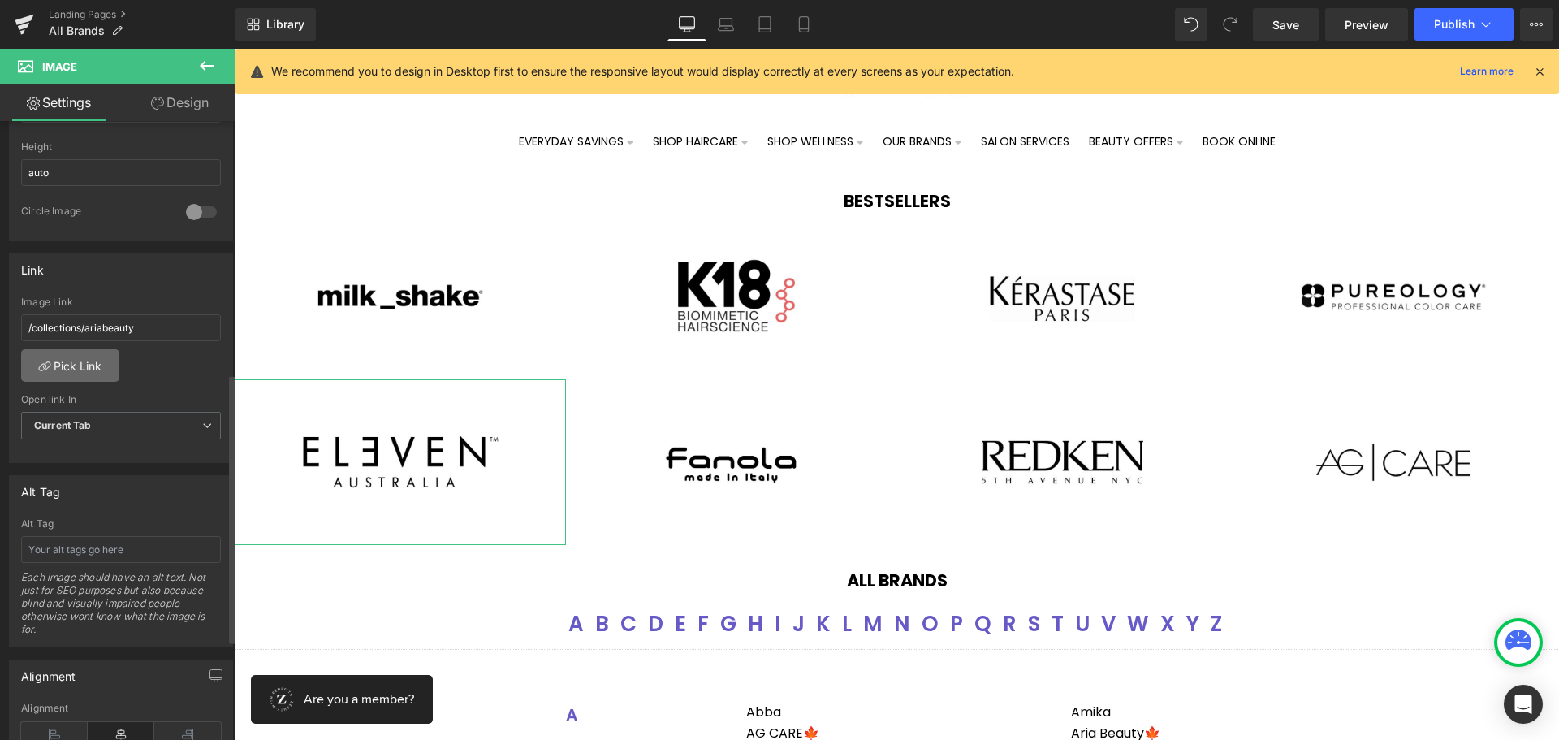
click at [102, 371] on link "Pick Link" at bounding box center [70, 365] width 98 height 32
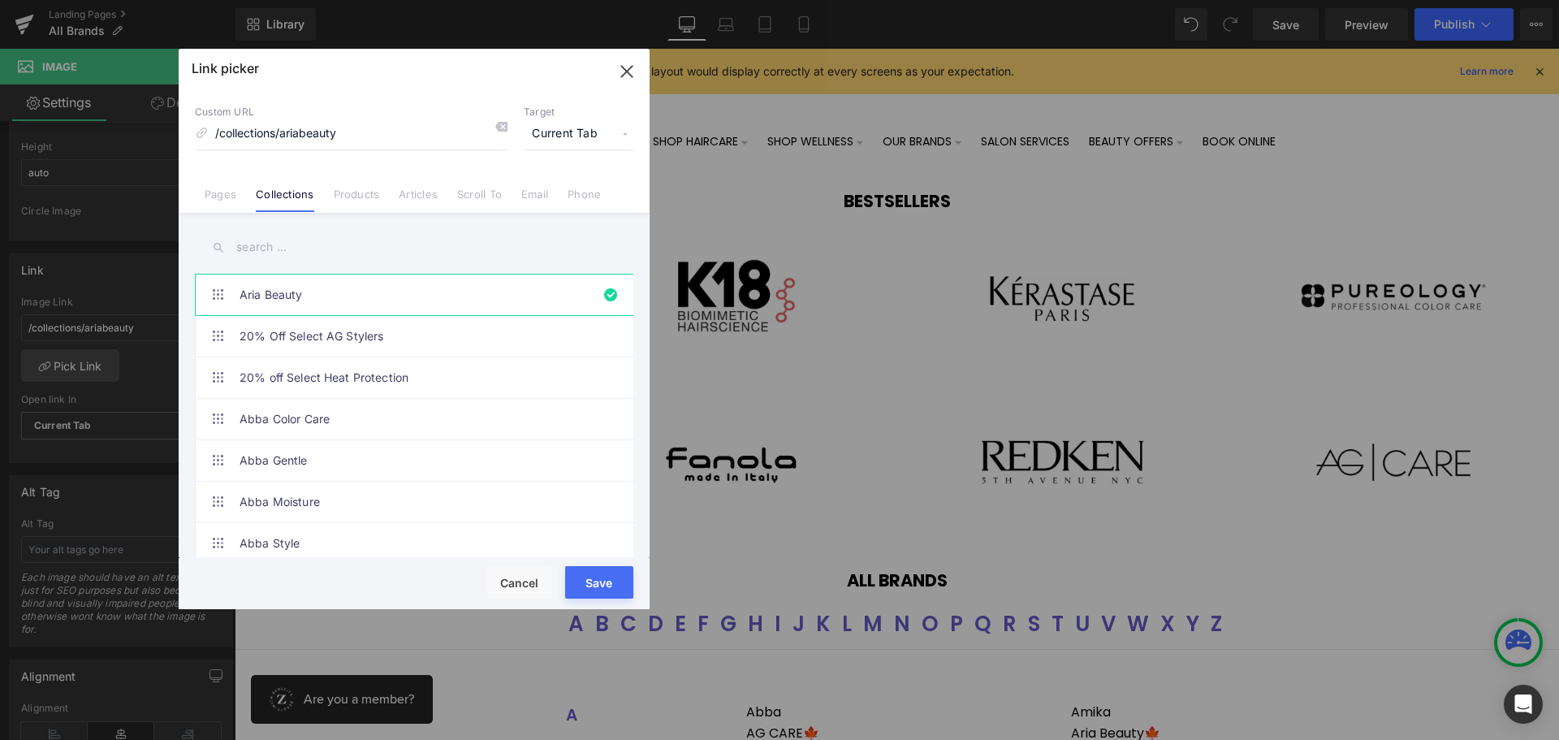
click at [270, 251] on input "text" at bounding box center [414, 247] width 438 height 37
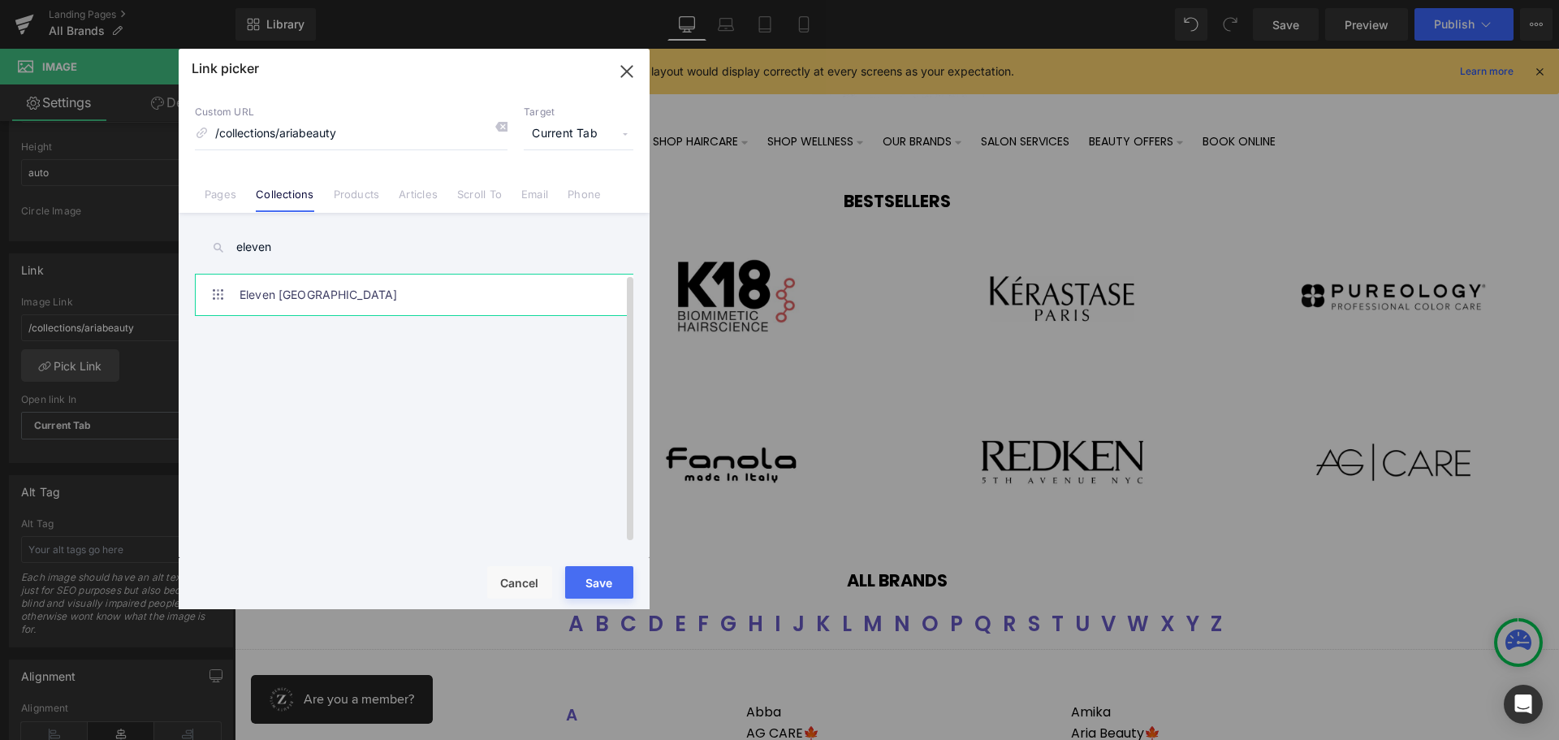
type input "eleven"
click at [275, 296] on link "Eleven [GEOGRAPHIC_DATA]" at bounding box center [418, 294] width 357 height 41
type input "/collections/eleven"
click at [593, 582] on button "Save" at bounding box center [599, 582] width 68 height 32
type input "/collections/eleven"
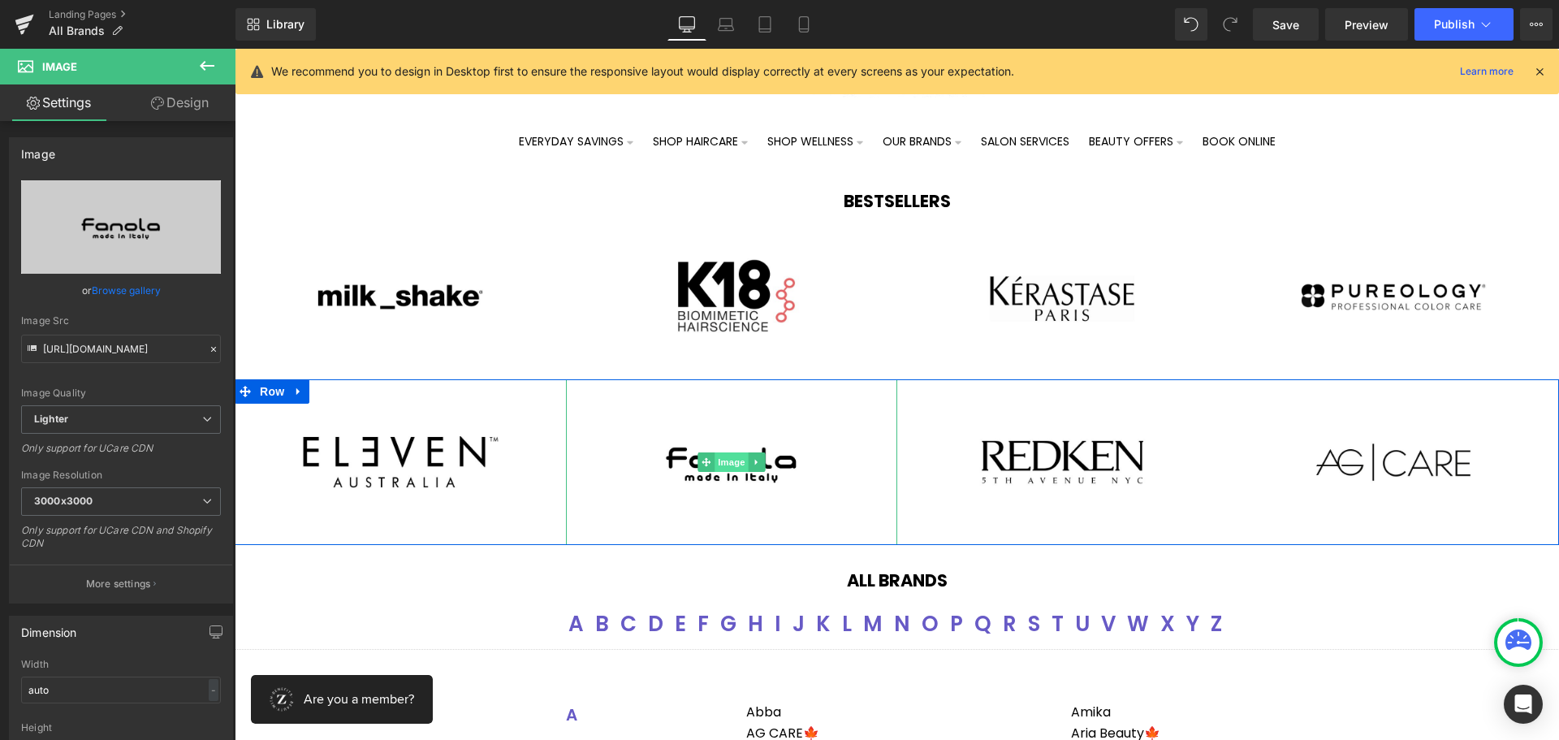
click at [726, 459] on span "Image" at bounding box center [731, 461] width 34 height 19
click at [716, 469] on span "Image" at bounding box center [731, 462] width 34 height 19
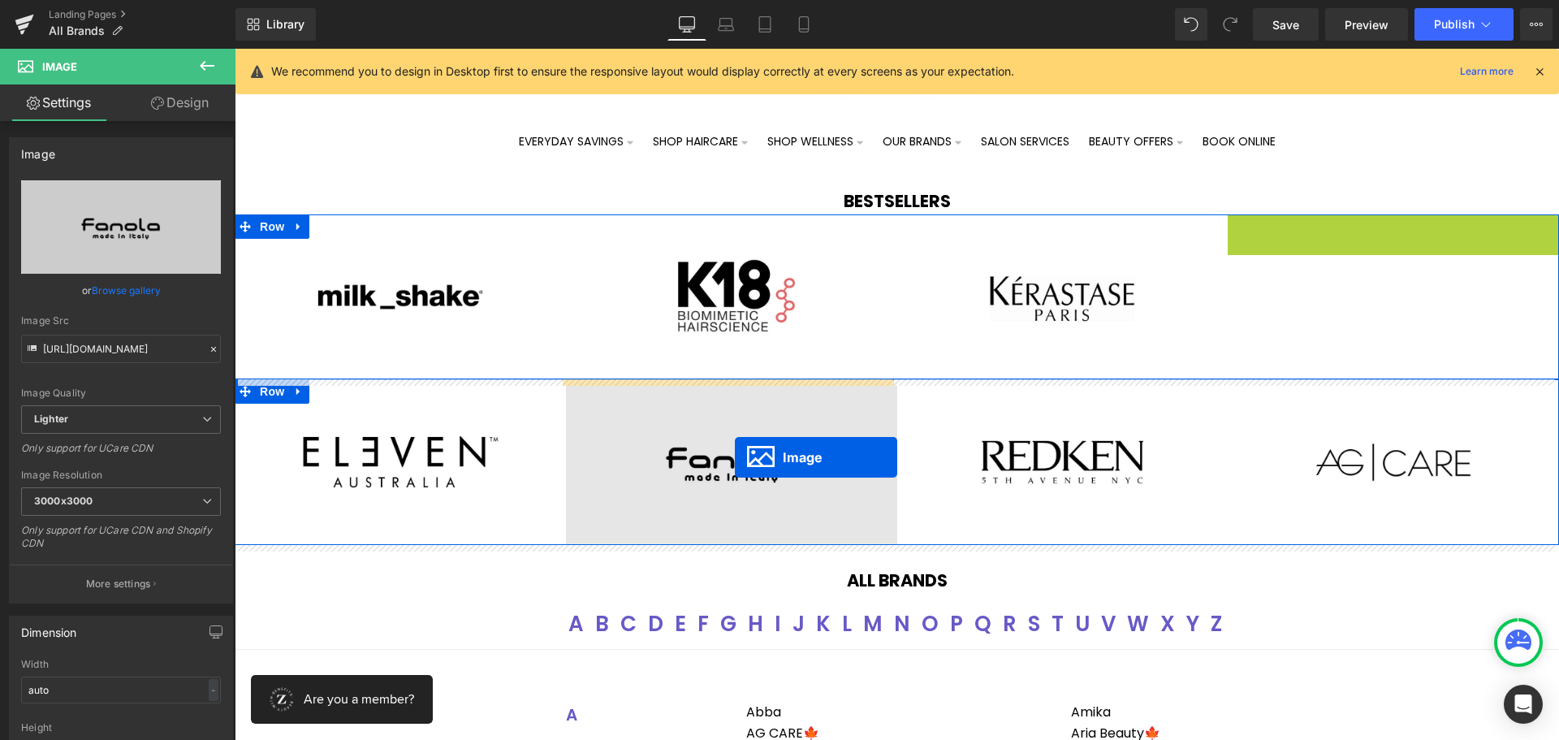
drag, startPoint x: 1364, startPoint y: 293, endPoint x: 735, endPoint y: 457, distance: 650.2
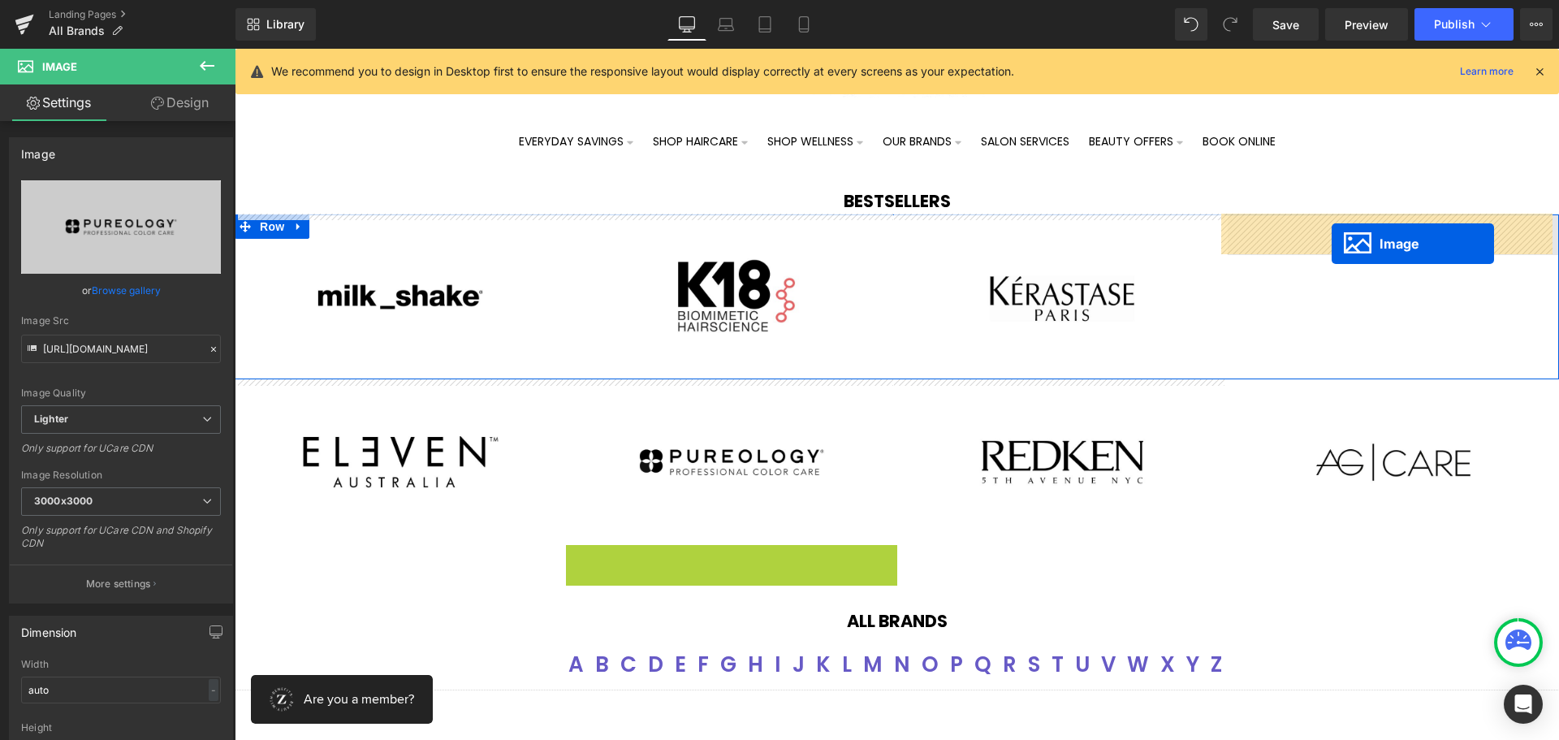
drag, startPoint x: 696, startPoint y: 624, endPoint x: 1331, endPoint y: 244, distance: 740.6
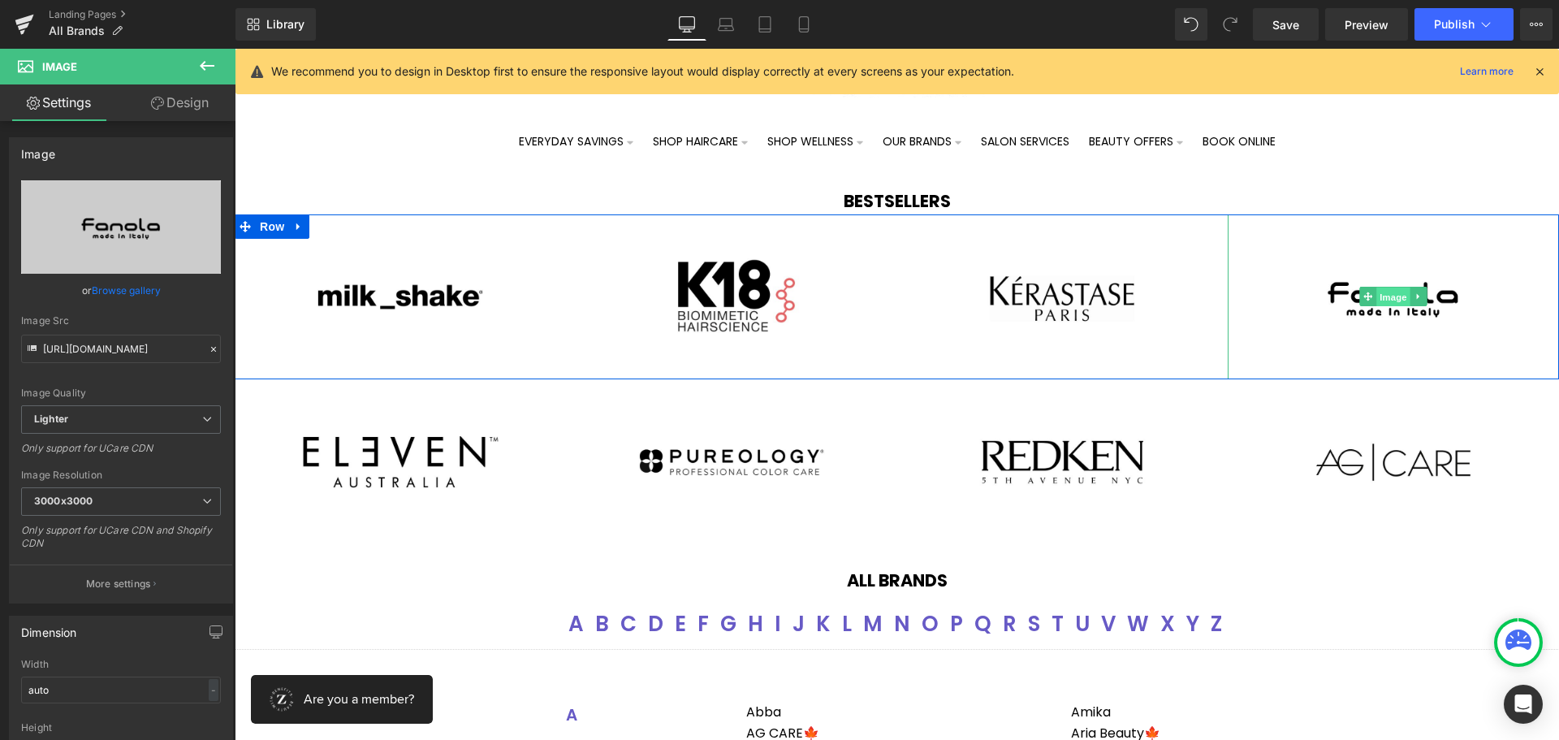
click at [1379, 292] on span "Image" at bounding box center [1393, 296] width 34 height 19
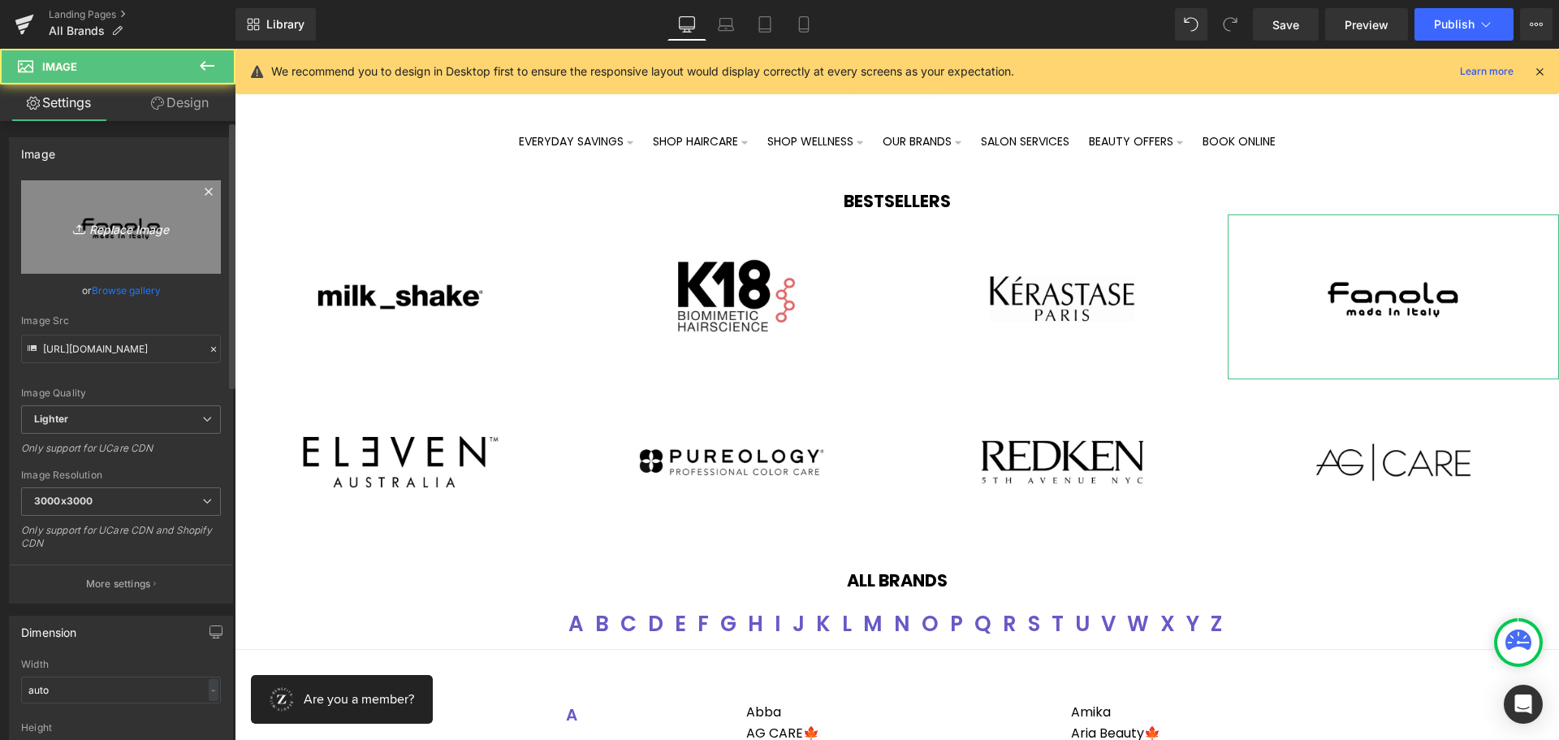
click at [110, 218] on icon "Replace Image" at bounding box center [121, 227] width 130 height 20
type input "C:\fakepath\[PERSON_NAME] (1).jpg"
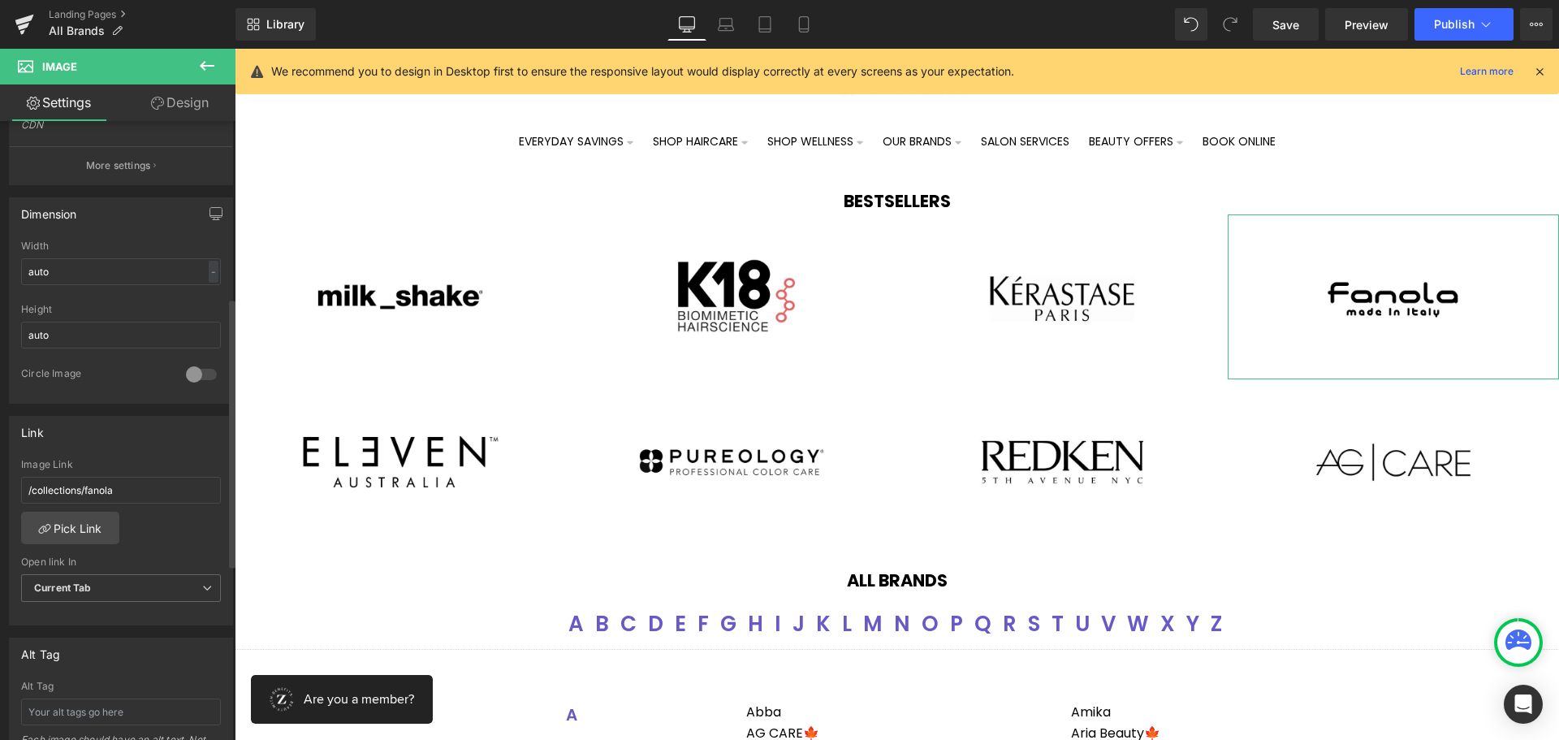
type input "[URL][DOMAIN_NAME][PERSON_NAME]"
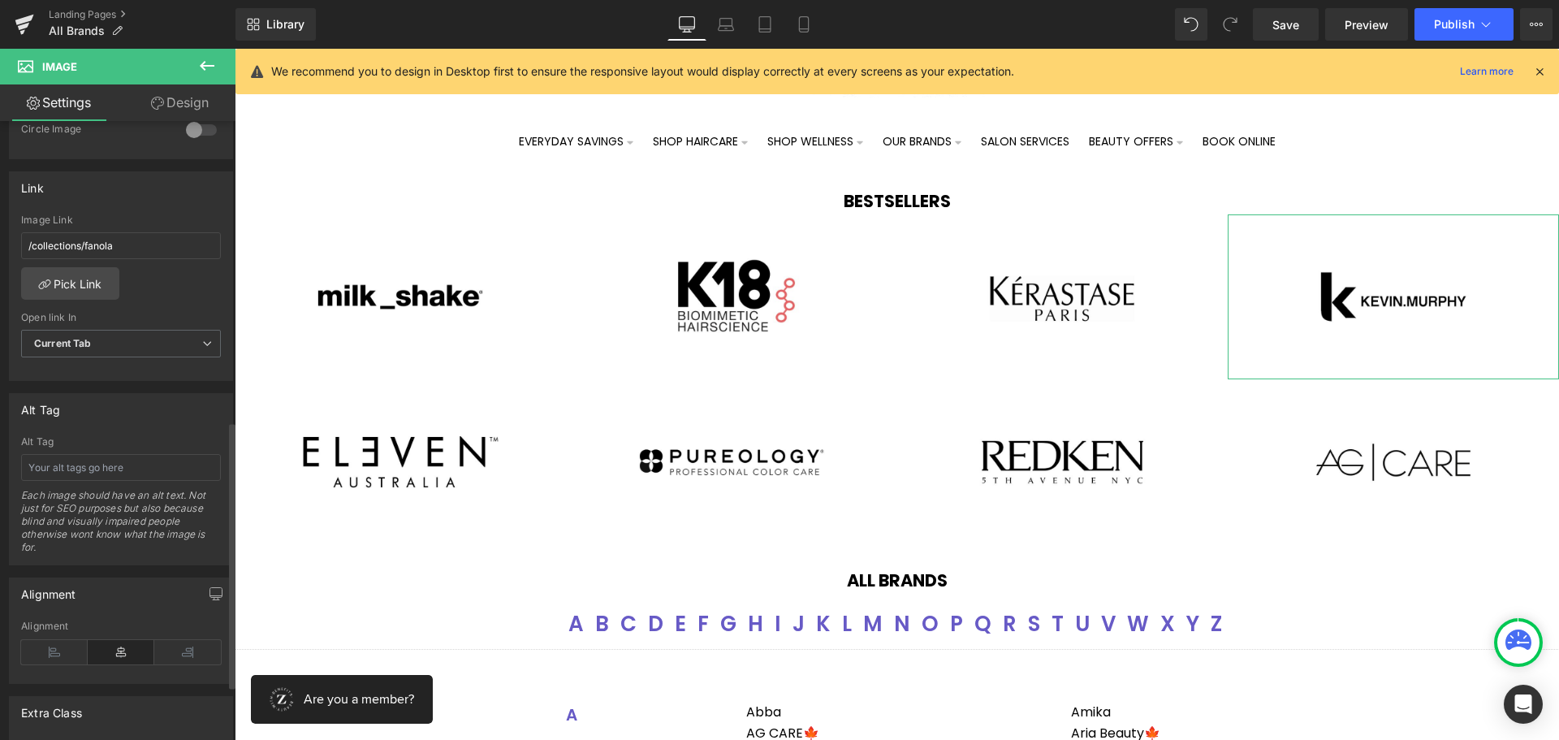
scroll to position [661, 0]
click at [89, 289] on link "Pick Link" at bounding box center [70, 285] width 98 height 32
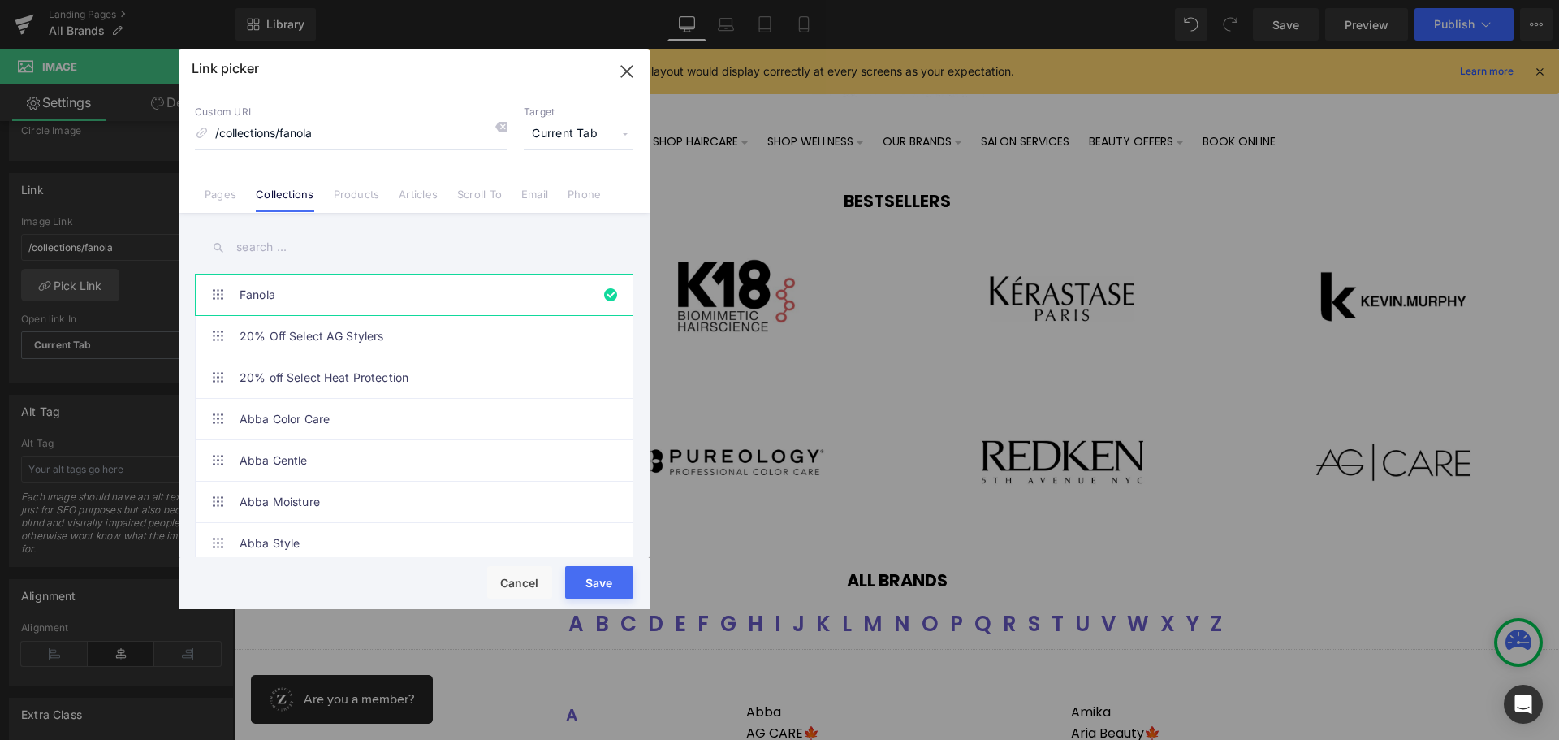
click at [266, 250] on input "text" at bounding box center [414, 247] width 438 height 37
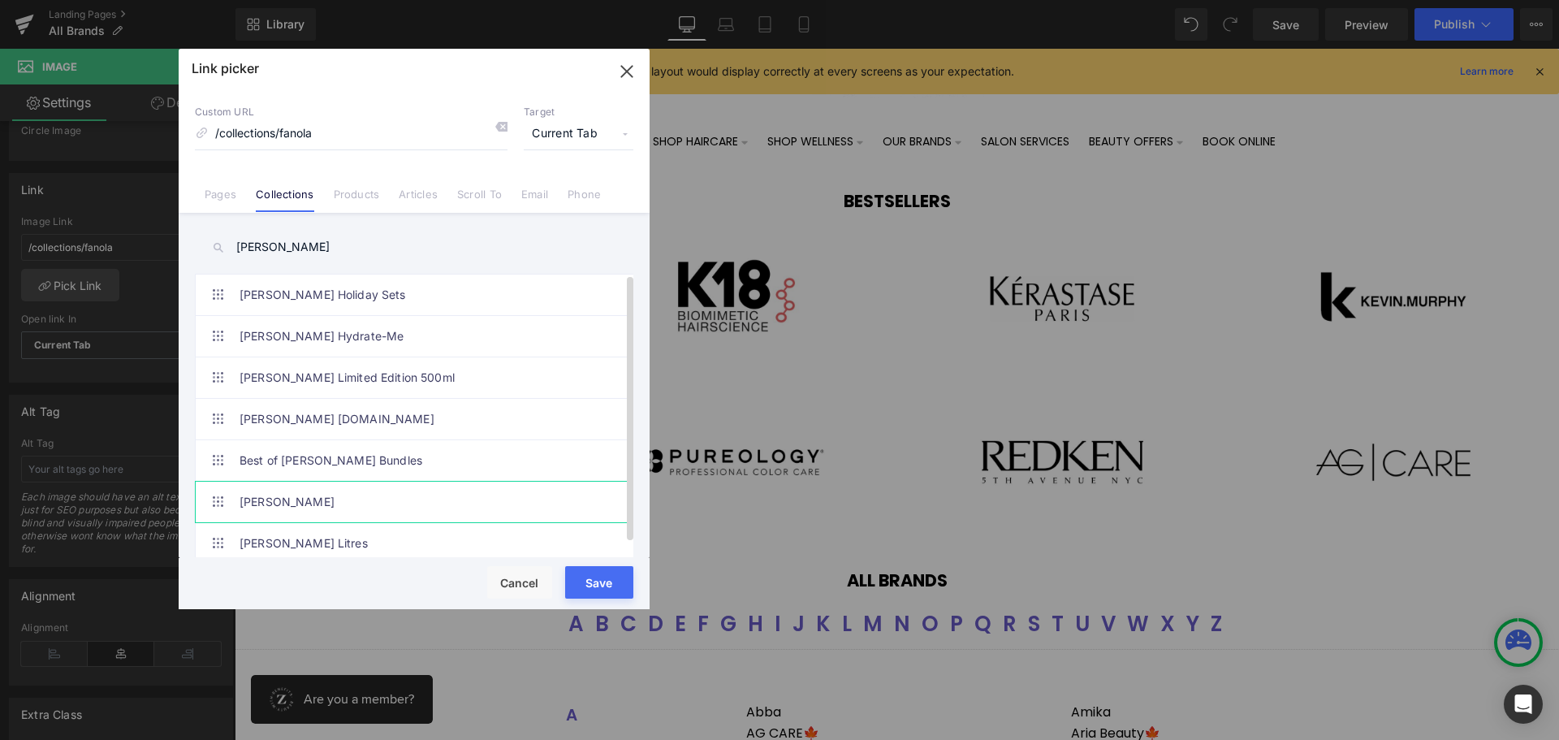
type input "[PERSON_NAME]"
click at [277, 491] on link "[PERSON_NAME]" at bounding box center [418, 501] width 357 height 41
type input "/collections/[PERSON_NAME]"
click at [607, 587] on button "Save" at bounding box center [599, 582] width 68 height 32
type input "/collections/[PERSON_NAME]"
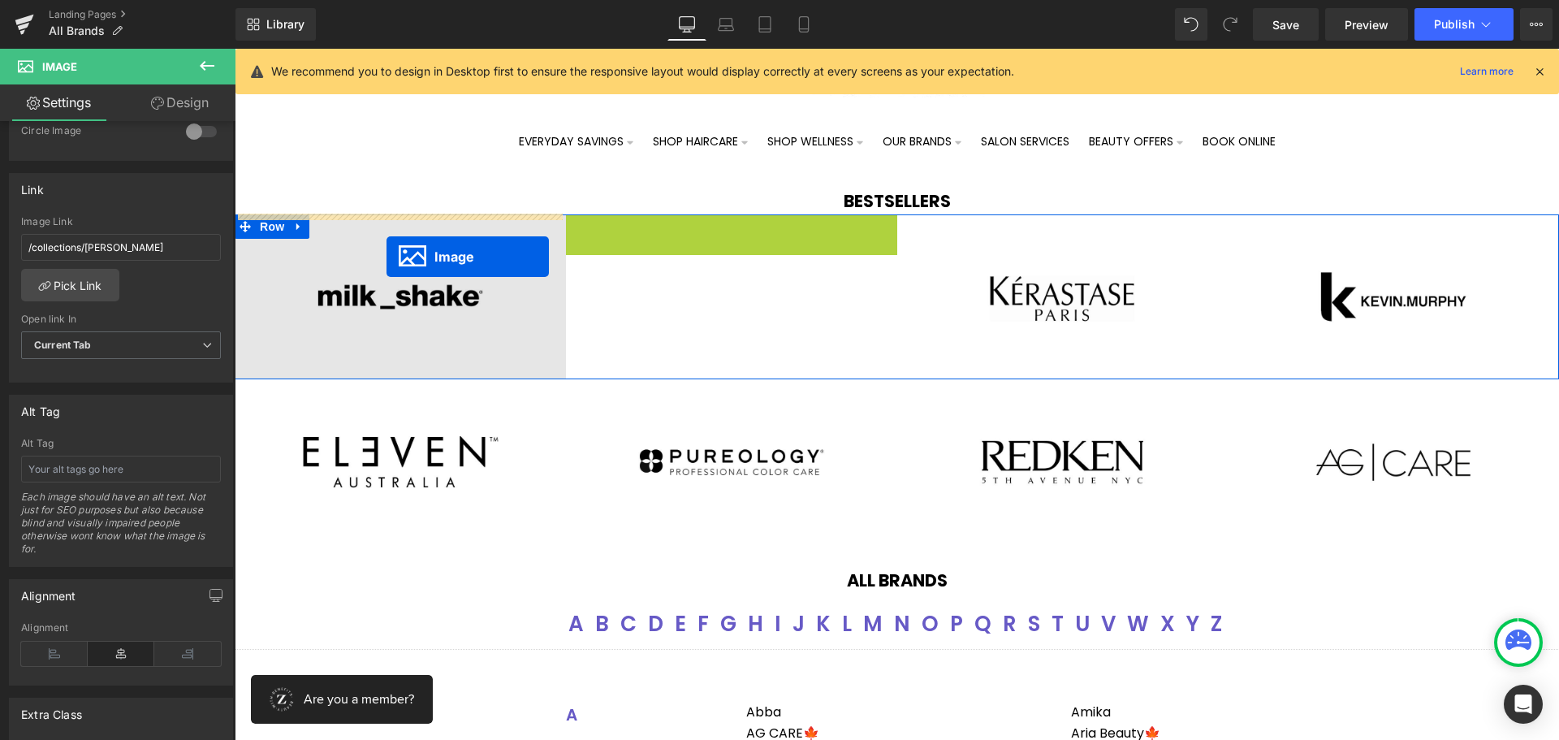
drag, startPoint x: 696, startPoint y: 298, endPoint x: 386, endPoint y: 257, distance: 312.1
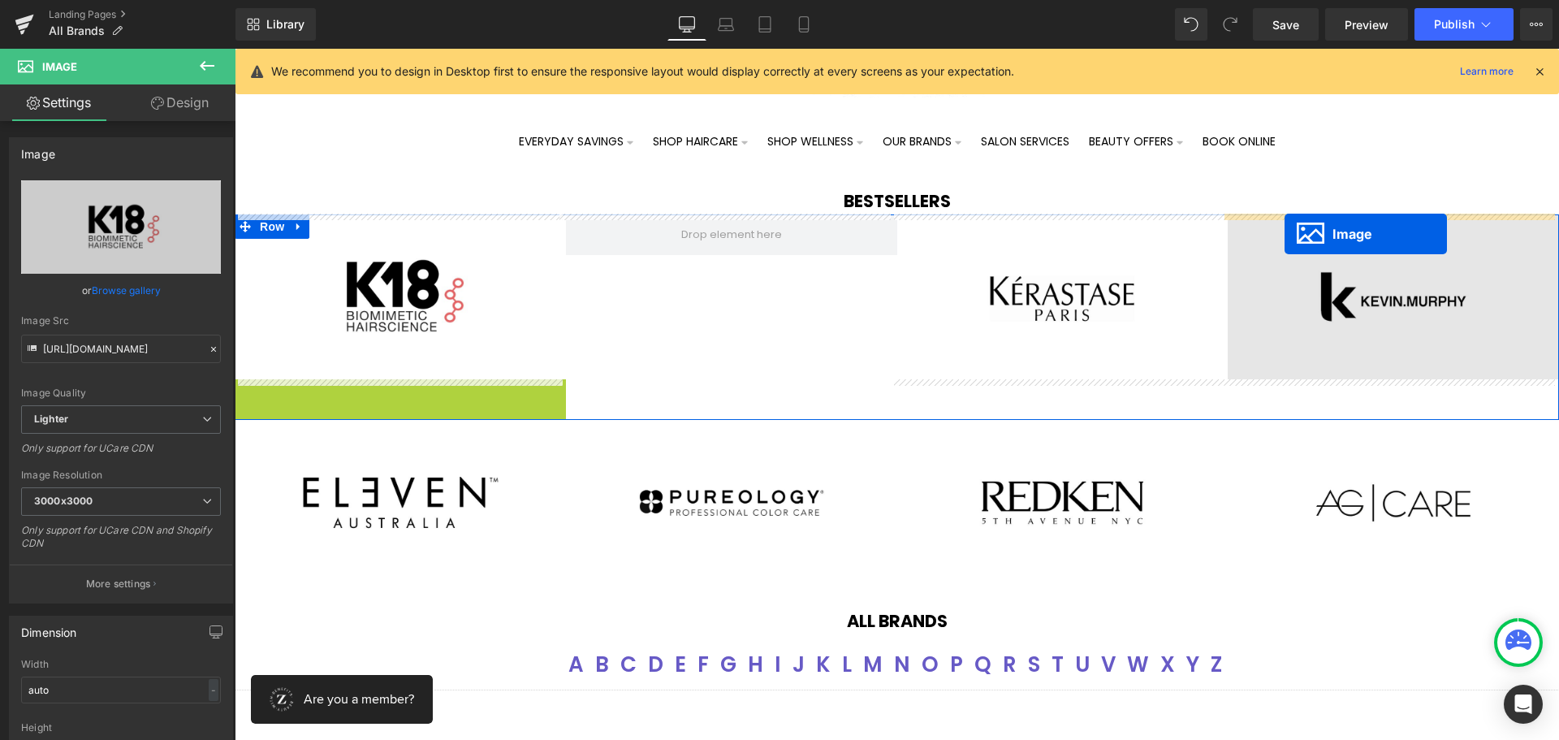
drag, startPoint x: 370, startPoint y: 460, endPoint x: 1284, endPoint y: 234, distance: 941.6
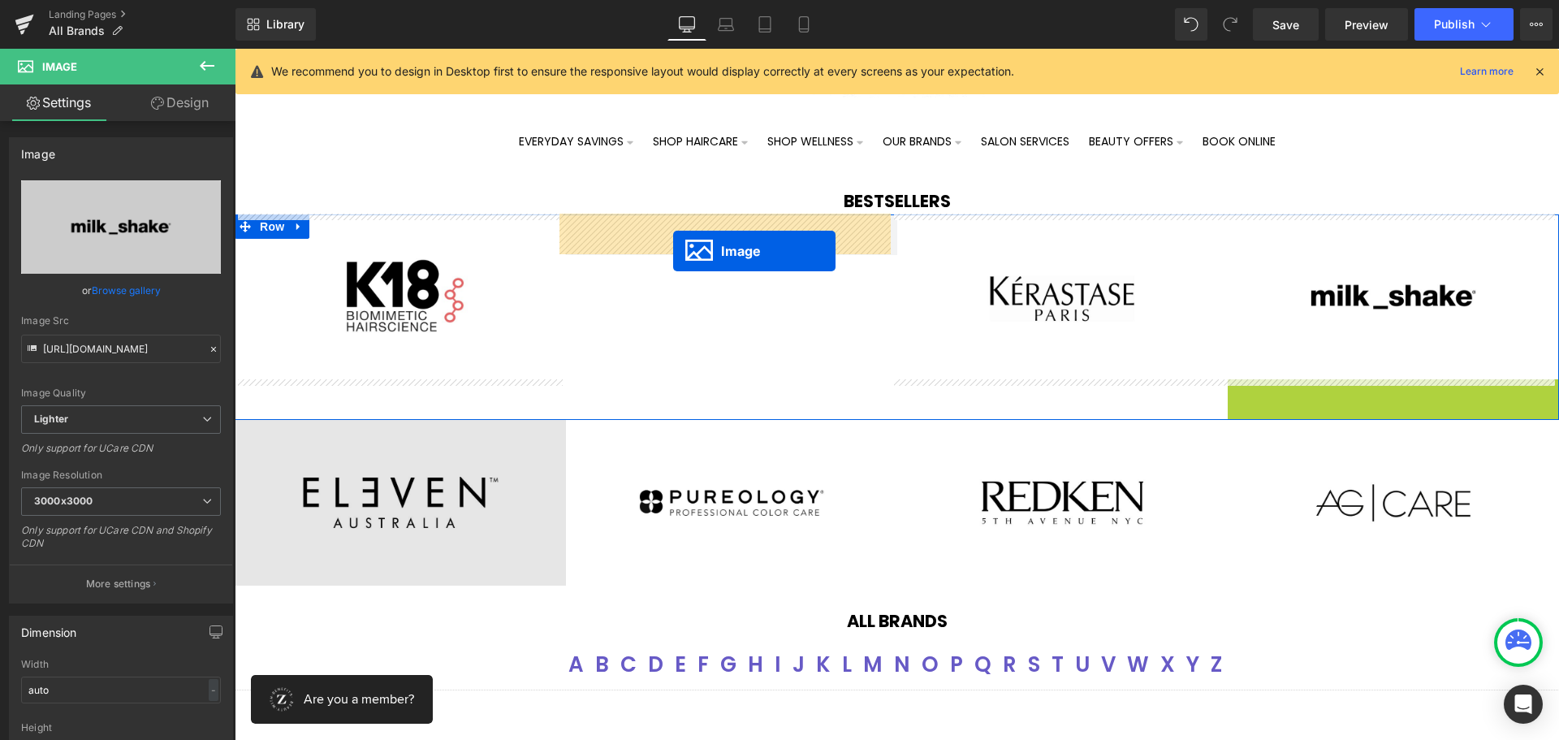
drag, startPoint x: 1363, startPoint y: 456, endPoint x: 482, endPoint y: 418, distance: 881.7
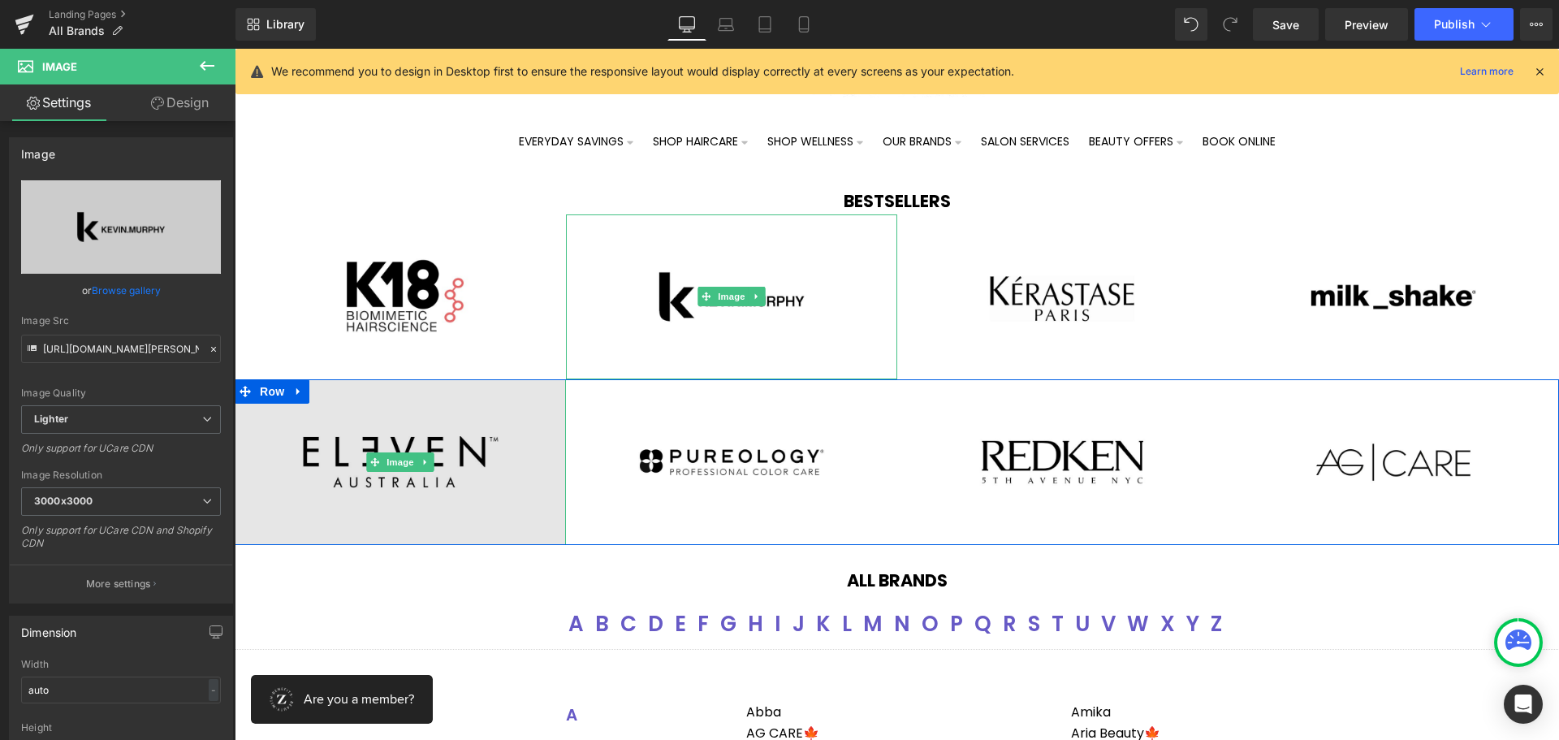
click at [328, 438] on img at bounding box center [400, 462] width 331 height 166
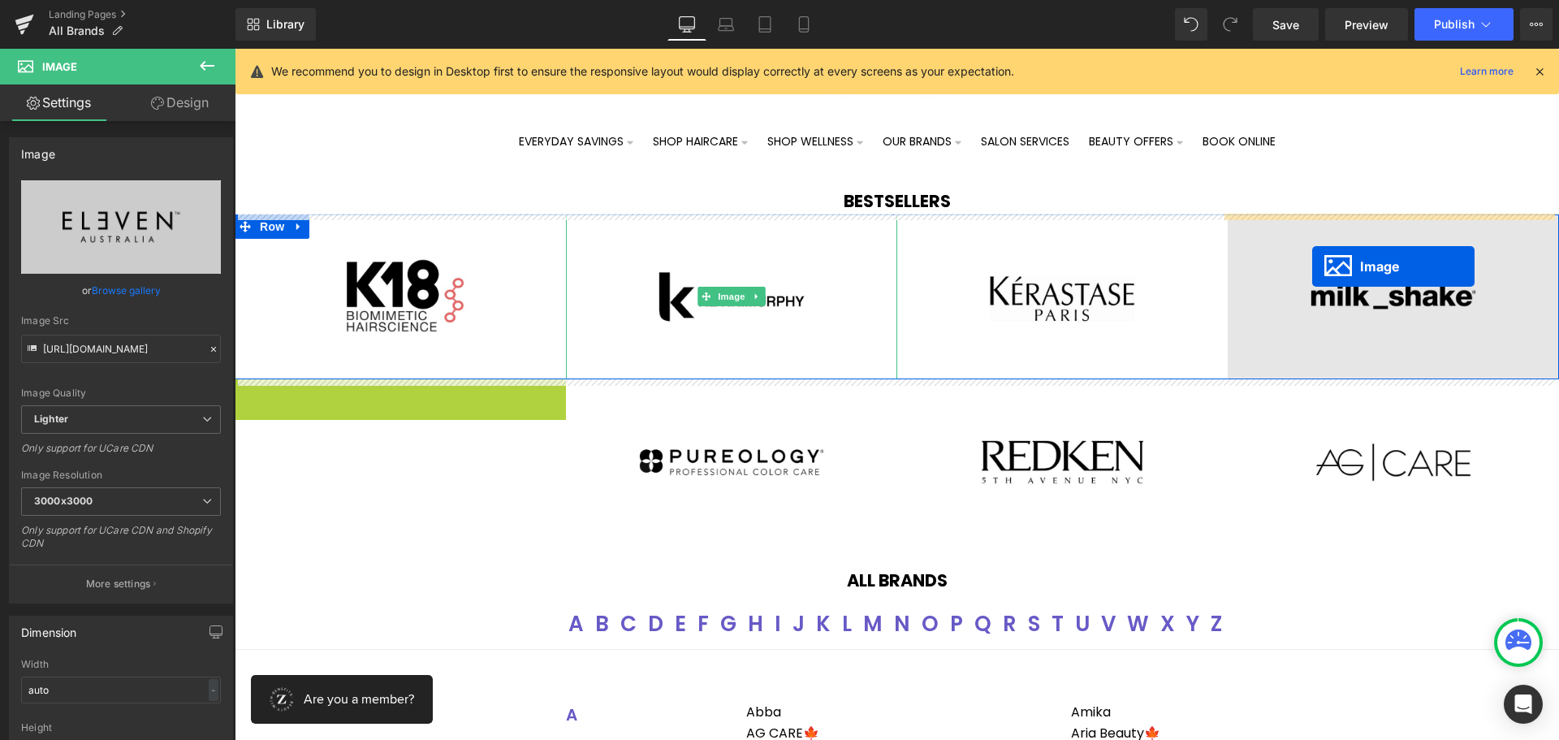
drag, startPoint x: 371, startPoint y: 455, endPoint x: 1312, endPoint y: 266, distance: 959.6
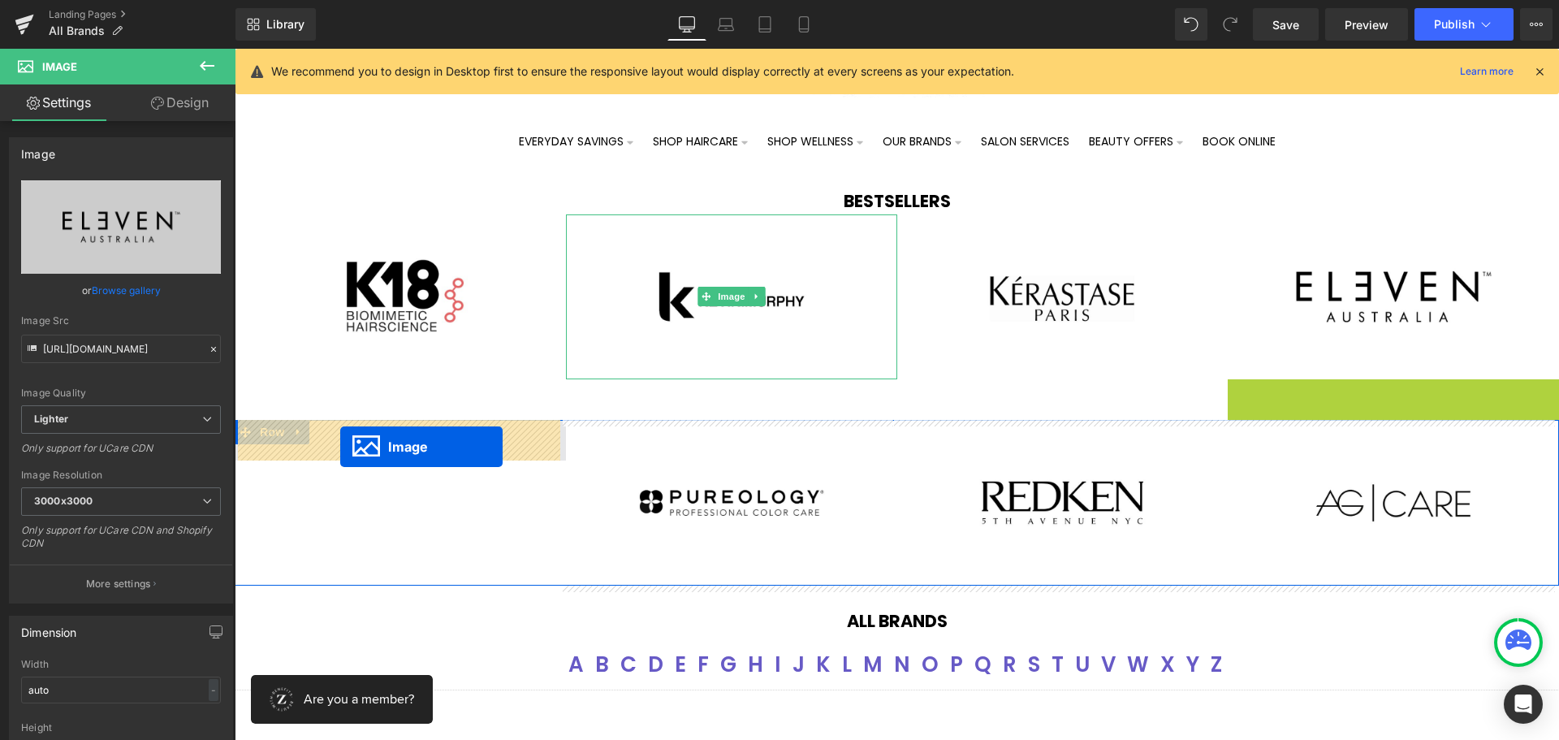
drag, startPoint x: 1357, startPoint y: 458, endPoint x: 340, endPoint y: 447, distance: 1017.3
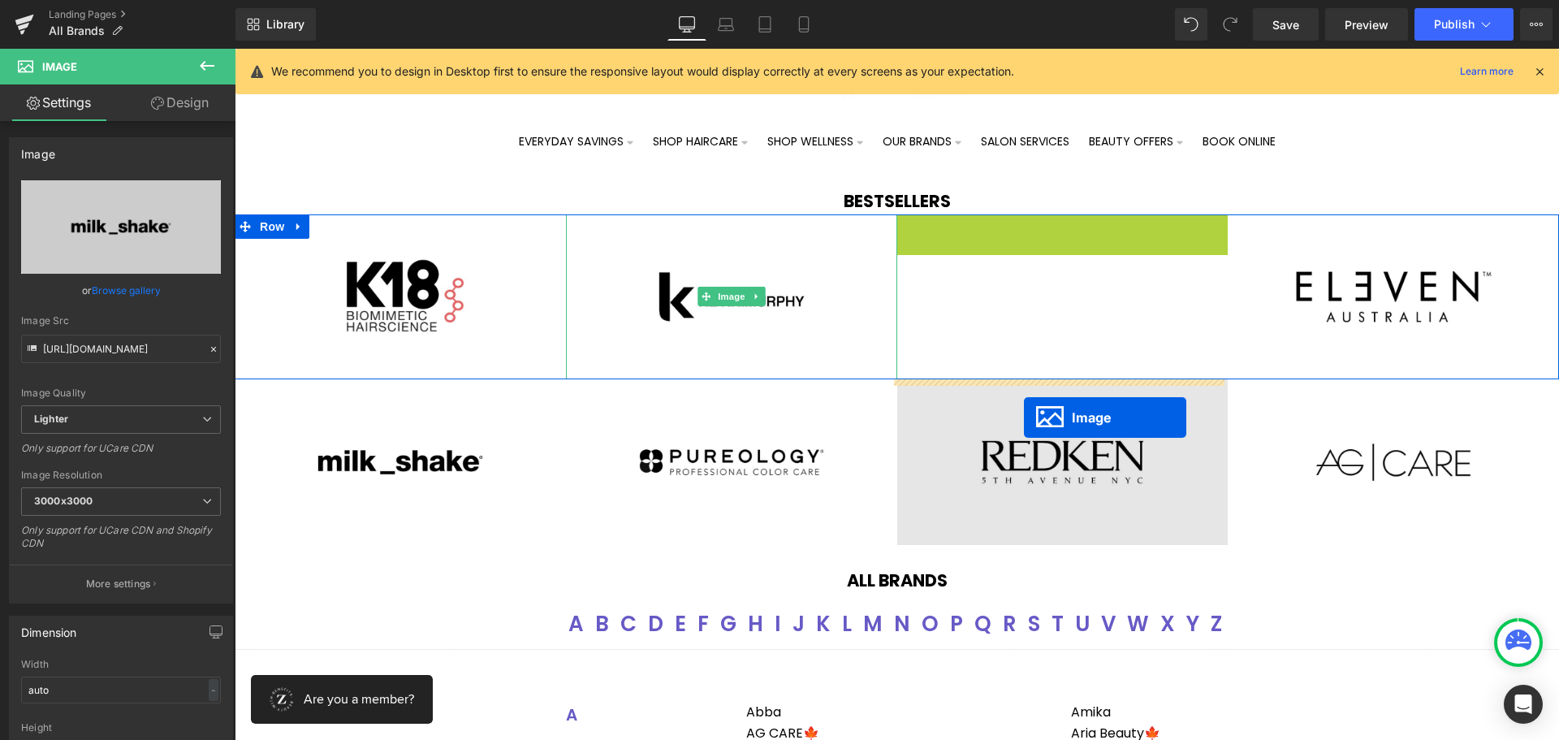
drag, startPoint x: 1029, startPoint y: 298, endPoint x: 1024, endPoint y: 417, distance: 119.5
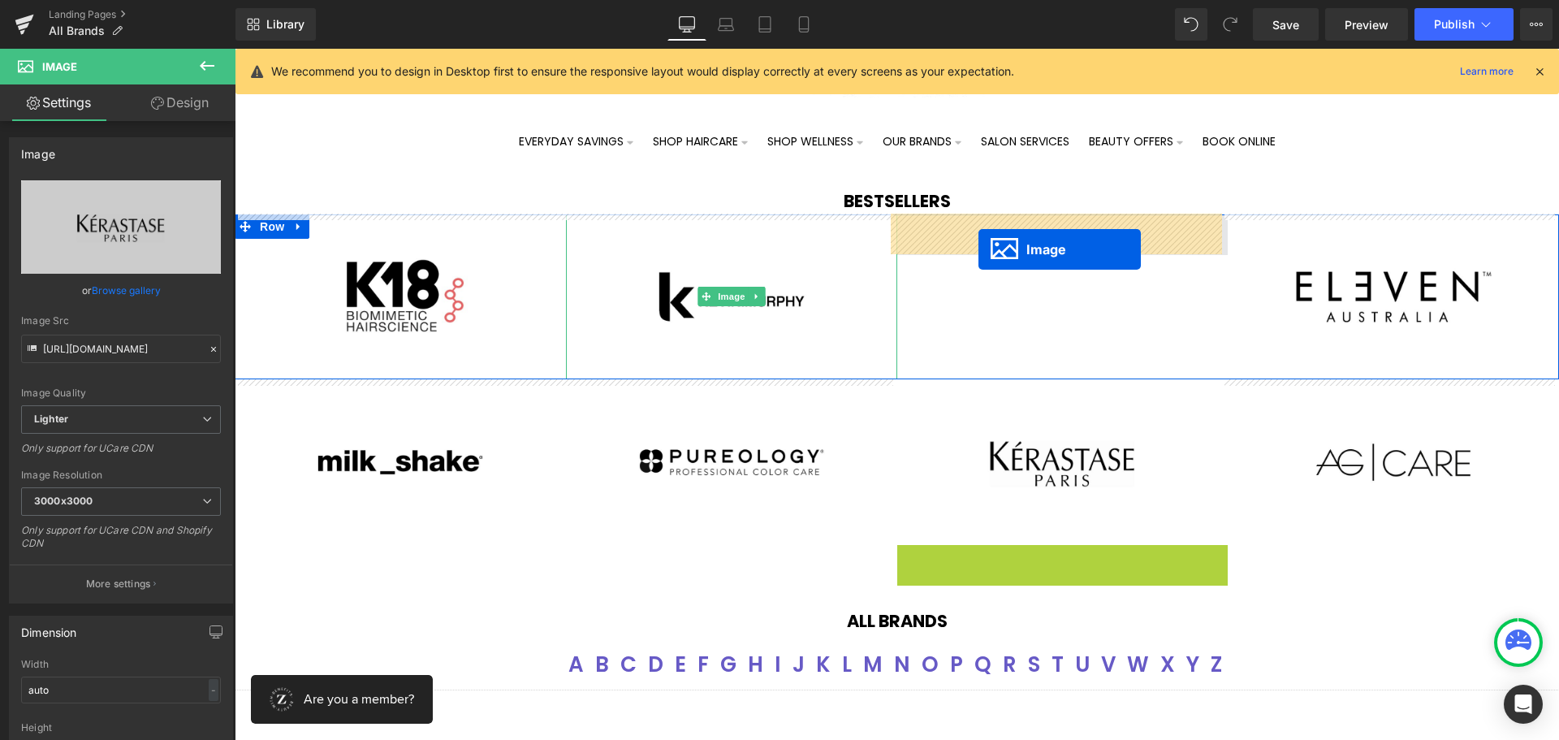
drag, startPoint x: 1022, startPoint y: 629, endPoint x: 978, endPoint y: 249, distance: 382.5
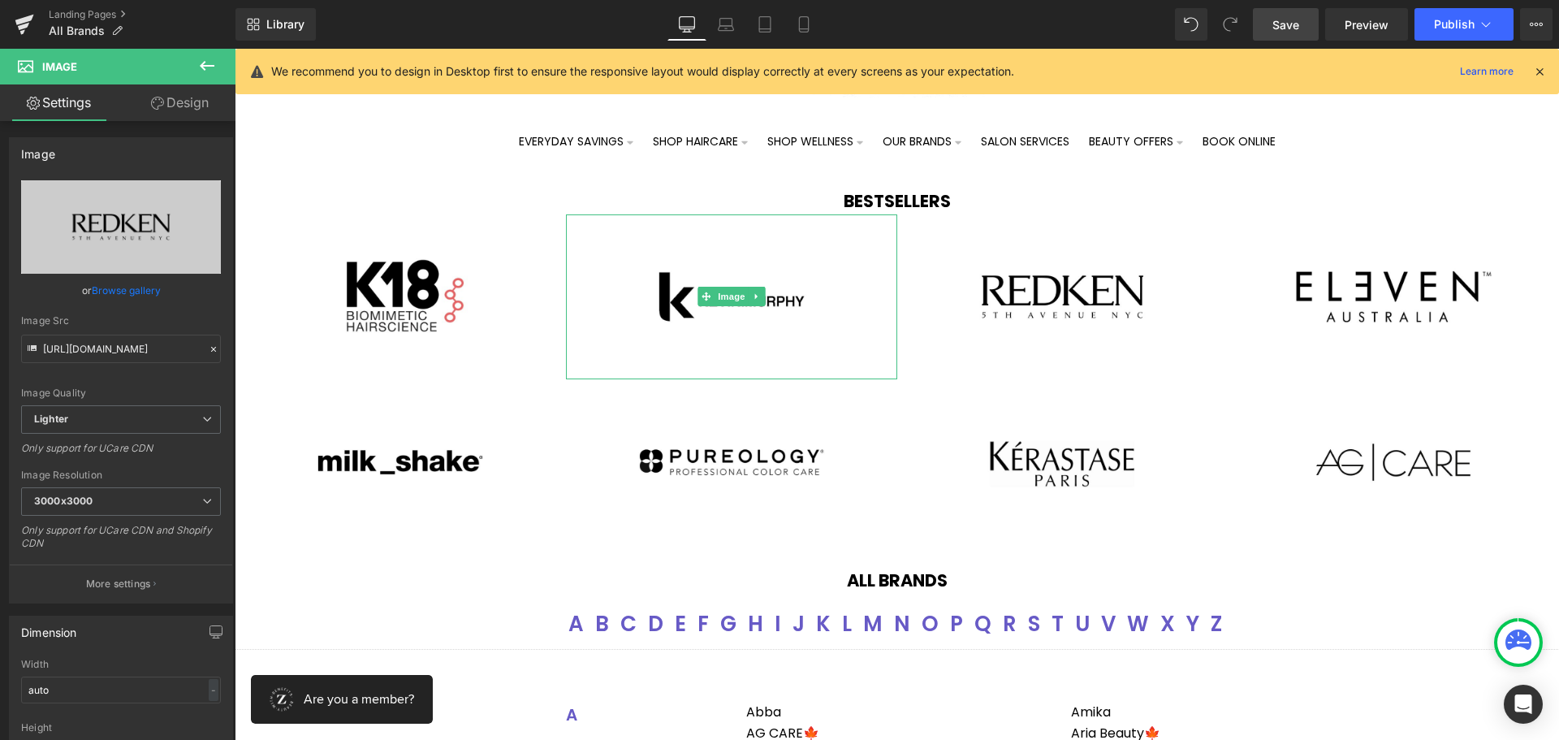
click at [1305, 21] on link "Save" at bounding box center [1286, 24] width 66 height 32
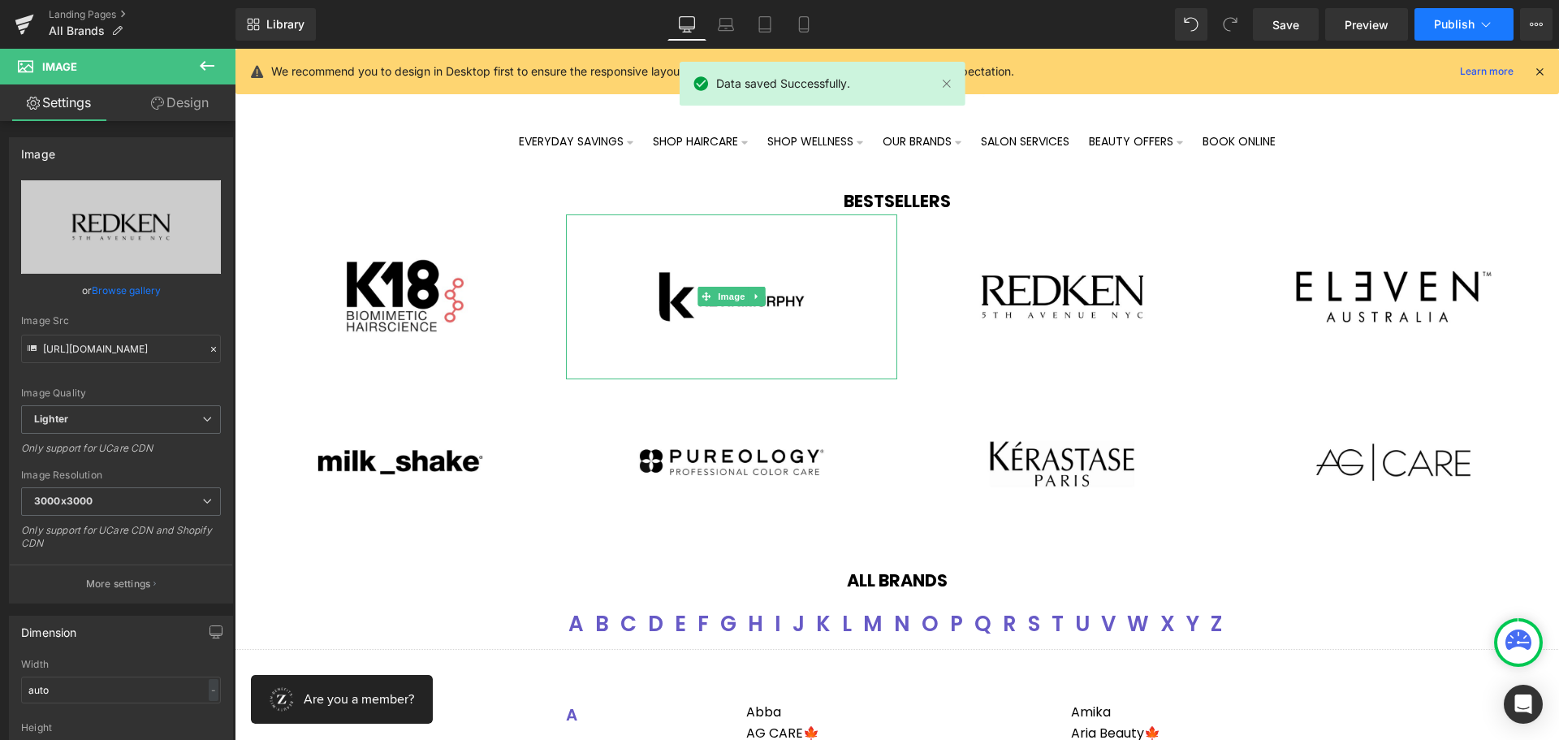
click at [1469, 22] on span "Publish" at bounding box center [1454, 24] width 41 height 13
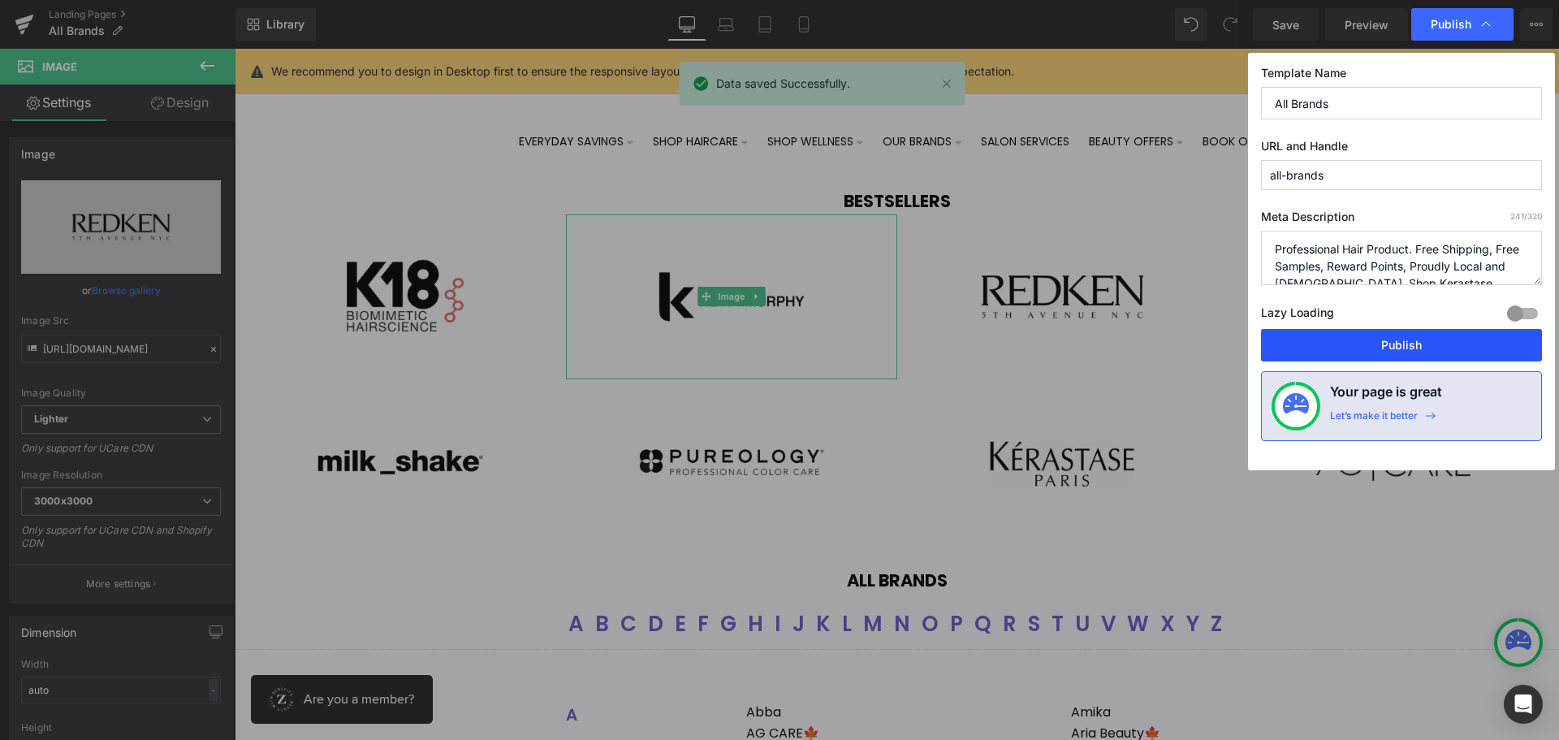
click at [1389, 339] on button "Publish" at bounding box center [1401, 345] width 281 height 32
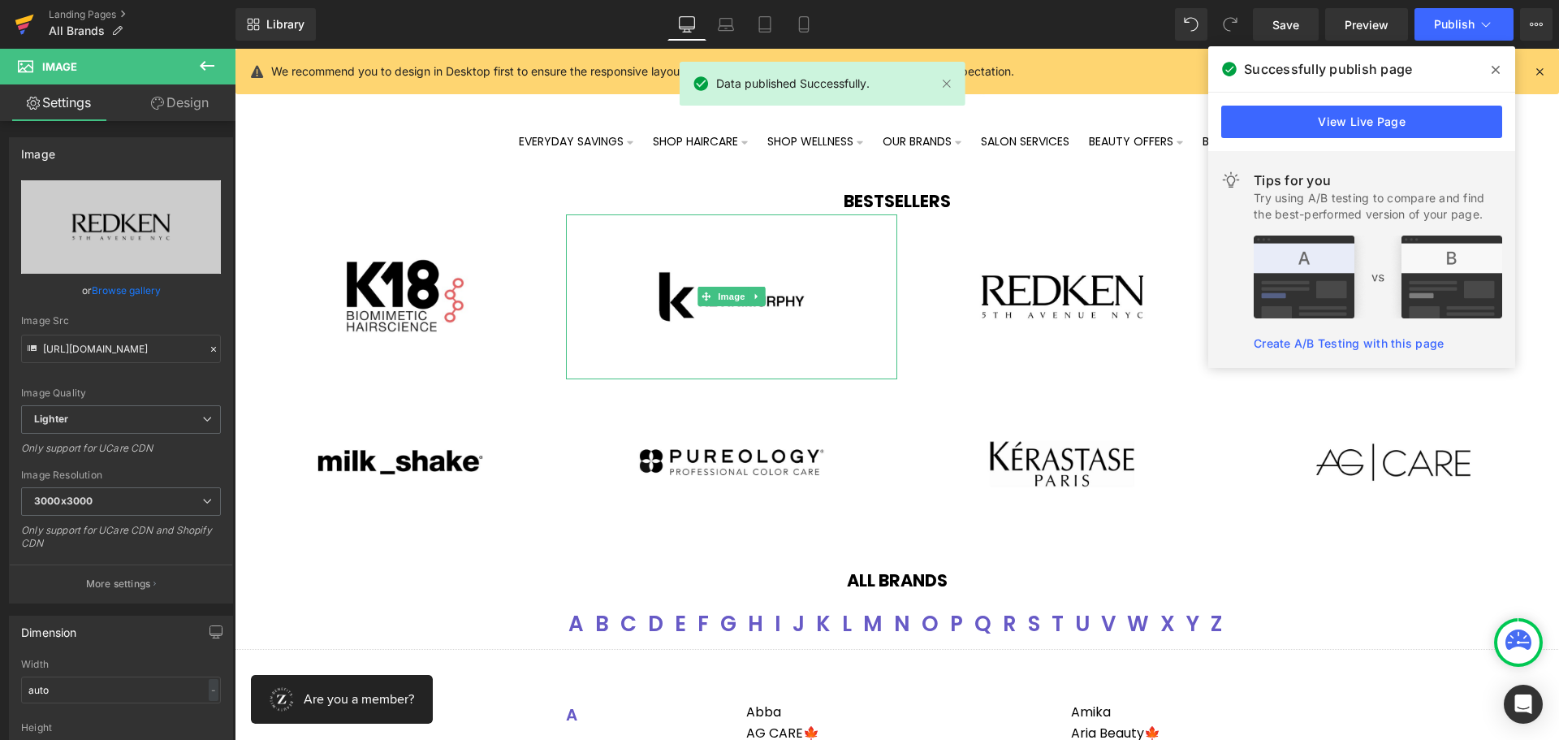
click at [28, 27] on icon at bounding box center [24, 24] width 19 height 41
